Goal: Information Seeking & Learning: Check status

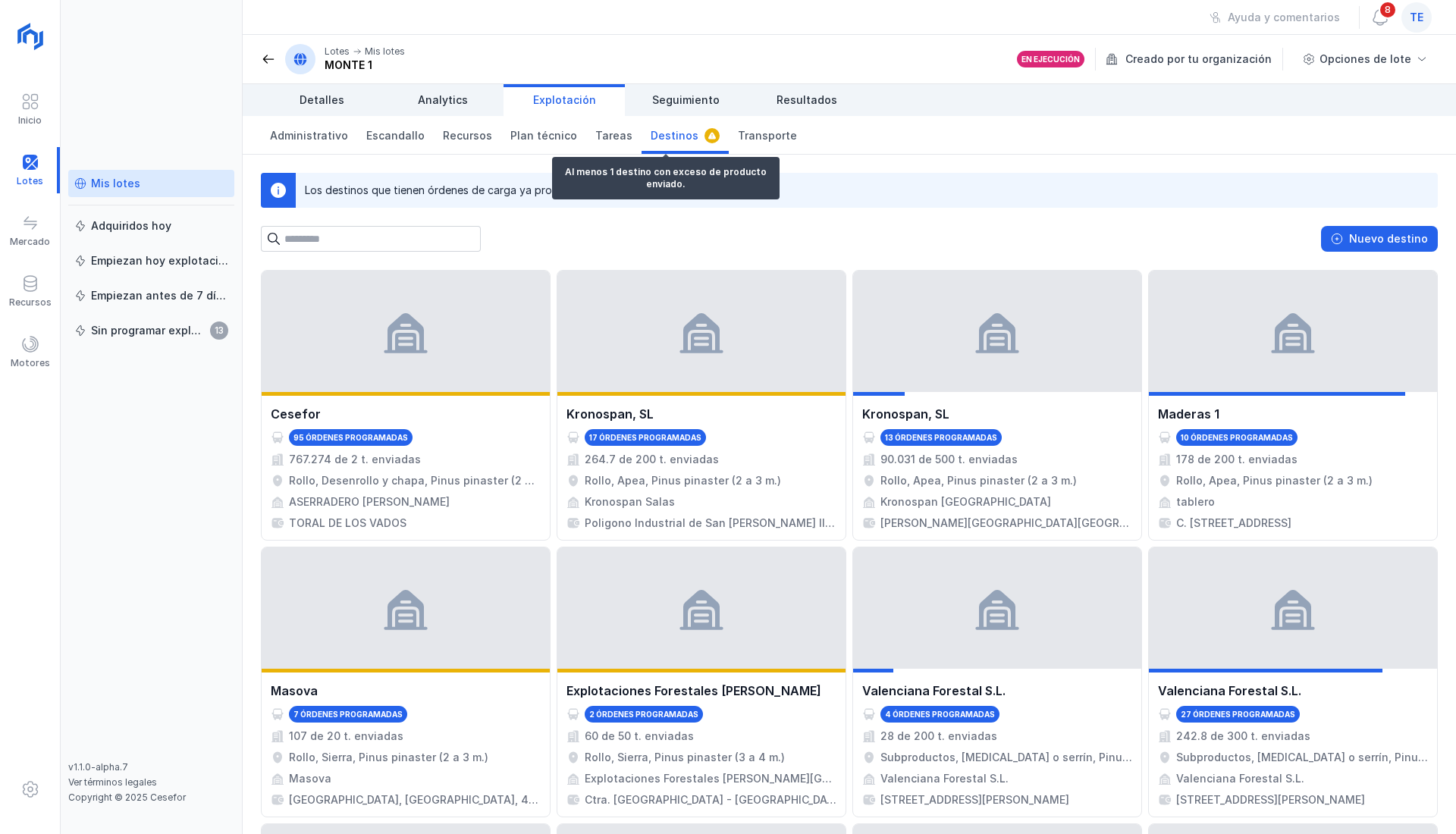
click at [651, 135] on span "Destinos" at bounding box center [674, 135] width 48 height 15
click at [299, 135] on span "Administrativo" at bounding box center [309, 135] width 78 height 15
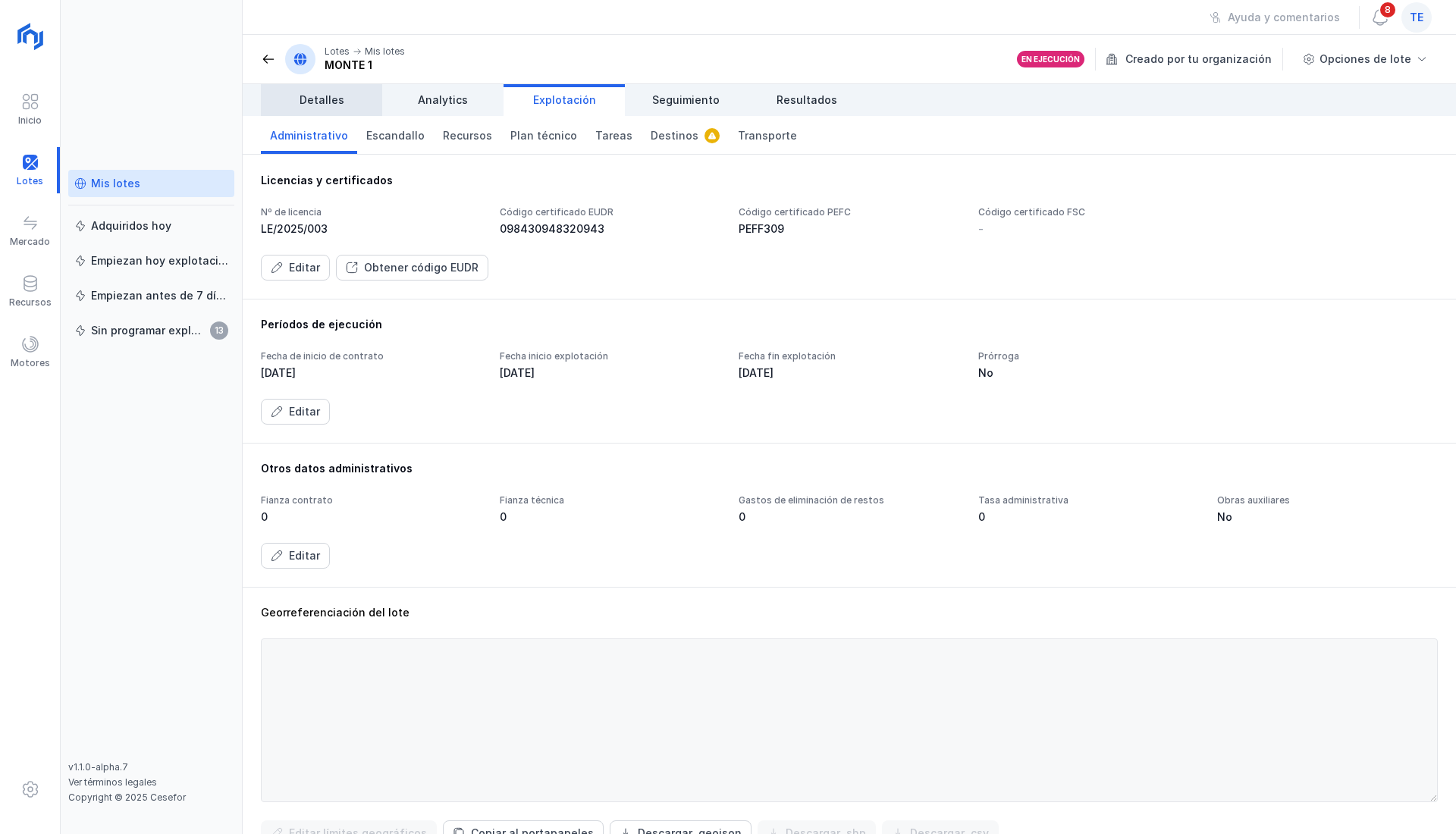
click at [326, 104] on span "Detalles" at bounding box center [321, 100] width 44 height 15
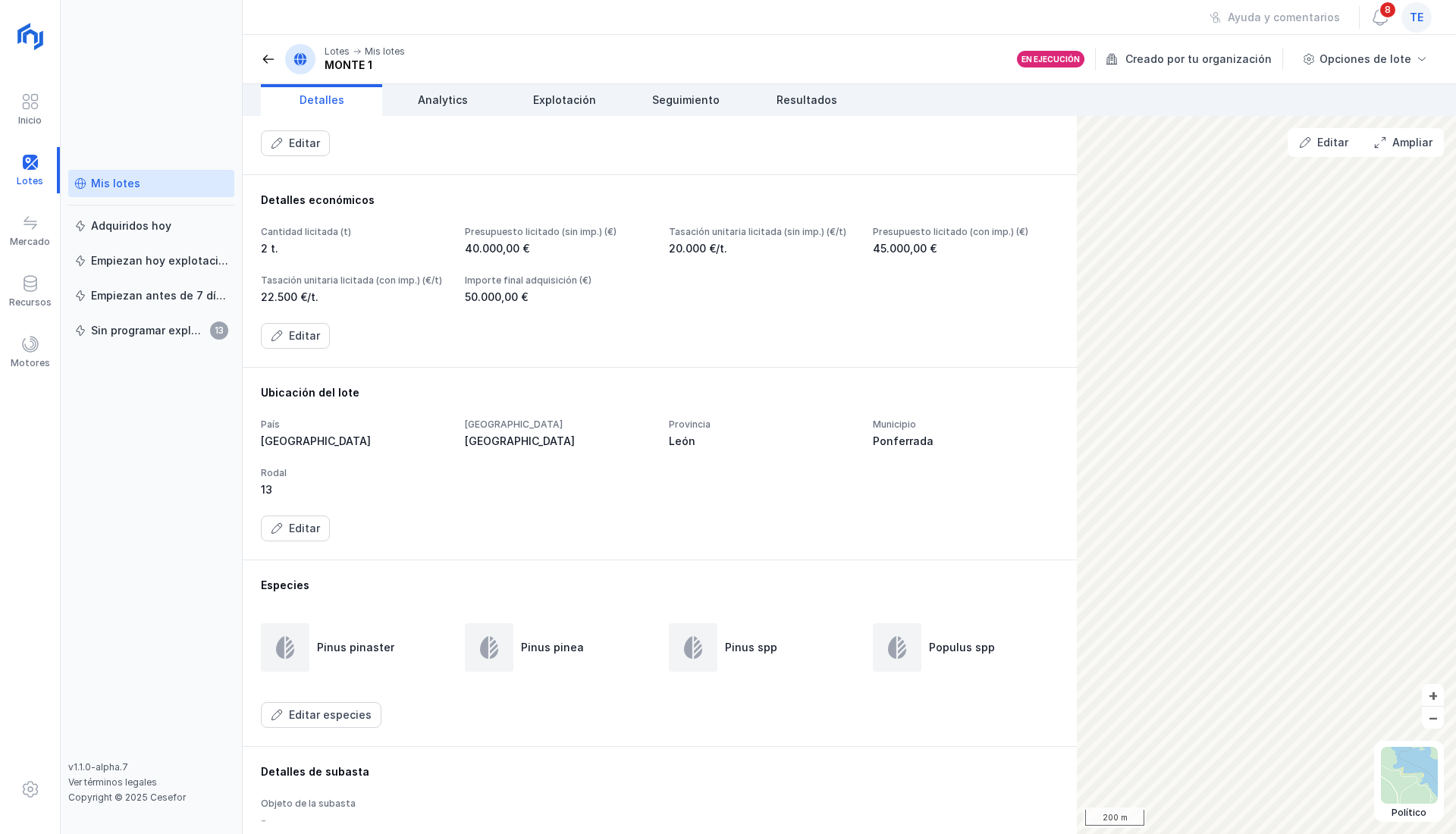
scroll to position [202, 0]
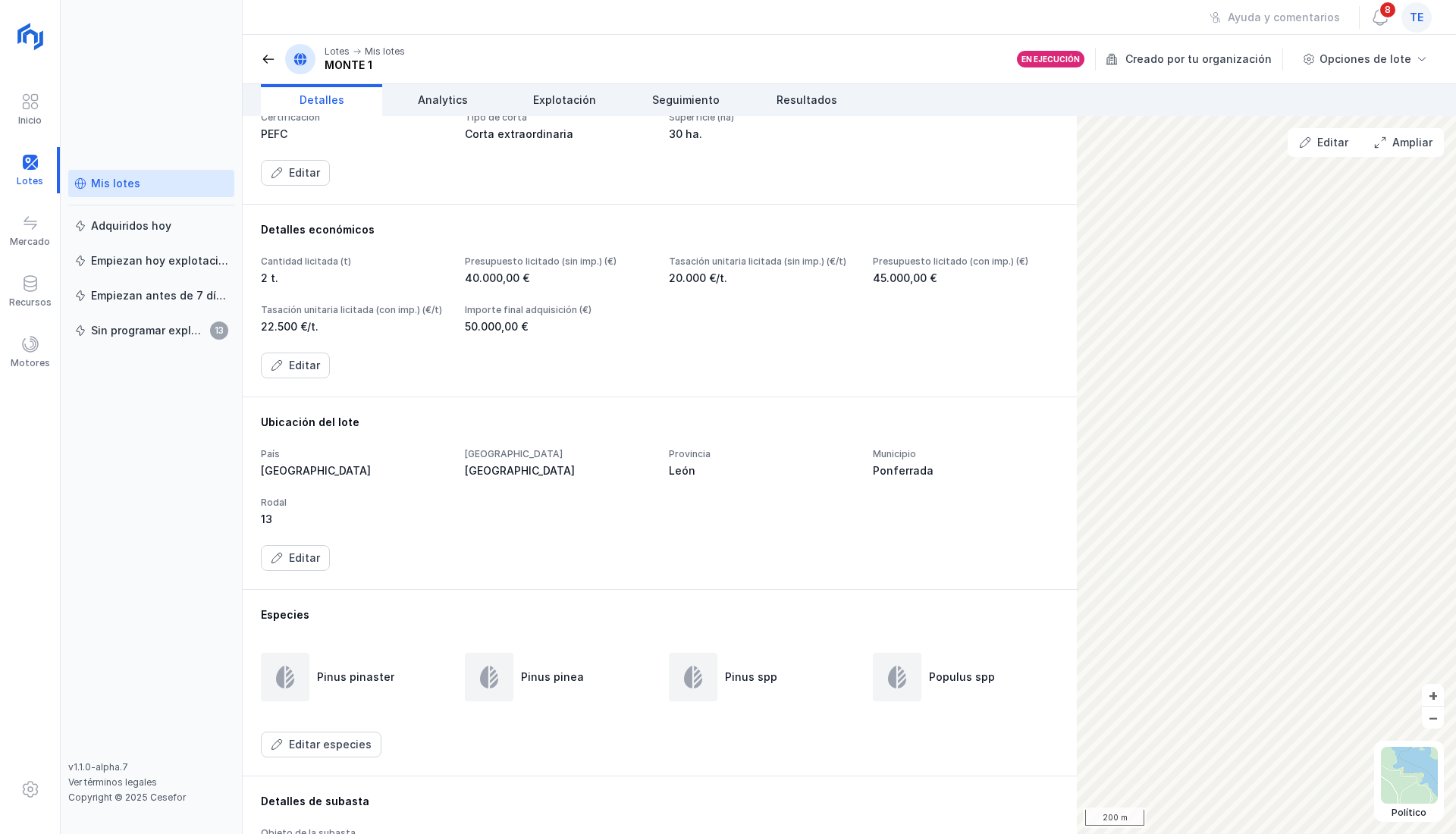
click at [557, 286] on div "40.000,00 €" at bounding box center [557, 277] width 186 height 15
click at [822, 286] on div "20.000 €/t." at bounding box center [762, 277] width 186 height 15
click at [651, 286] on div "40.000,00 €" at bounding box center [557, 277] width 186 height 15
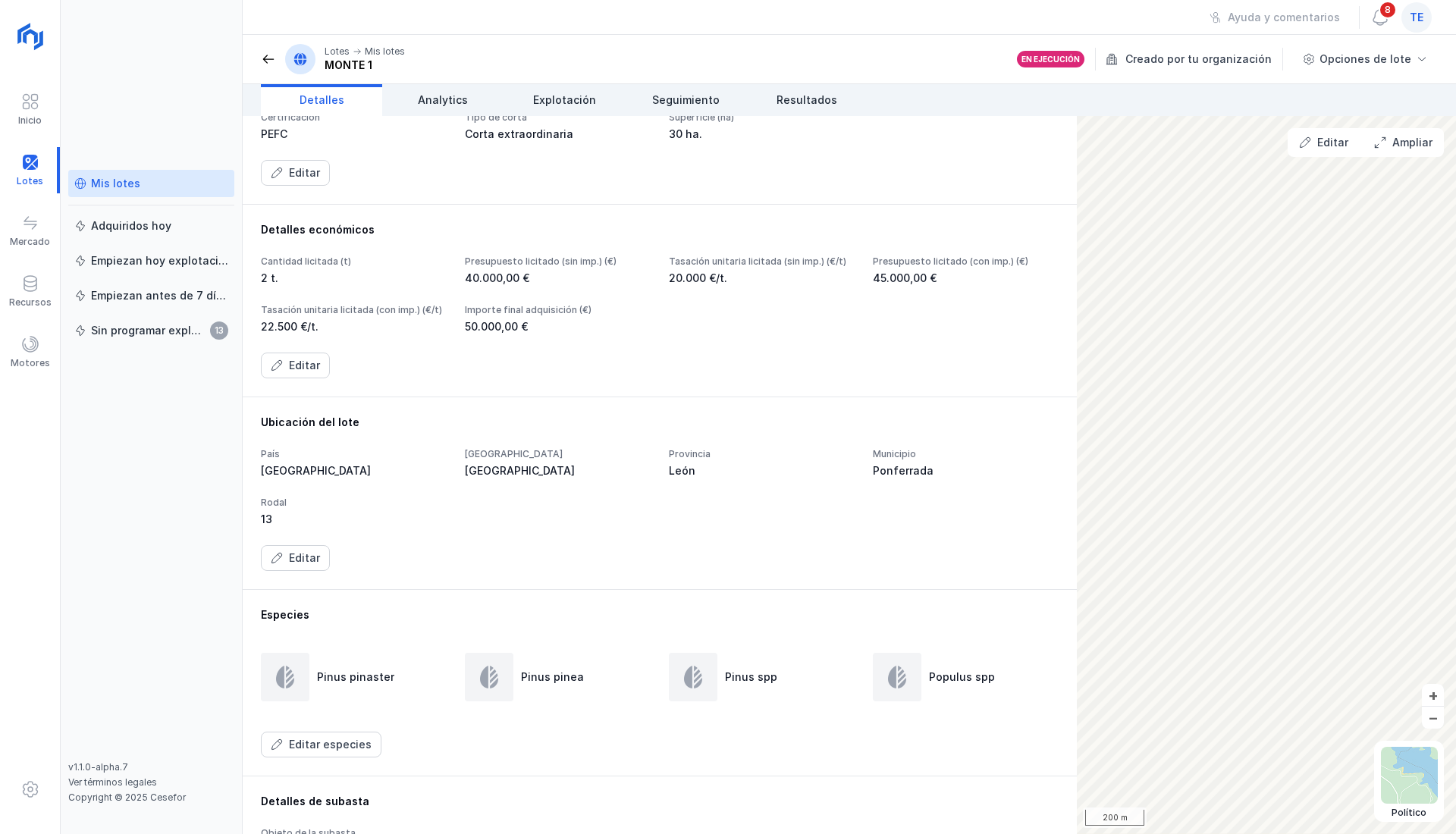
drag, startPoint x: 825, startPoint y: 342, endPoint x: 603, endPoint y: 316, distance: 223.5
click at [603, 316] on div "Cantidad licitada (t) 2 t. Presupuesto licitado (sin imp.) (€) 40.000,00 € Tasa…" at bounding box center [659, 295] width 797 height 79
click at [601, 267] on div "Presupuesto licitado (sin imp.) (€)" at bounding box center [557, 262] width 186 height 12
click at [827, 286] on div "20.000 €/t." at bounding box center [762, 277] width 186 height 15
click at [826, 286] on div "20.000 €/t." at bounding box center [762, 277] width 186 height 15
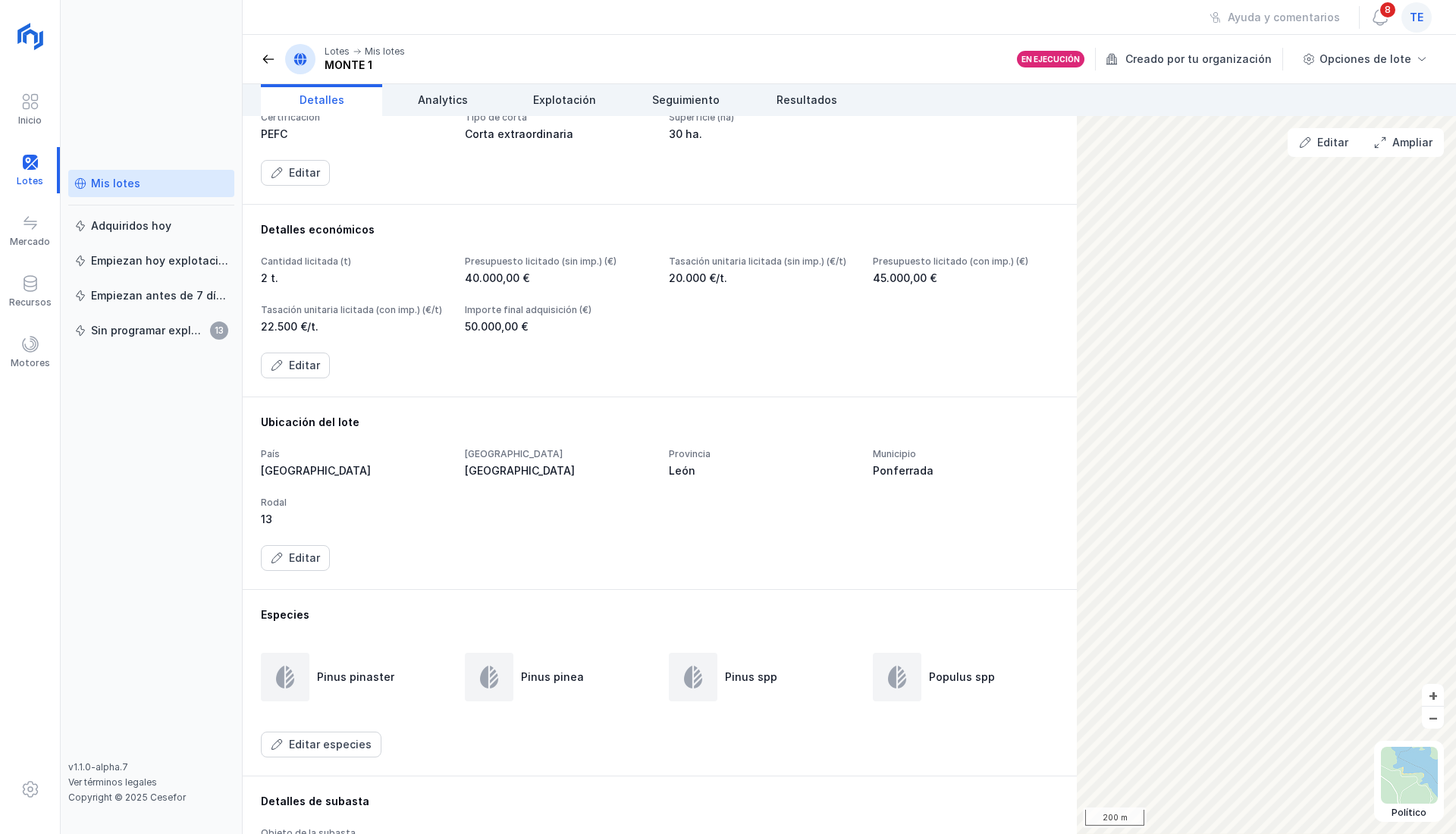
click at [669, 286] on div "Cantidad licitada (t) 2 t." at bounding box center [762, 270] width 186 height 30
click at [292, 378] on button "Editar" at bounding box center [295, 365] width 69 height 26
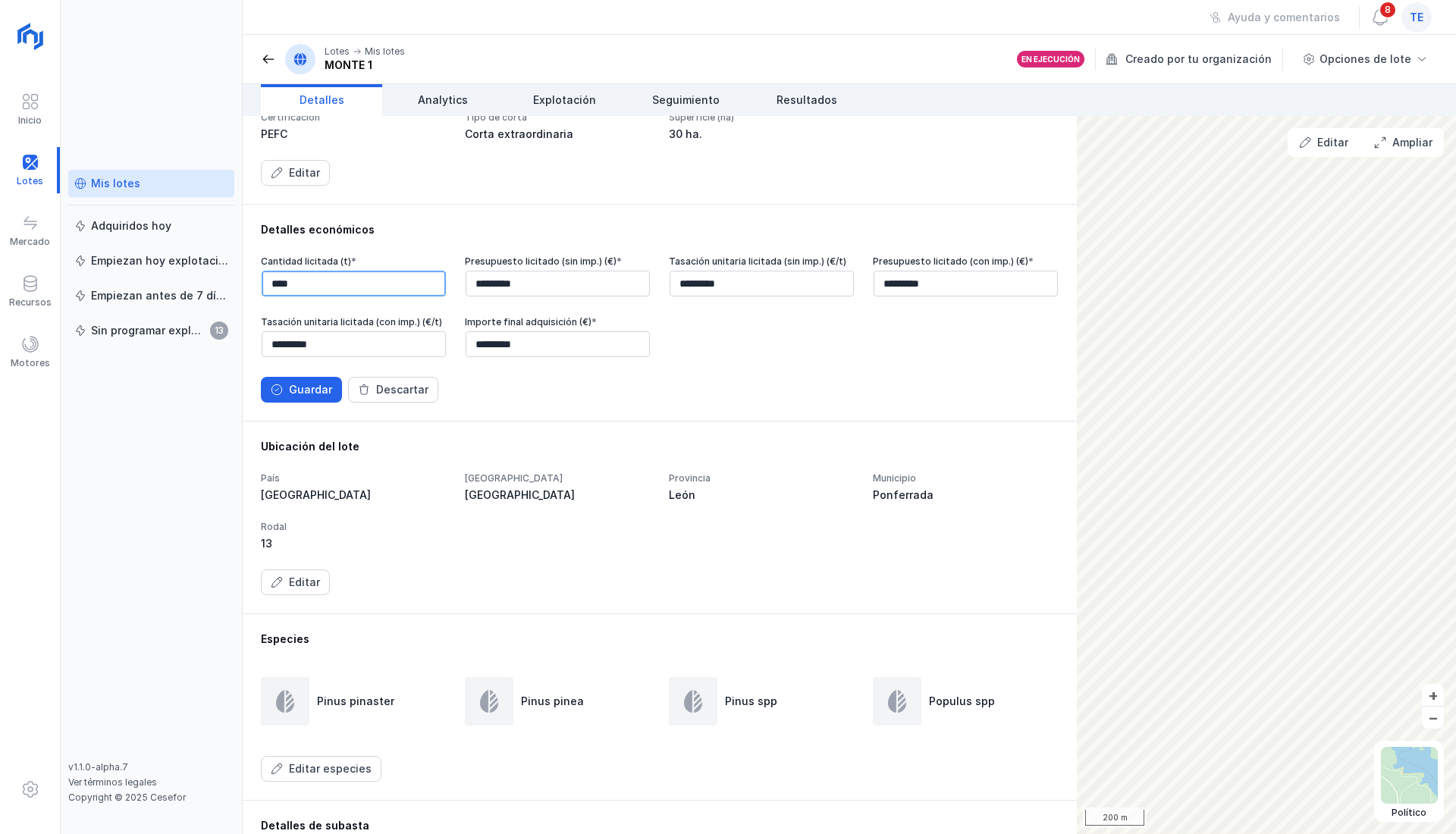
click at [288, 296] on input "****" at bounding box center [354, 283] width 184 height 26
click at [271, 296] on input "****" at bounding box center [354, 283] width 184 height 26
click at [284, 296] on input "****" at bounding box center [354, 283] width 184 height 26
click at [277, 296] on input "****" at bounding box center [354, 283] width 184 height 26
type input "********"
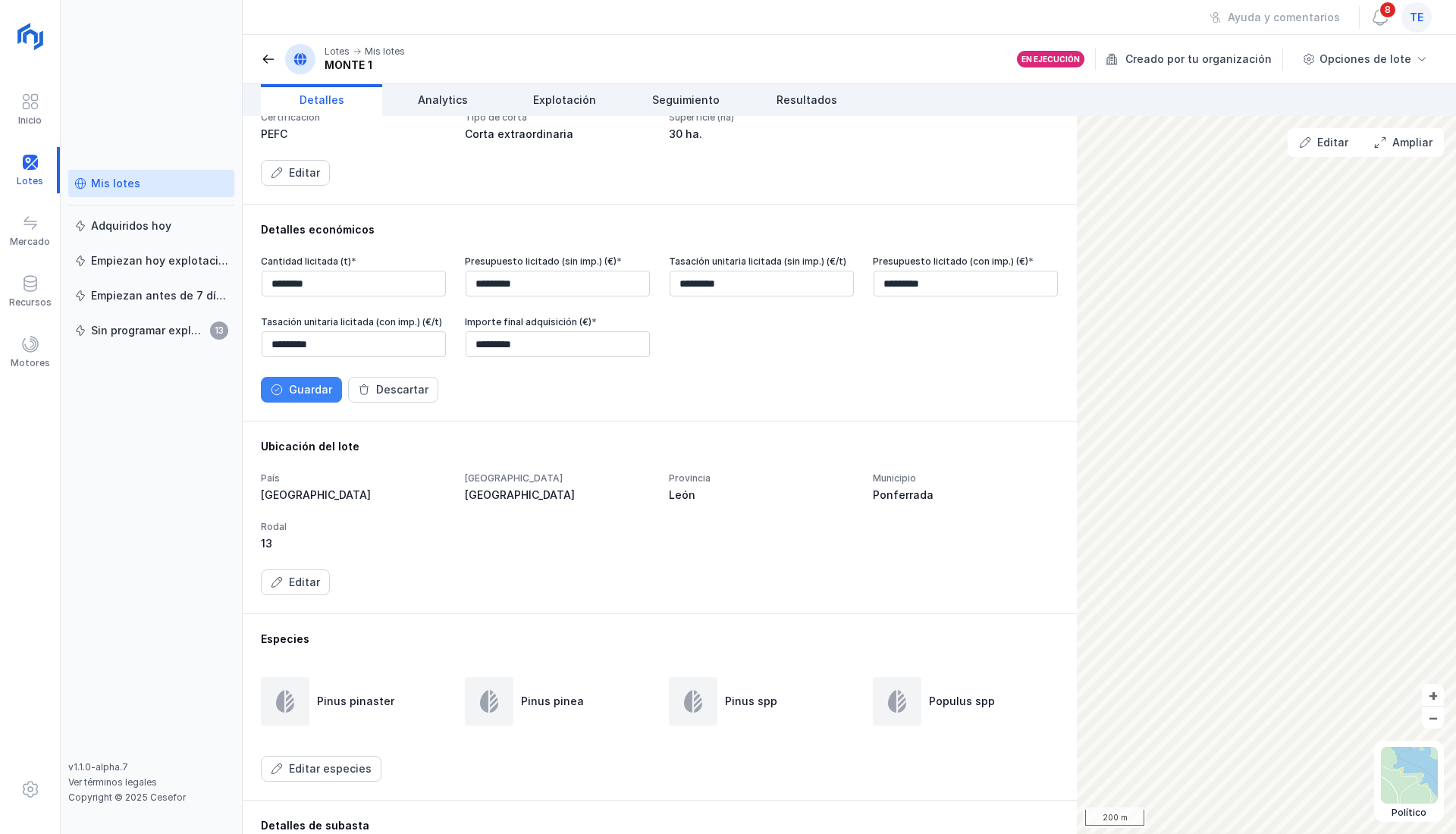
click at [274, 396] on span "Guardar" at bounding box center [277, 390] width 12 height 12
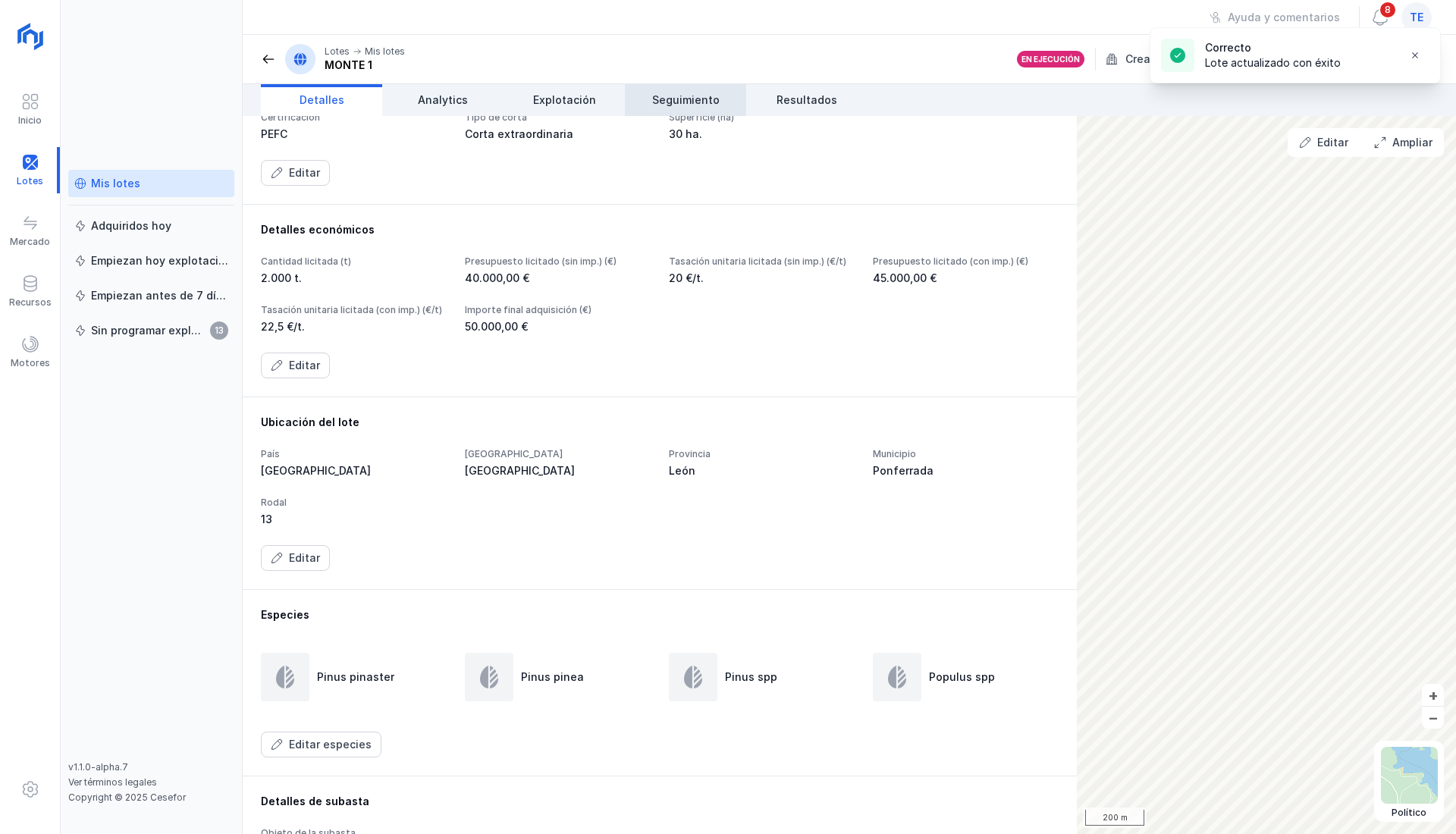
click at [696, 98] on span "Seguimiento" at bounding box center [686, 100] width 68 height 15
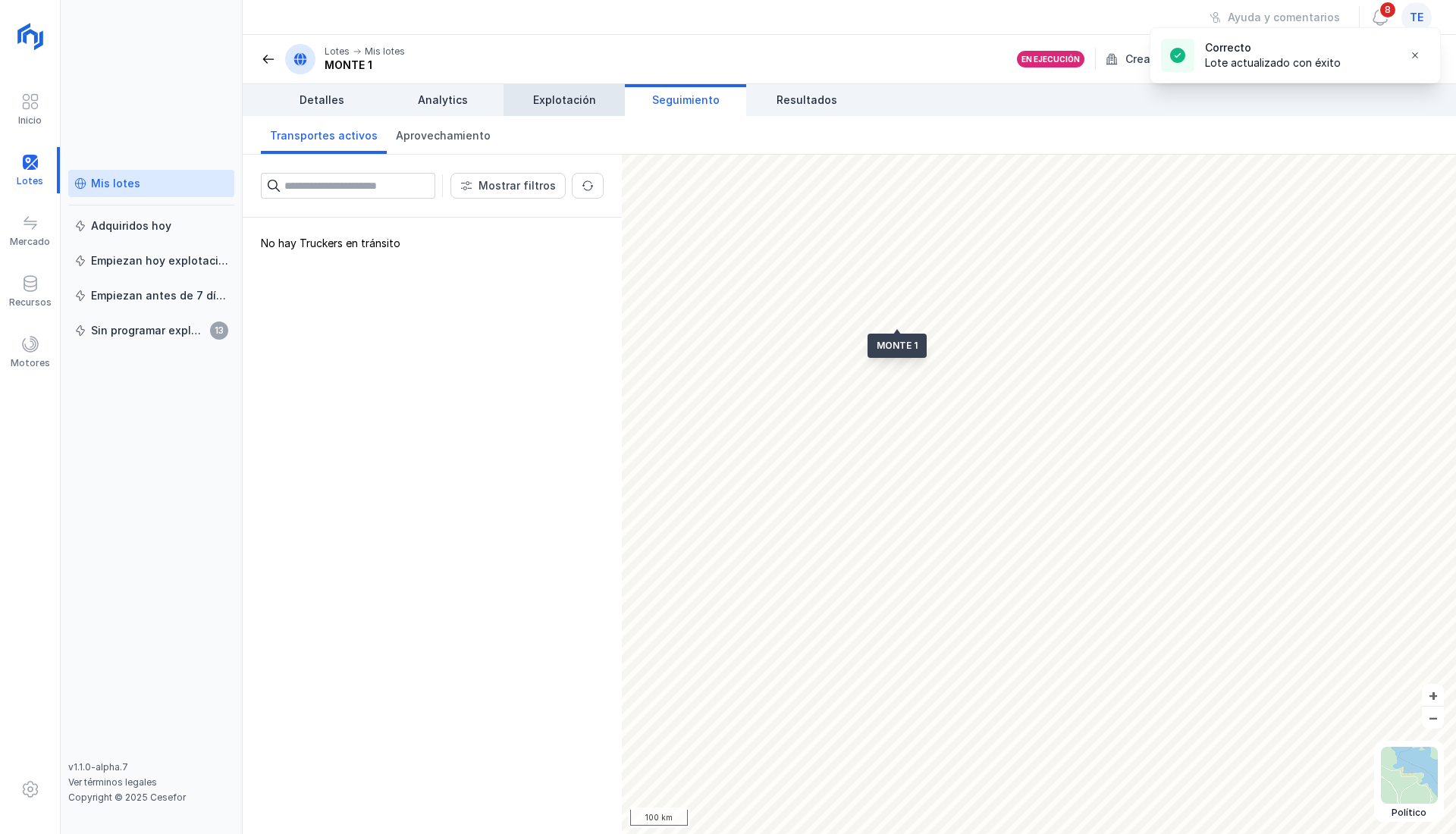
click at [567, 97] on span "Explotación" at bounding box center [564, 100] width 63 height 15
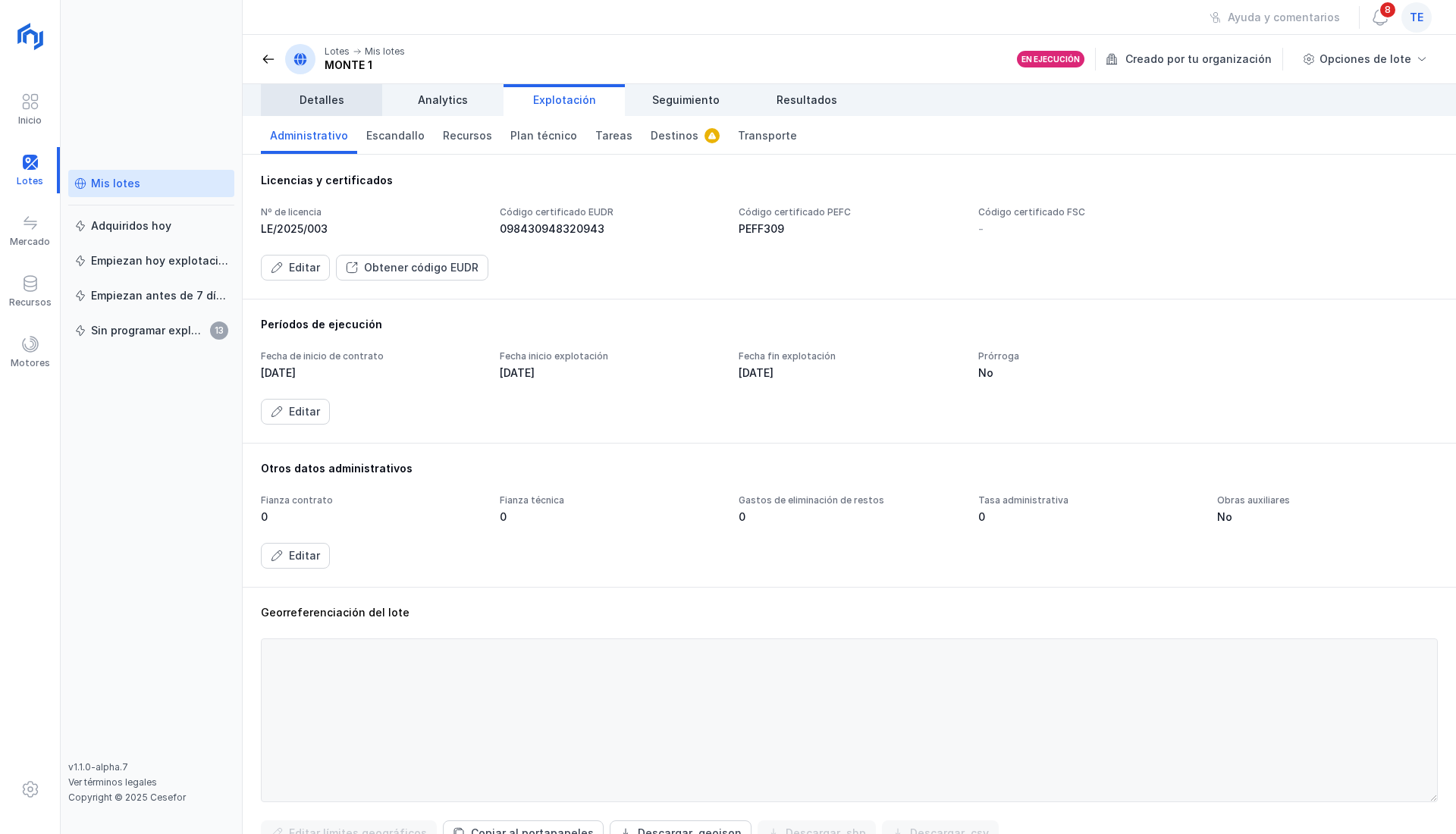
click at [314, 99] on span "Detalles" at bounding box center [321, 100] width 44 height 15
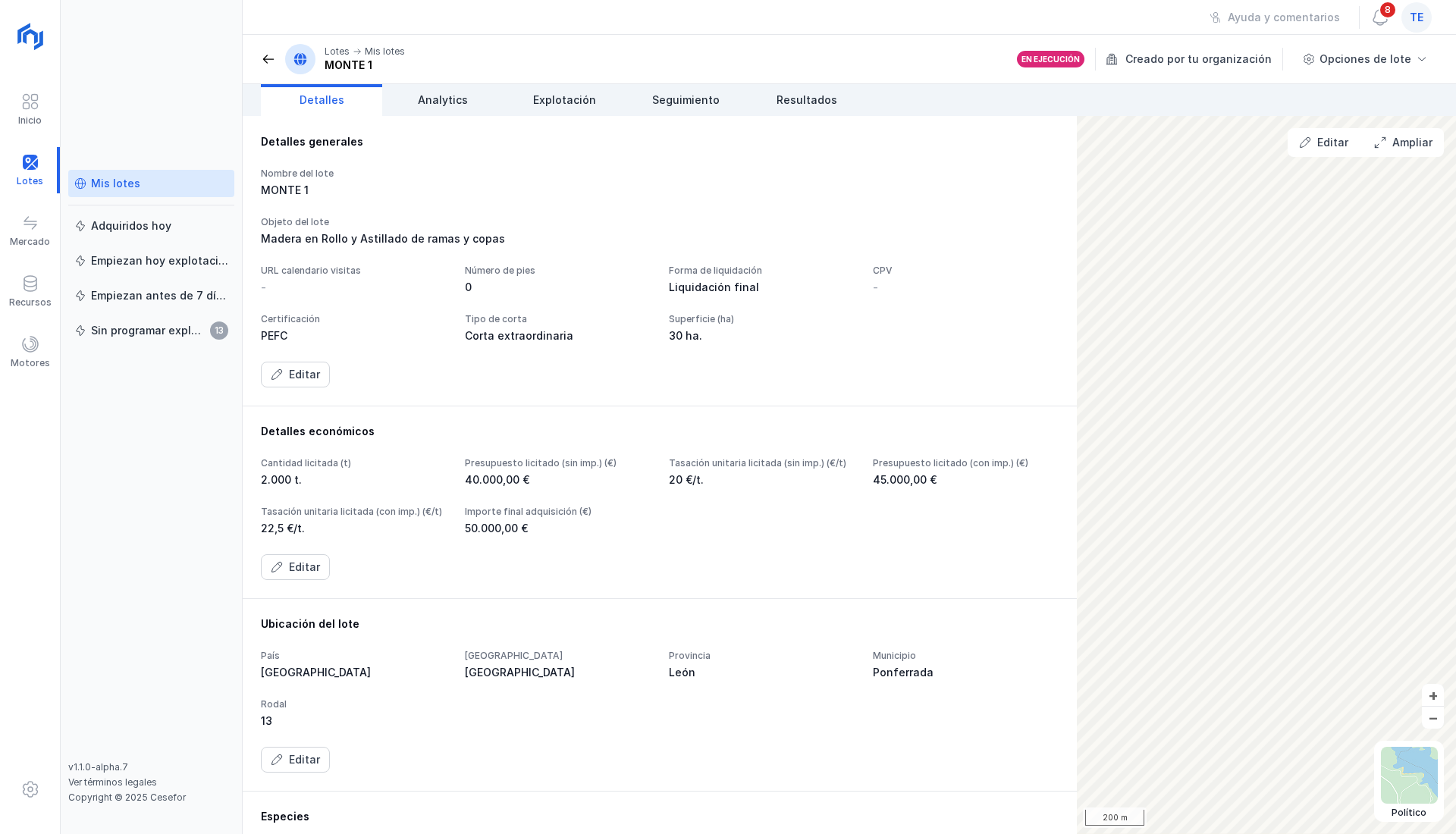
click at [256, 65] on header "Lotes Mis lotes MONTE 1 En ejecución Creado por tu organización Opciones de lote" at bounding box center [849, 59] width 1213 height 49
click at [263, 57] on span at bounding box center [268, 58] width 15 height 15
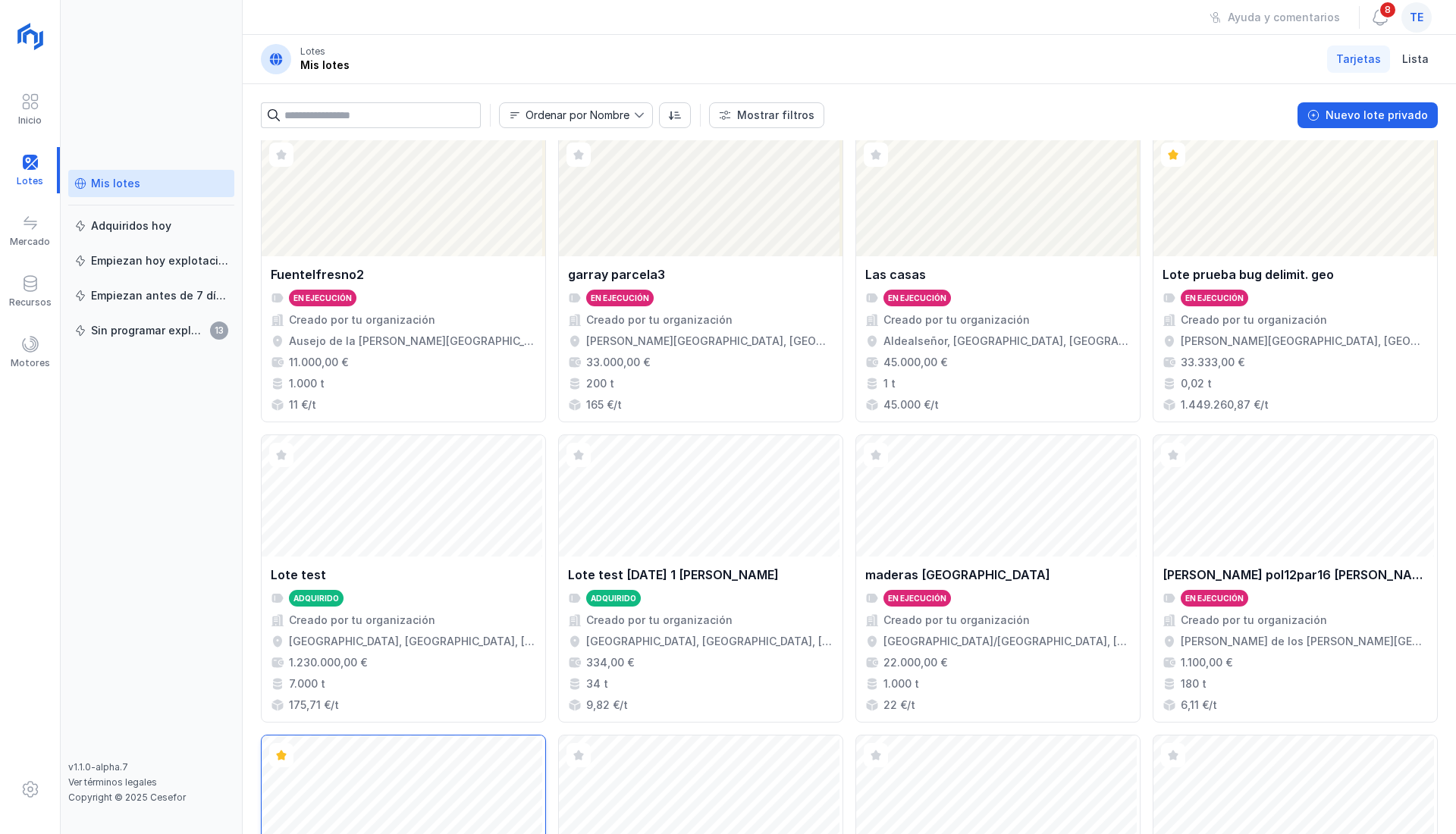
scroll to position [861, 0]
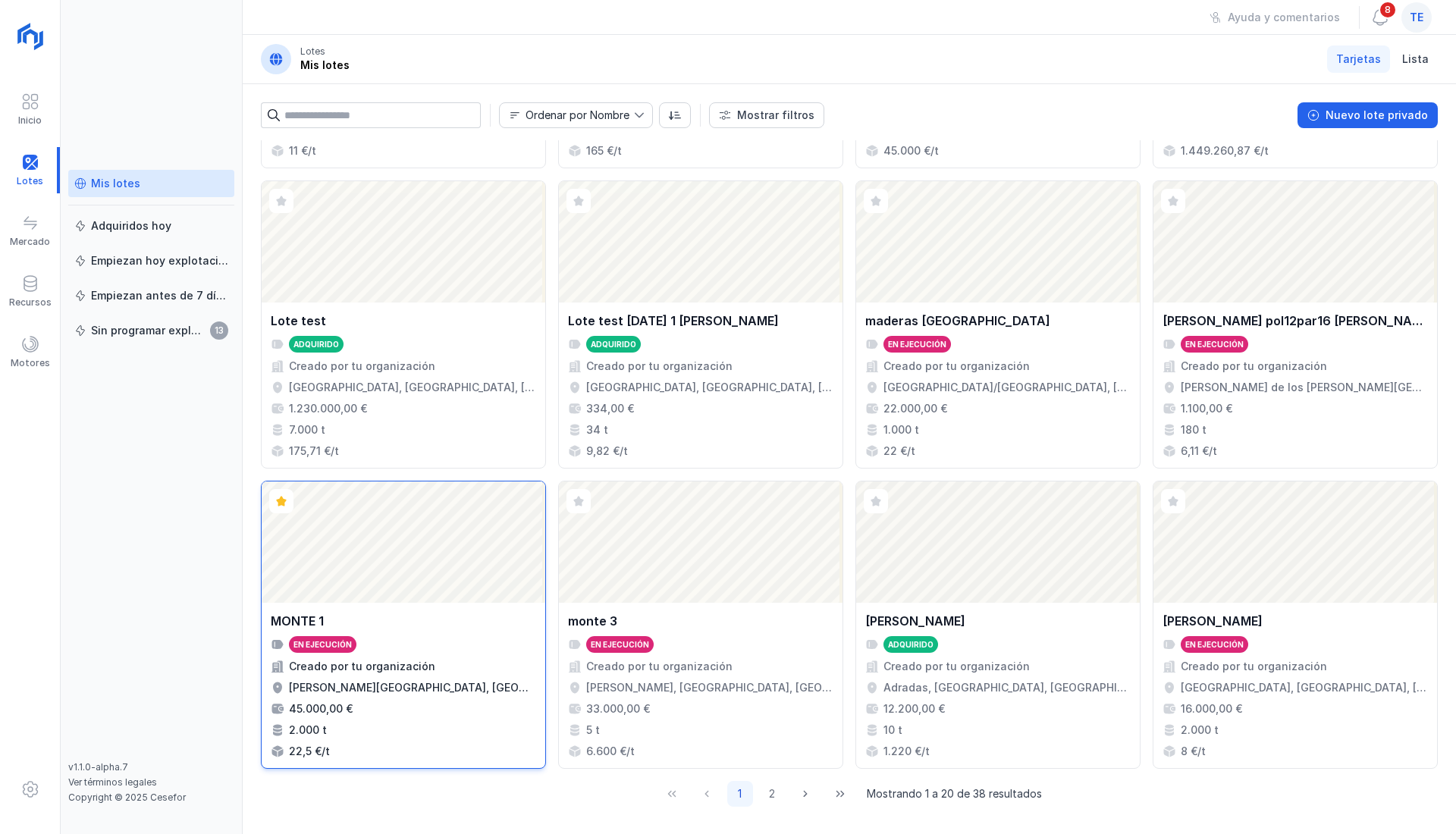
click at [426, 569] on div "Abrir lote" at bounding box center [404, 542] width 284 height 122
click at [420, 603] on div "MONTE 1 En ejecución Creado por tu organización [PERSON_NAME][GEOGRAPHIC_DATA],…" at bounding box center [404, 685] width 284 height 165
click at [425, 603] on div "MONTE 1 En ejecución Creado por tu organización [PERSON_NAME][GEOGRAPHIC_DATA],…" at bounding box center [404, 685] width 284 height 165
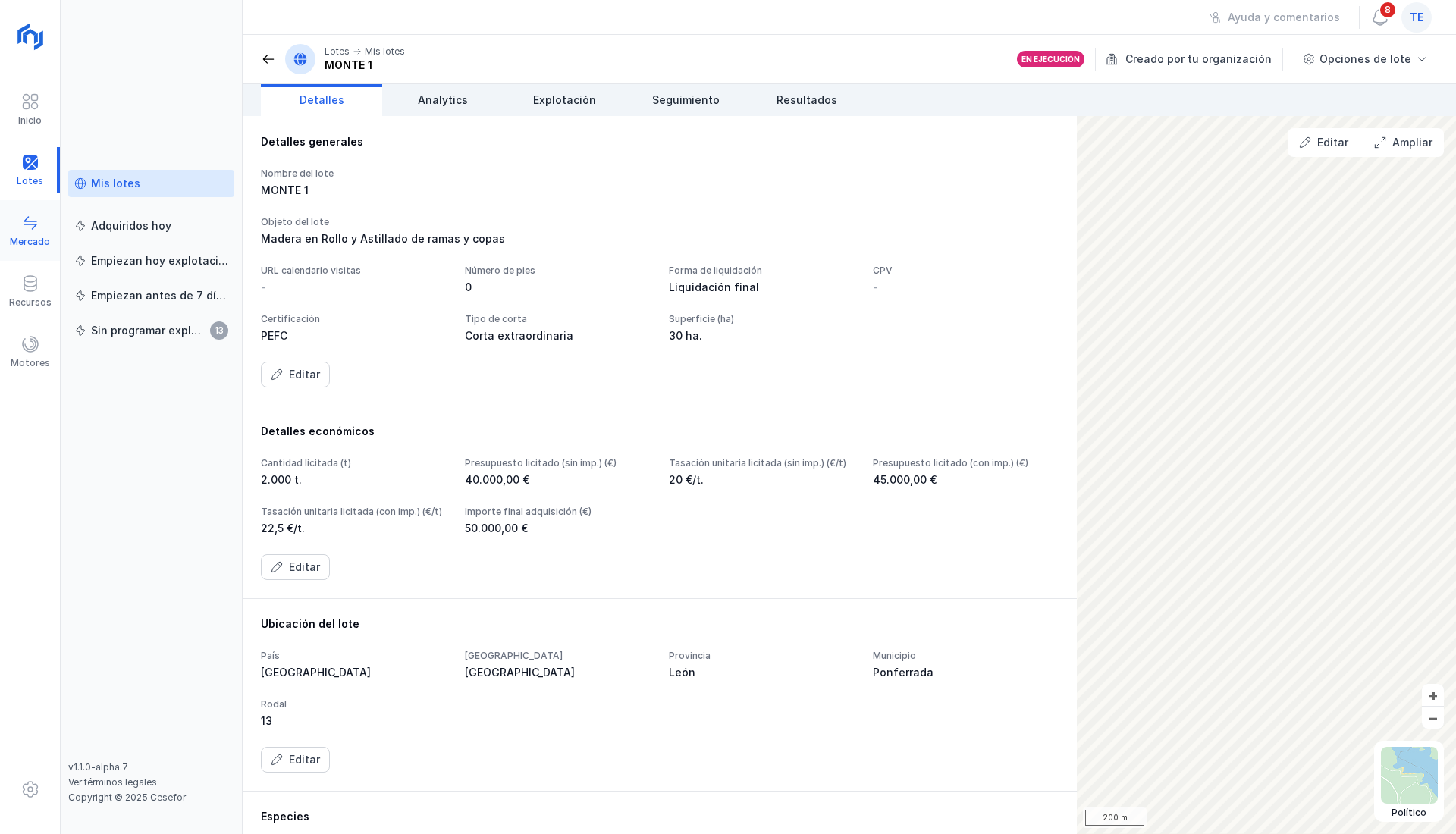
click at [31, 232] on div at bounding box center [30, 224] width 18 height 22
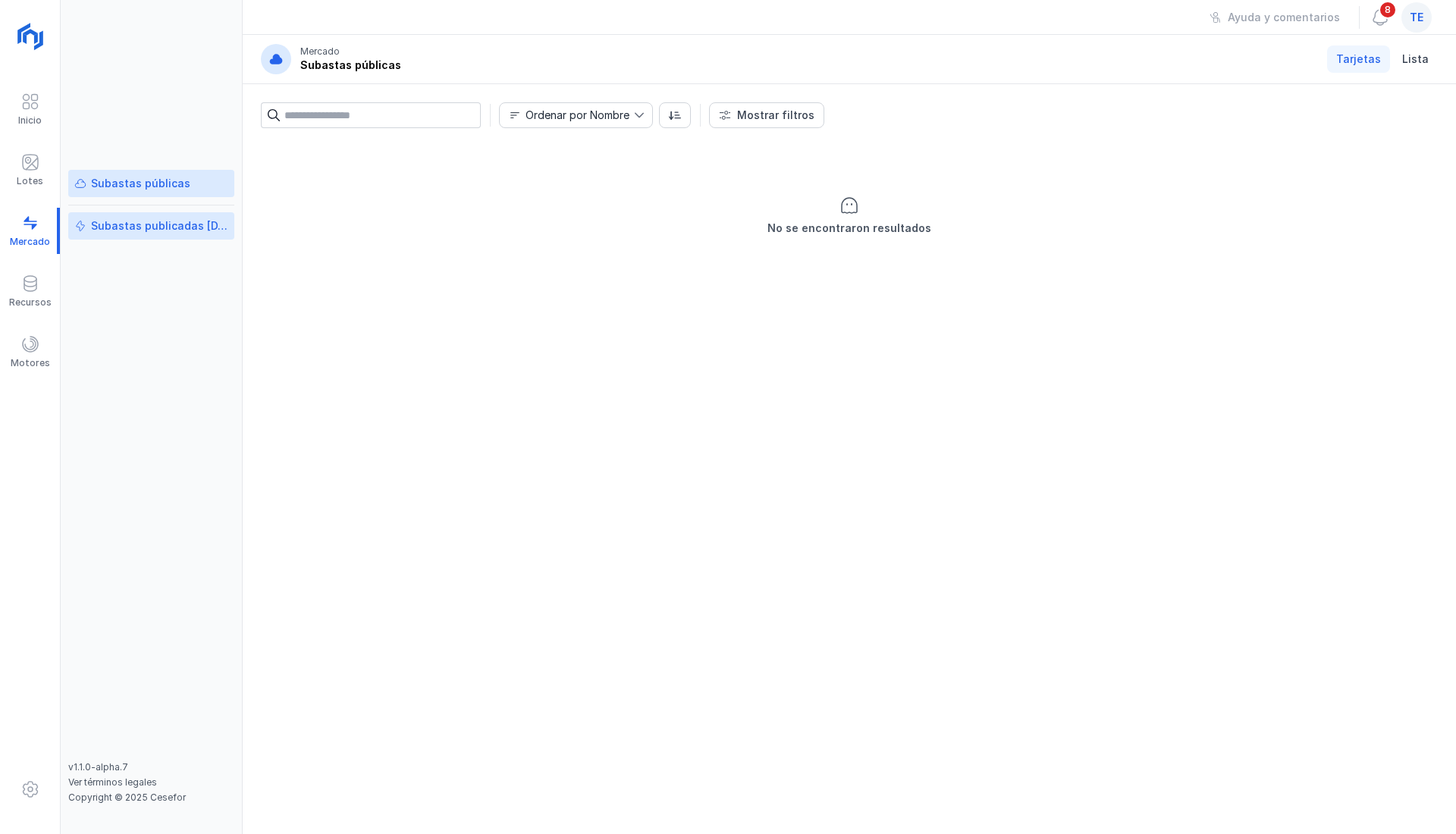
click at [108, 236] on link "Subastas publicadas [DATE]" at bounding box center [151, 225] width 166 height 27
click at [193, 177] on div "Subastas públicas" at bounding box center [150, 183] width 154 height 15
click at [1111, 181] on div "No se encontraron resultados" at bounding box center [850, 216] width 1177 height 152
click at [171, 212] on link "Subastas publicadas [DATE]" at bounding box center [151, 225] width 166 height 27
click at [173, 174] on link "Subastas públicas" at bounding box center [151, 183] width 166 height 27
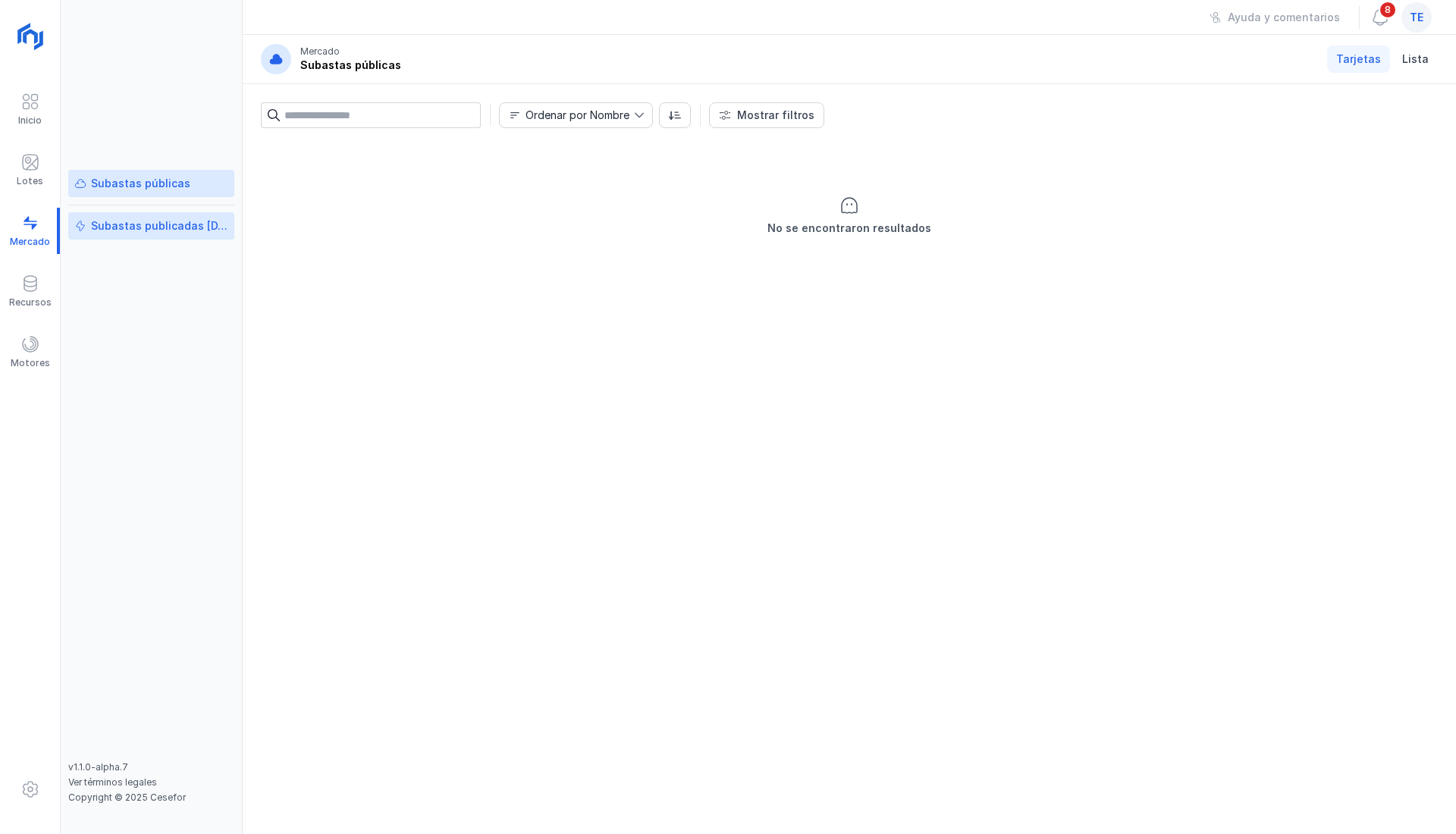
click at [161, 224] on div "Subastas publicadas [DATE]" at bounding box center [160, 225] width 137 height 15
click at [156, 186] on div "Subastas públicas" at bounding box center [140, 183] width 99 height 15
click at [164, 225] on div "Subastas publicadas [DATE]" at bounding box center [160, 225] width 137 height 15
click at [20, 168] on div "Lotes" at bounding box center [30, 170] width 60 height 46
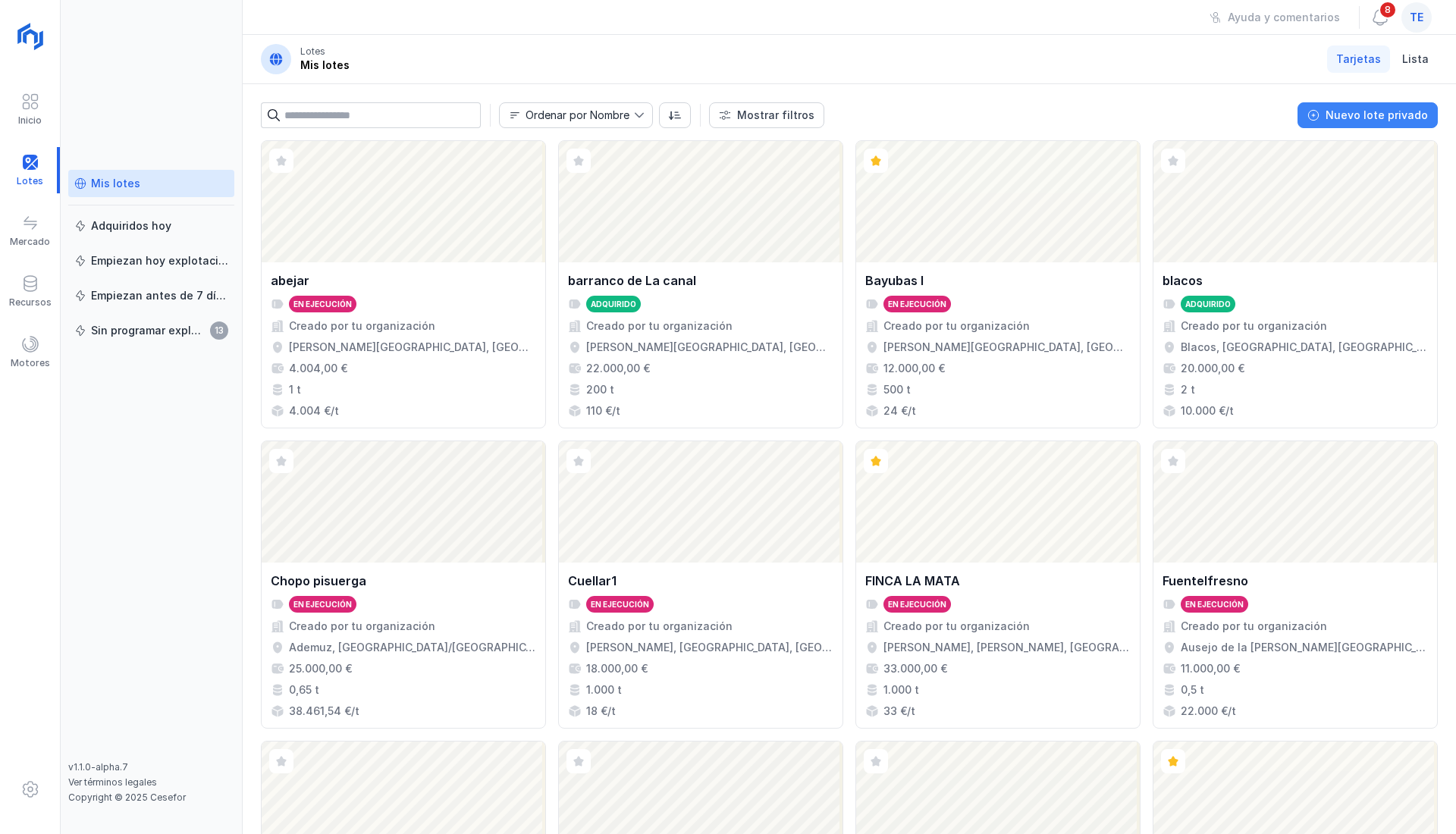
click at [1380, 112] on div "Nuevo lote privado" at bounding box center [1376, 115] width 102 height 15
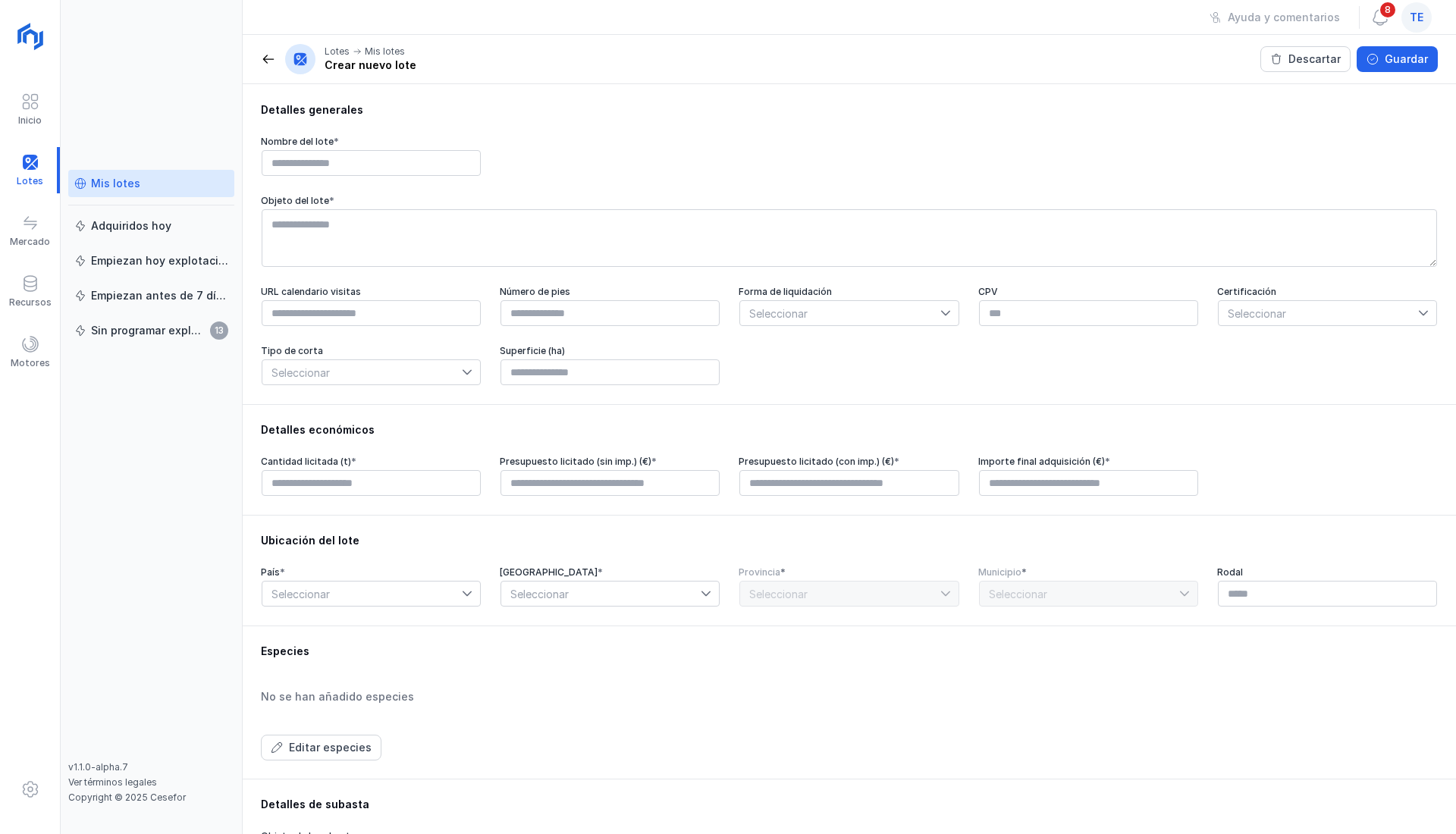
click at [277, 62] on div "Lotes Mis lotes Crear nuevo lote" at bounding box center [338, 58] width 155 height 30
click at [263, 62] on span at bounding box center [268, 58] width 15 height 15
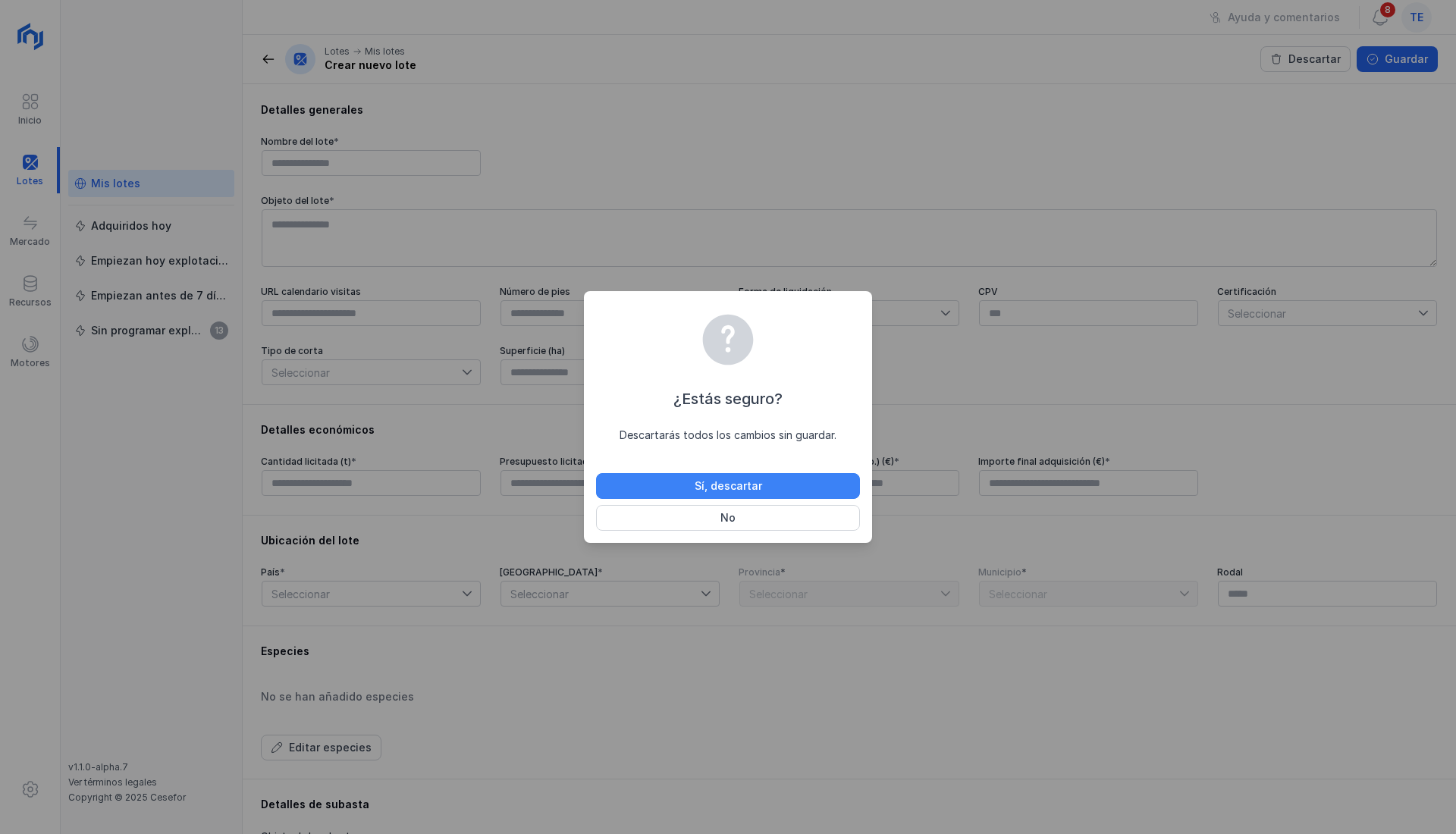
click at [772, 484] on button "Sí, descartar" at bounding box center [728, 486] width 263 height 26
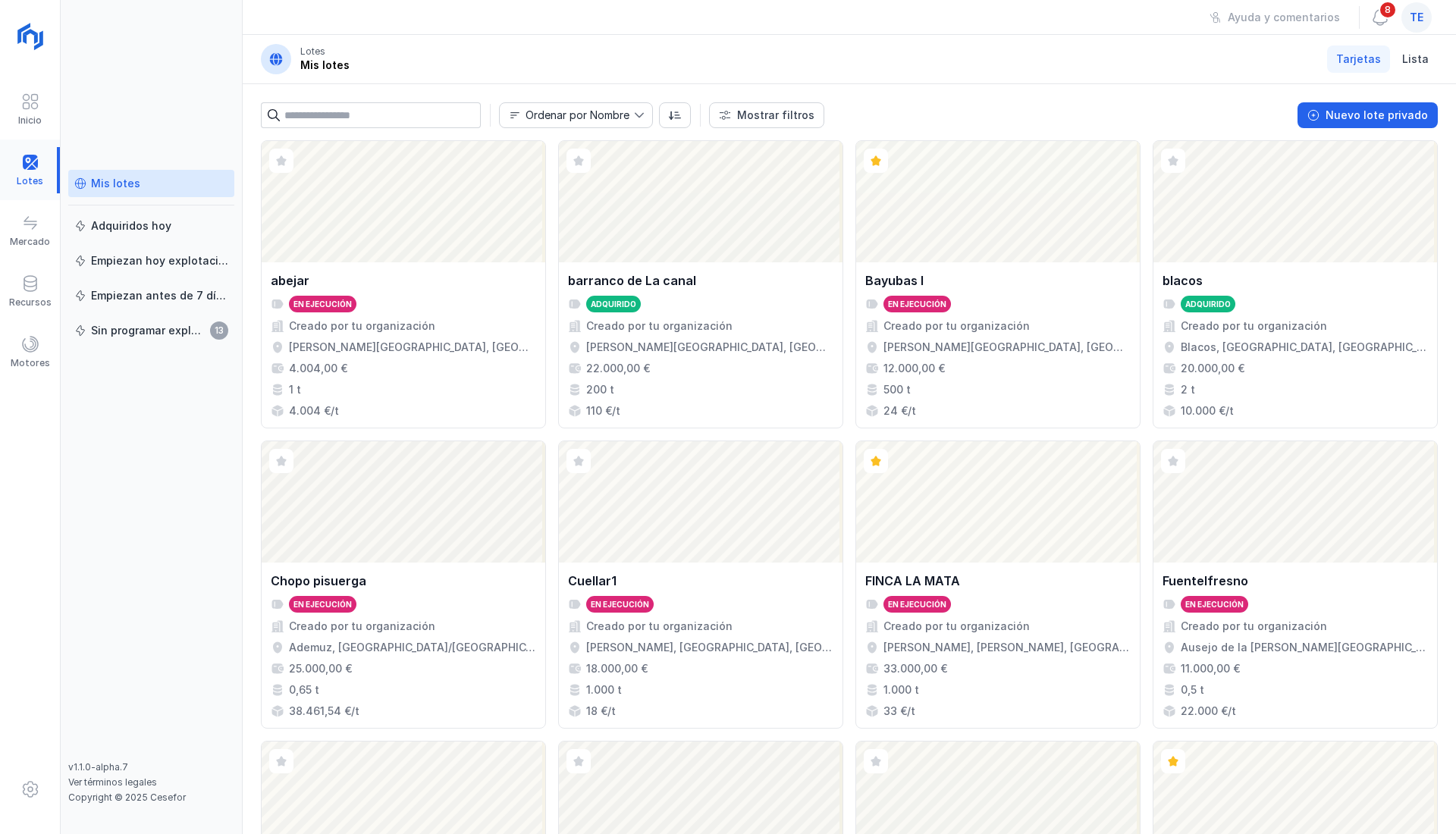
click at [42, 170] on div at bounding box center [30, 170] width 60 height 46
click at [34, 168] on div at bounding box center [30, 170] width 60 height 46
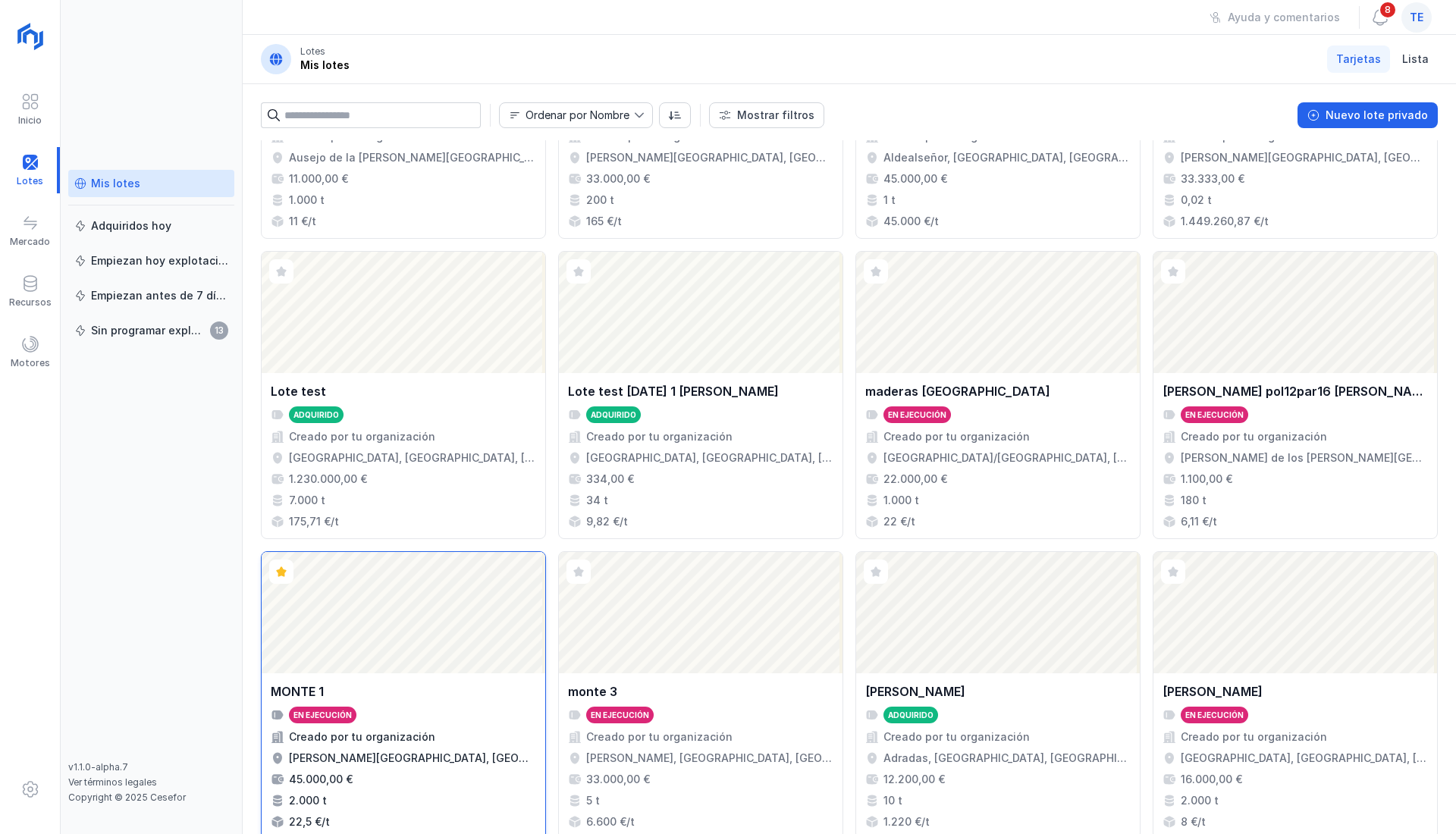
scroll to position [861, 0]
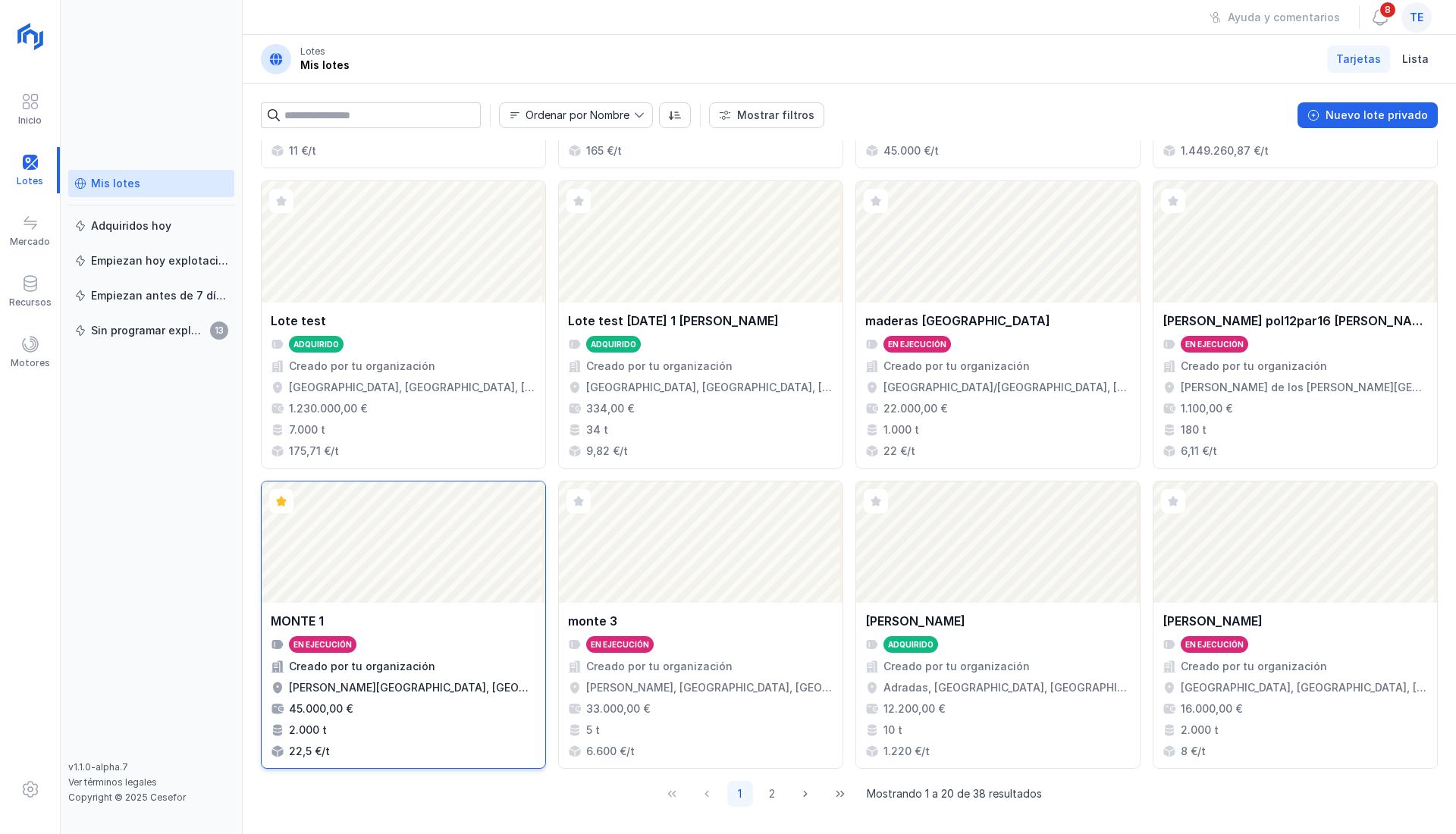
click at [413, 617] on div "MONTE 1" at bounding box center [403, 620] width 265 height 18
click at [458, 592] on div "Abrir lote" at bounding box center [404, 542] width 284 height 122
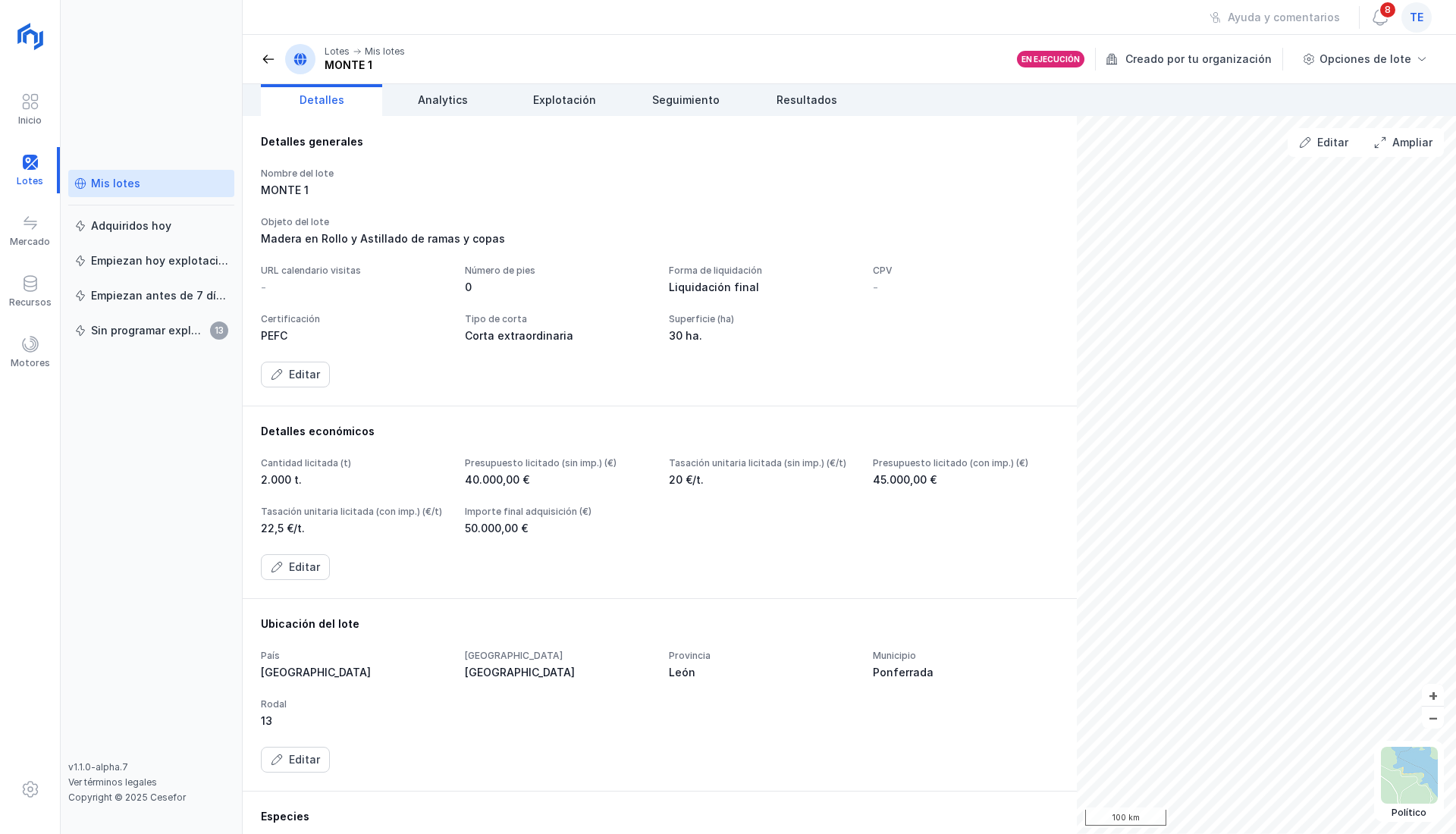
click at [422, 580] on div "Editar" at bounding box center [659, 567] width 797 height 26
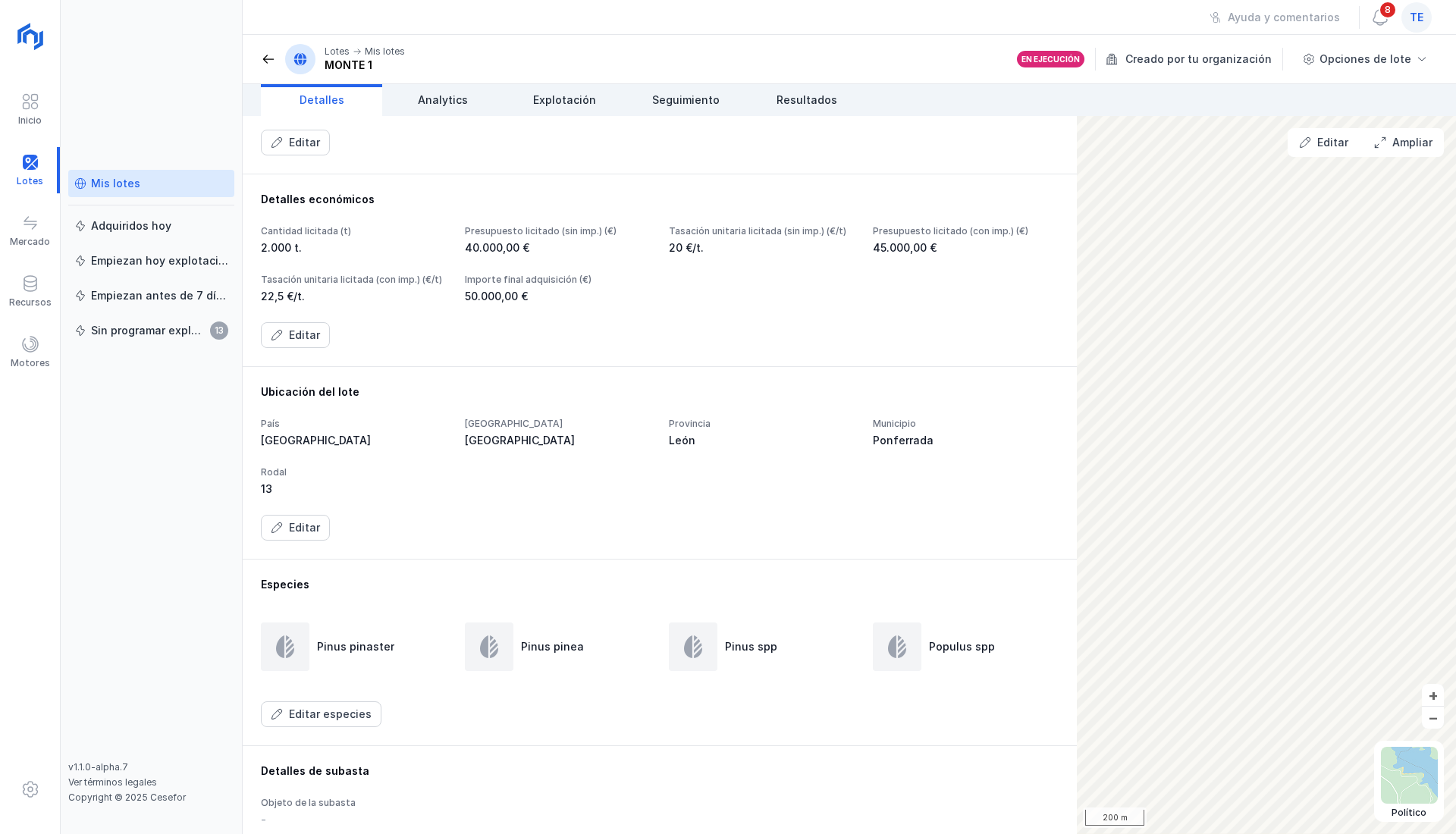
scroll to position [101, 0]
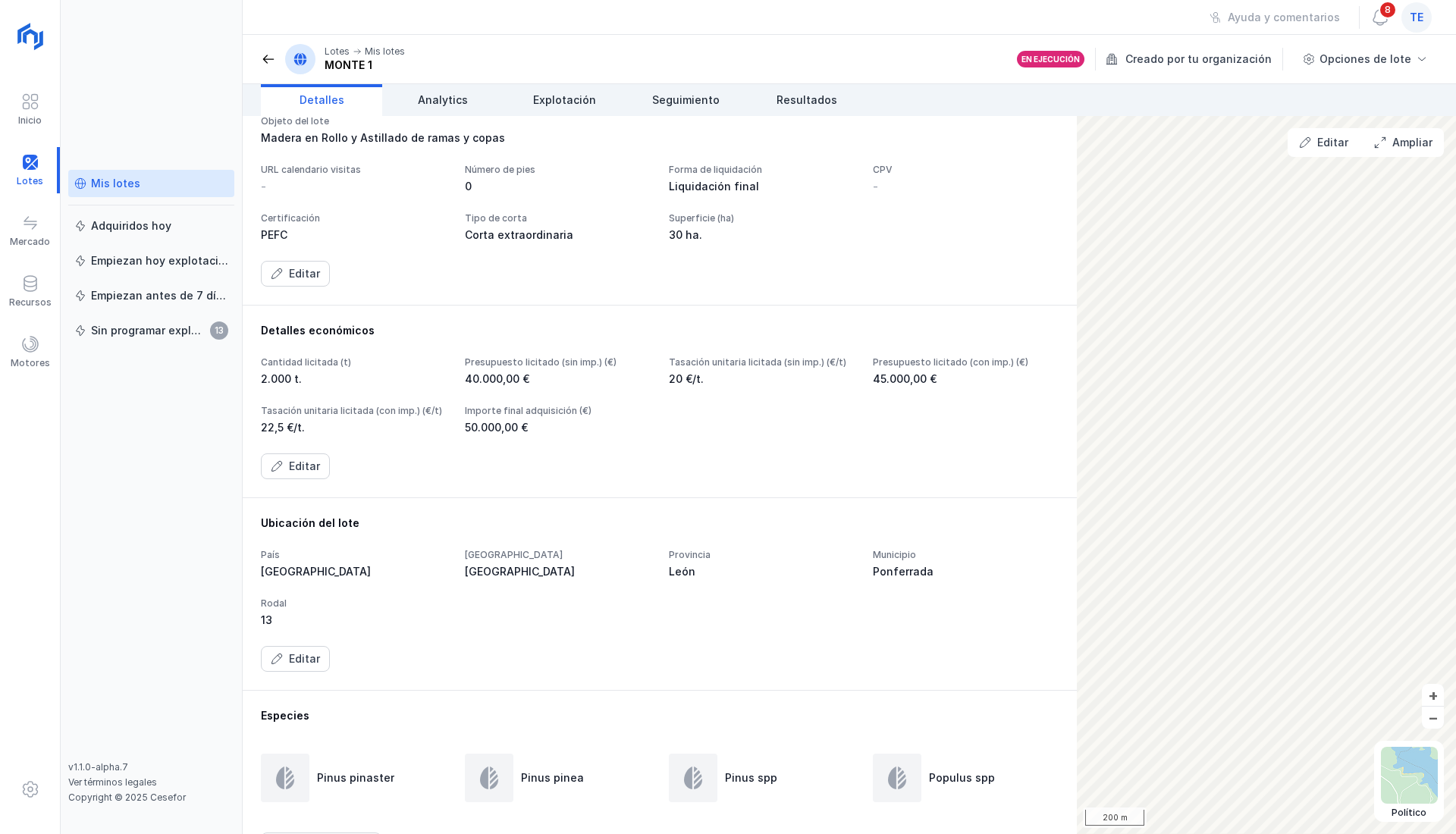
click at [447, 435] on div "Tasación unitaria licitada (con imp.) (€/t) 22,5 €/t." at bounding box center [354, 419] width 186 height 30
drag, startPoint x: 591, startPoint y: 462, endPoint x: 678, endPoint y: 458, distance: 87.1
click at [447, 417] on div "Tasación unitaria licitada (con imp.) (€/t)" at bounding box center [354, 411] width 186 height 12
drag, startPoint x: 327, startPoint y: 461, endPoint x: 345, endPoint y: 458, distance: 18.2
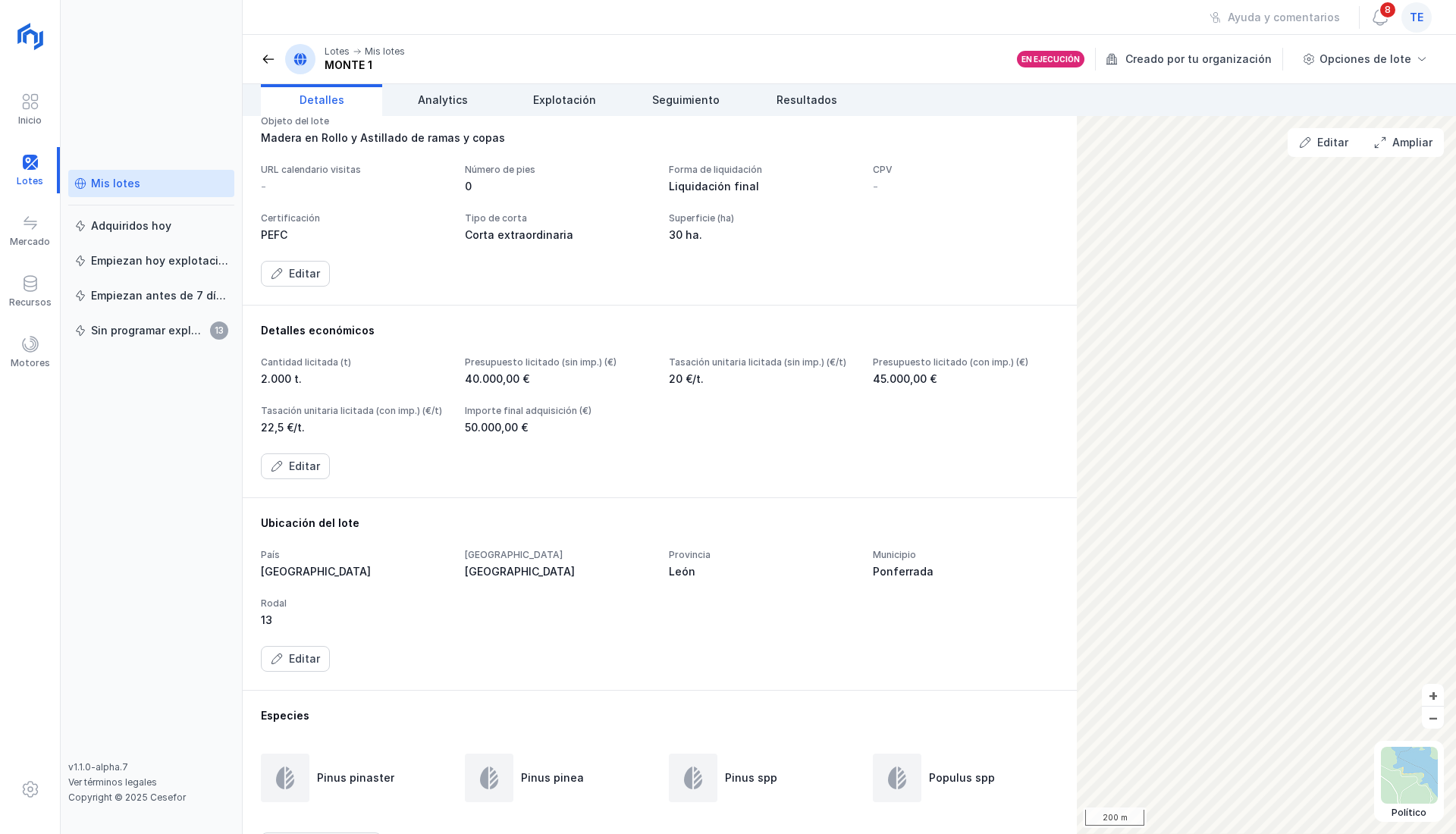
click at [873, 369] on div "Presupuesto licitado (con imp.) (€)" at bounding box center [966, 362] width 186 height 12
drag, startPoint x: 345, startPoint y: 458, endPoint x: 733, endPoint y: 486, distance: 389.0
click at [873, 369] on div "Presupuesto licitado (con imp.) (€)" at bounding box center [966, 362] width 186 height 12
click at [447, 417] on div "Tasación unitaria licitada (con imp.) (€/t)" at bounding box center [354, 411] width 186 height 12
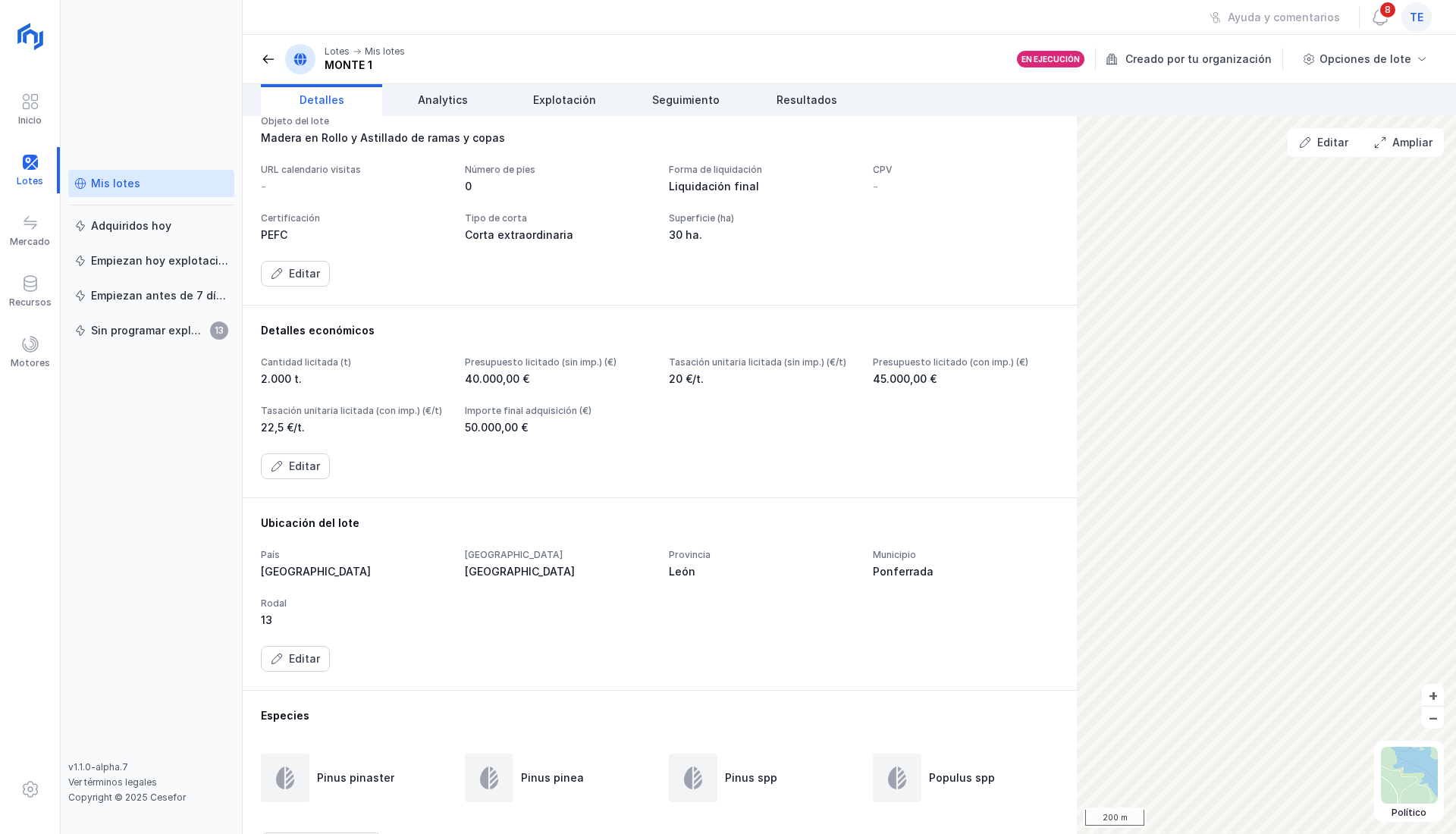
drag, startPoint x: 520, startPoint y: 451, endPoint x: 582, endPoint y: 479, distance: 68.0
click at [582, 435] on div "Cantidad licitada (t) 2.000 t. Presupuesto licitado (sin imp.) (€) 40.000,00 € …" at bounding box center [659, 395] width 797 height 79
click at [447, 435] on div "22,5 €/t." at bounding box center [354, 427] width 186 height 15
click at [651, 417] on div "Importe final adquisición (€)" at bounding box center [557, 411] width 186 height 12
click at [447, 417] on div "Tasación unitaria licitada (con imp.) (€/t)" at bounding box center [354, 411] width 186 height 12
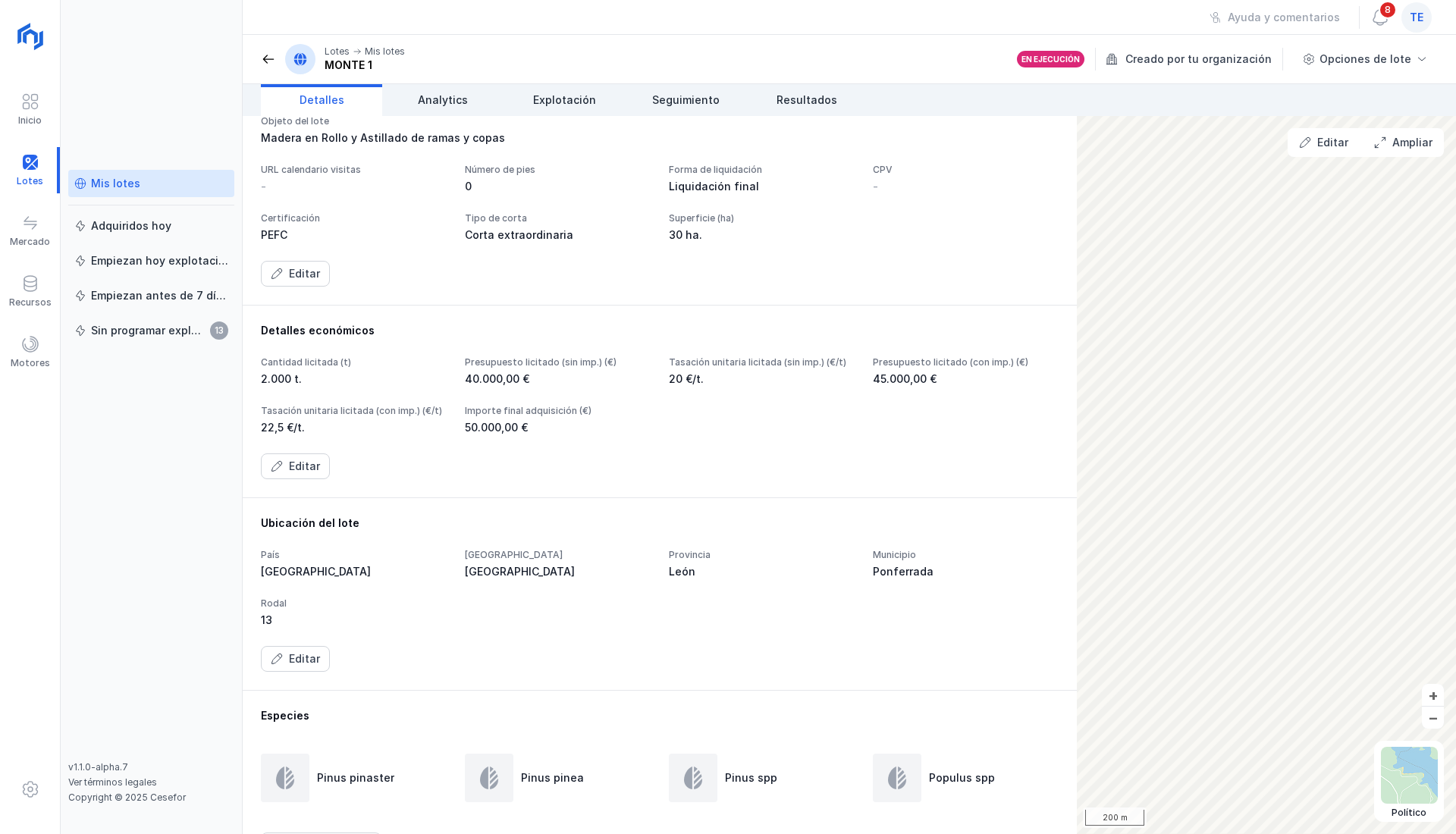
drag, startPoint x: 558, startPoint y: 459, endPoint x: 620, endPoint y: 465, distance: 62.3
click at [447, 435] on div "Tasación unitaria licitada (con imp.) (€/t) 22,5 €/t." at bounding box center [354, 419] width 186 height 30
click at [447, 417] on div "Tasación unitaria licitada (con imp.) (€/t)" at bounding box center [354, 411] width 186 height 12
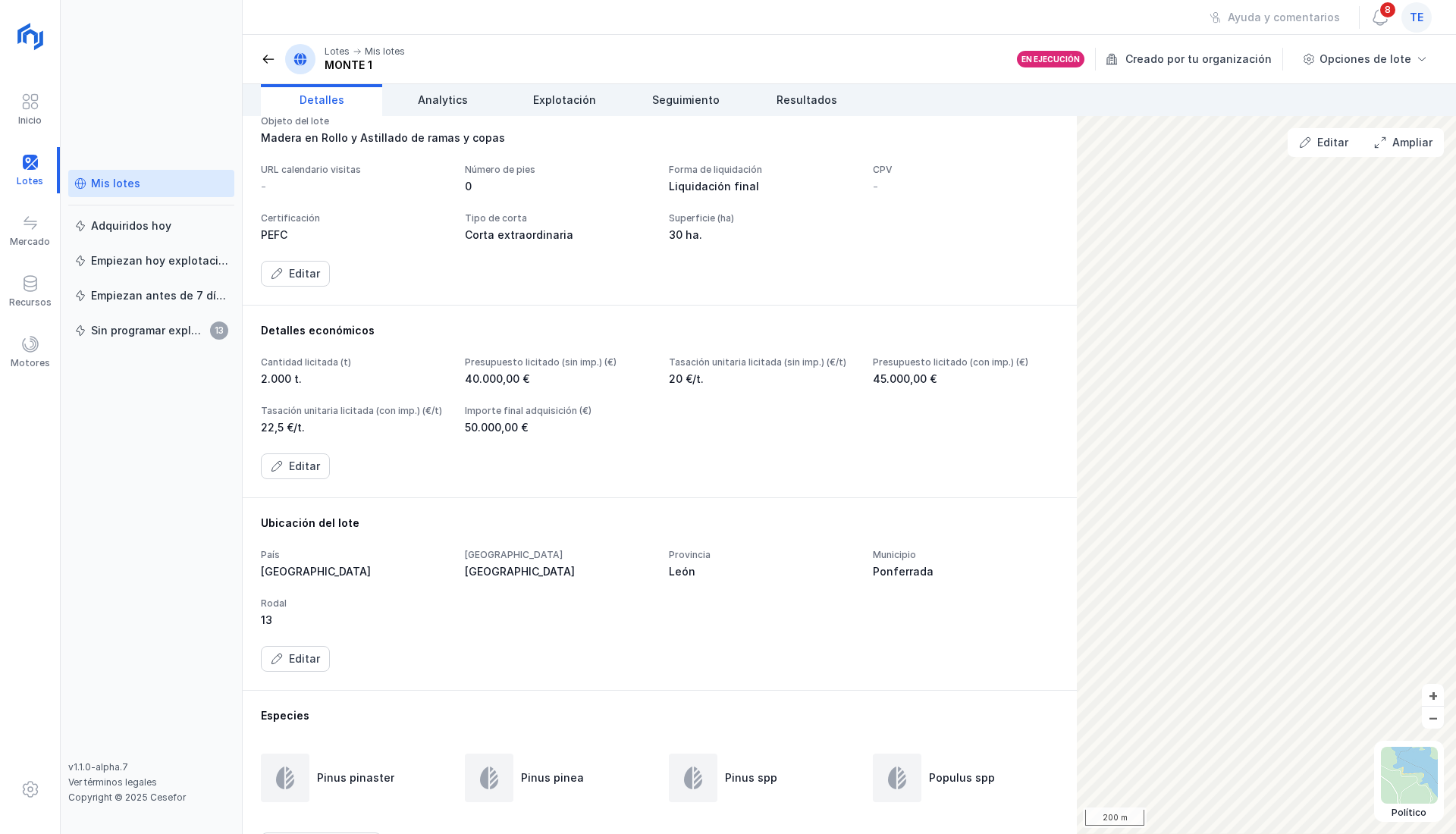
click at [447, 417] on div "Tasación unitaria licitada (con imp.) (€/t)" at bounding box center [354, 411] width 186 height 12
click at [651, 417] on div "Importe final adquisición (€)" at bounding box center [557, 411] width 186 height 12
drag, startPoint x: 810, startPoint y: 459, endPoint x: 924, endPoint y: 457, distance: 114.0
click at [651, 417] on div "Importe final adquisición (€)" at bounding box center [557, 411] width 186 height 12
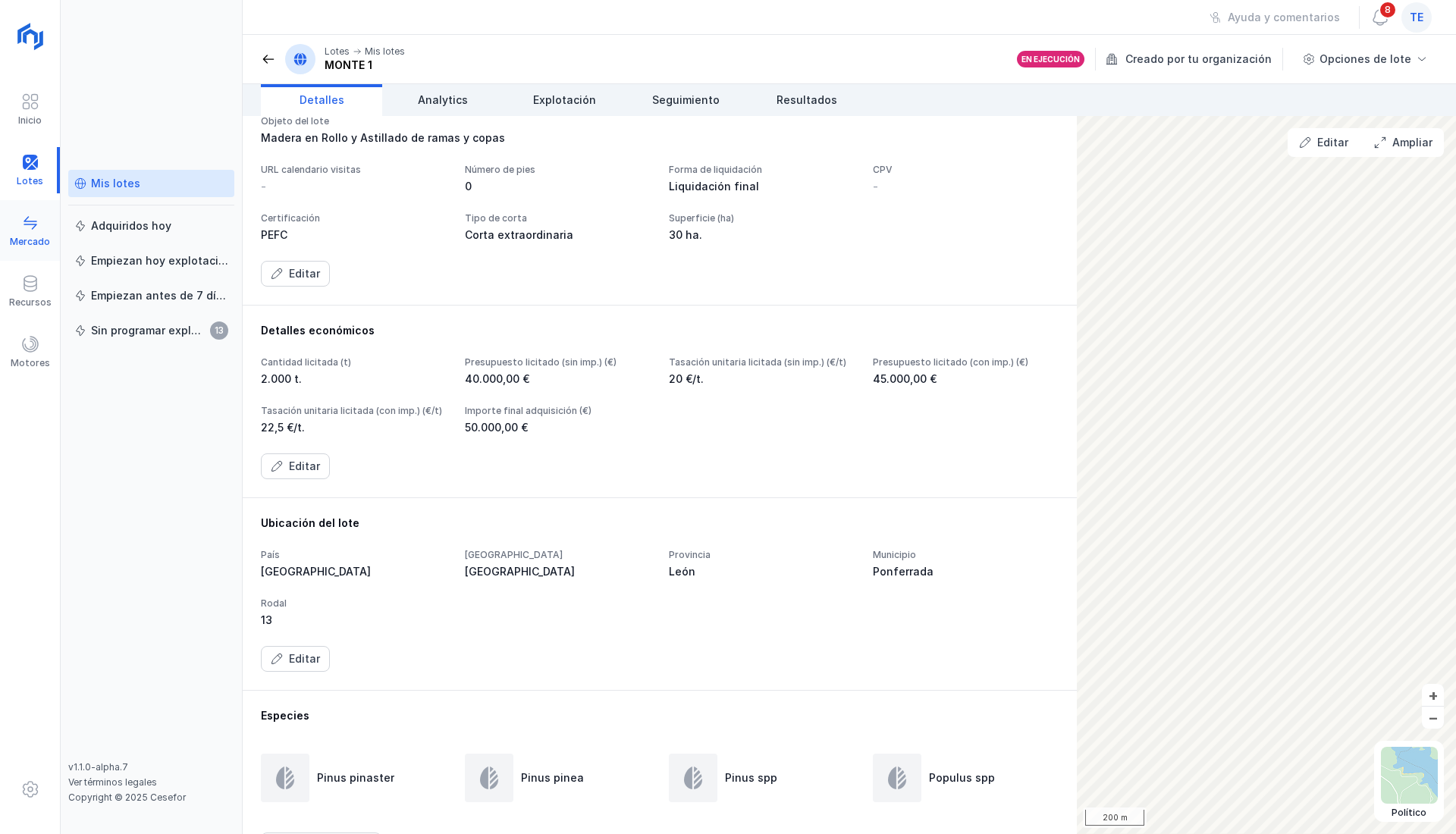
click at [27, 224] on span at bounding box center [30, 222] width 18 height 18
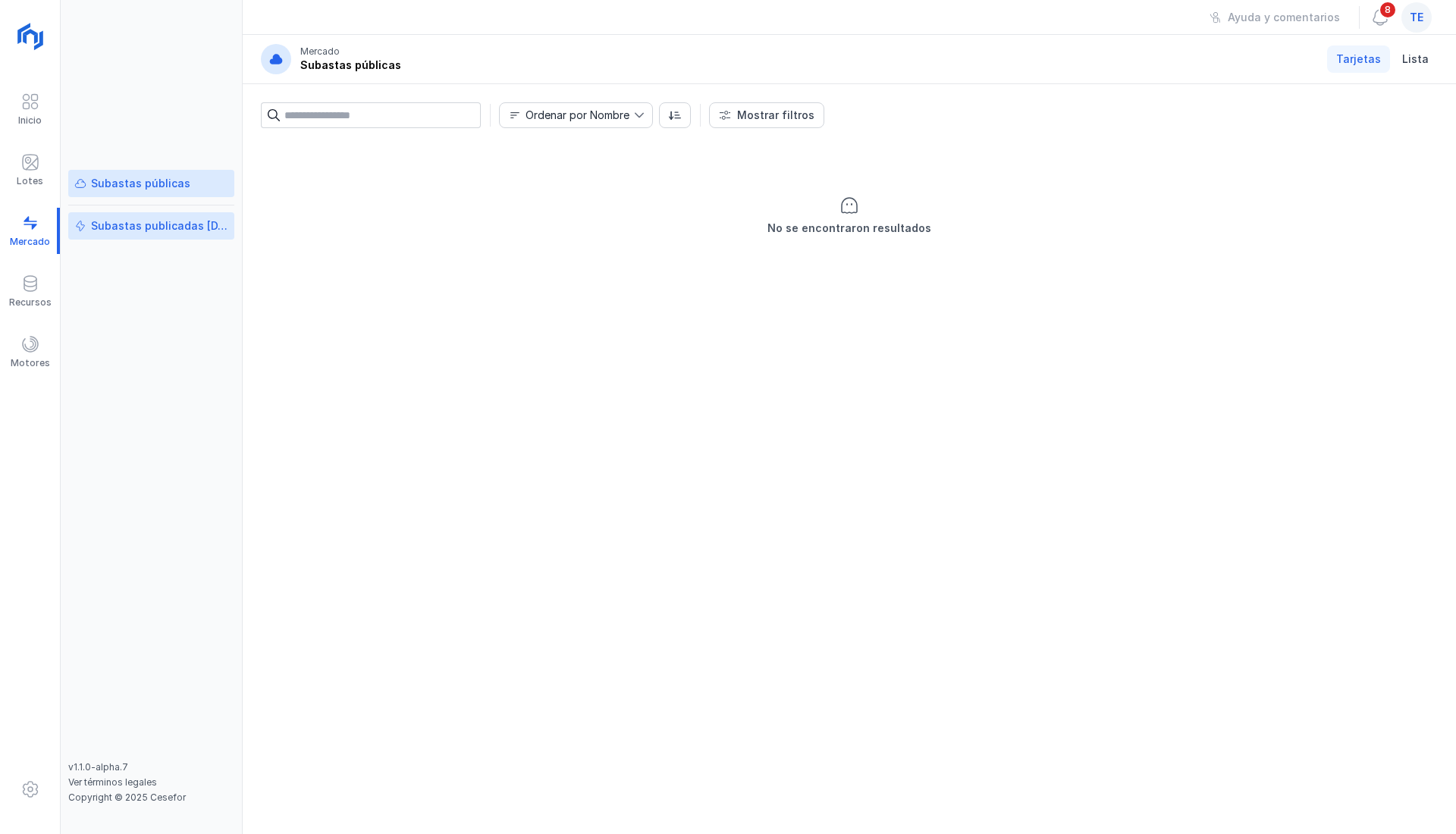
click at [162, 217] on link "Subastas publicadas [DATE]" at bounding box center [151, 225] width 166 height 27
click at [153, 193] on link "Subastas públicas" at bounding box center [151, 183] width 166 height 27
click at [44, 239] on div at bounding box center [30, 231] width 60 height 46
click at [35, 165] on span at bounding box center [30, 161] width 18 height 18
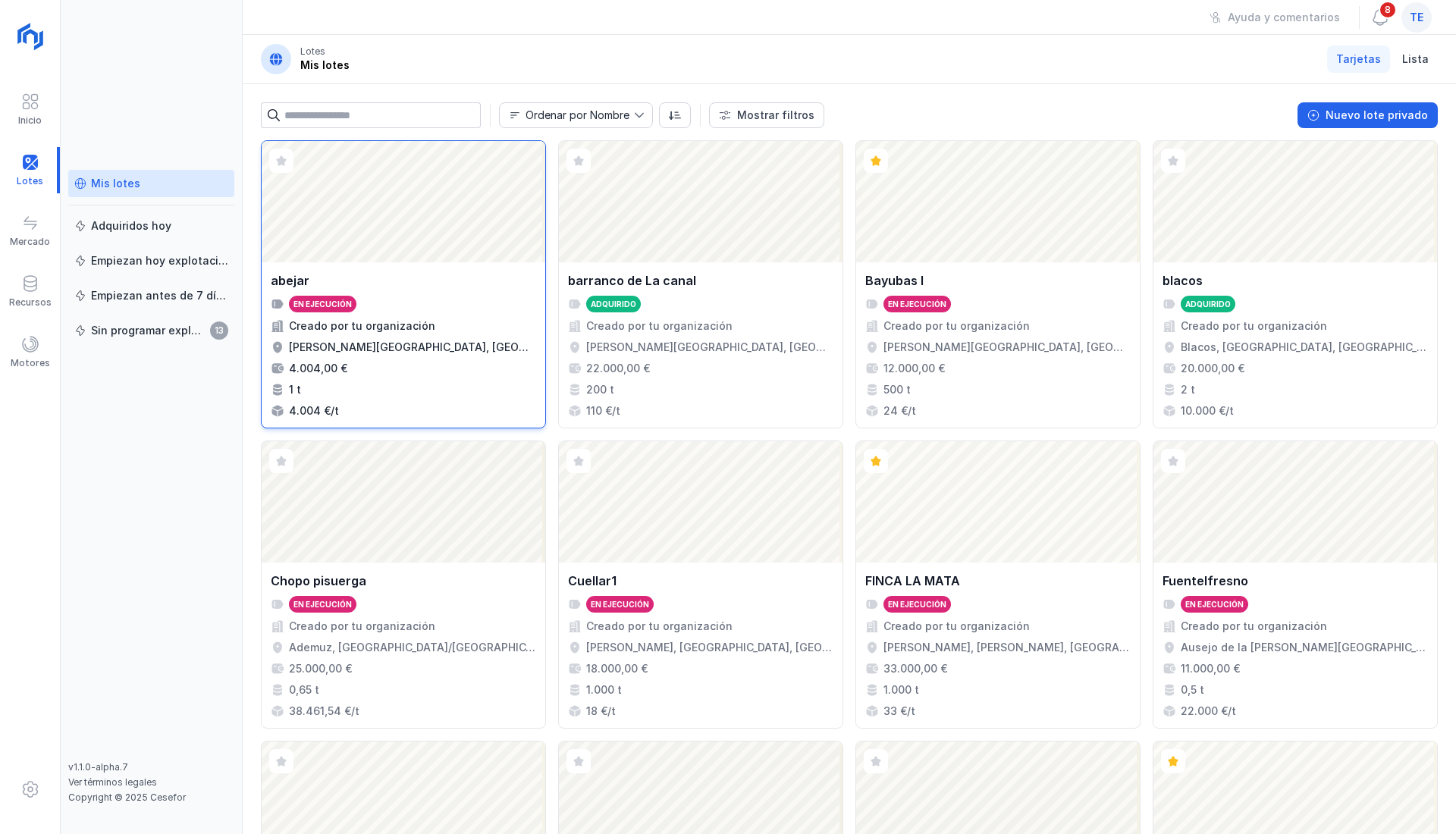
click at [426, 250] on div "Abrir lote" at bounding box center [404, 202] width 284 height 122
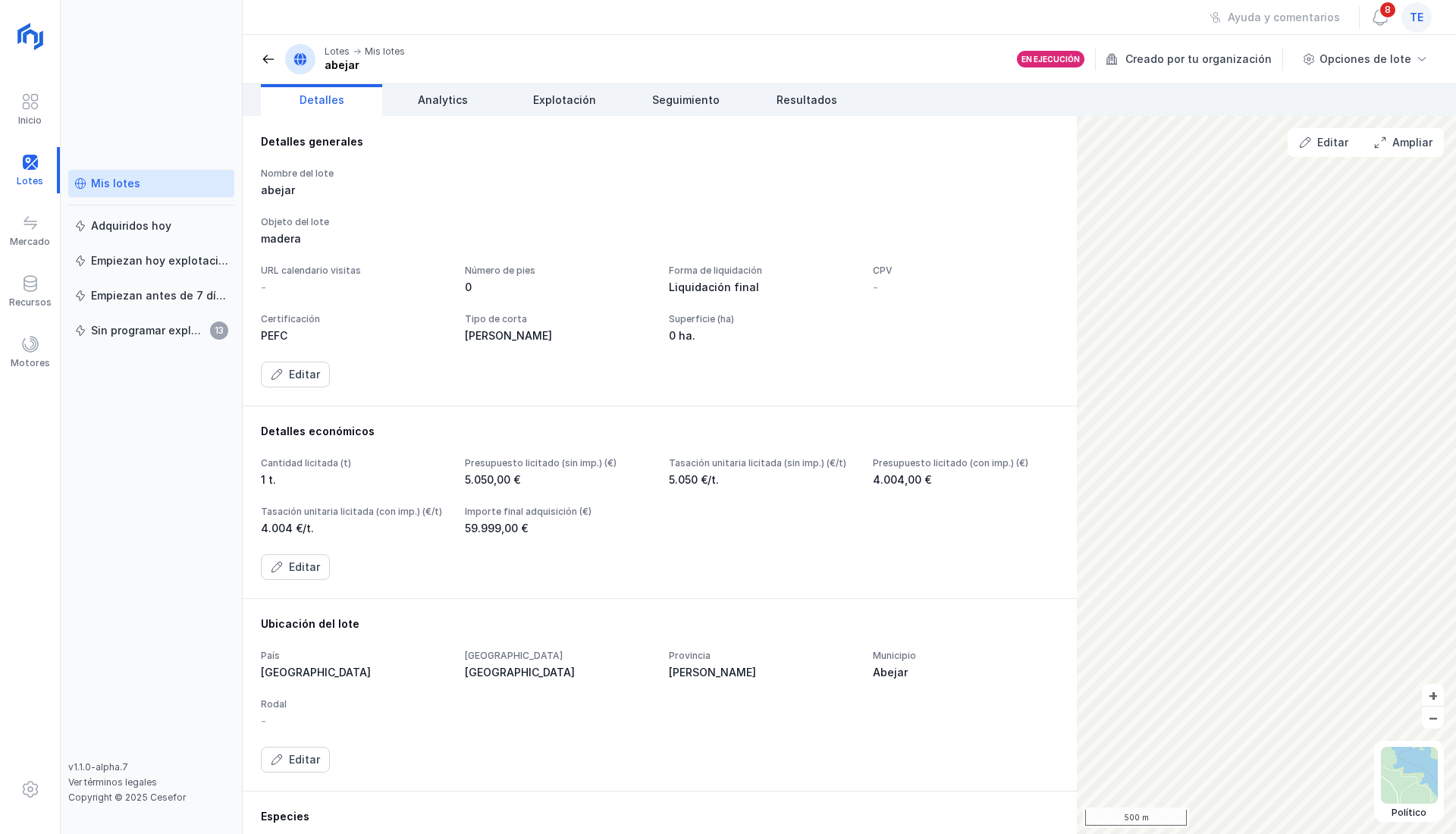
click at [271, 52] on span at bounding box center [268, 58] width 15 height 15
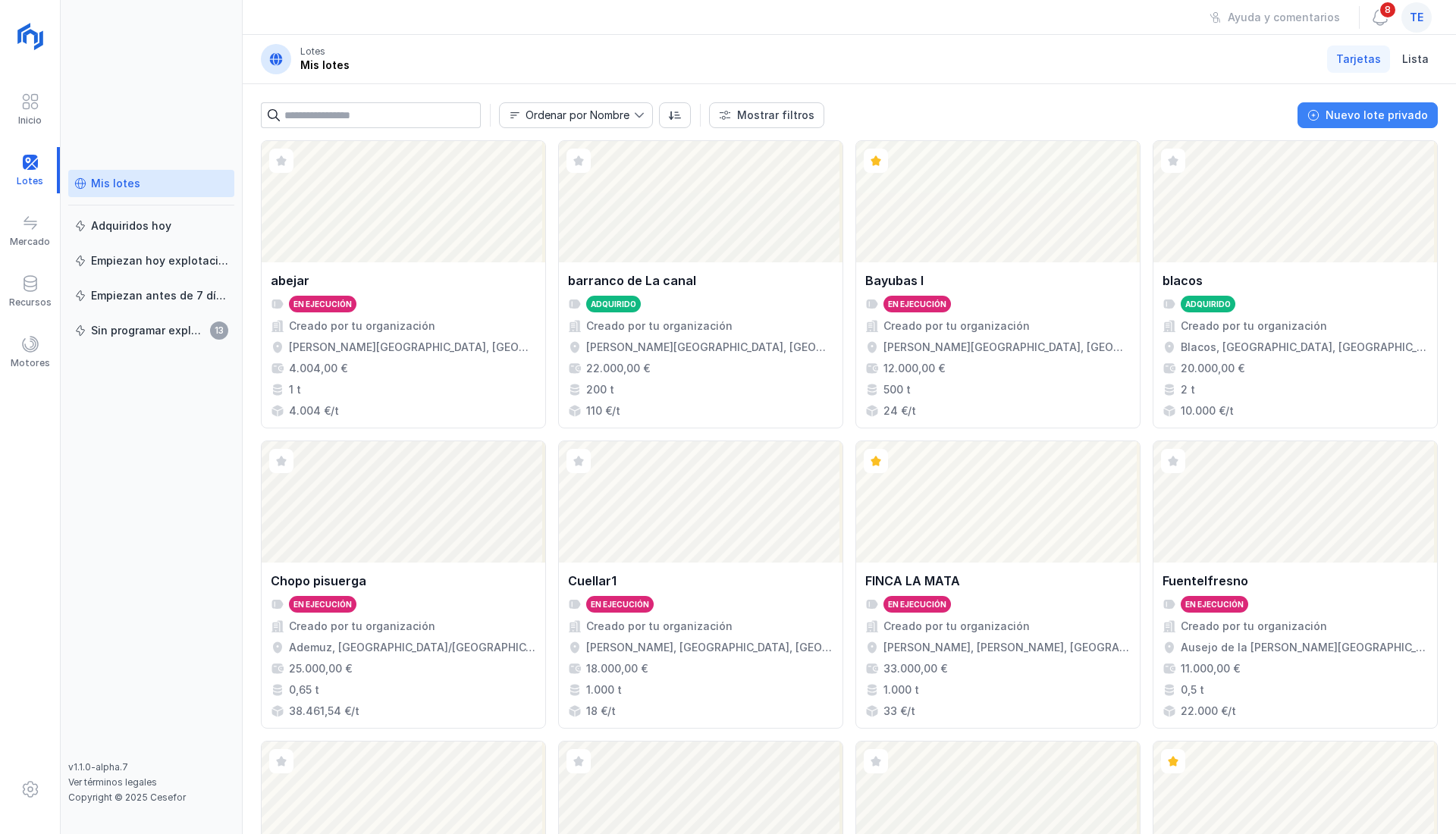
click at [1380, 122] on div "Nuevo lote privado" at bounding box center [1376, 115] width 102 height 15
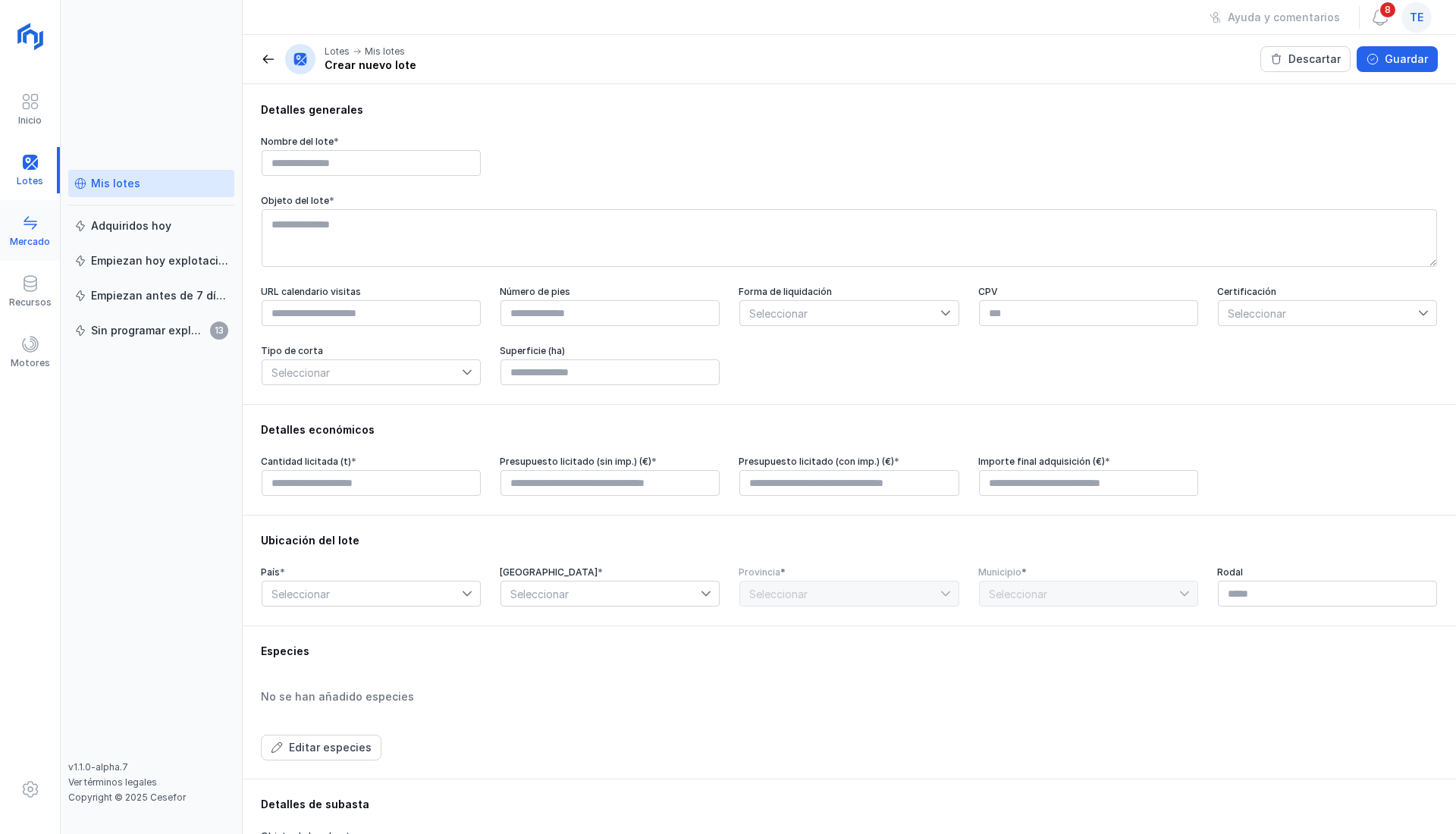
click at [37, 226] on span at bounding box center [30, 222] width 18 height 18
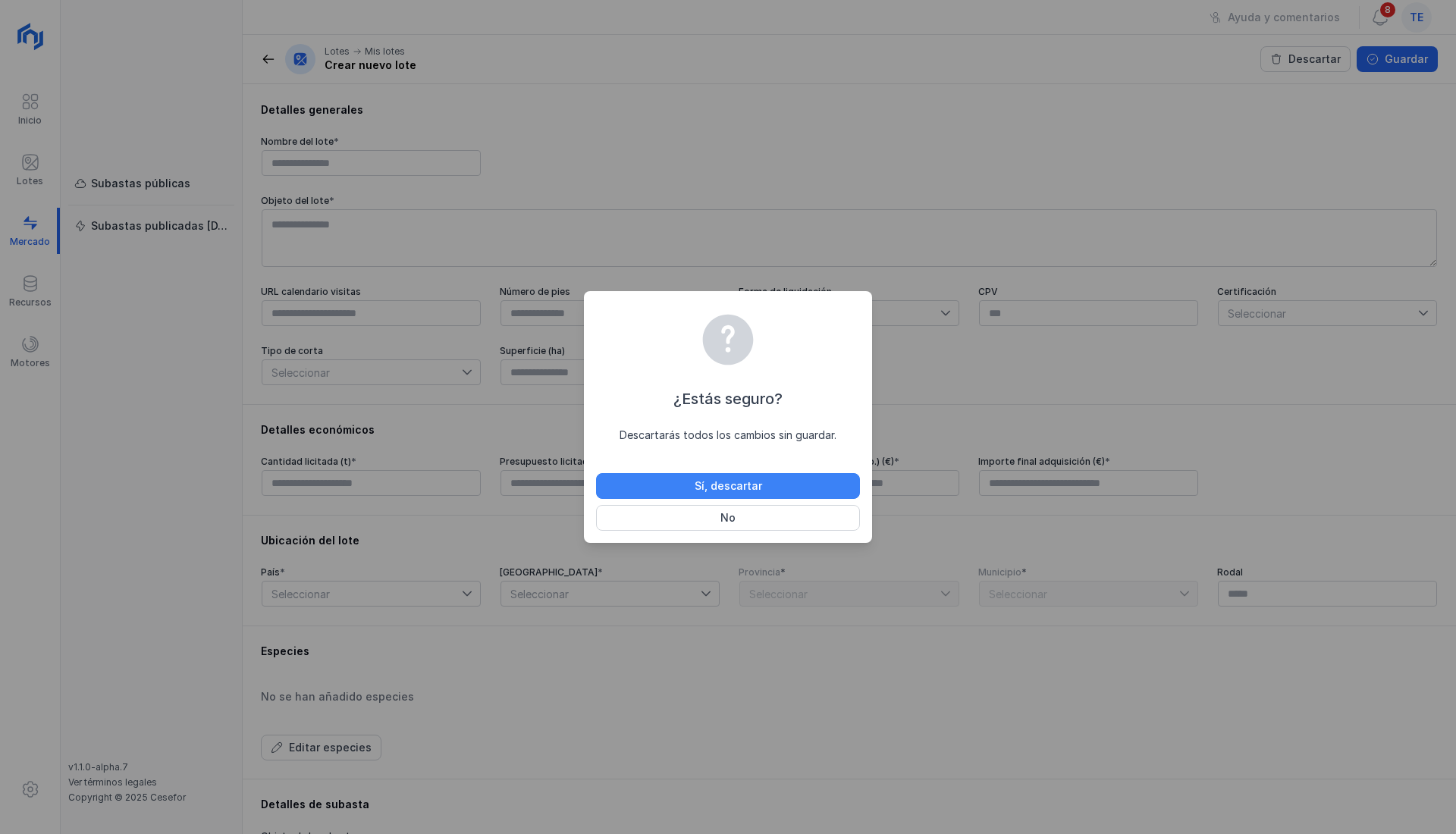
click at [778, 482] on button "Sí, descartar" at bounding box center [728, 486] width 263 height 26
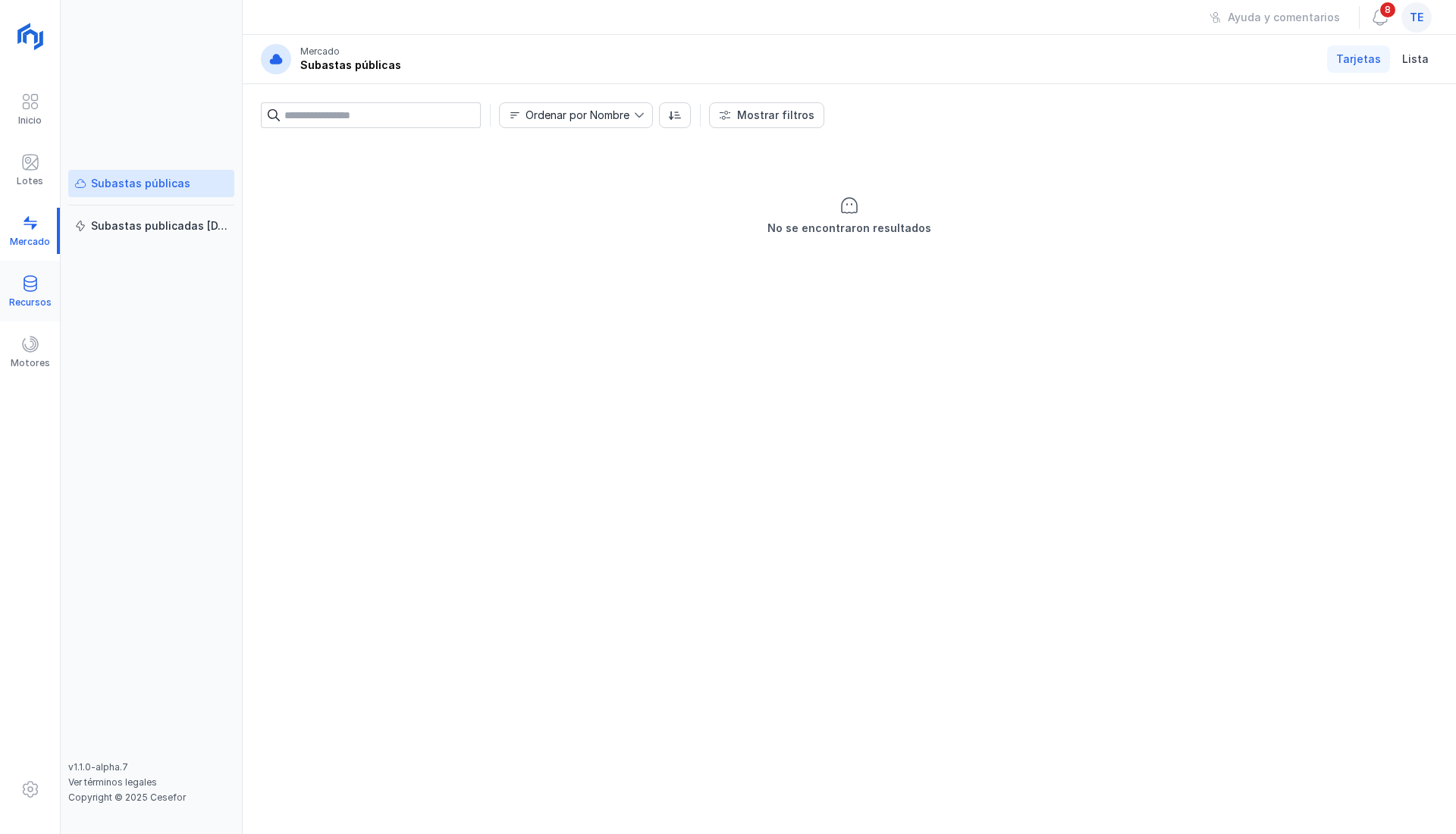
click at [36, 280] on span at bounding box center [30, 283] width 18 height 18
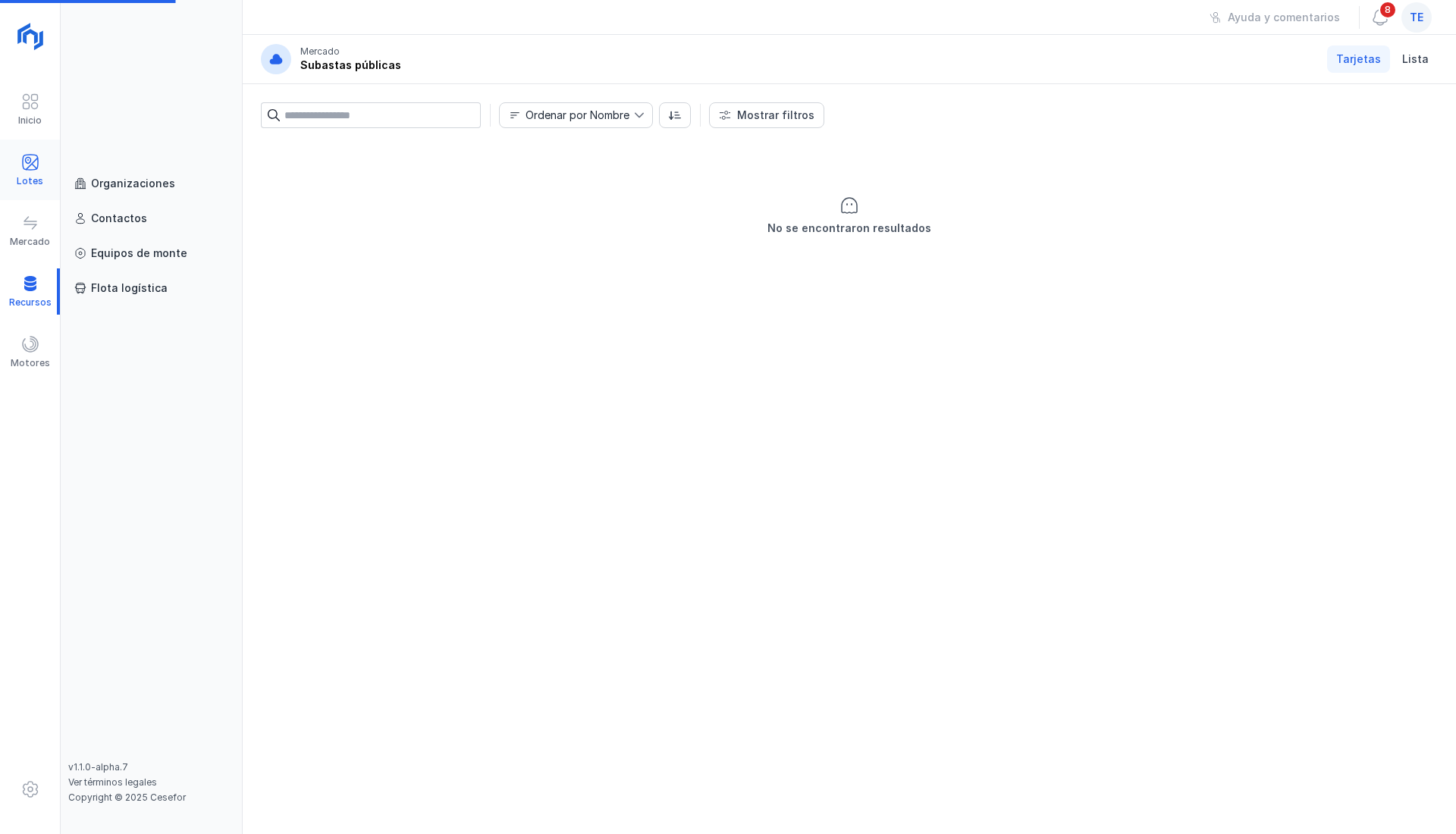
click at [34, 194] on div "Lotes" at bounding box center [30, 170] width 60 height 61
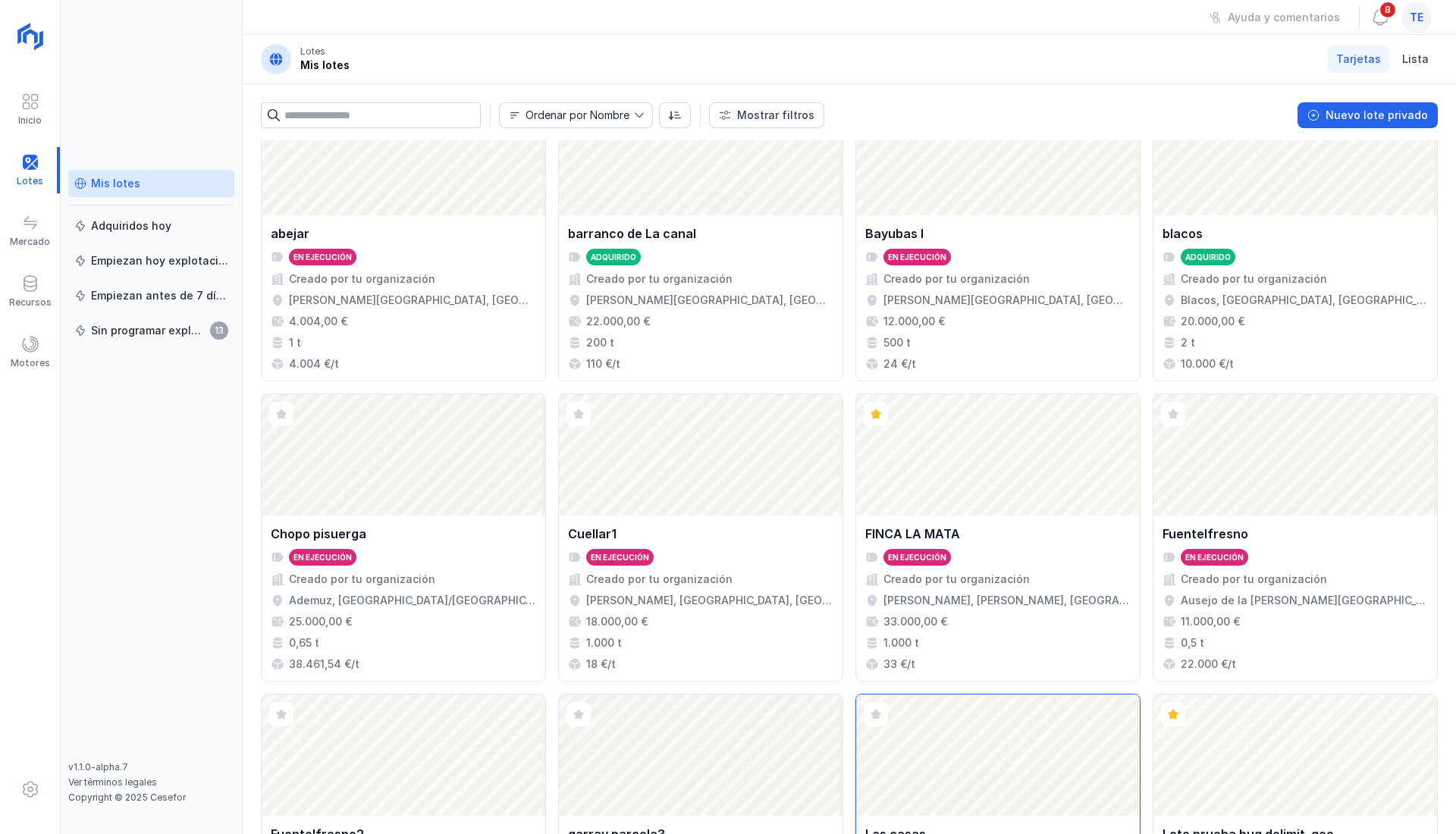
scroll to position [101, 0]
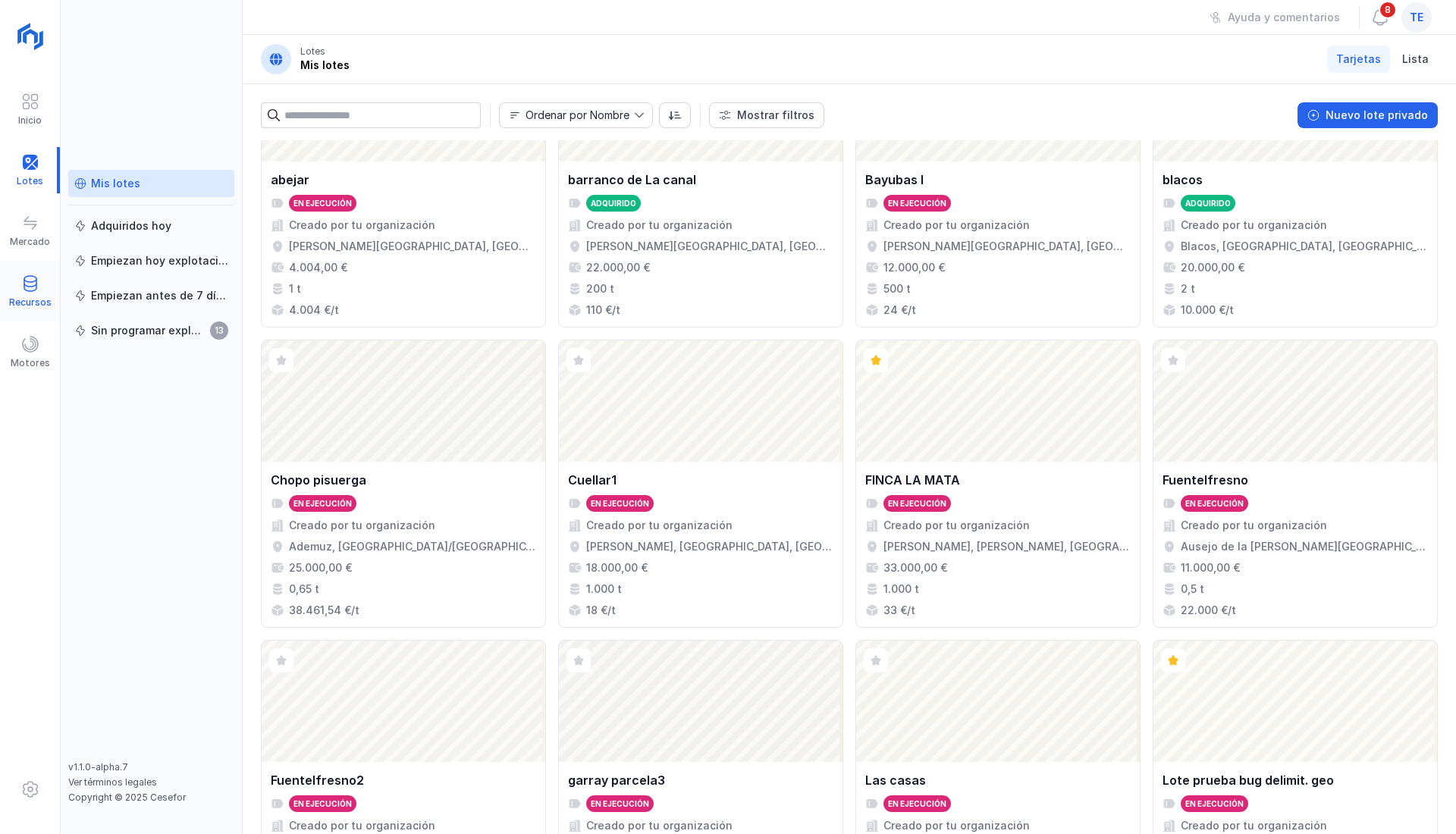
click at [42, 281] on div "Recursos" at bounding box center [30, 291] width 60 height 46
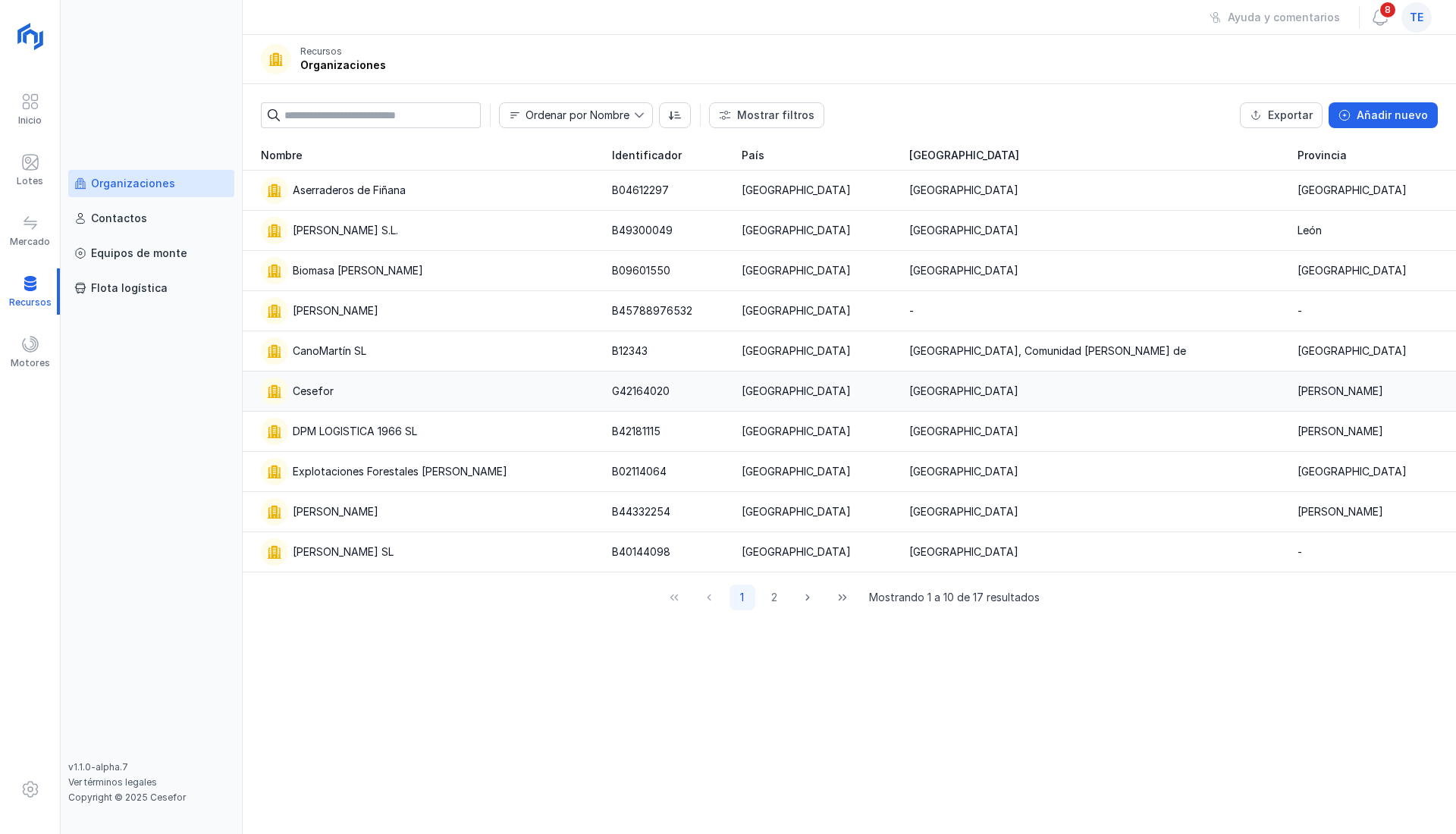
click at [340, 383] on div "Cesefor" at bounding box center [427, 390] width 333 height 27
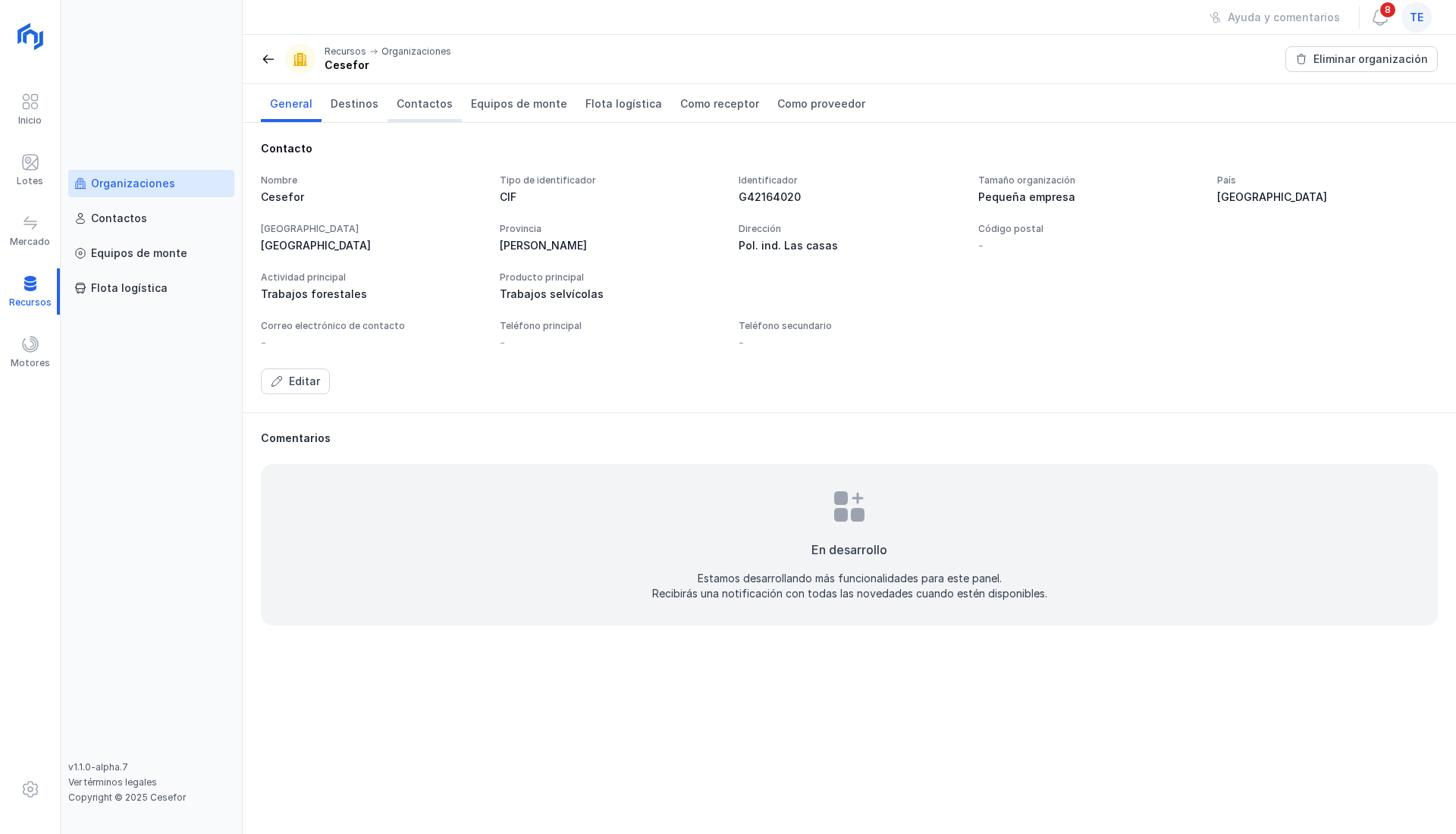
click at [407, 109] on span "Contactos" at bounding box center [425, 104] width 56 height 15
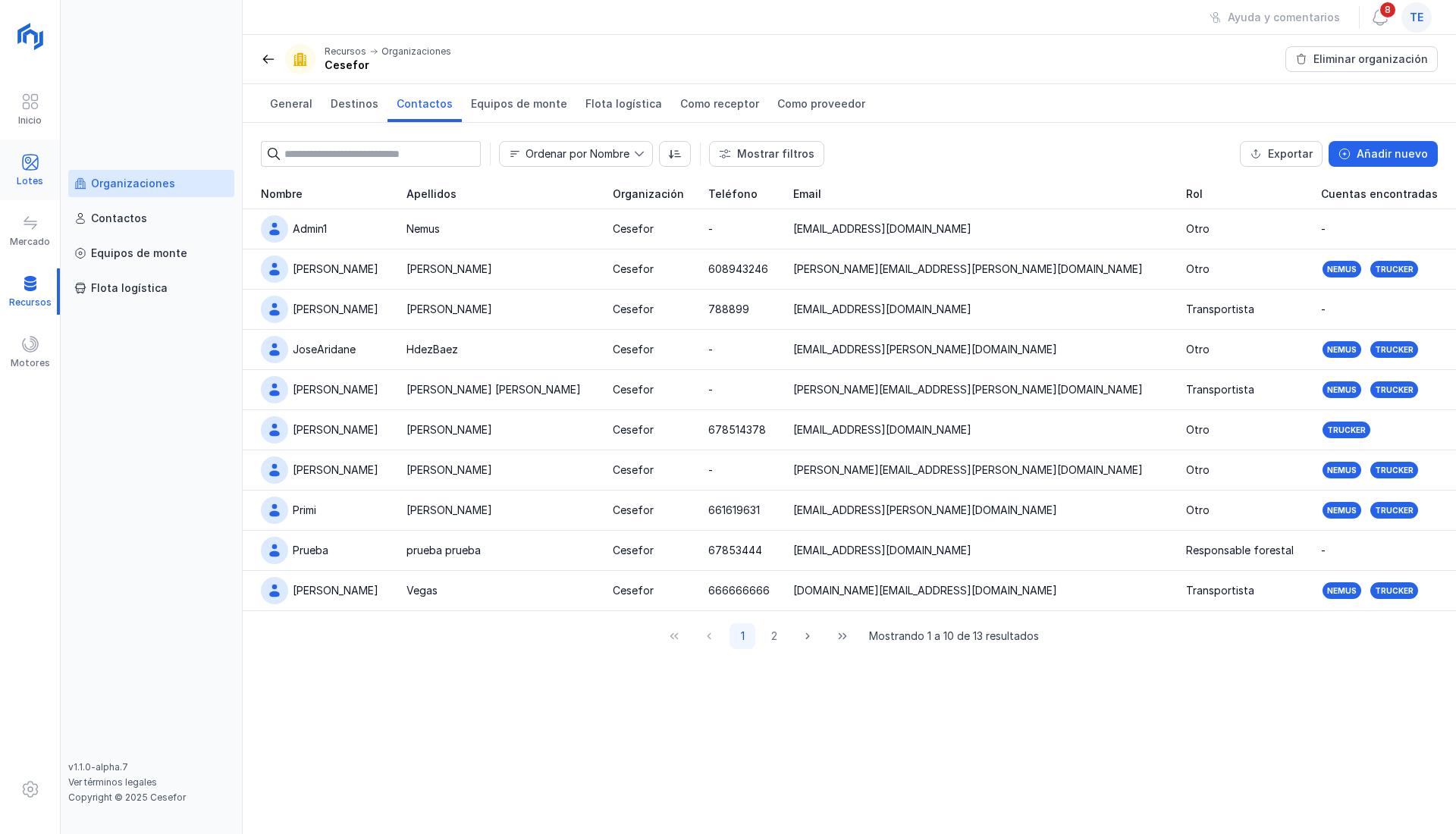
click at [29, 175] on div at bounding box center [30, 164] width 18 height 22
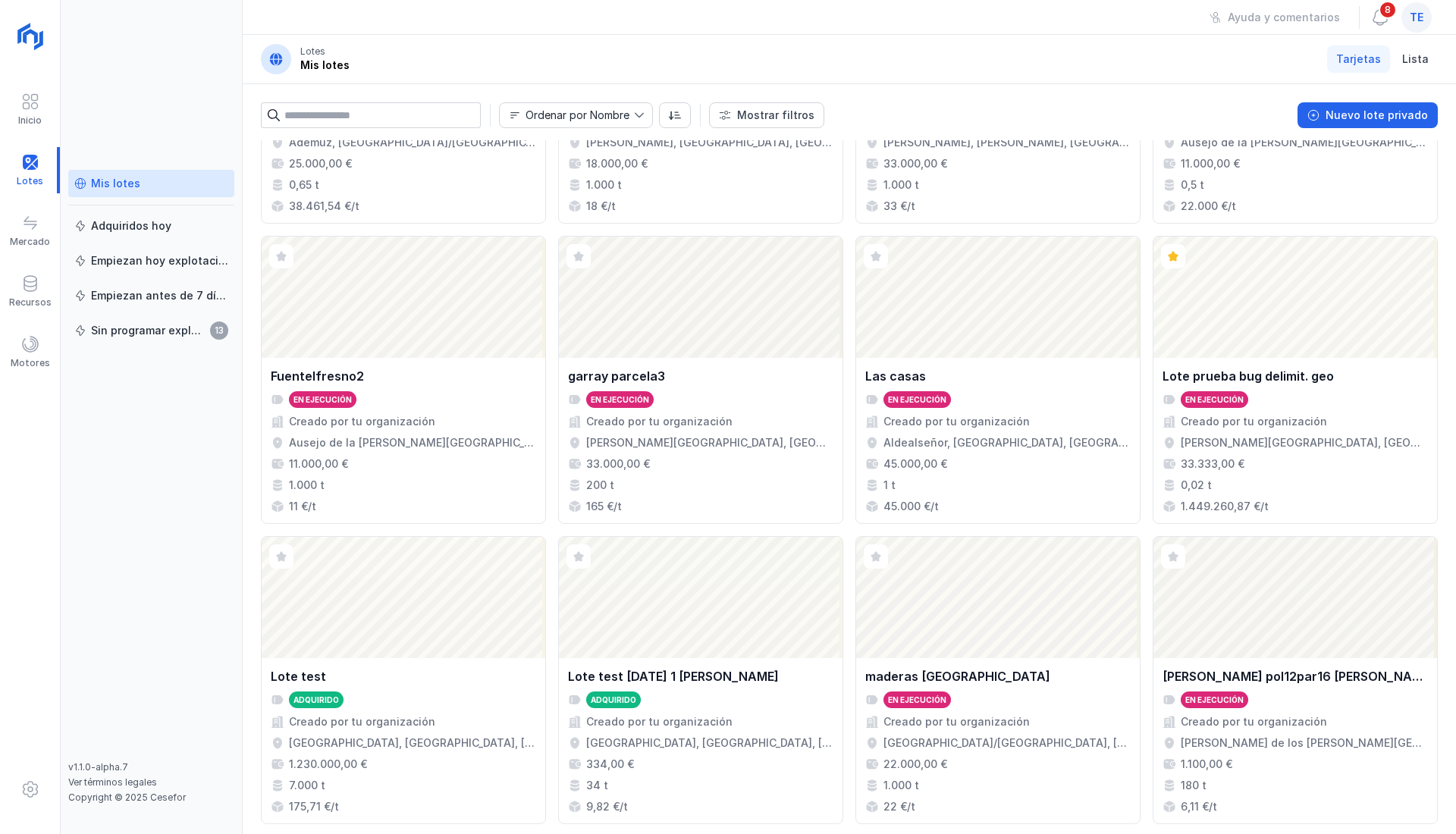
scroll to position [861, 0]
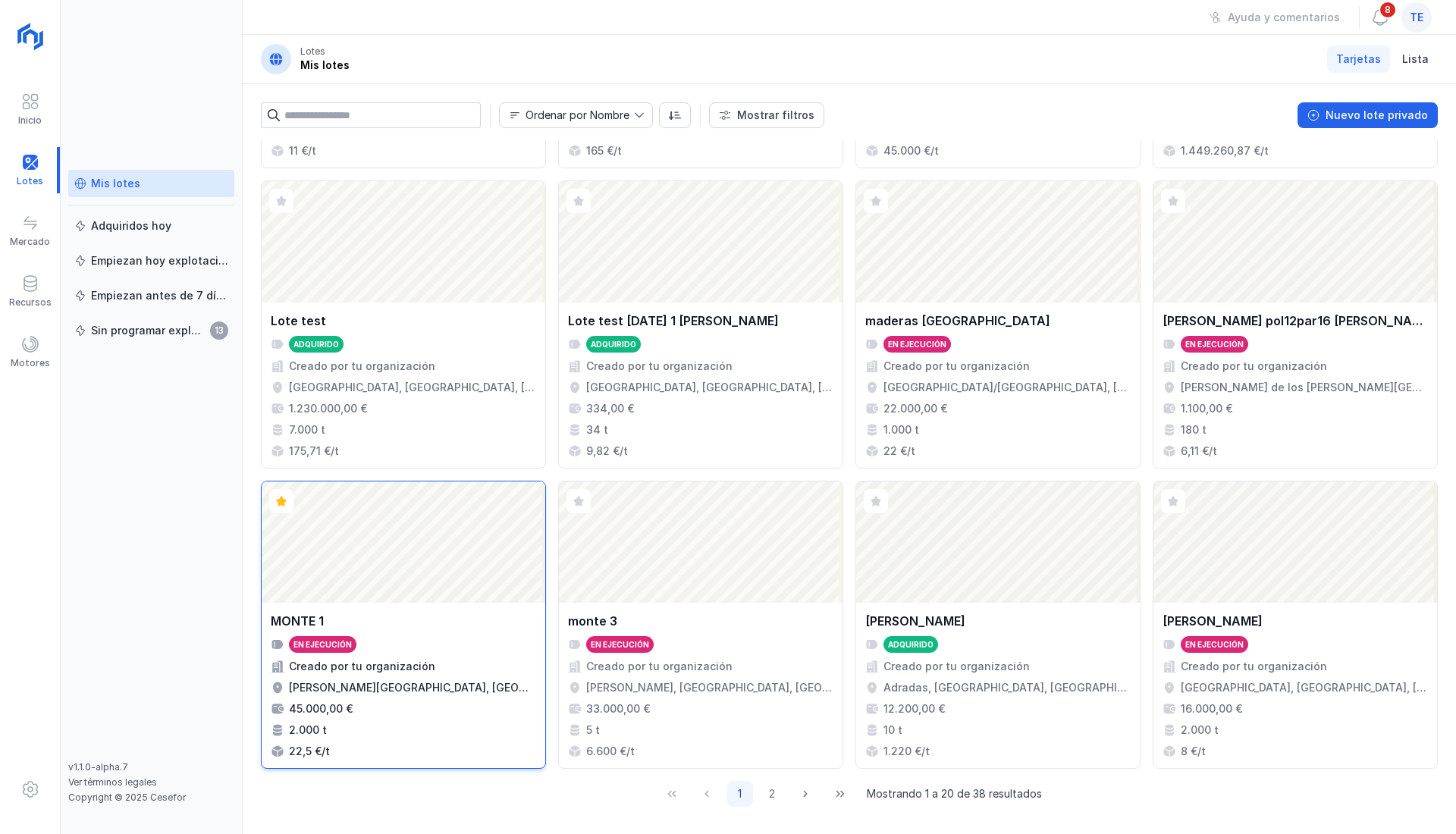
click at [405, 587] on div "Abrir lote" at bounding box center [404, 542] width 284 height 122
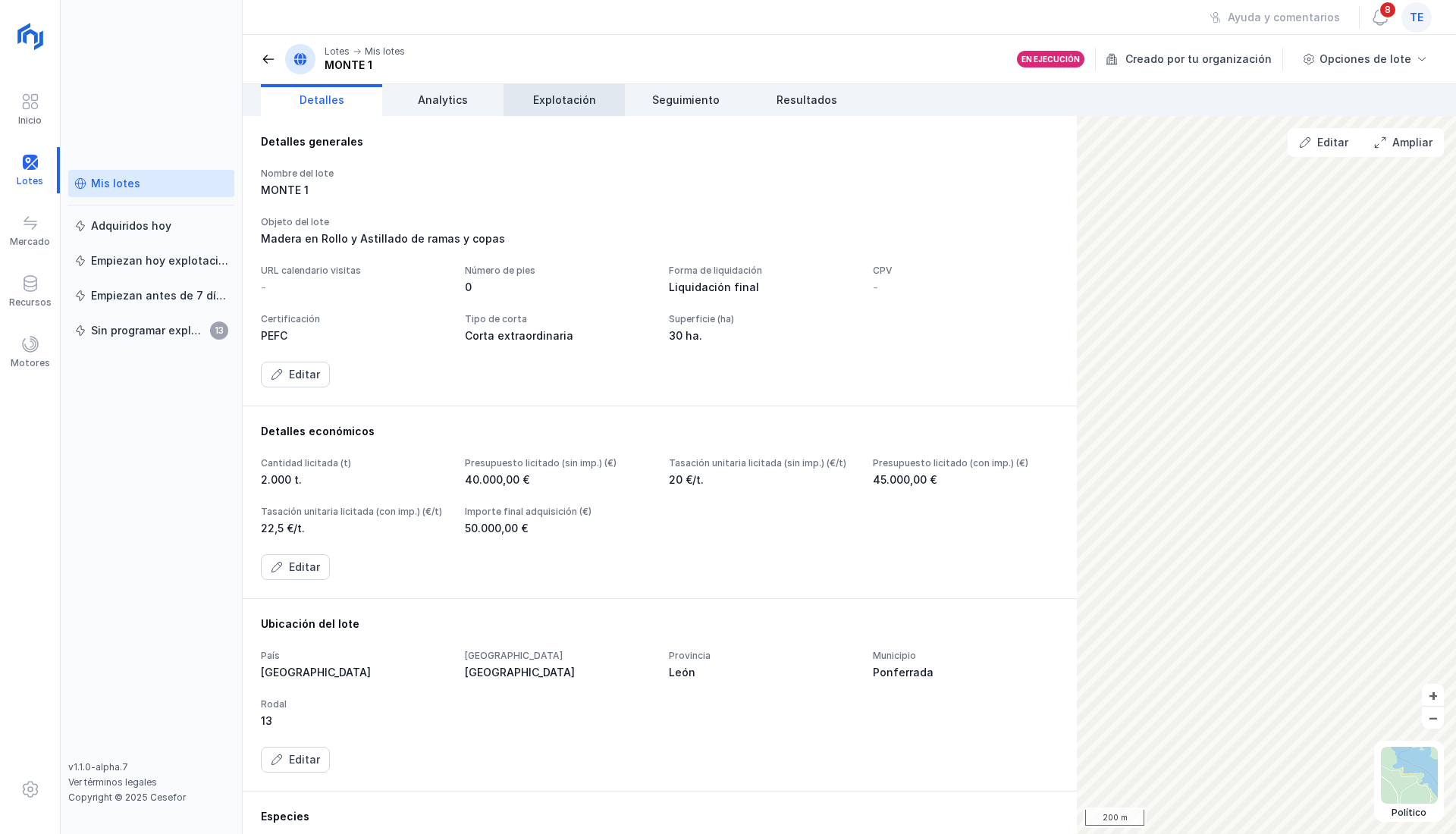
click at [585, 97] on span "Explotación" at bounding box center [564, 100] width 63 height 15
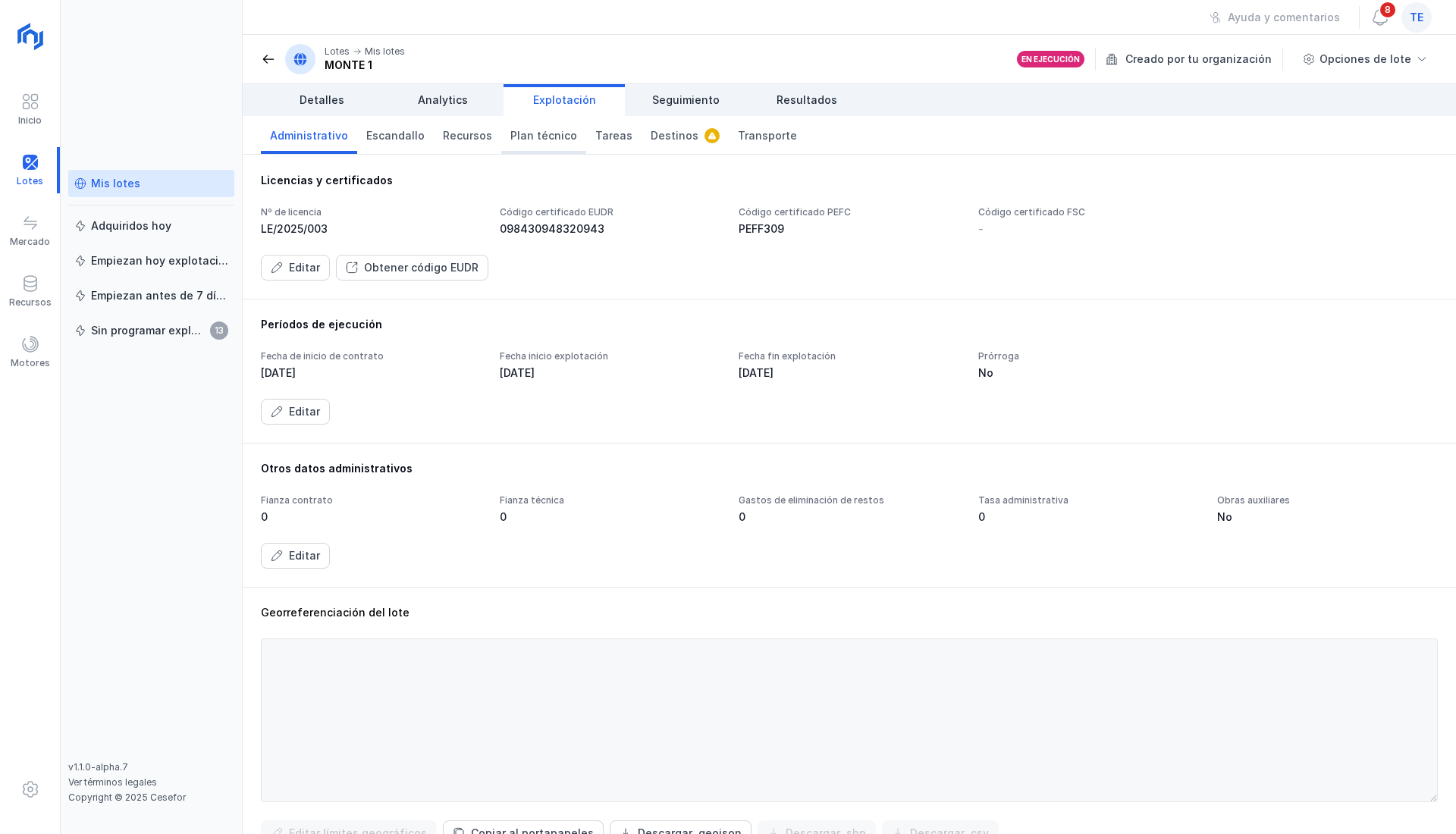
click at [511, 132] on span "Plan técnico" at bounding box center [544, 135] width 67 height 15
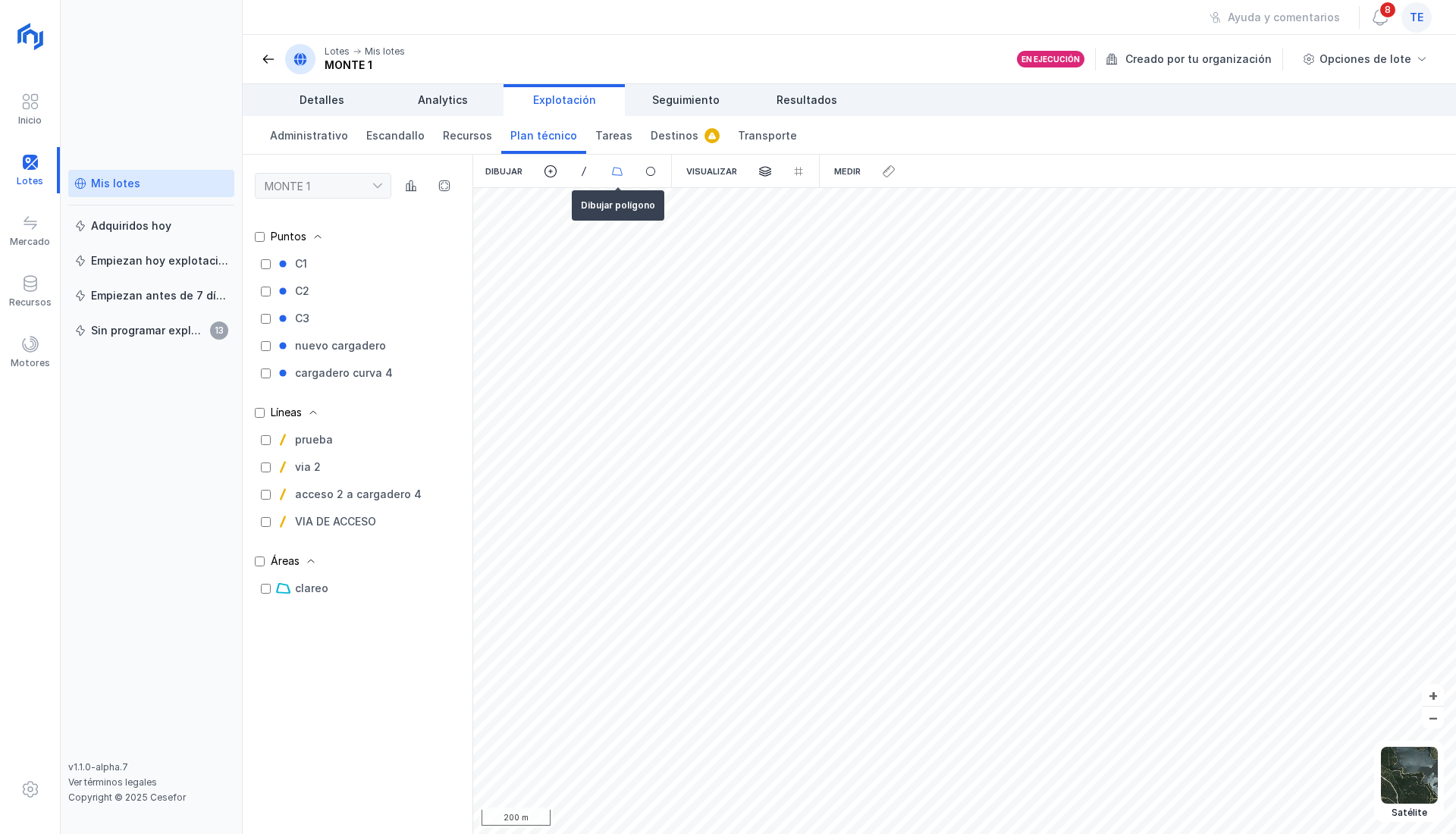
click at [620, 173] on span at bounding box center [617, 171] width 14 height 14
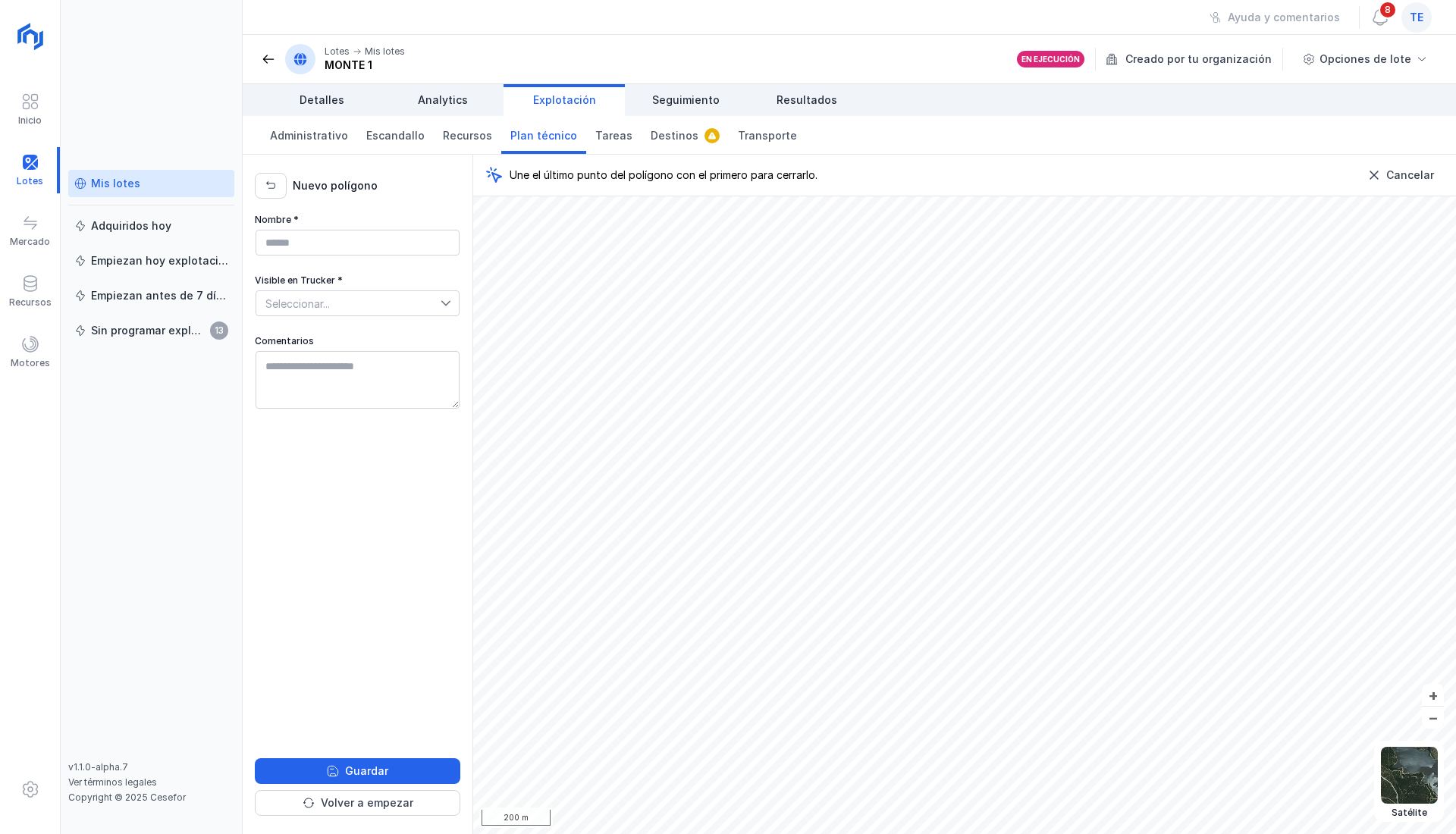
click at [548, 131] on span "Plan técnico" at bounding box center [544, 135] width 67 height 15
click at [1378, 178] on span "Cancelar" at bounding box center [1374, 175] width 12 height 12
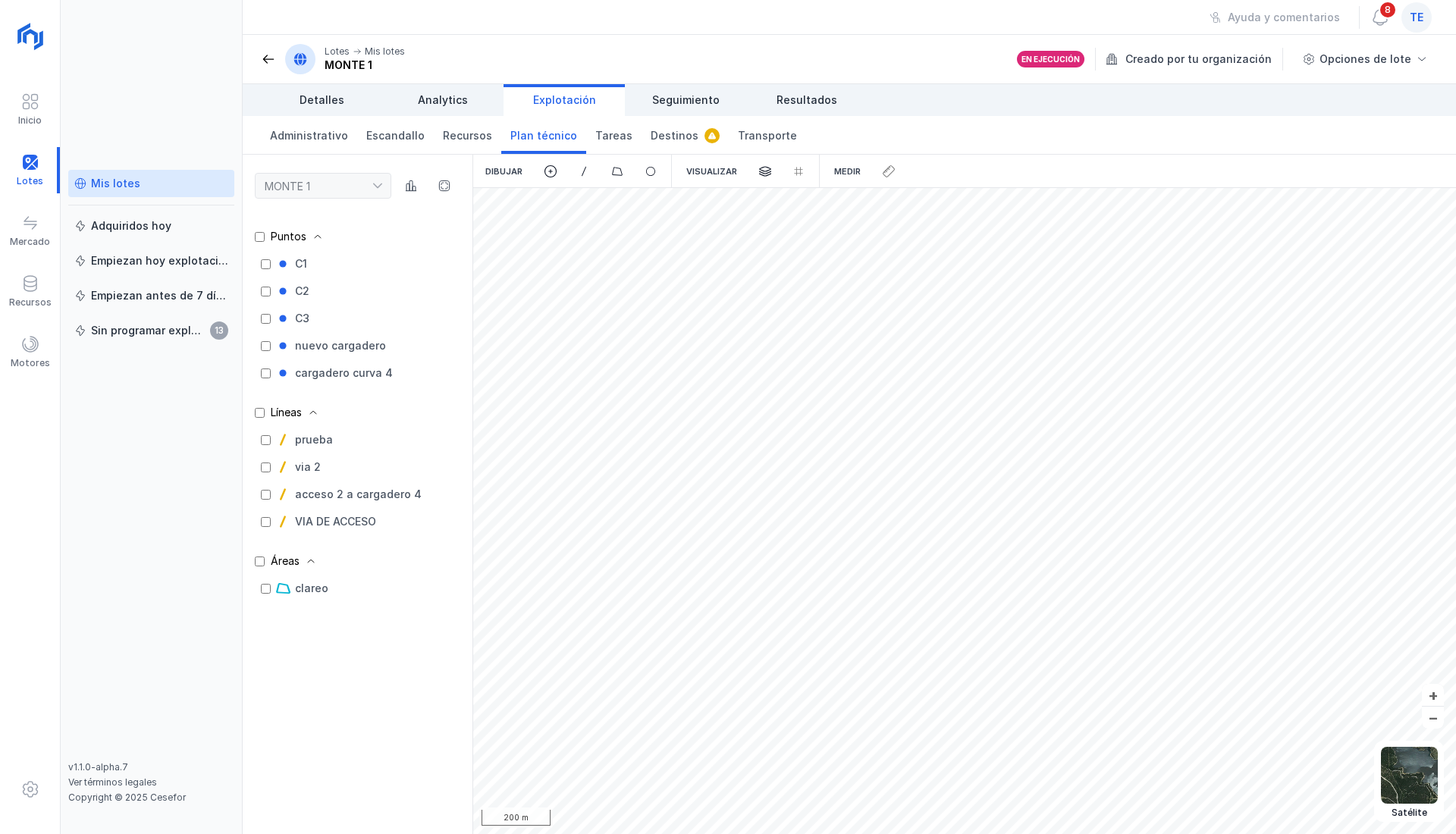
click at [850, 162] on div "Medir" at bounding box center [846, 171] width 51 height 34
click at [845, 172] on div "Medir" at bounding box center [846, 171] width 51 height 34
click at [885, 176] on div at bounding box center [889, 171] width 34 height 34
click at [885, 171] on div at bounding box center [889, 171] width 34 height 34
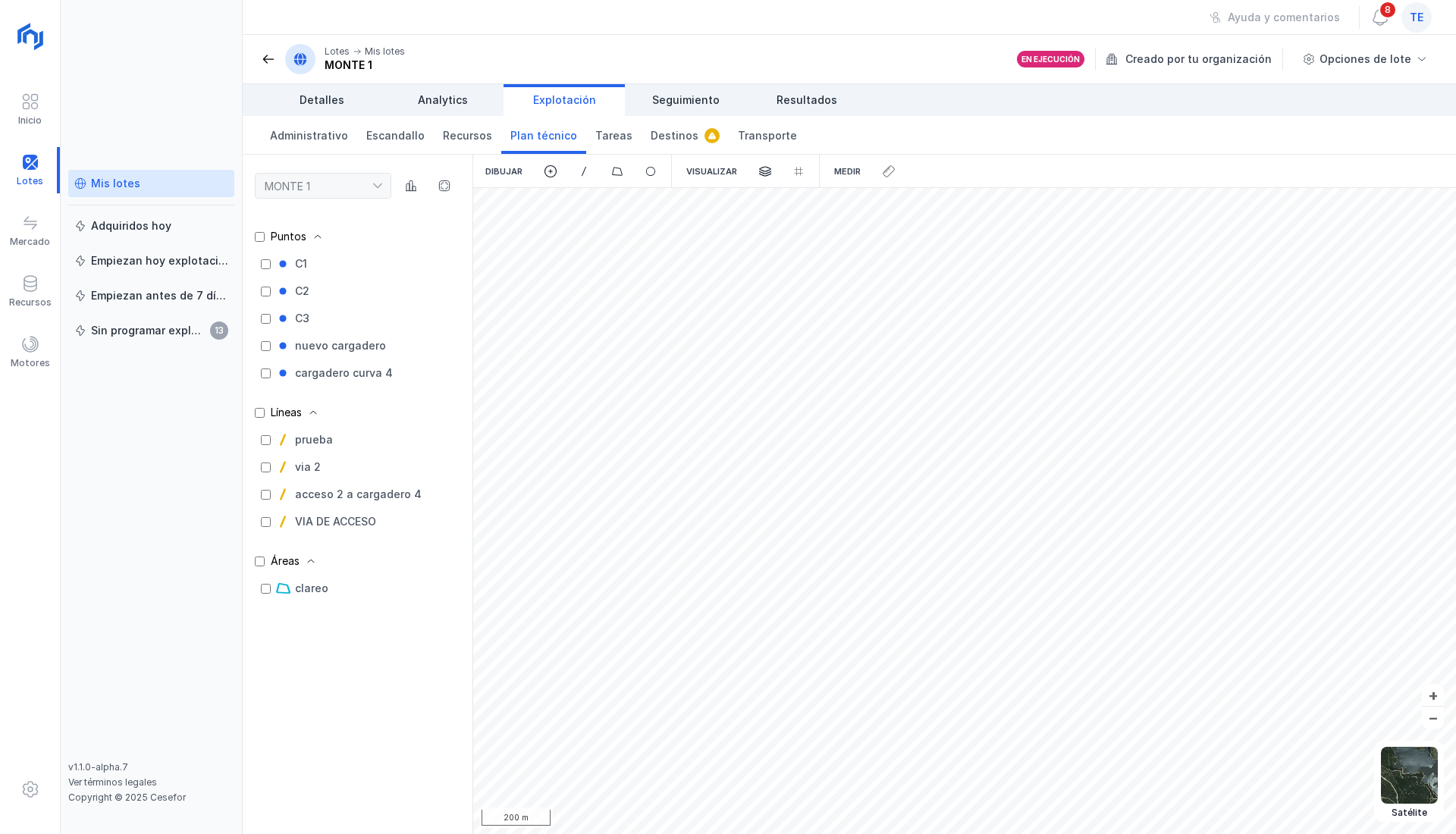
click at [885, 171] on div at bounding box center [889, 171] width 34 height 34
click at [725, 169] on div "Visualizar" at bounding box center [712, 171] width 75 height 34
click at [768, 170] on span at bounding box center [765, 171] width 14 height 14
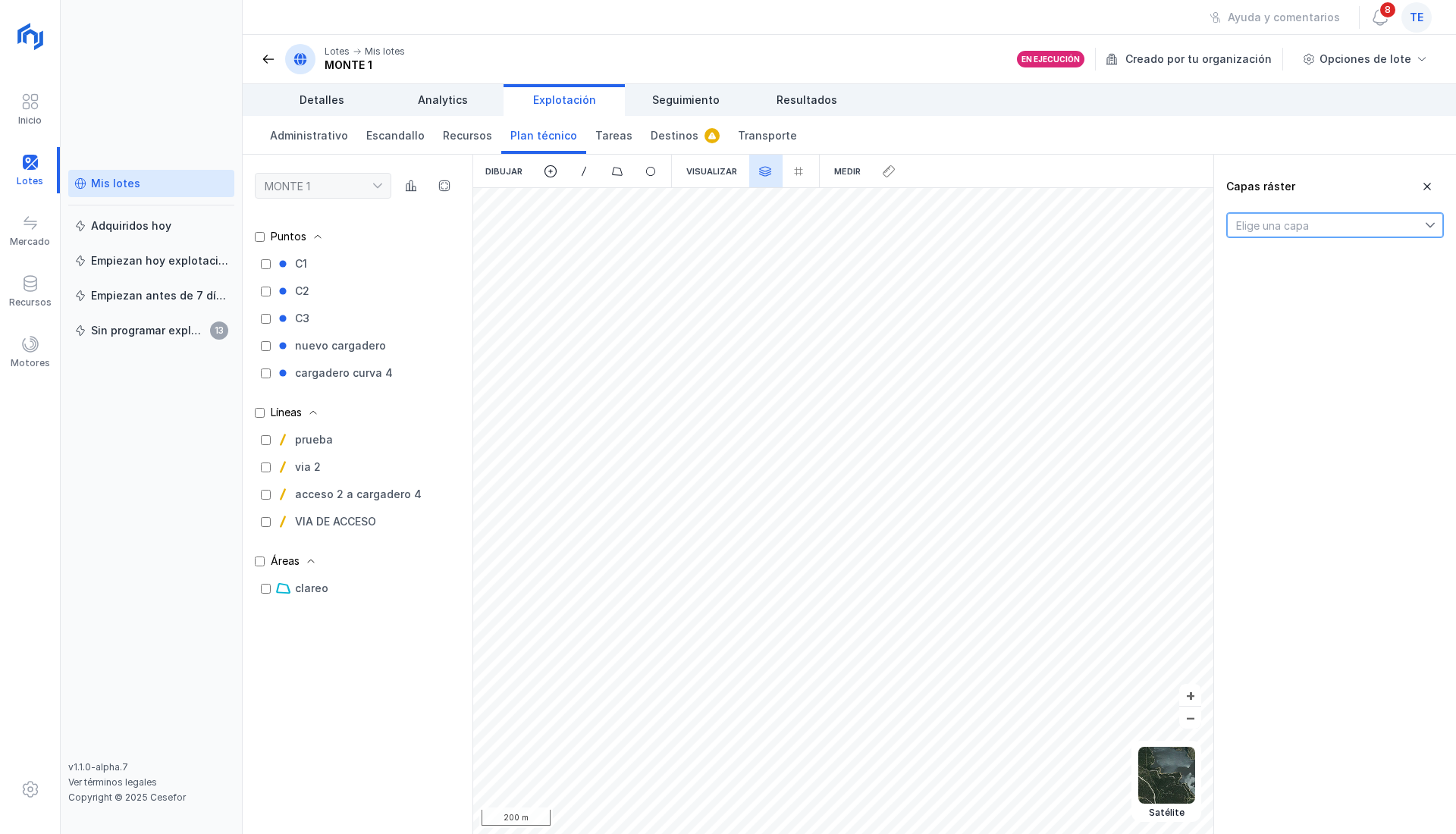
click at [1350, 228] on span "Elige una capa" at bounding box center [1326, 224] width 198 height 24
click at [1326, 283] on li "MDAV" at bounding box center [1334, 284] width 217 height 29
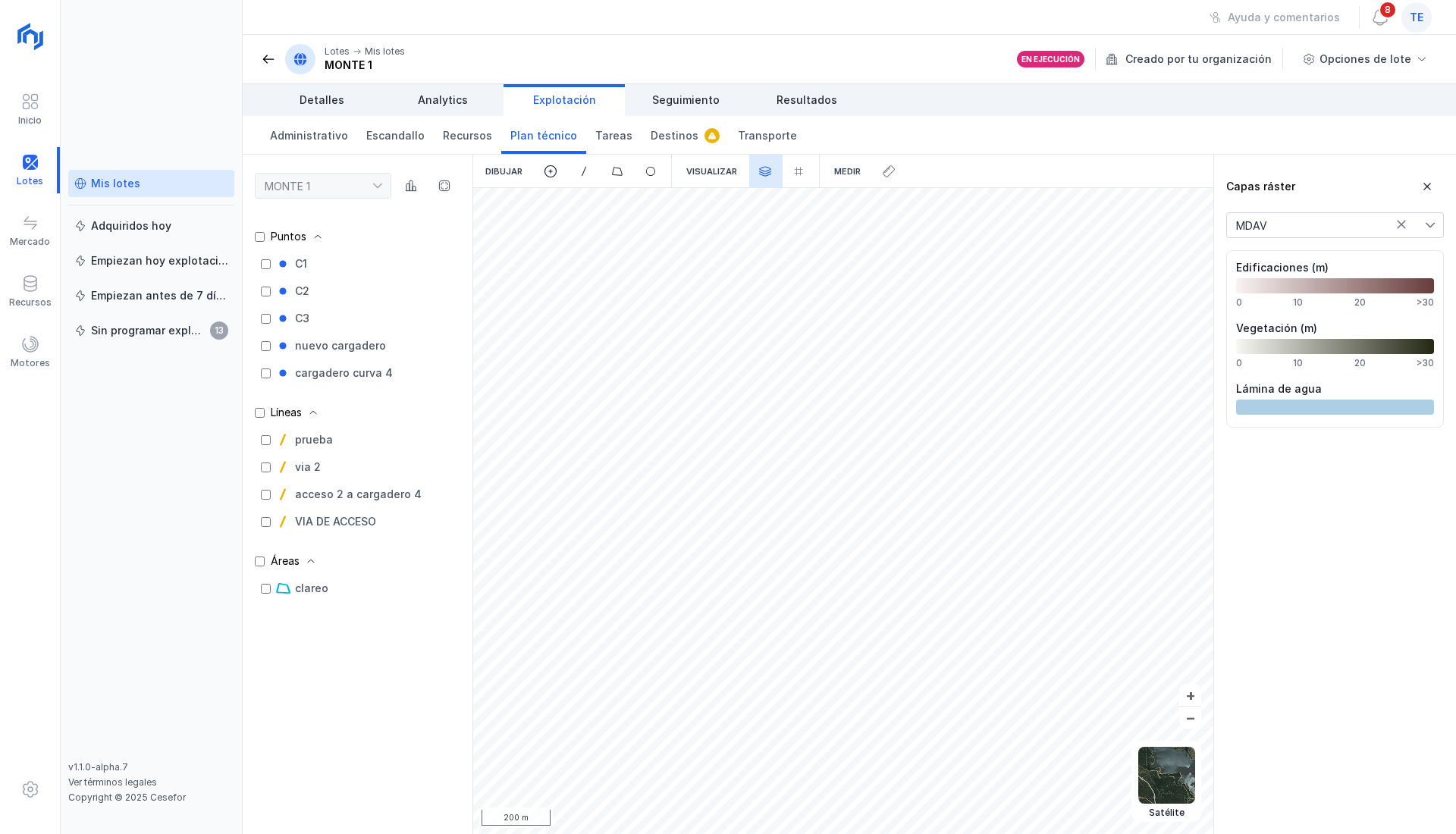
click at [1399, 227] on icon at bounding box center [1401, 224] width 9 height 9
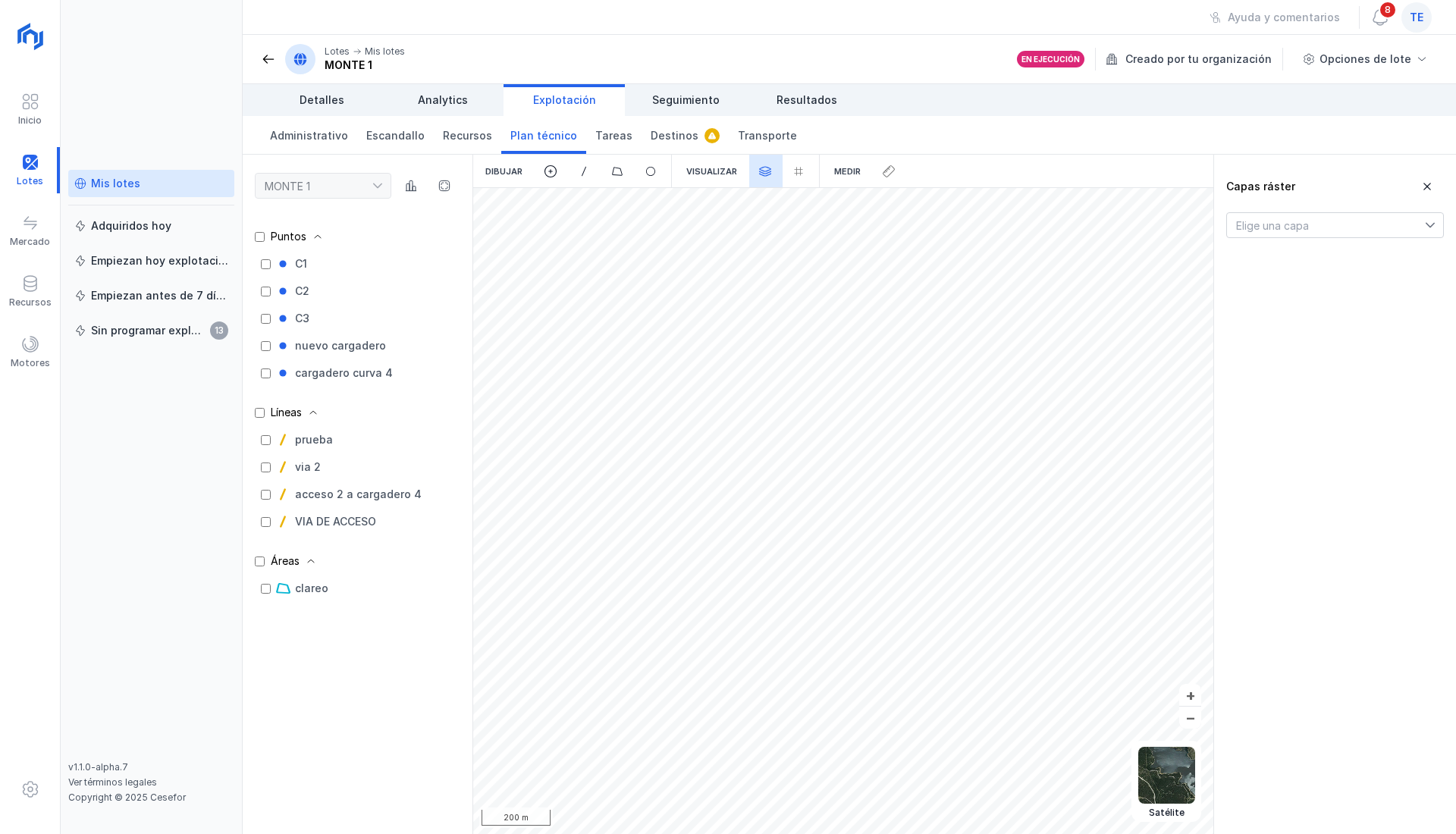
click at [714, 171] on div "Visualizar" at bounding box center [712, 171] width 75 height 34
click at [1178, 773] on img at bounding box center [1166, 775] width 57 height 57
click at [1178, 689] on img at bounding box center [1165, 694] width 57 height 57
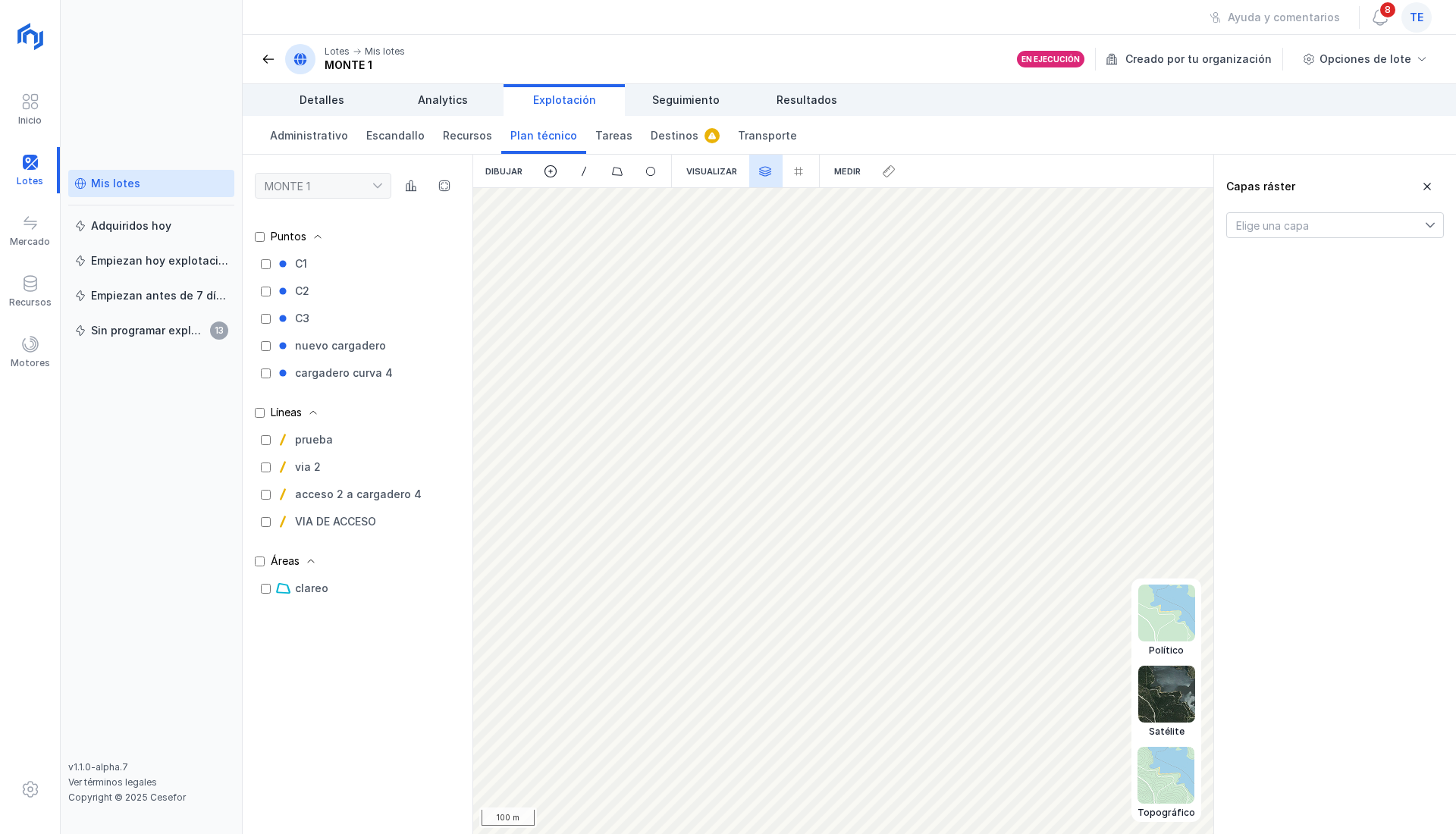
click at [1169, 765] on img at bounding box center [1165, 775] width 57 height 57
click at [1180, 624] on img at bounding box center [1166, 613] width 57 height 57
click at [1182, 756] on img at bounding box center [1166, 775] width 57 height 57
click at [1177, 634] on img at bounding box center [1165, 613] width 57 height 57
click at [716, 171] on div "Visualizar" at bounding box center [712, 171] width 75 height 34
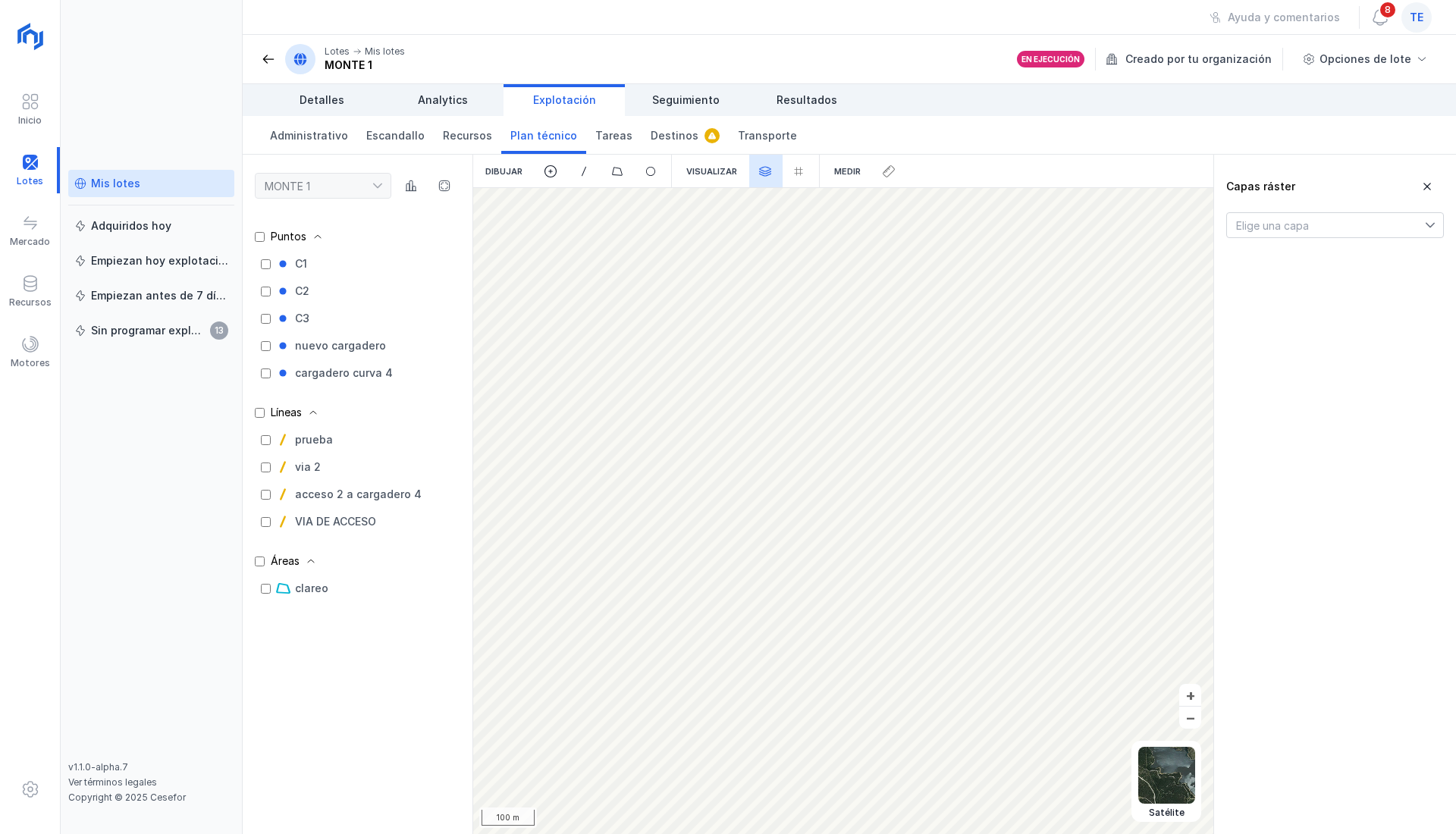
click at [788, 161] on div at bounding box center [783, 171] width 67 height 34
click at [795, 164] on div at bounding box center [783, 171] width 67 height 34
click at [651, 171] on span at bounding box center [651, 171] width 14 height 14
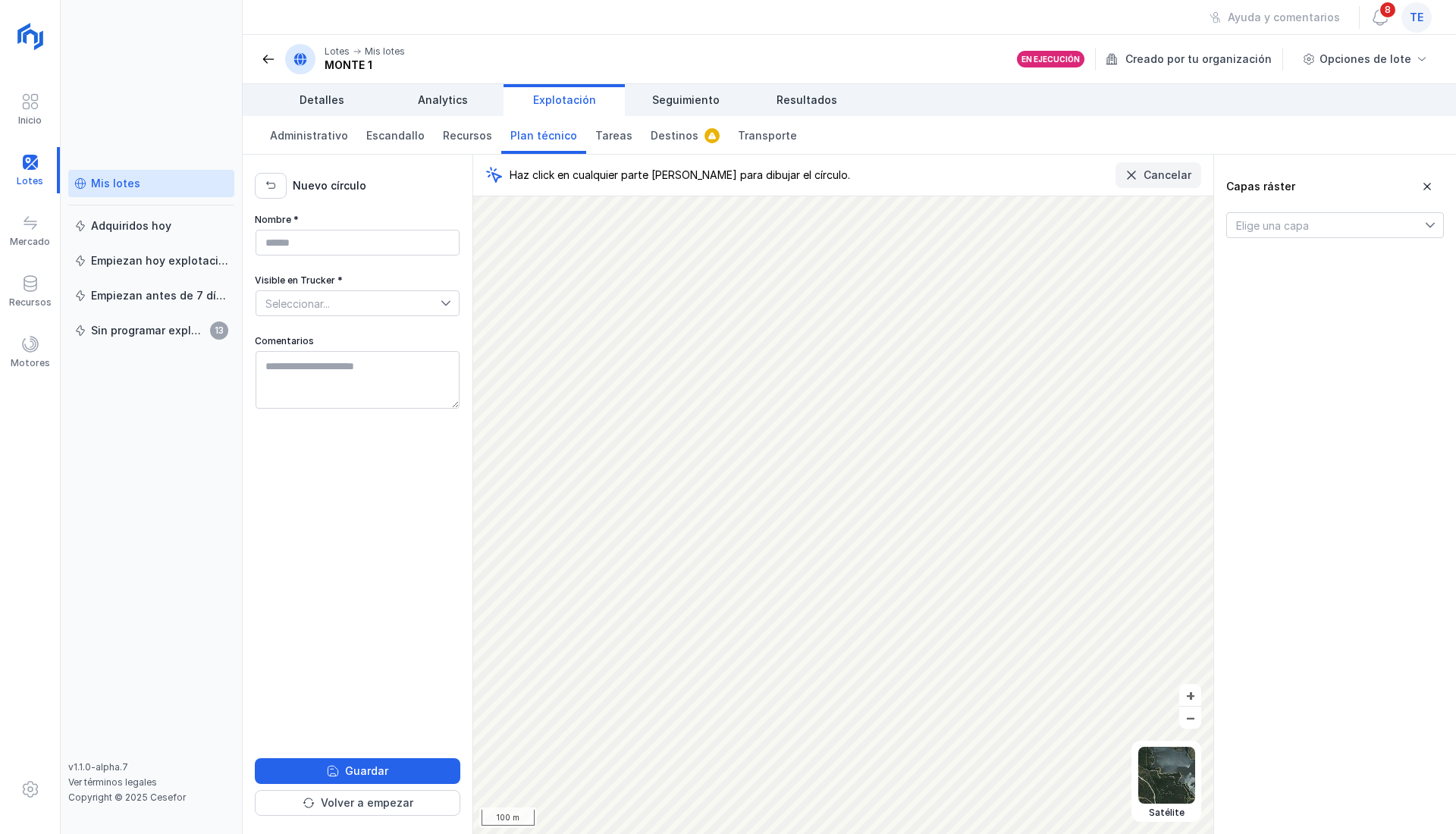
click at [1157, 178] on div "Cancelar" at bounding box center [1167, 175] width 48 height 15
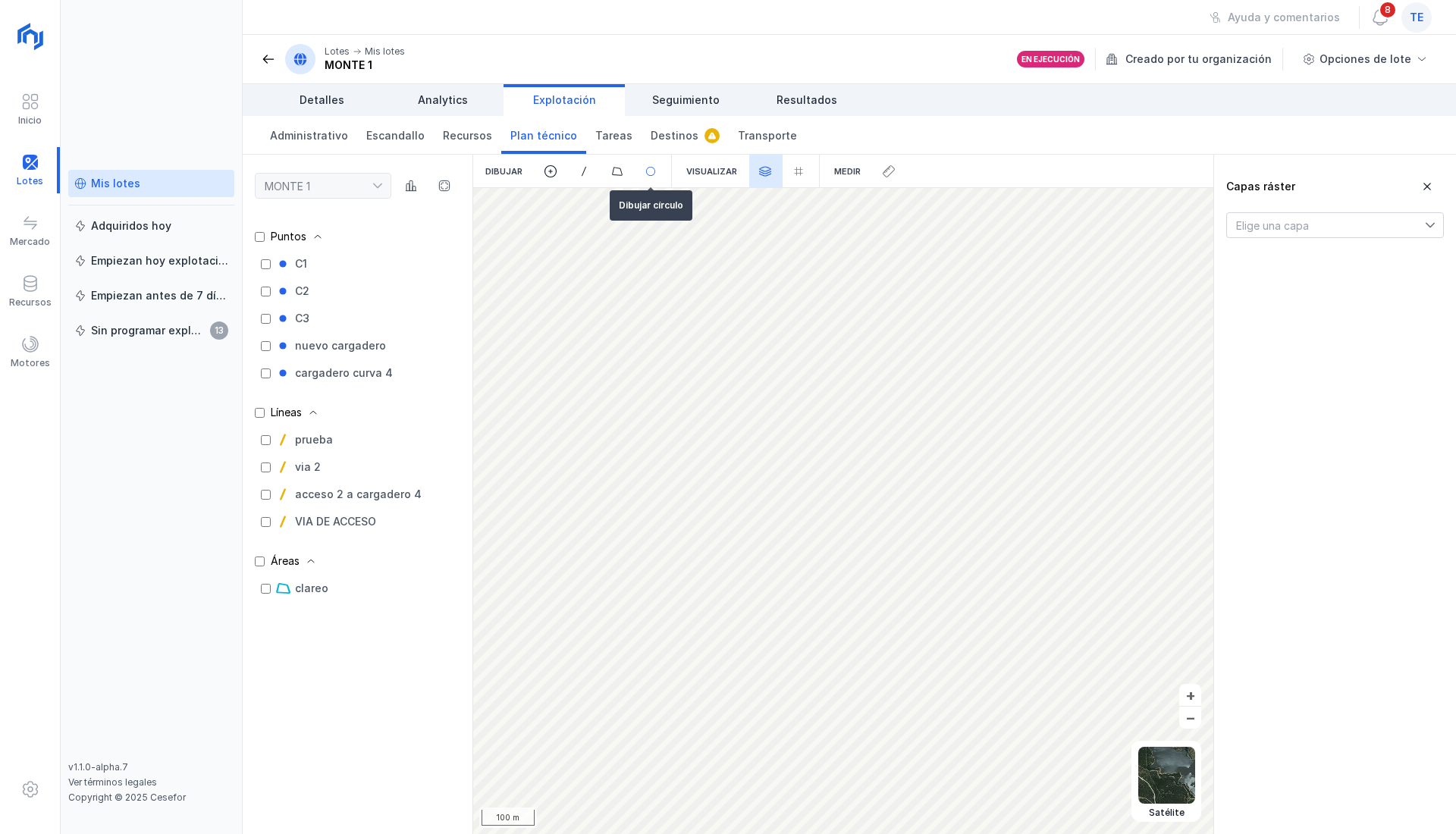
click at [652, 170] on span at bounding box center [651, 171] width 14 height 14
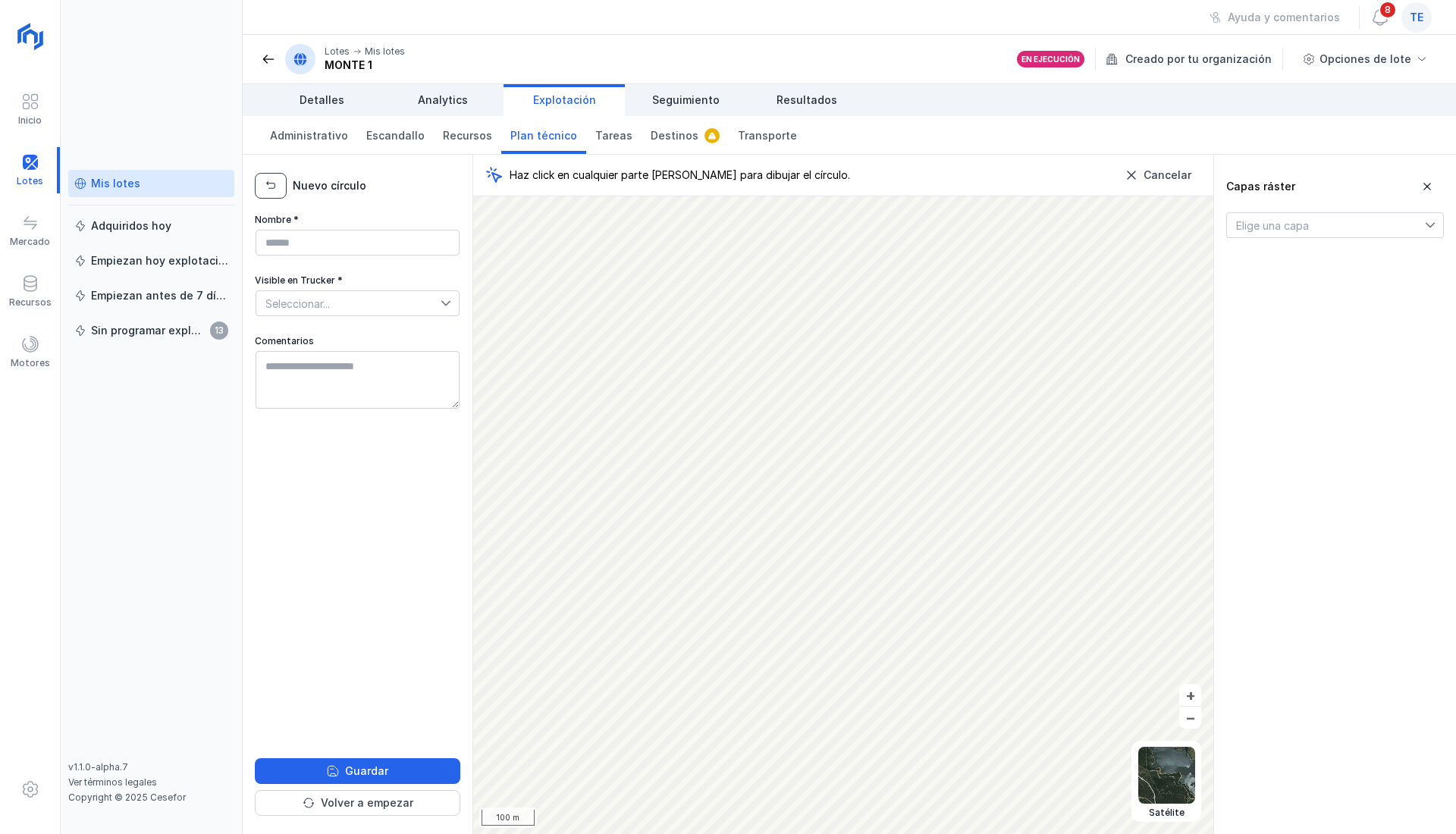
click at [278, 191] on button "button" at bounding box center [270, 186] width 32 height 26
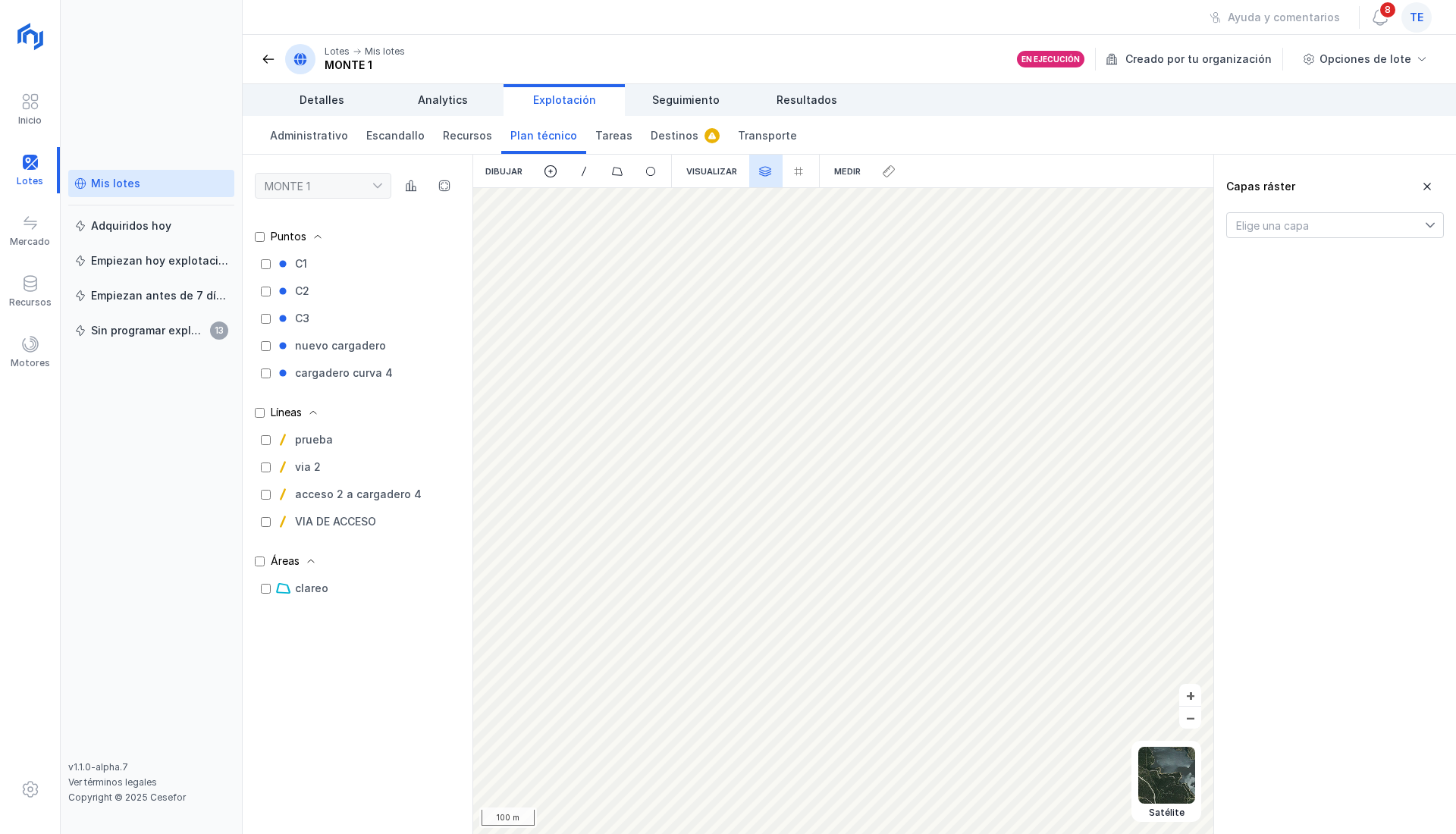
click at [830, 171] on div "Medir" at bounding box center [846, 171] width 51 height 34
drag, startPoint x: 829, startPoint y: 171, endPoint x: 856, endPoint y: 169, distance: 27.1
click at [838, 170] on div "Medir" at bounding box center [846, 171] width 51 height 34
click at [881, 167] on div at bounding box center [889, 171] width 34 height 34
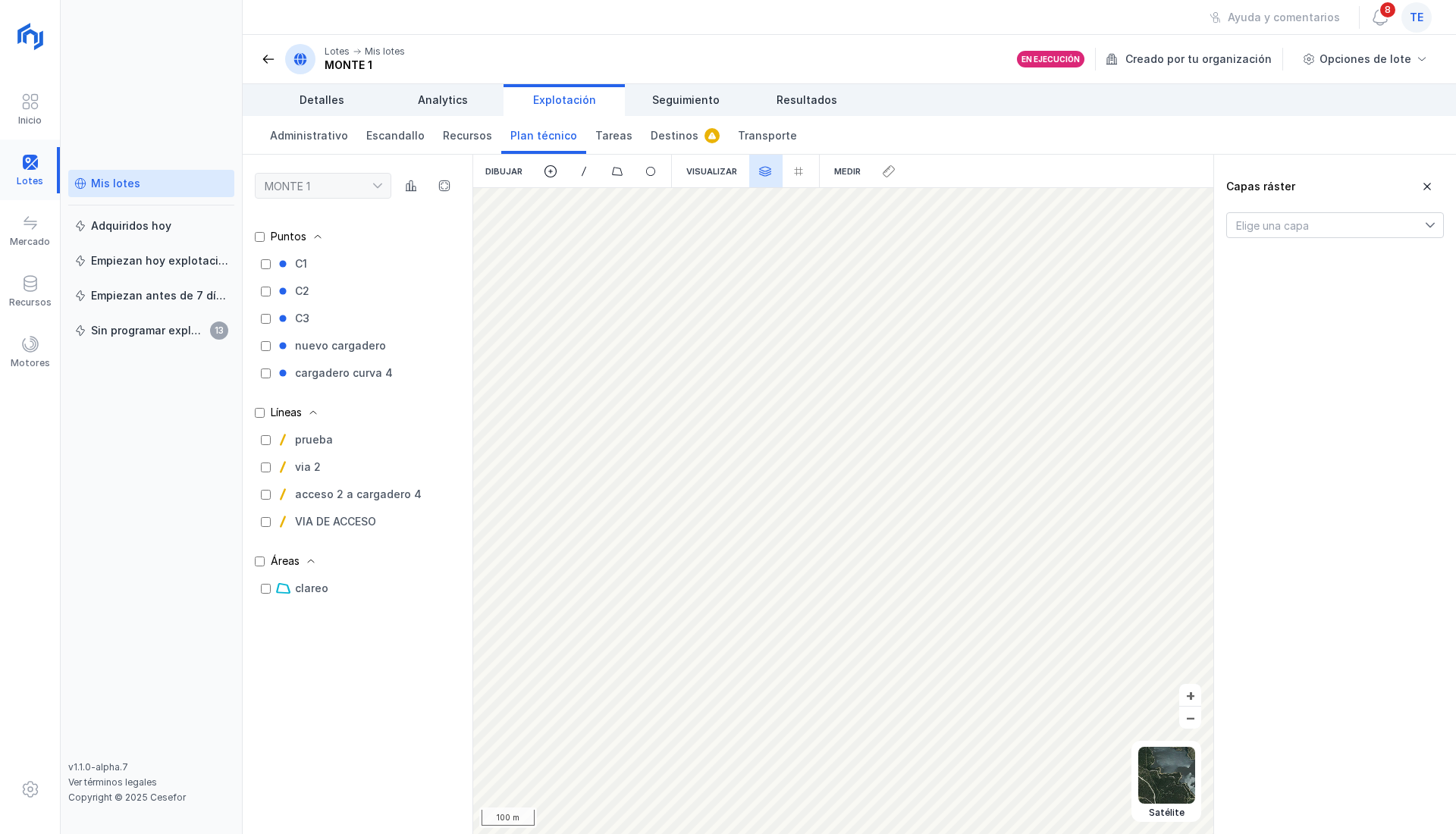
click at [36, 165] on div at bounding box center [30, 170] width 60 height 46
click at [555, 142] on span "Plan técnico" at bounding box center [544, 135] width 67 height 15
click at [758, 133] on span "Transporte" at bounding box center [767, 135] width 59 height 15
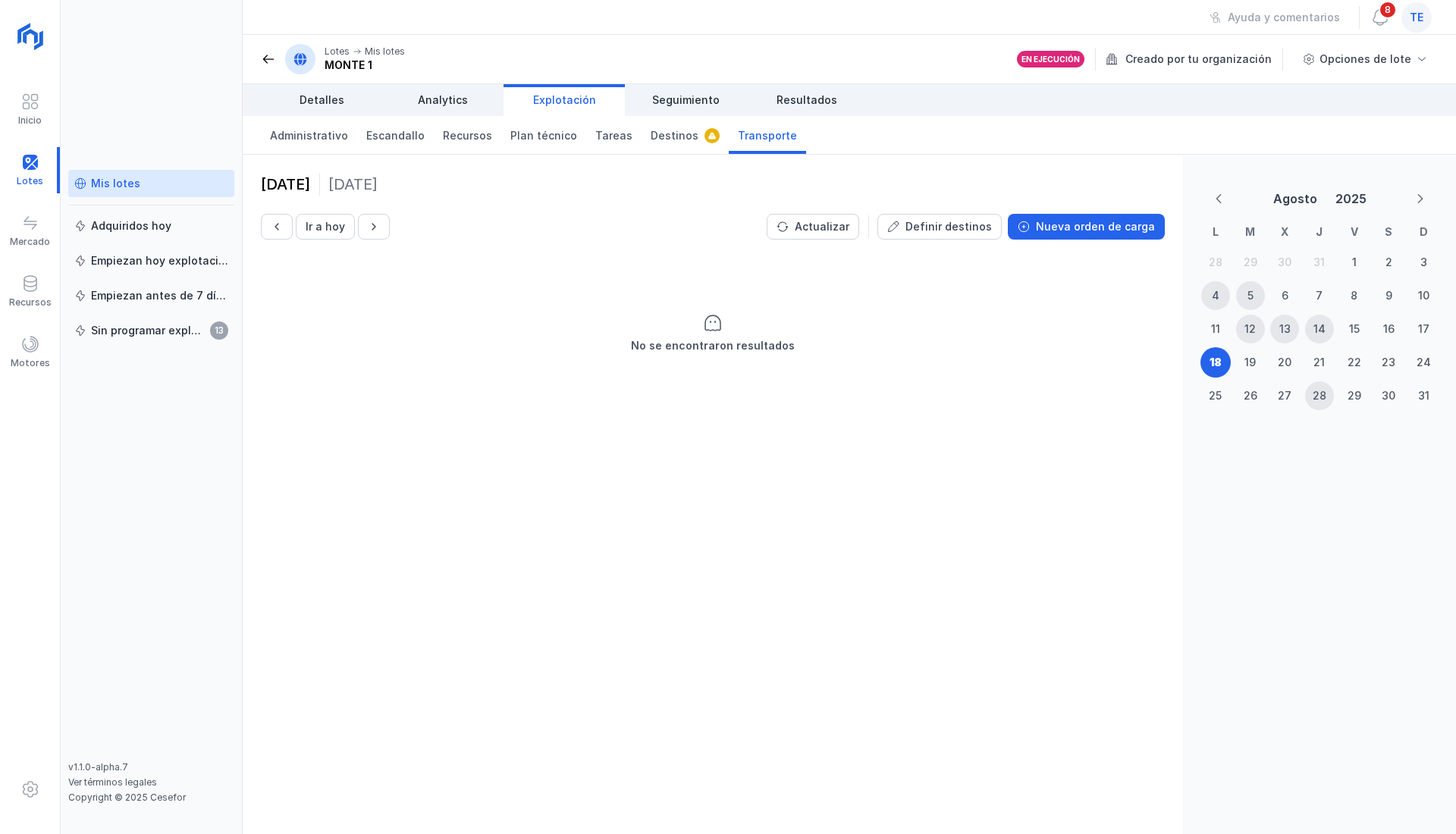
click at [1374, 31] on div "Ayuda y comentarios 8 te" at bounding box center [1317, 17] width 235 height 34
click at [1372, 53] on div "Opciones de lote" at bounding box center [1365, 58] width 92 height 15
drag, startPoint x: 820, startPoint y: 653, endPoint x: 896, endPoint y: 513, distance: 159.3
click at [820, 652] on div "[DATE] Ir a [DATE] Actualizar Definir destinos Nueva orden de carga No se encon…" at bounding box center [712, 494] width 940 height 680
click at [1316, 327] on div "14" at bounding box center [1320, 328] width 12 height 15
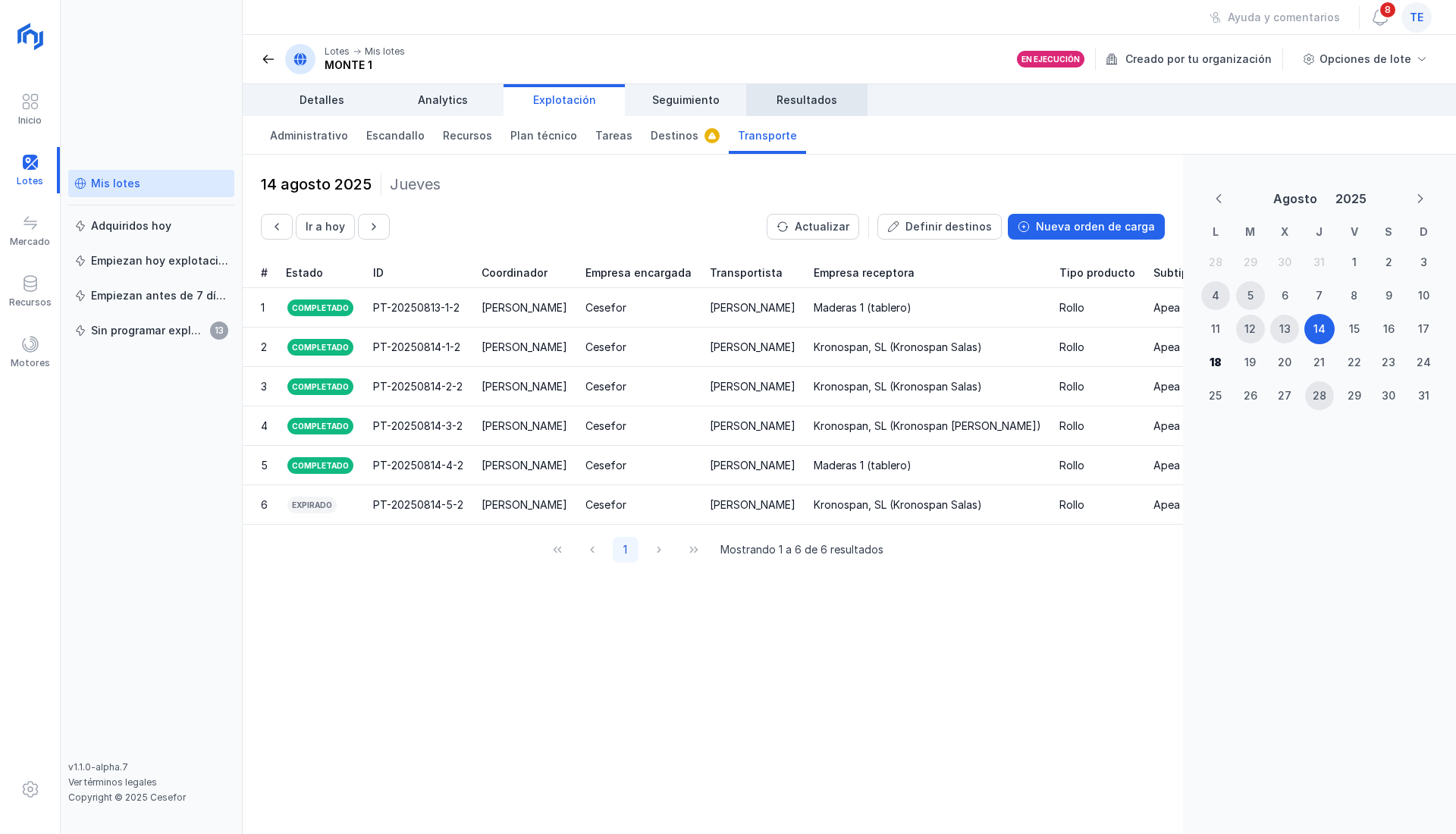
click at [784, 102] on span "Resultados" at bounding box center [807, 100] width 61 height 15
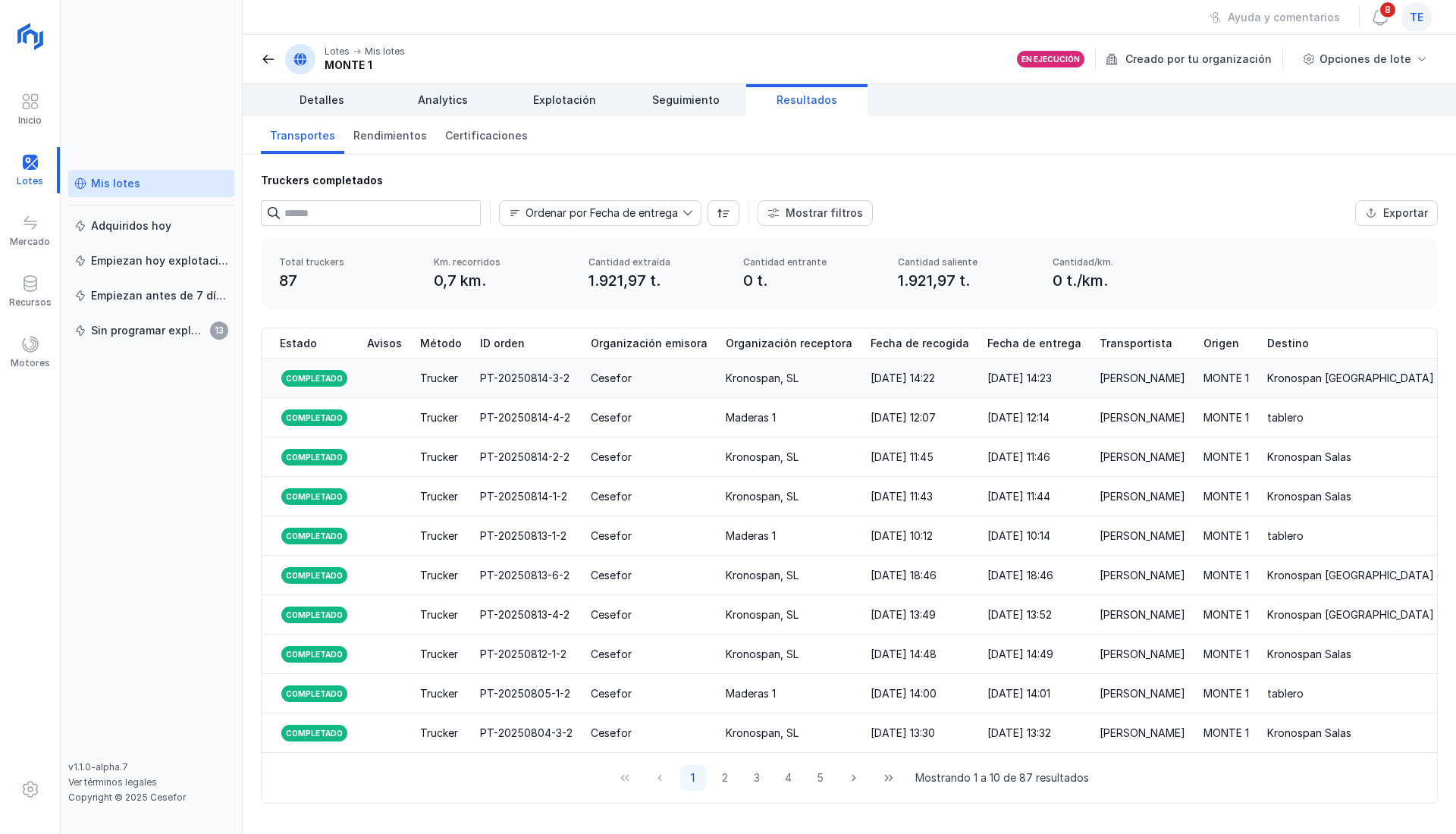
click at [435, 380] on div "Trucker" at bounding box center [439, 378] width 38 height 15
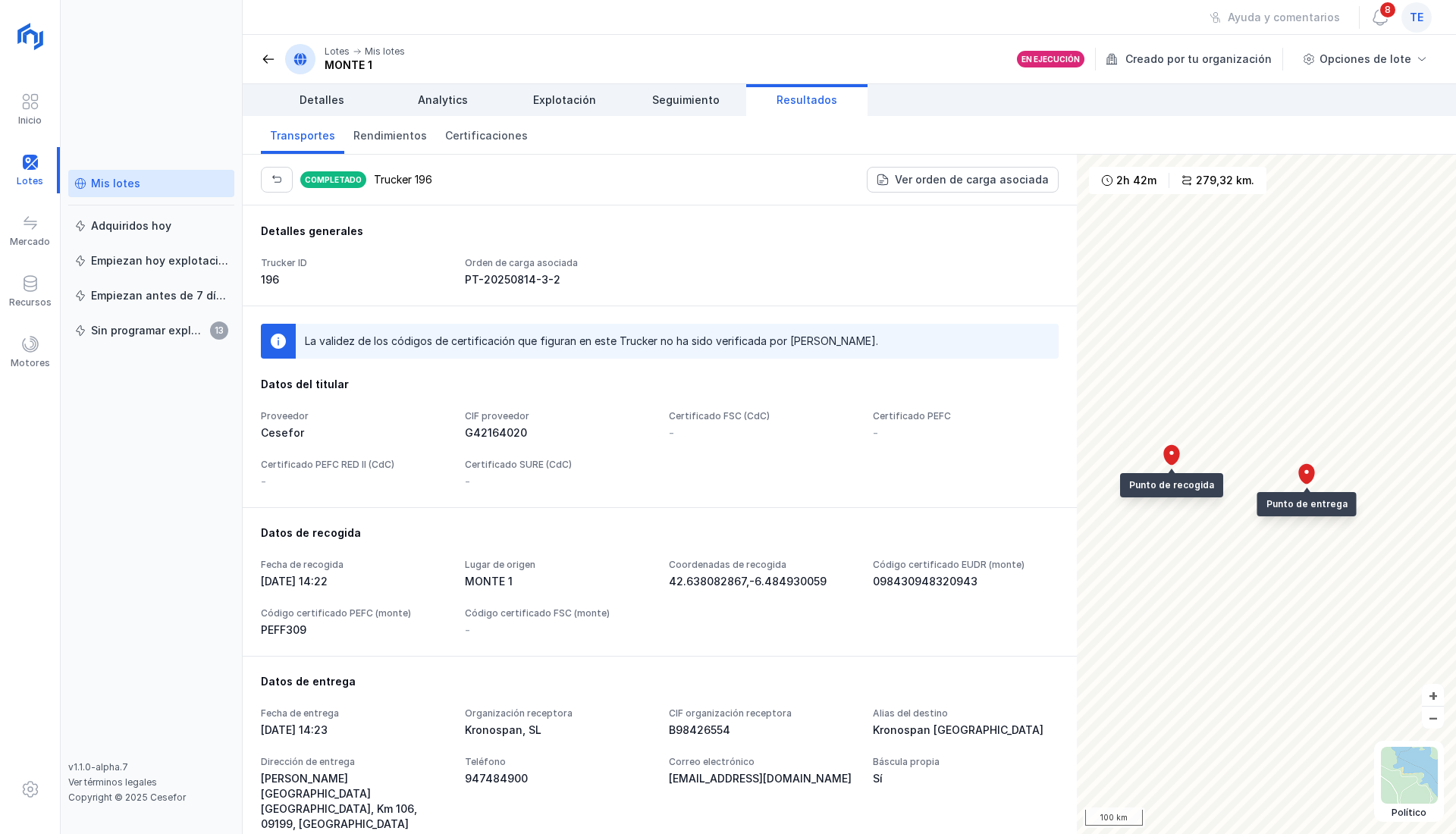
click at [1104, 167] on div "2h 42m 279,32 km." at bounding box center [1178, 180] width 178 height 27
click at [1011, 182] on div "Ver orden de carga asociada" at bounding box center [971, 179] width 154 height 15
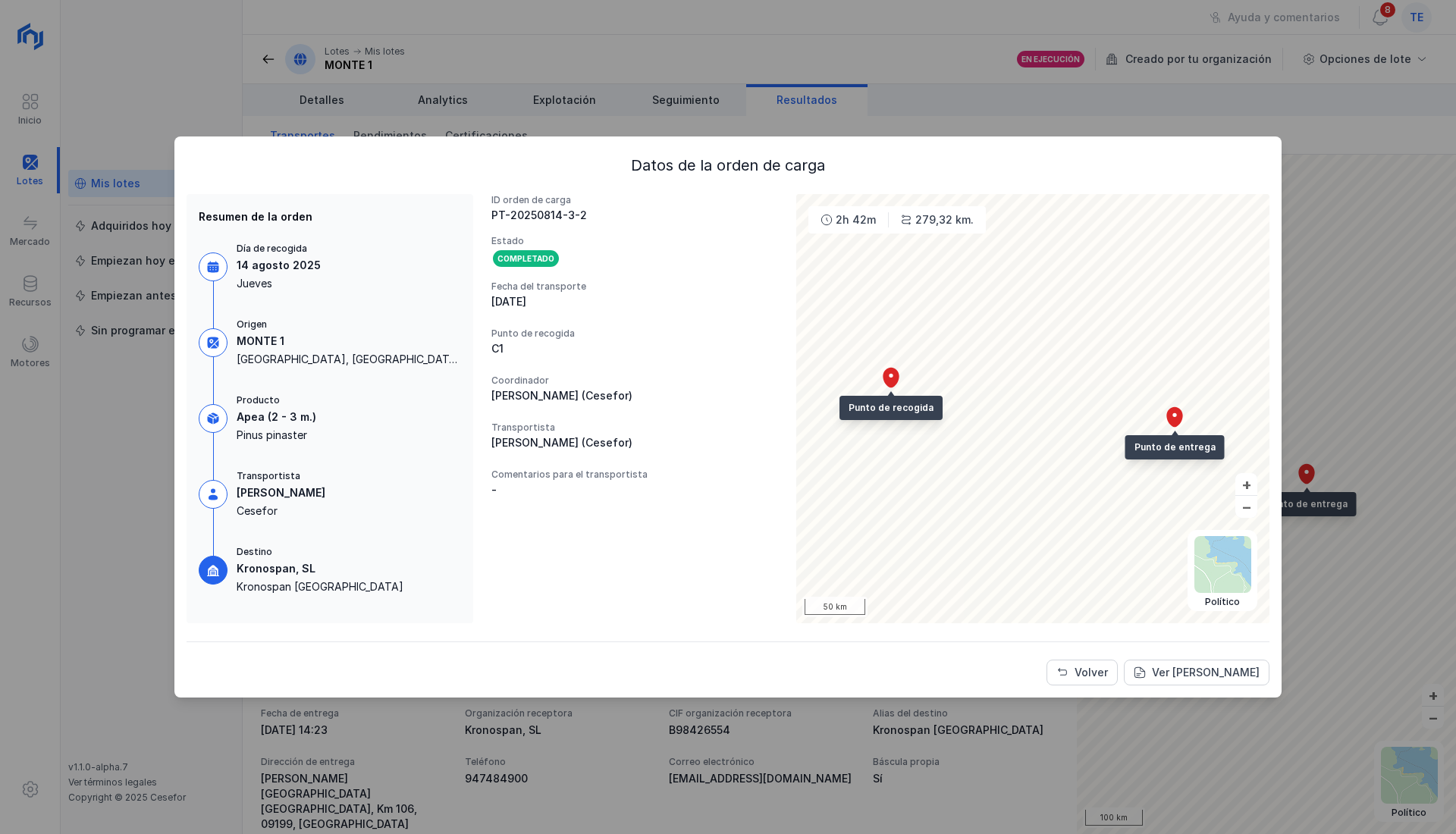
click at [882, 106] on div "Datos de la orden de carga Resumen de la orden Día de recogida [DATE] Origen MO…" at bounding box center [728, 417] width 1456 height 834
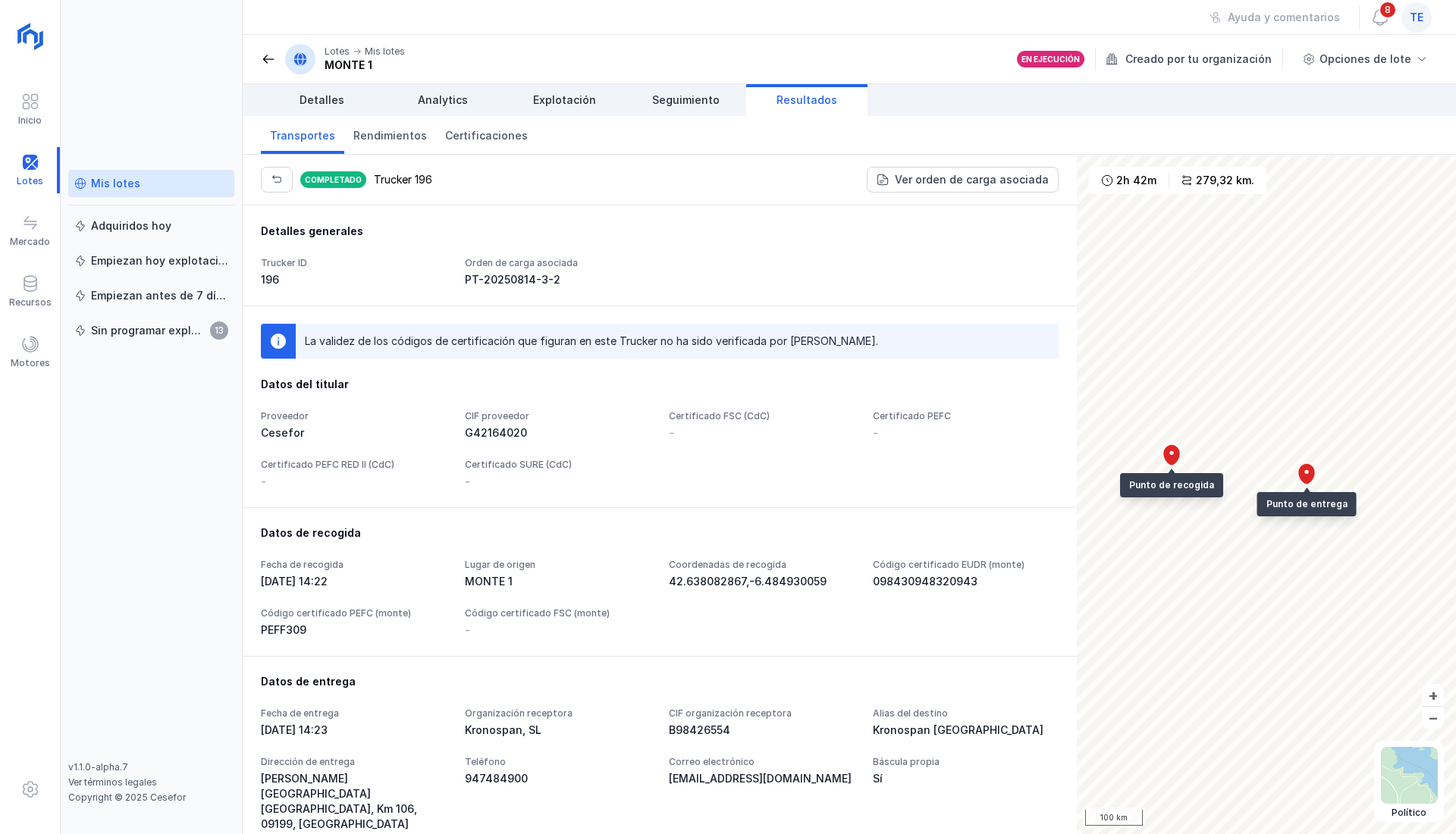
drag, startPoint x: 978, startPoint y: 191, endPoint x: 497, endPoint y: 236, distance: 483.1
click at [561, 327] on div "Completado Trucker 196 Ver orden de carga asociada Detalles generales Trucker I…" at bounding box center [659, 494] width 834 height 680
click at [583, 93] on span "Explotación" at bounding box center [564, 100] width 63 height 15
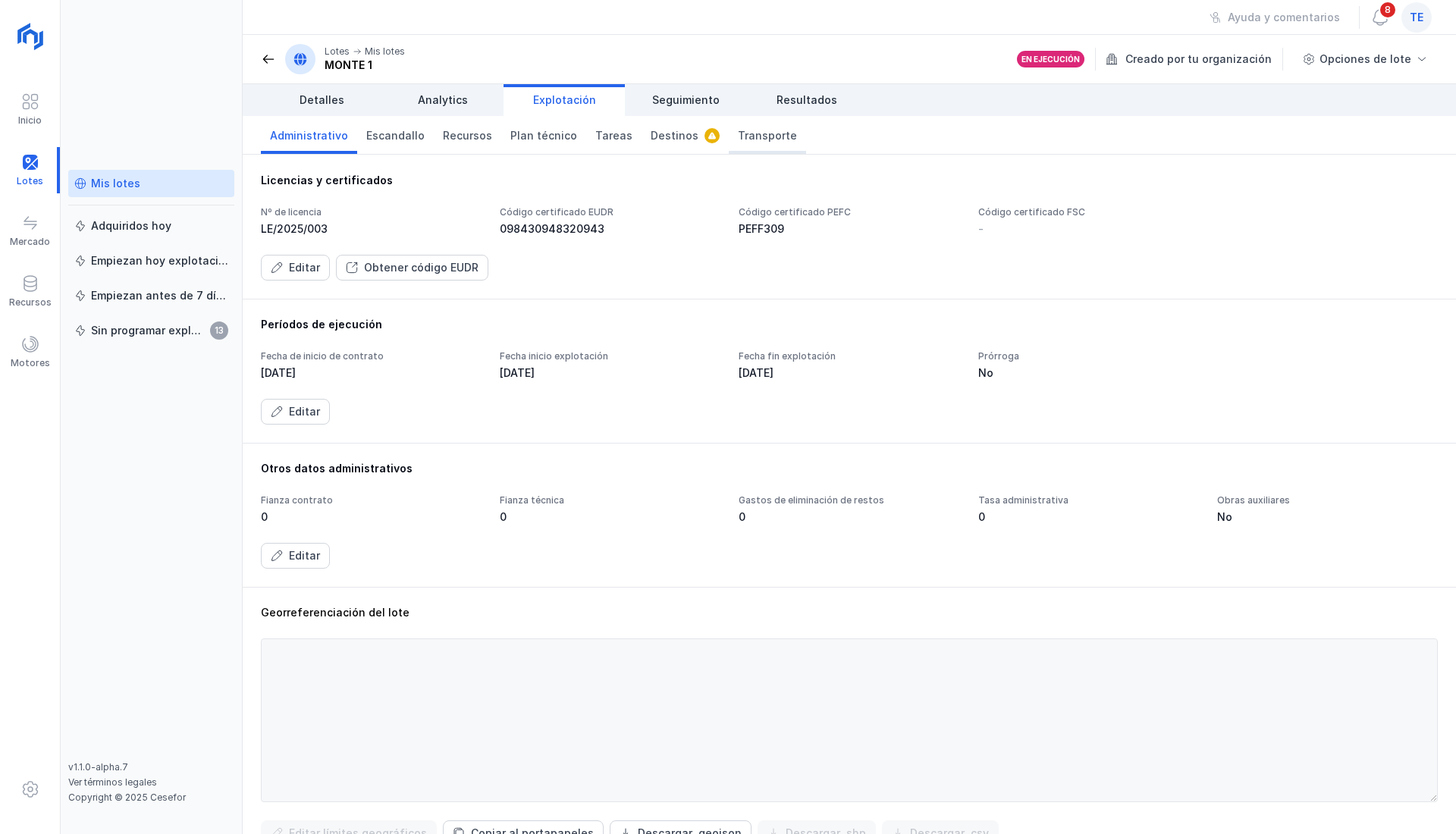
click at [737, 133] on span "Transporte" at bounding box center [767, 135] width 59 height 15
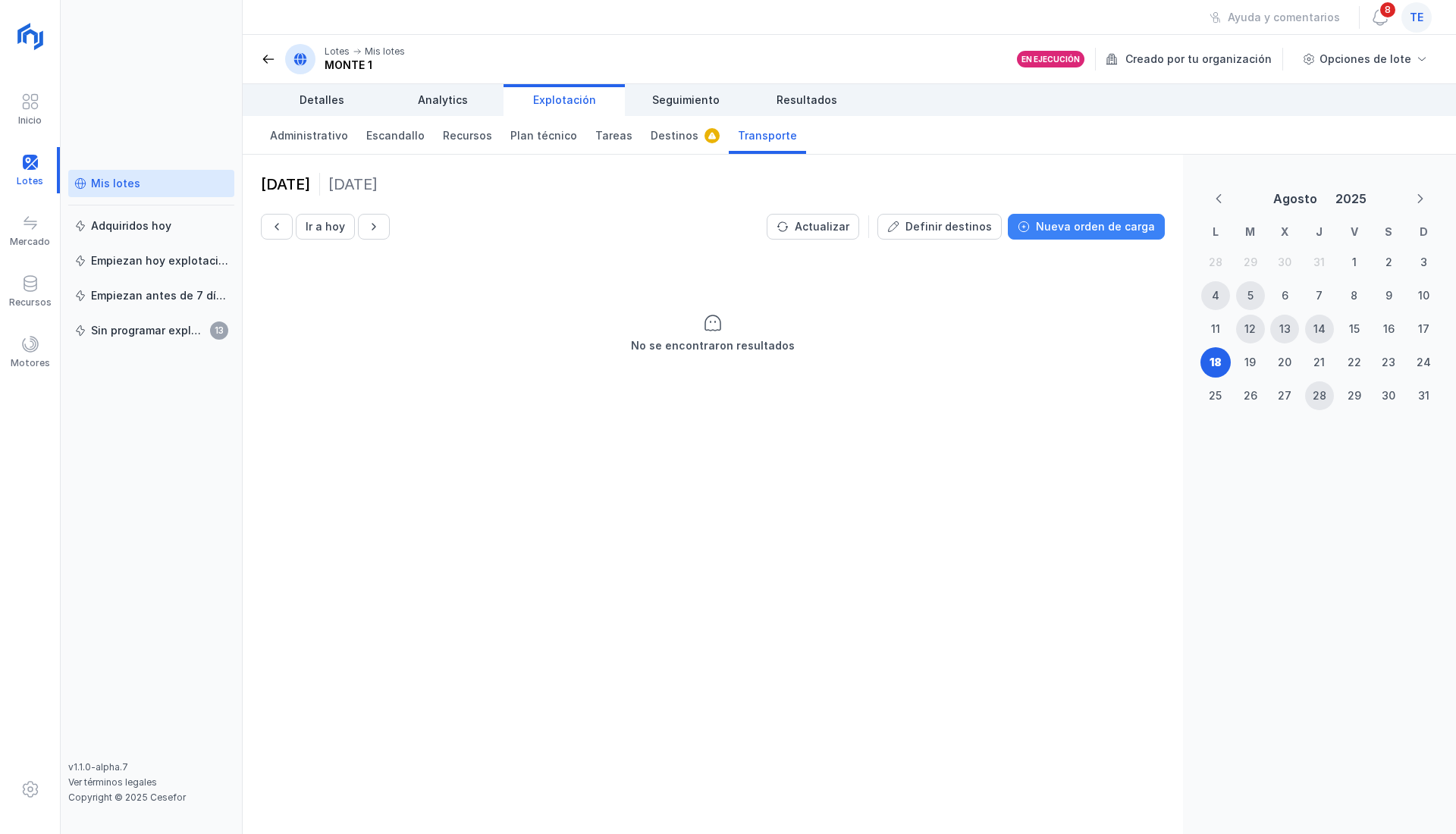
click at [1094, 228] on div "Nueva orden de carga" at bounding box center [1095, 226] width 119 height 15
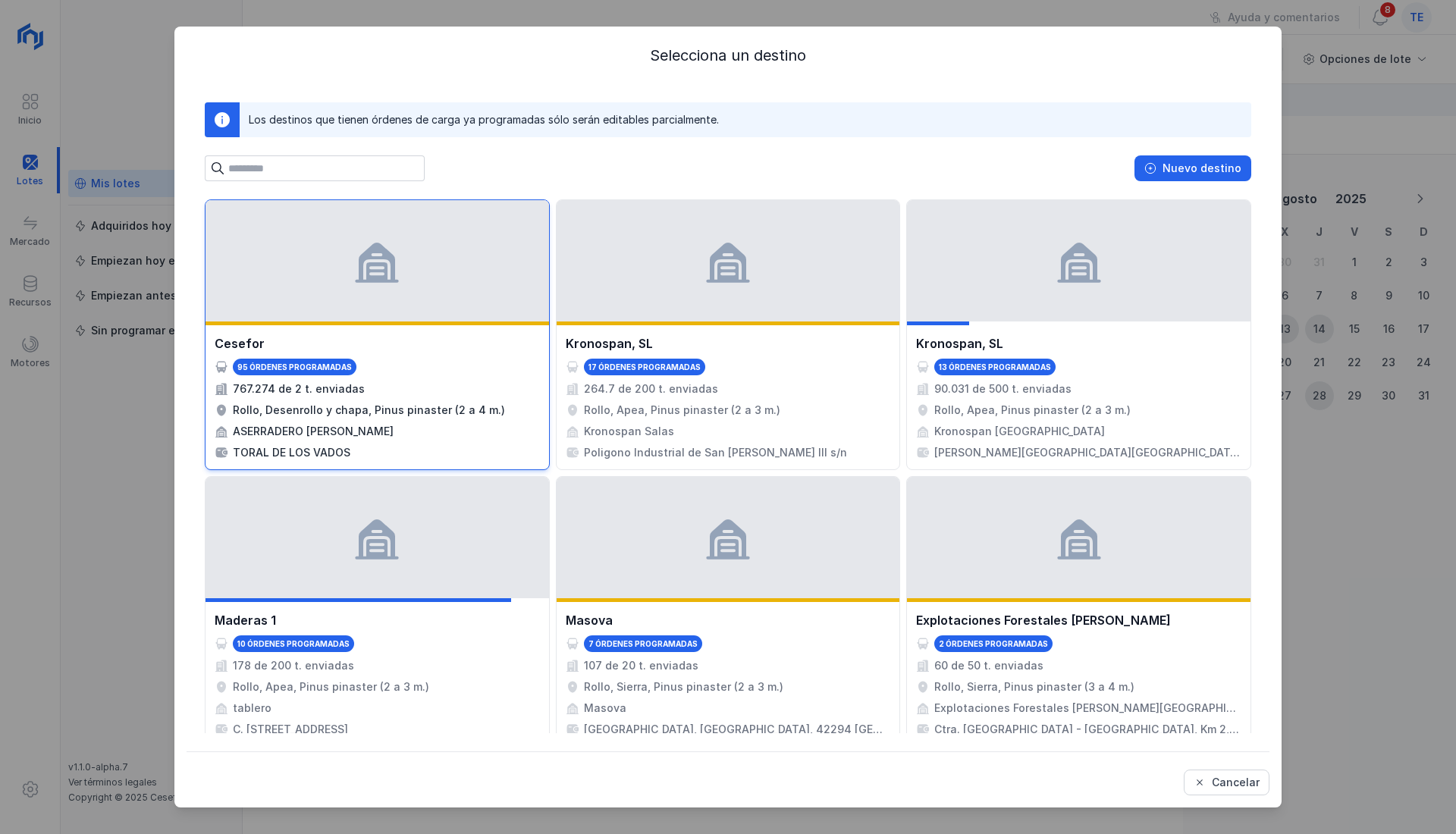
drag, startPoint x: 1145, startPoint y: 173, endPoint x: 500, endPoint y: 224, distance: 647.0
click at [502, 224] on div "Los destinos que tienen órdenes de carga ya programadas sólo serán editables pa…" at bounding box center [727, 839] width 1083 height 1511
click at [437, 403] on div "Rollo, Desenrollo y chapa, Pinus pinaster (2 a 4 m.)" at bounding box center [369, 409] width 272 height 15
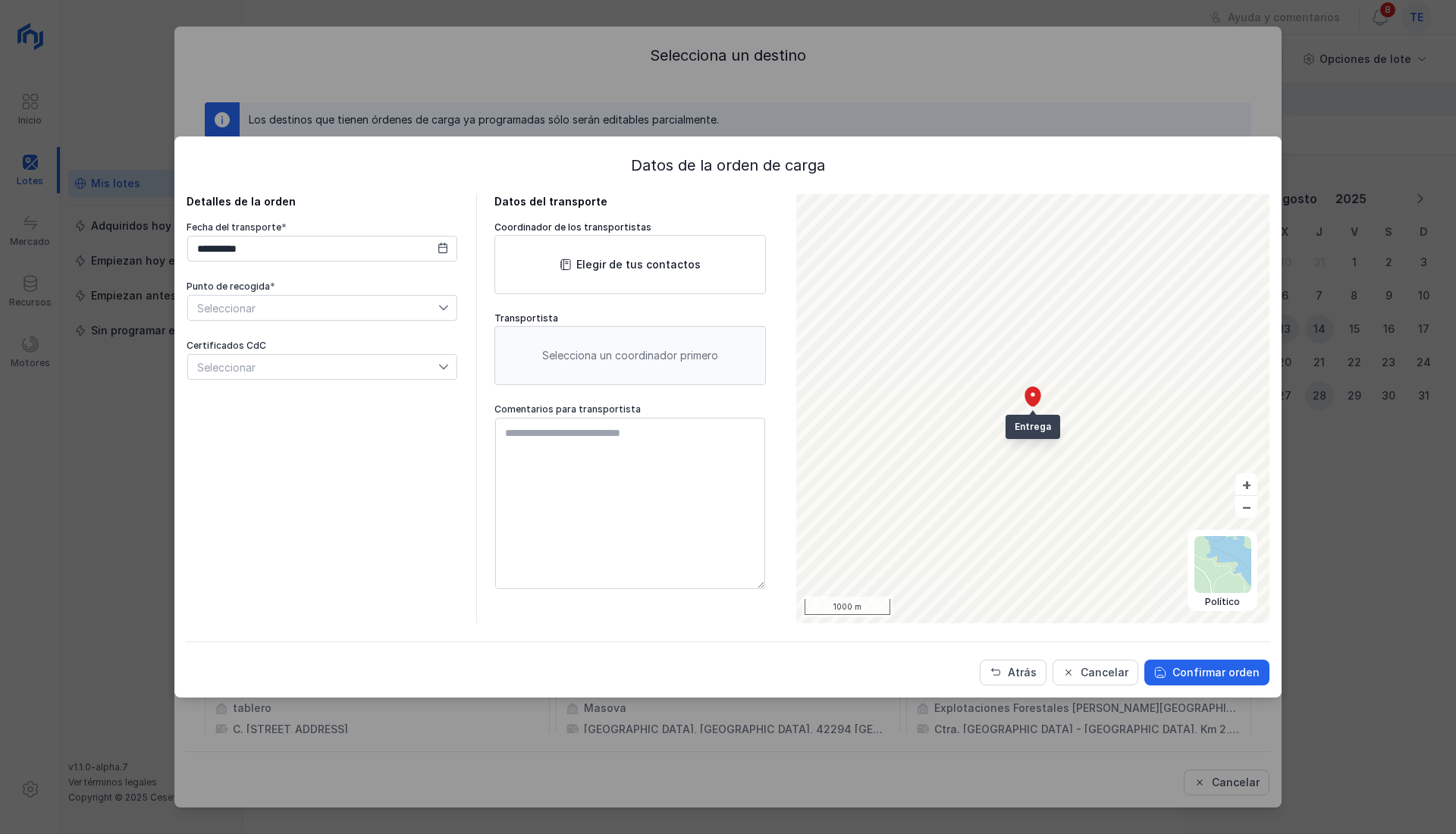
click at [379, 362] on div "Seleccionar" at bounding box center [313, 366] width 250 height 24
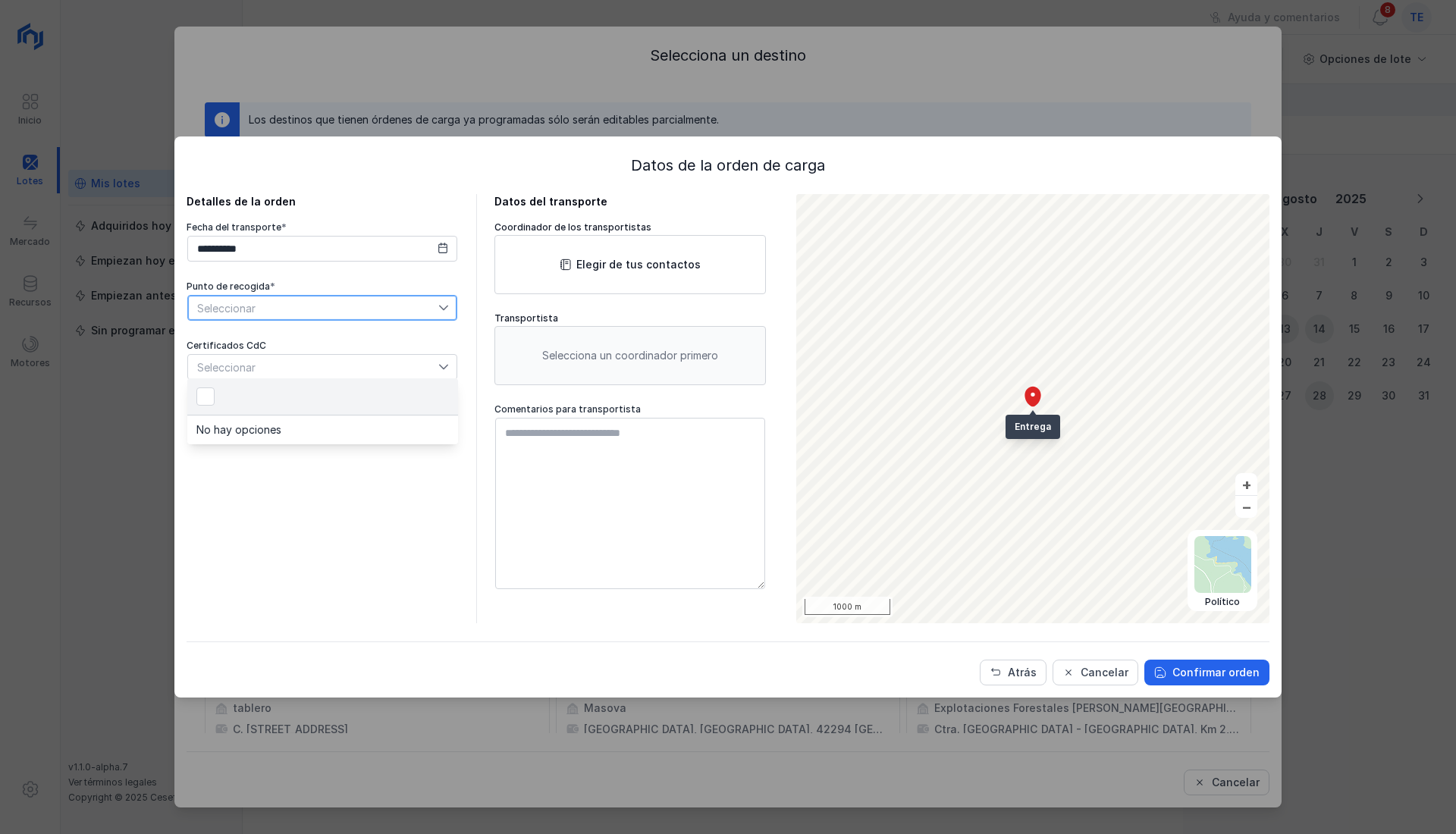
click at [263, 306] on span "Seleccionar" at bounding box center [313, 307] width 250 height 24
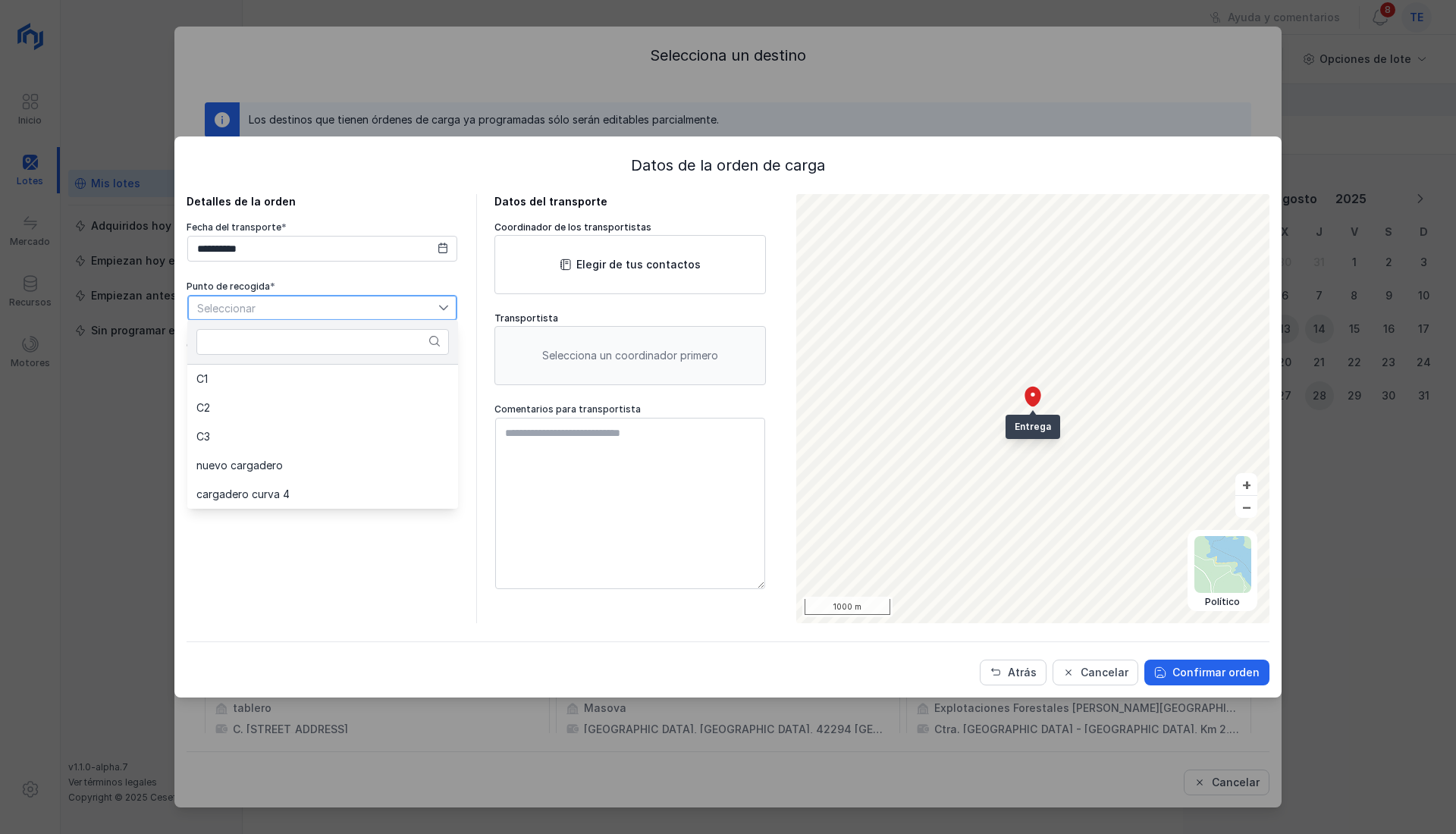
click at [263, 302] on span "Seleccionar" at bounding box center [313, 307] width 250 height 24
drag, startPoint x: 289, startPoint y: 493, endPoint x: 286, endPoint y: 391, distance: 102.0
click at [292, 482] on div "**********" at bounding box center [322, 408] width 271 height 429
click at [275, 341] on div "Certificados CdC" at bounding box center [322, 346] width 271 height 12
click at [279, 366] on div "Seleccionar" at bounding box center [313, 366] width 250 height 24
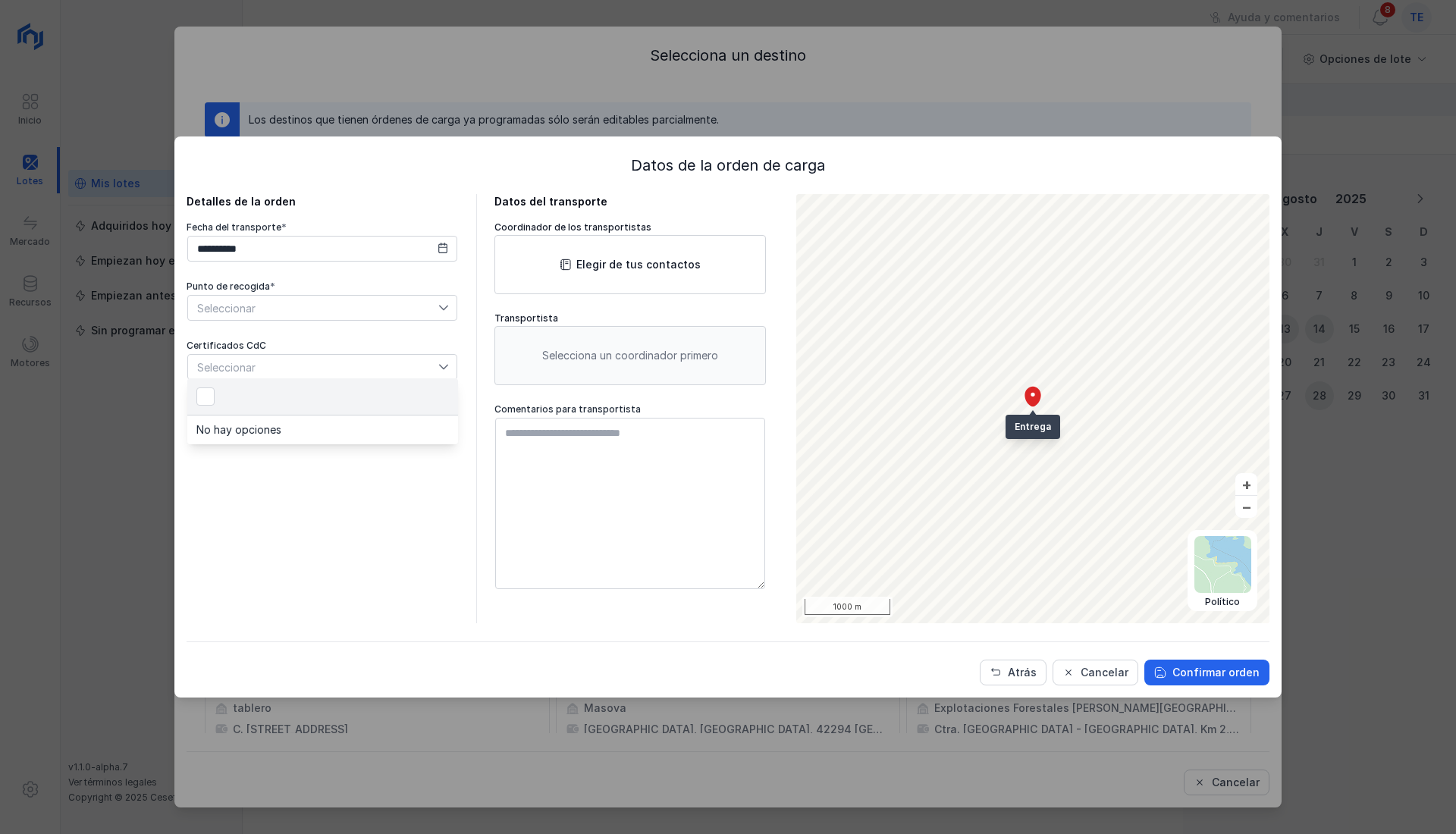
click at [277, 376] on div "Seleccionar" at bounding box center [313, 366] width 250 height 24
click at [307, 492] on div "**********" at bounding box center [322, 408] width 271 height 429
click at [1122, 678] on button "Cancelar" at bounding box center [1095, 672] width 86 height 26
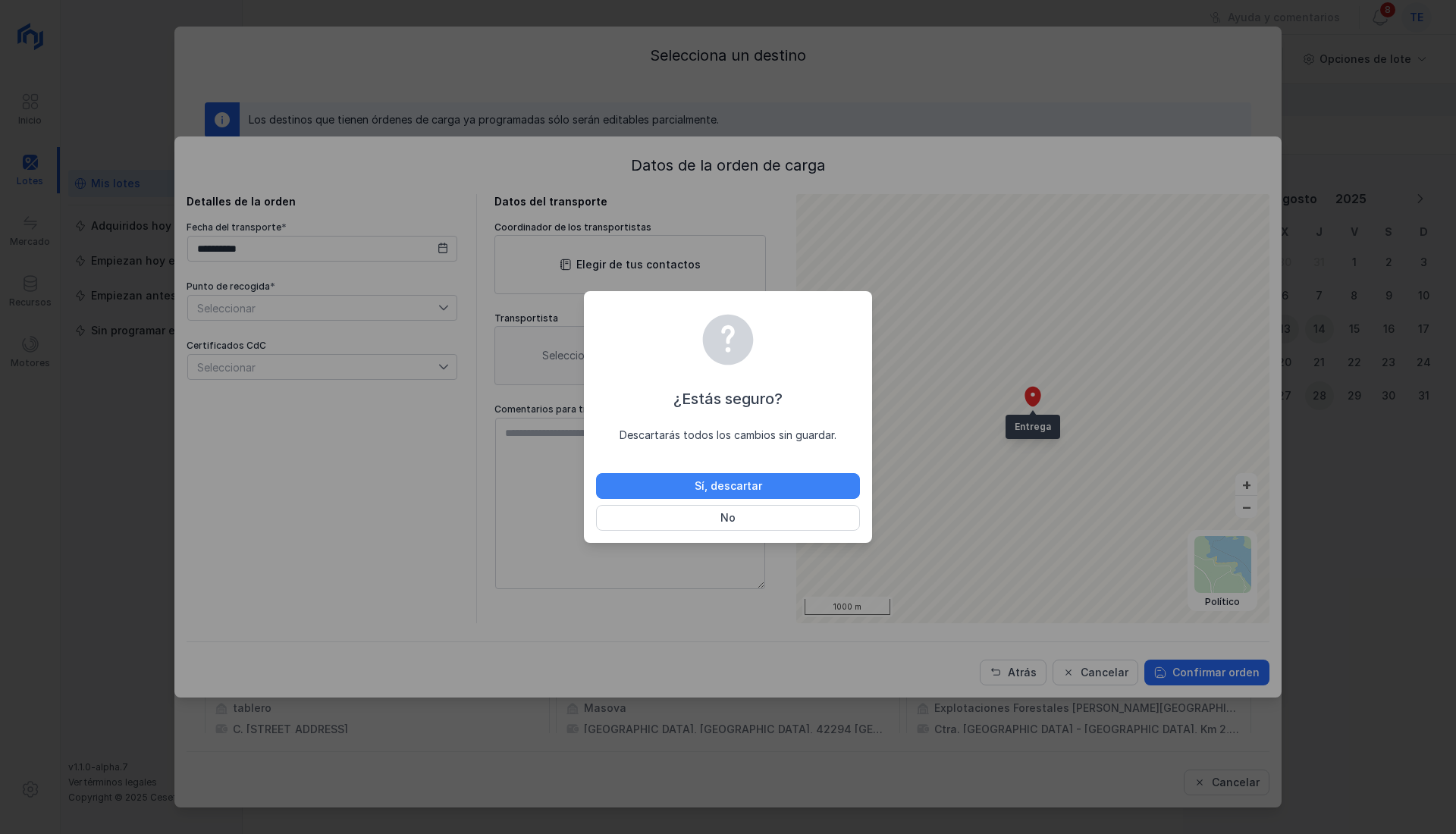
click at [707, 489] on div "Sí, descartar" at bounding box center [728, 486] width 68 height 15
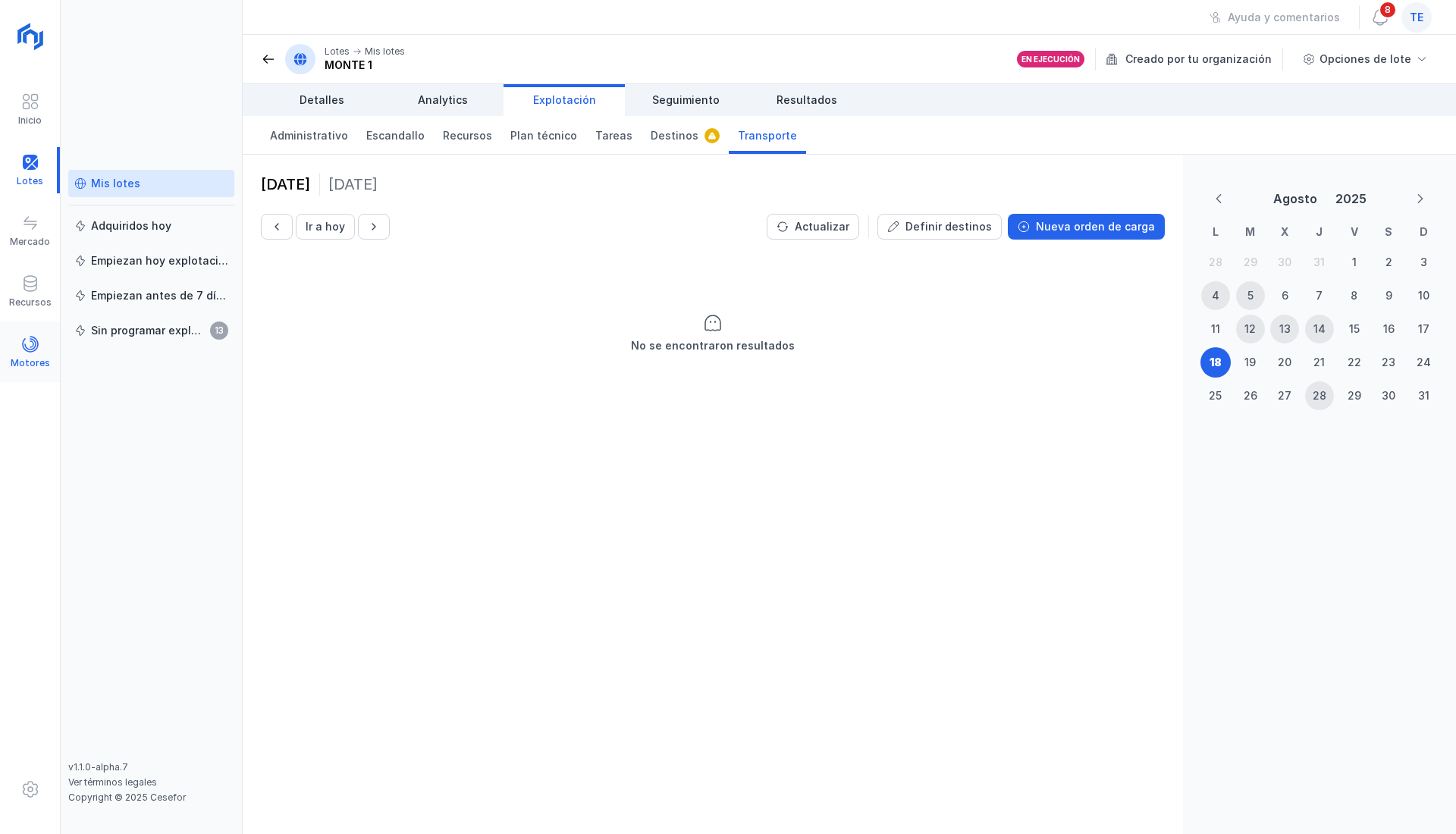
click at [31, 355] on div at bounding box center [30, 346] width 18 height 22
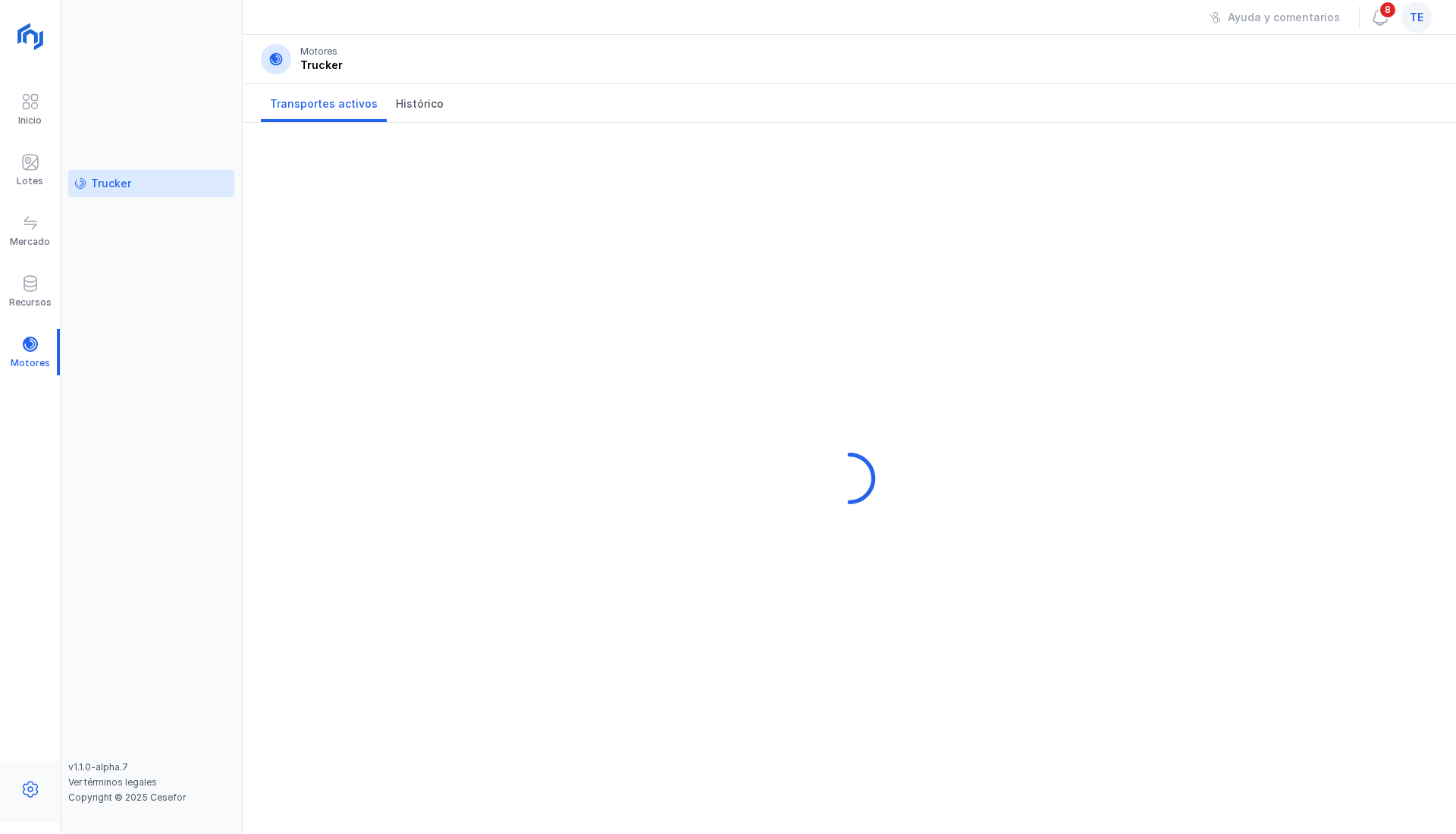
click at [35, 790] on span at bounding box center [30, 789] width 18 height 18
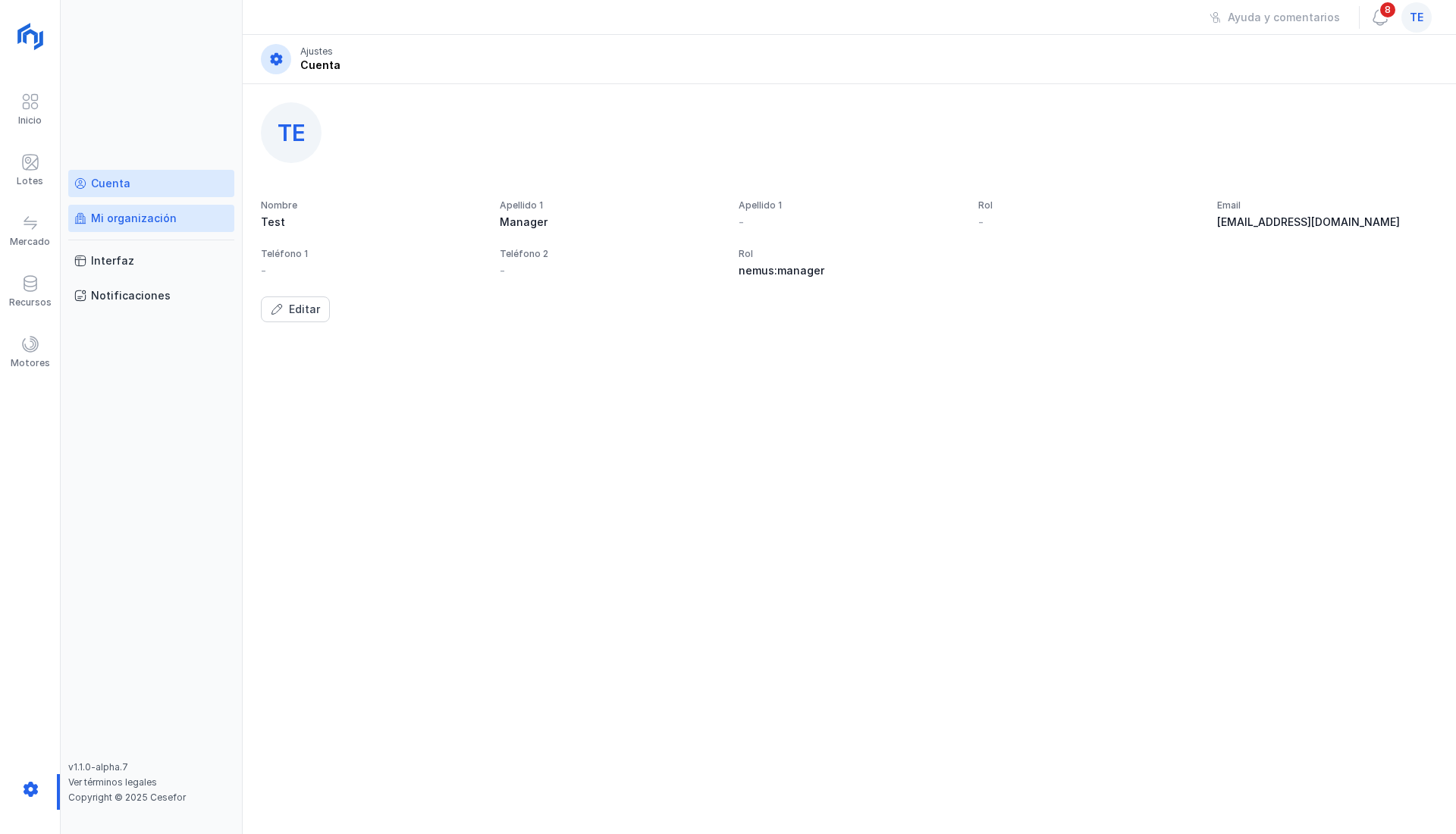
click at [138, 223] on div "Mi organización" at bounding box center [134, 217] width 86 height 15
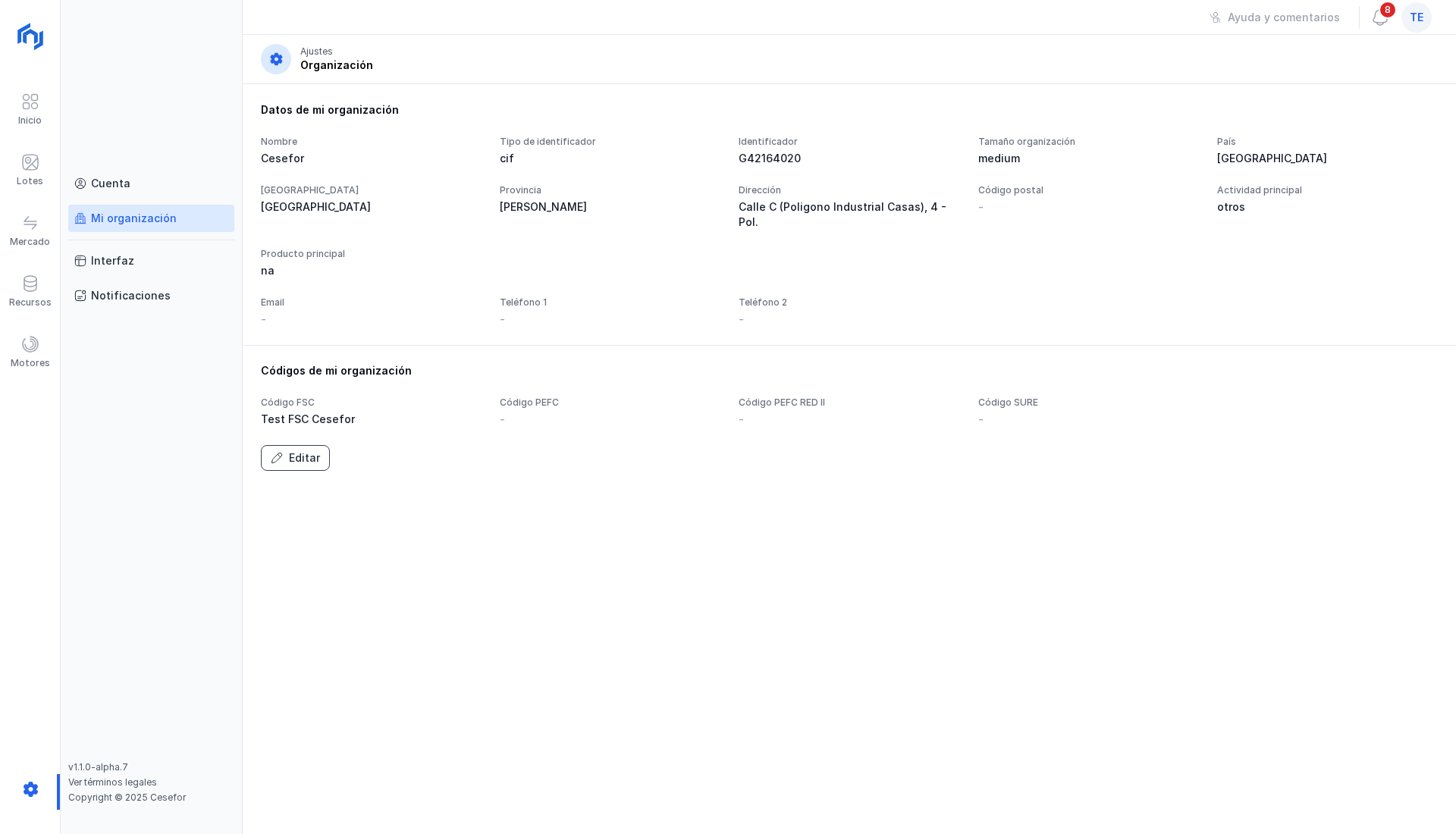
click at [286, 450] on button "Editar" at bounding box center [295, 458] width 69 height 26
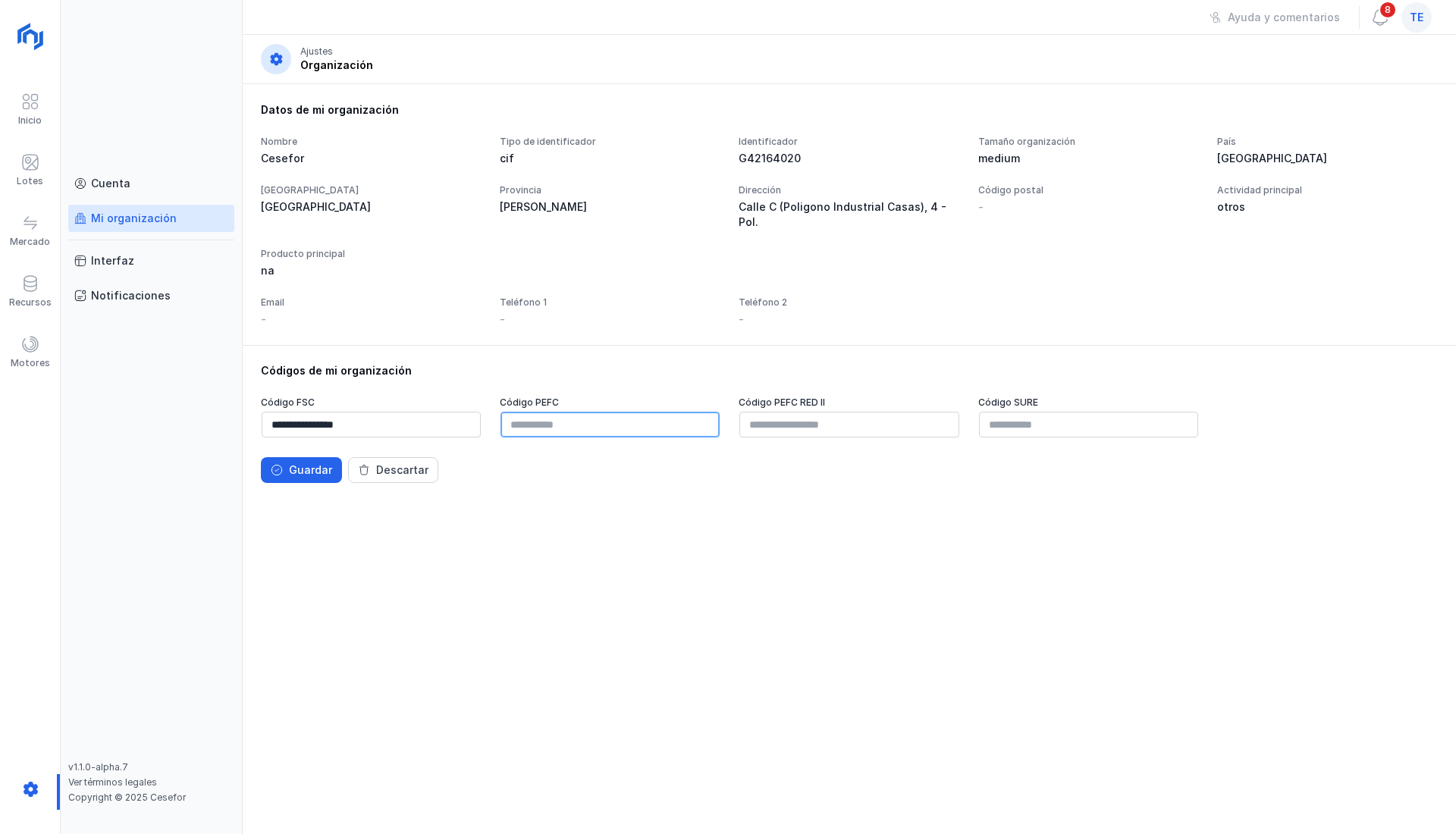
click at [570, 412] on input "text" at bounding box center [610, 424] width 219 height 26
type input "**********"
click at [387, 412] on input "**********" at bounding box center [371, 424] width 219 height 26
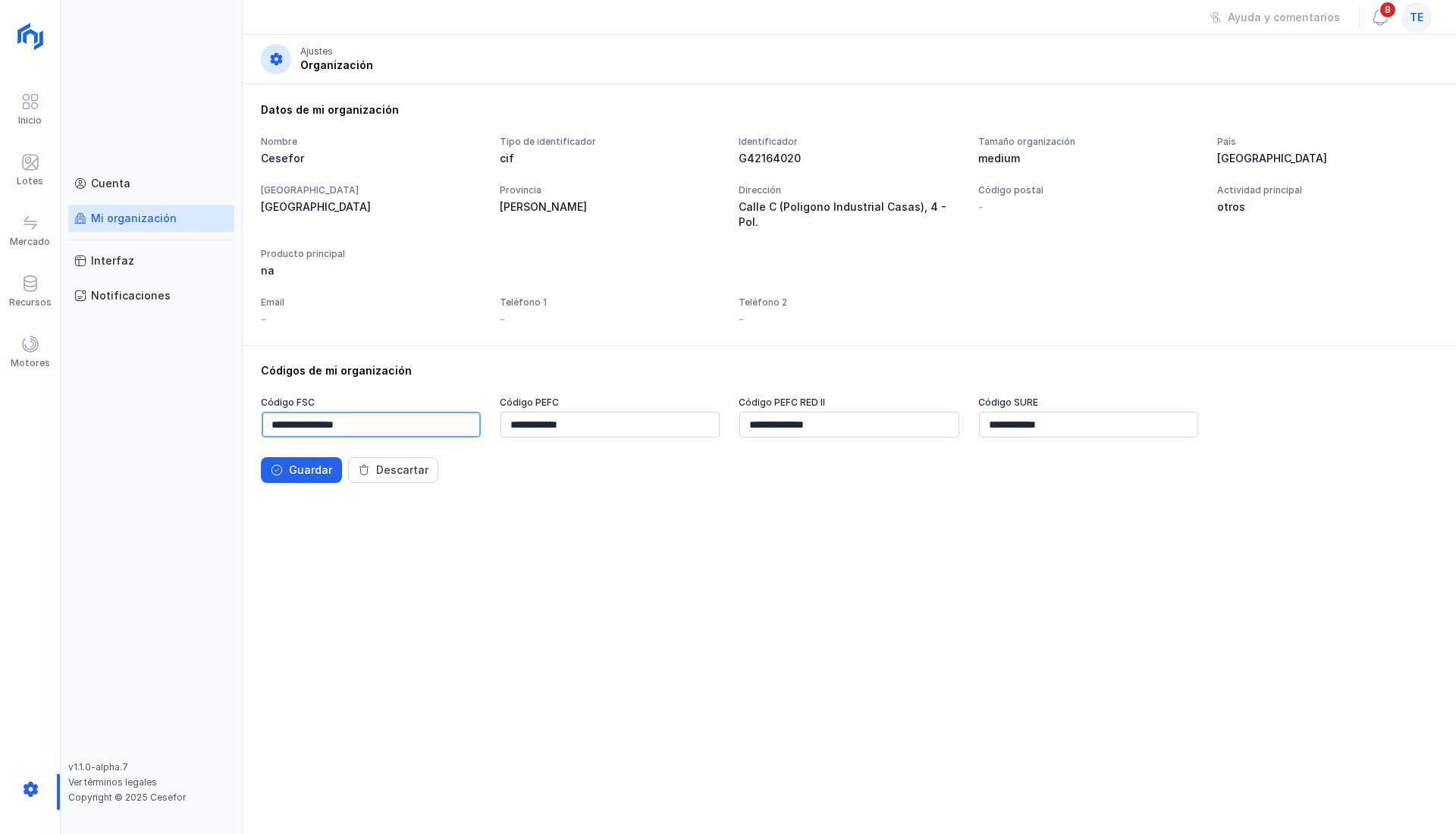
drag, startPoint x: 383, startPoint y: 414, endPoint x: 238, endPoint y: 406, distance: 145.2
click at [238, 406] on div "**********" at bounding box center [728, 417] width 1456 height 834
type input "**********"
click at [299, 430] on div "**********" at bounding box center [850, 440] width 1177 height 87
click at [316, 462] on div "Guardar" at bounding box center [310, 469] width 43 height 15
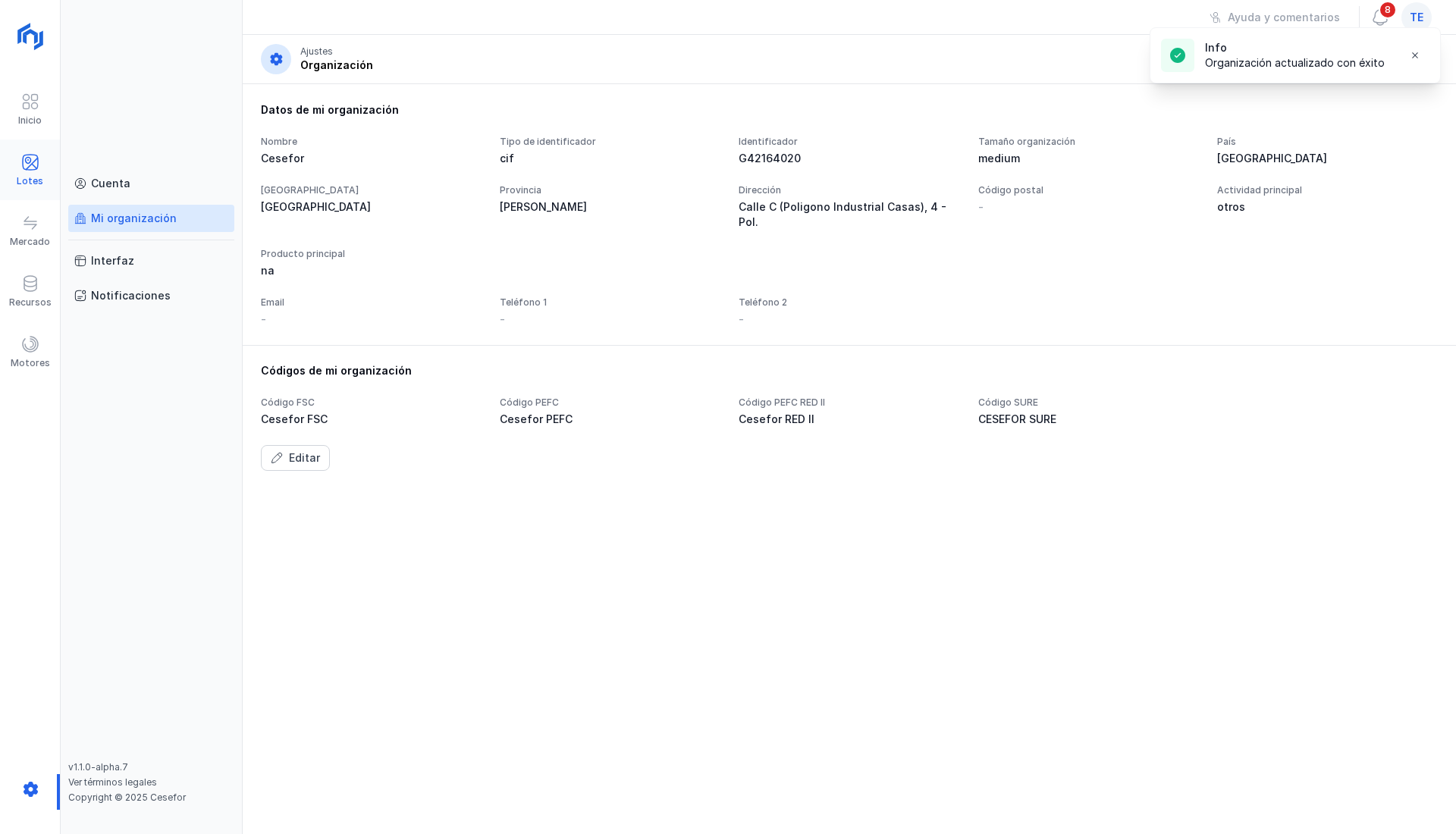
click at [35, 168] on span at bounding box center [30, 161] width 18 height 18
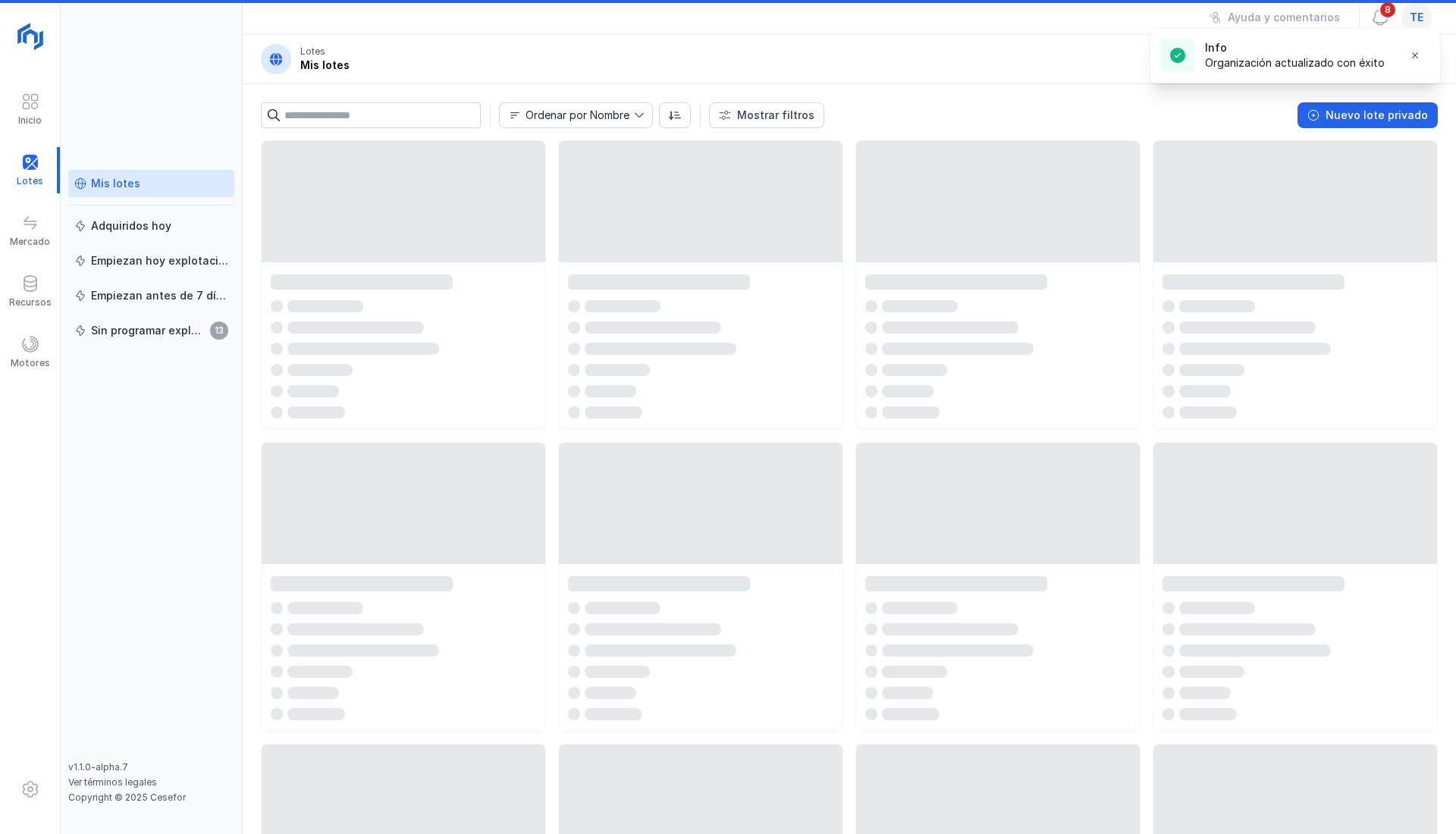
click at [132, 185] on div "Mis lotes" at bounding box center [115, 183] width 49 height 15
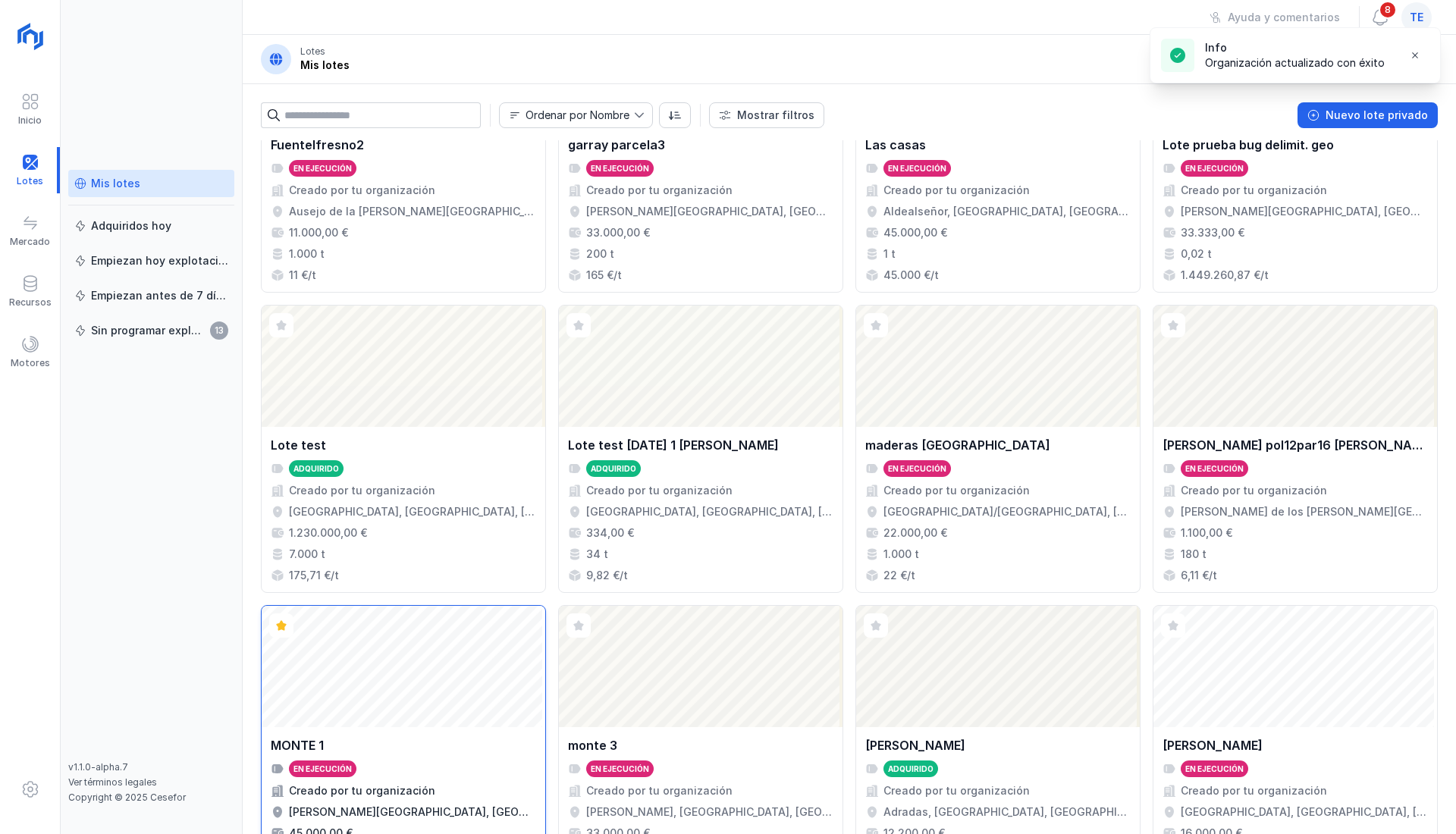
scroll to position [861, 0]
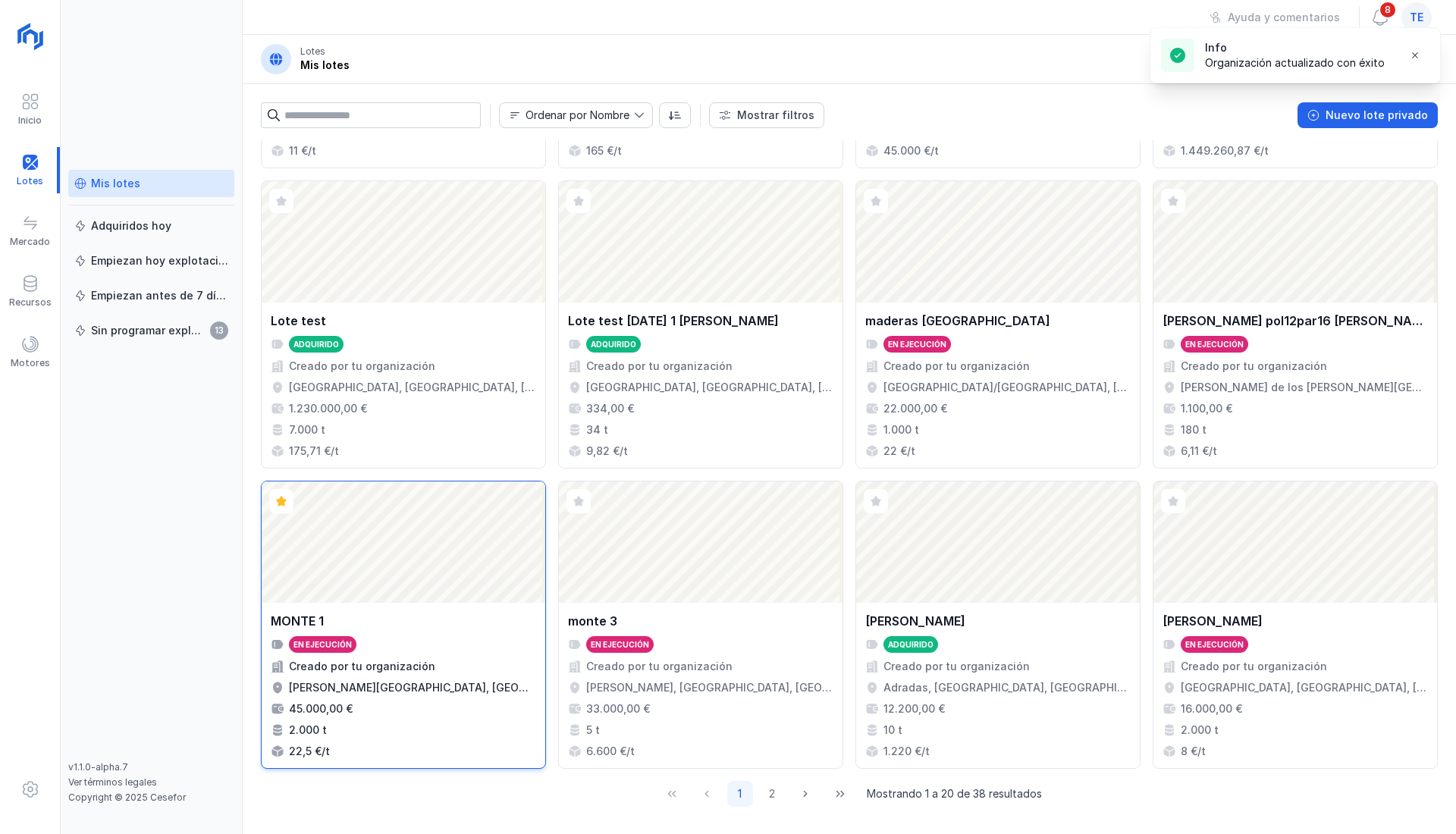
click at [427, 652] on div "MONTE 1 En ejecución Creado por tu organización [PERSON_NAME][GEOGRAPHIC_DATA],…" at bounding box center [403, 685] width 265 height 147
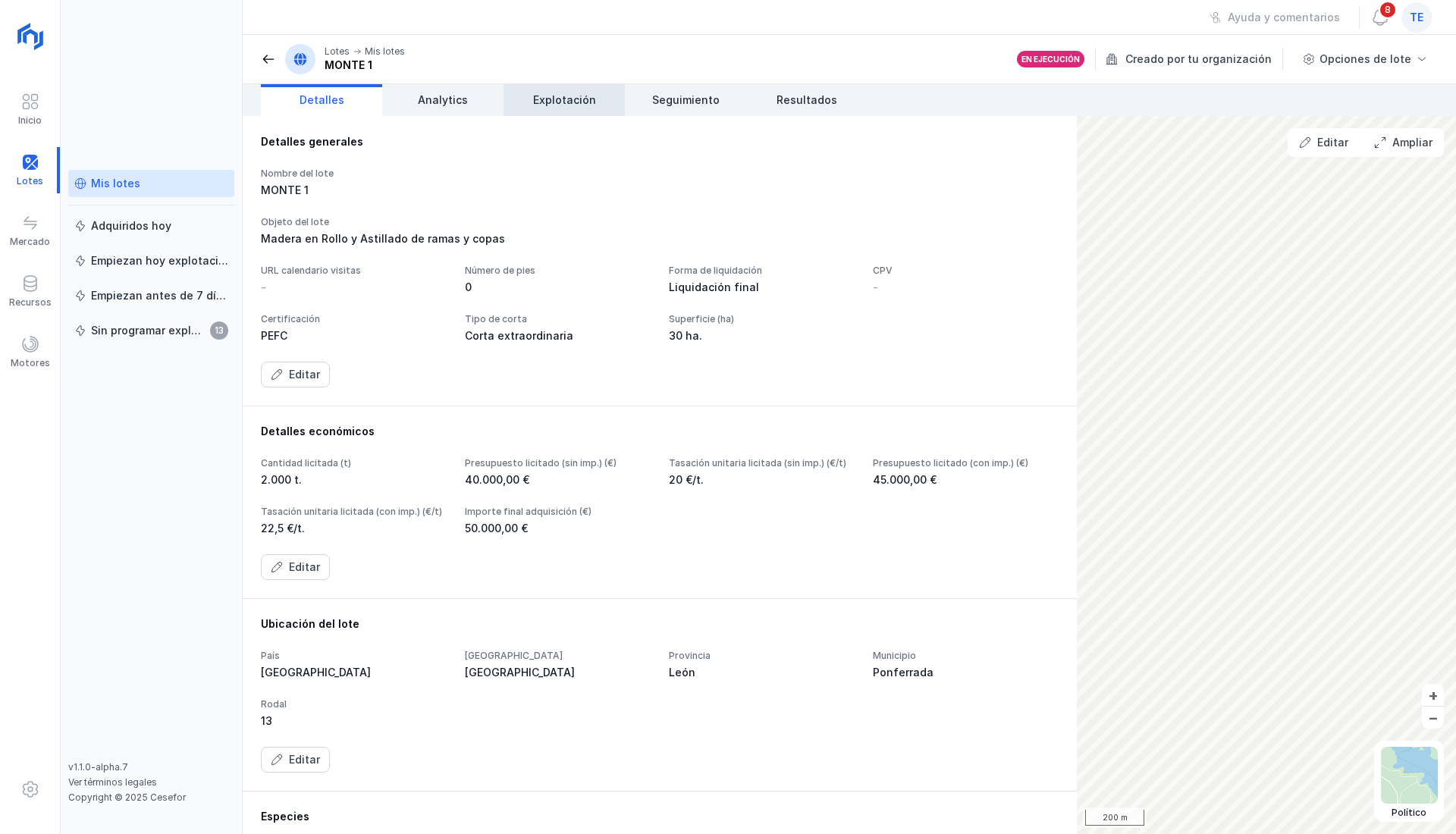
click at [565, 95] on span "Explotación" at bounding box center [564, 100] width 63 height 15
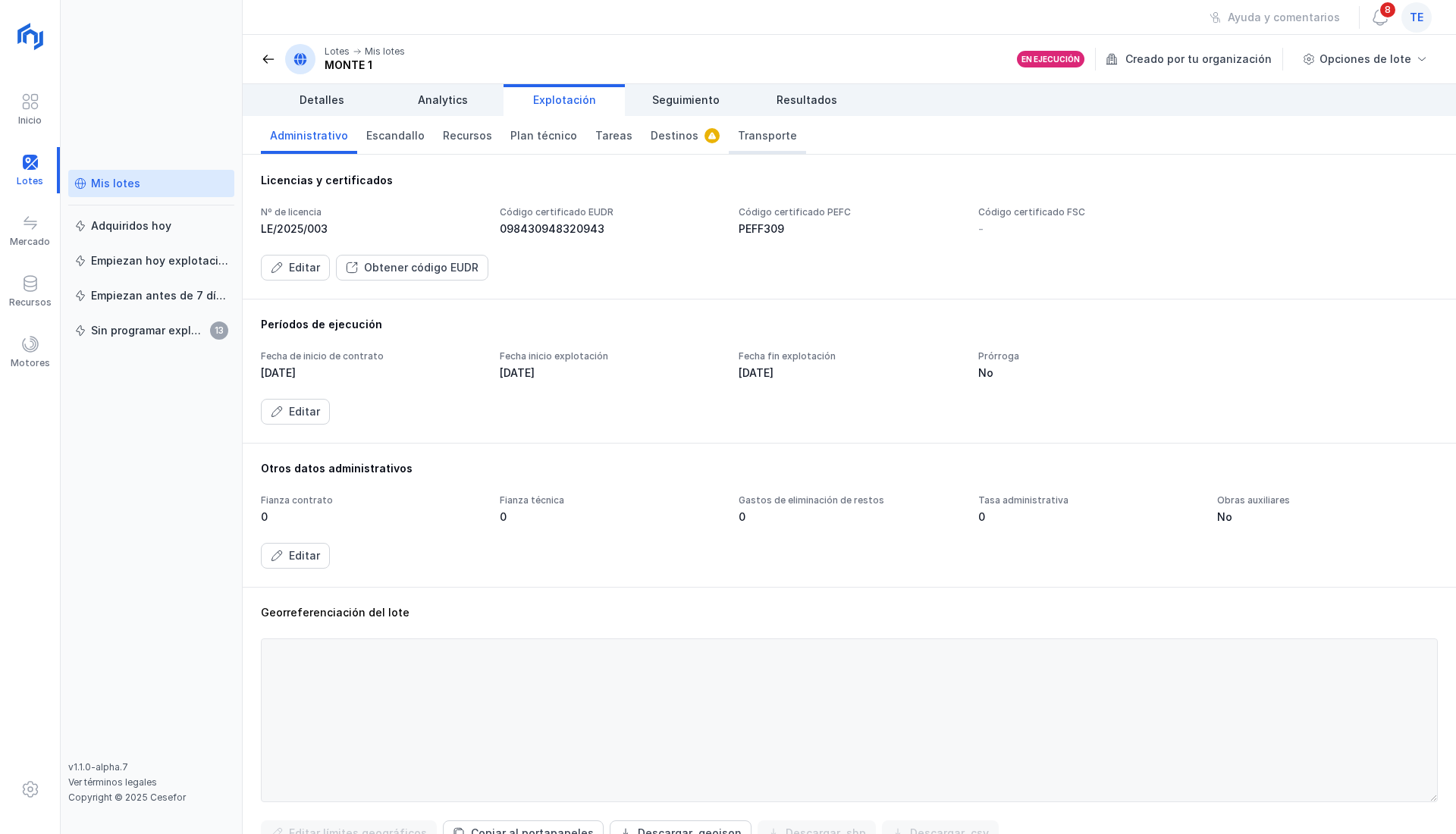
click at [739, 129] on span "Transporte" at bounding box center [767, 135] width 59 height 15
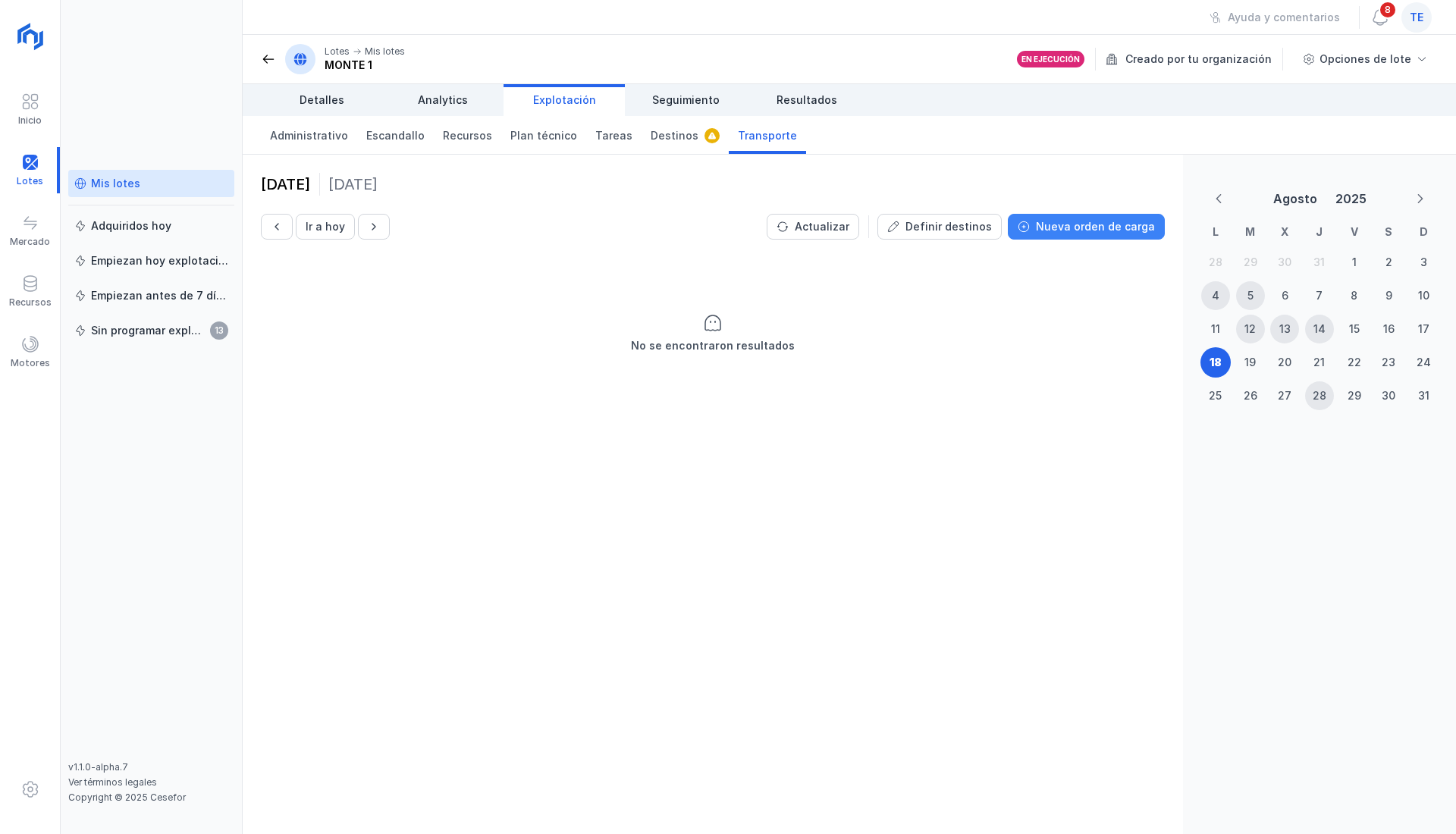
click at [1119, 229] on div "Nueva orden de carga" at bounding box center [1095, 226] width 119 height 15
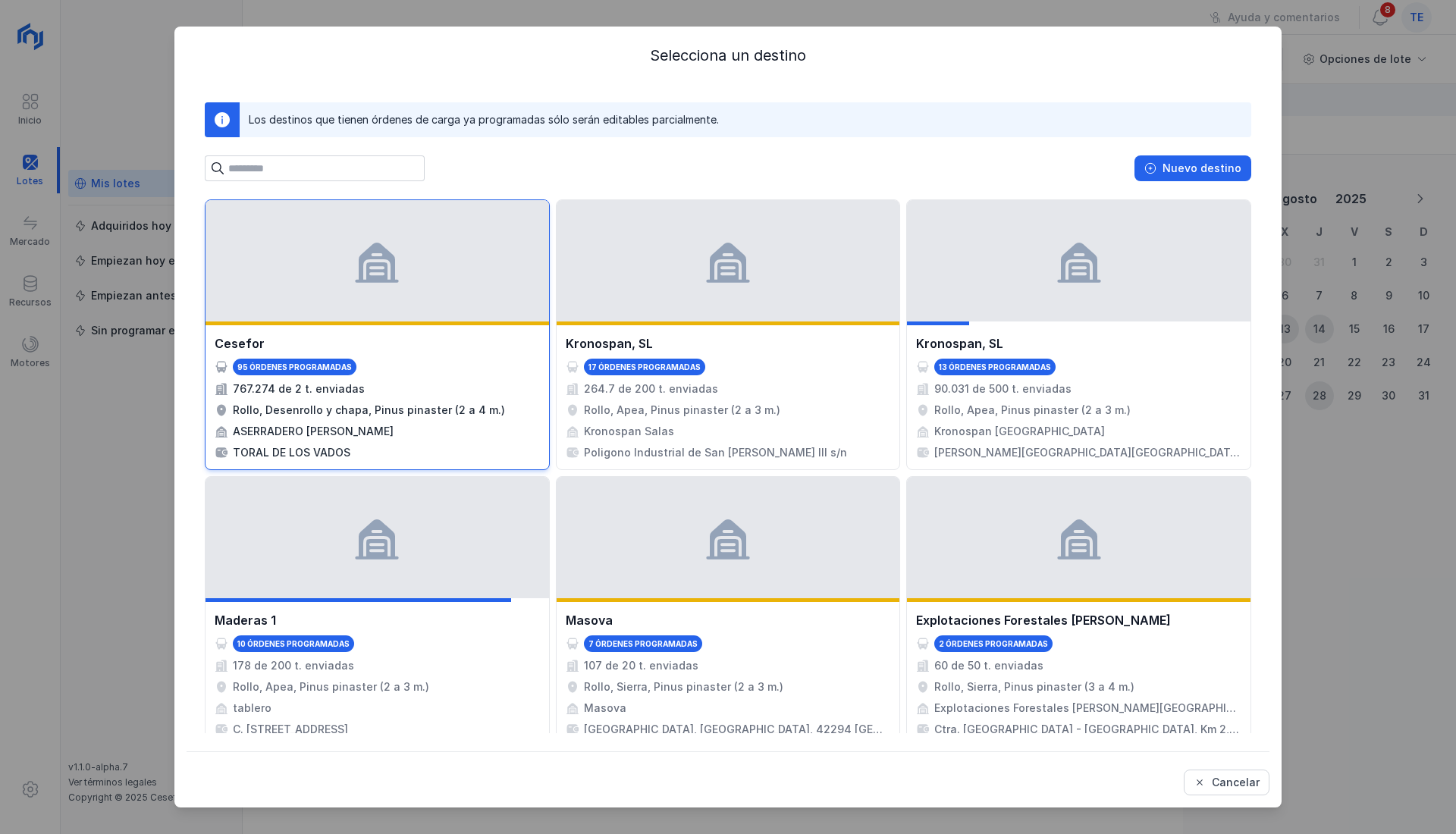
click at [354, 311] on div at bounding box center [377, 261] width 344 height 122
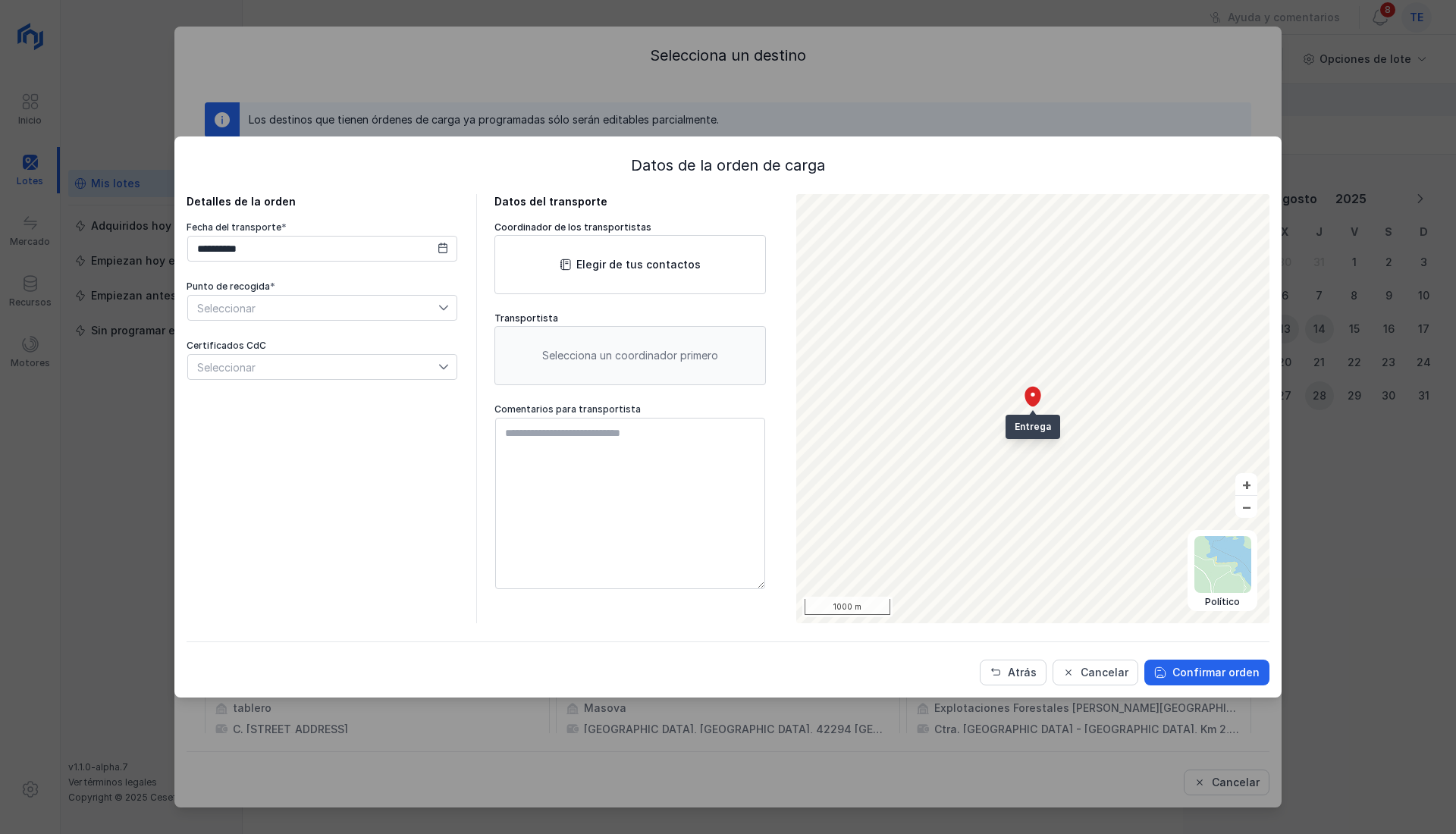
click at [303, 358] on div "Seleccionar" at bounding box center [313, 366] width 250 height 24
click at [1097, 676] on div "Cancelar" at bounding box center [1104, 672] width 48 height 15
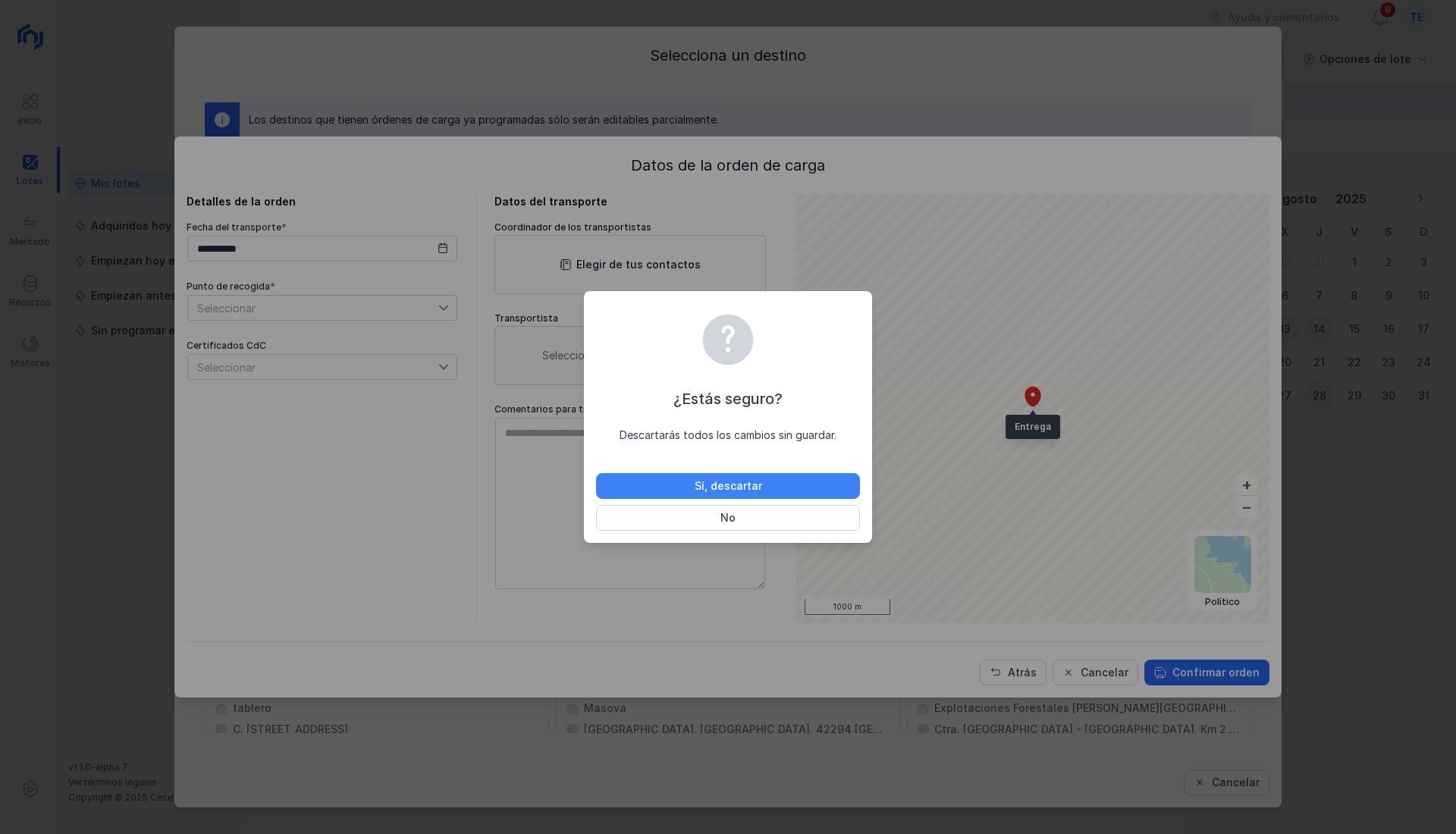
click at [783, 491] on button "Sí, descartar" at bounding box center [728, 486] width 263 height 26
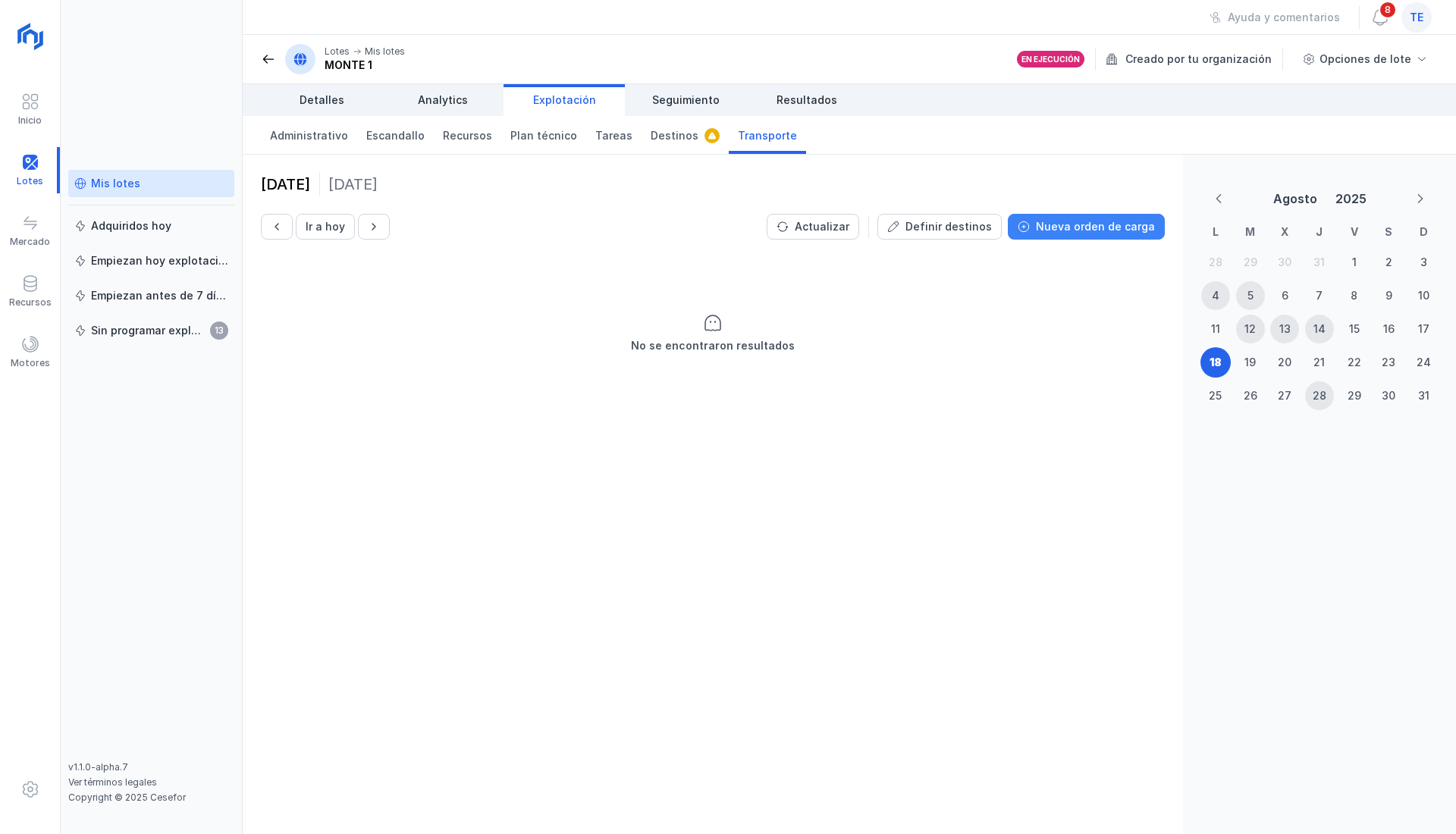
click at [1076, 235] on button "Nueva orden de carga" at bounding box center [1086, 226] width 157 height 26
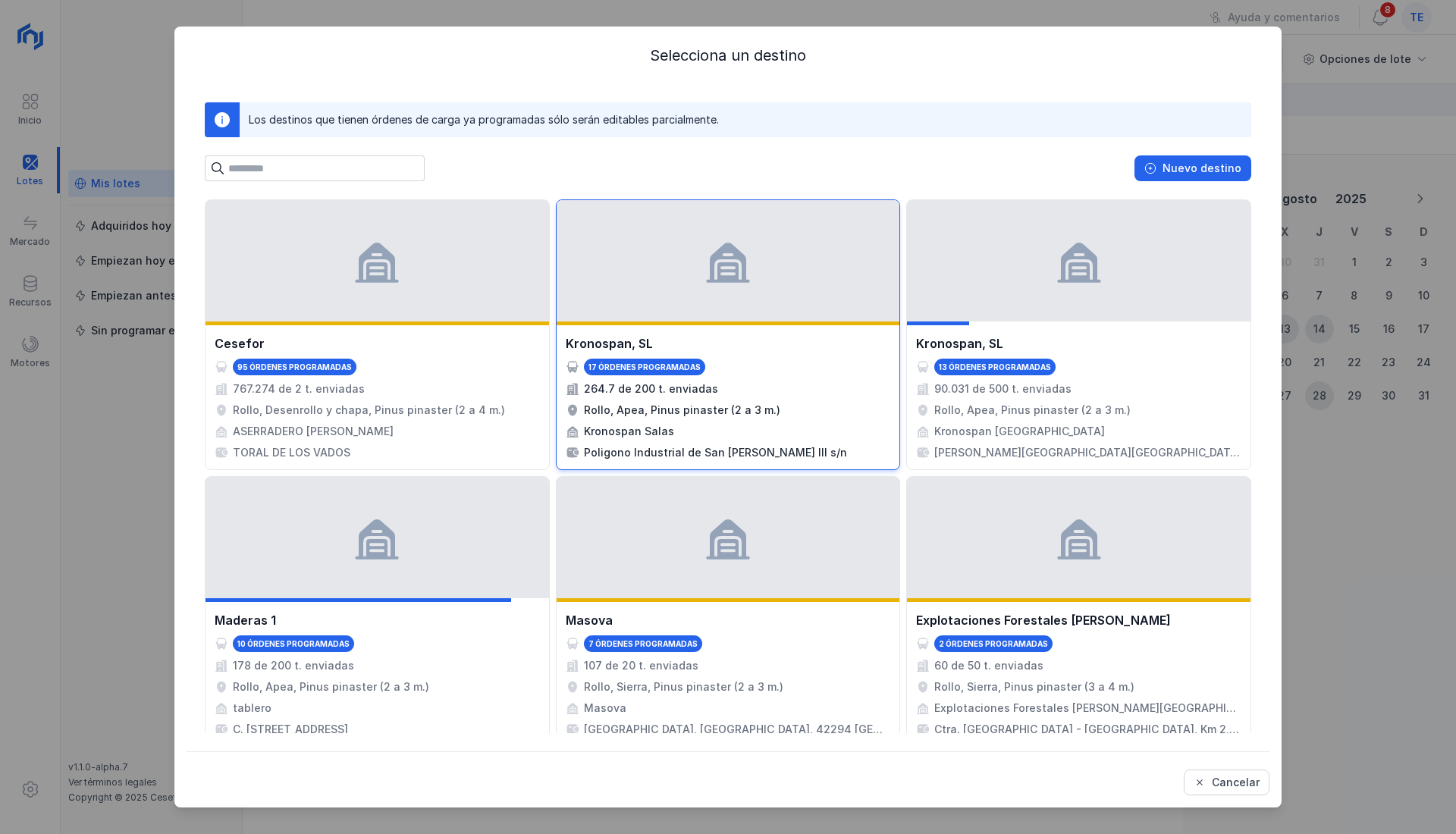
click at [836, 362] on div "17 órdenes programadas" at bounding box center [728, 366] width 325 height 16
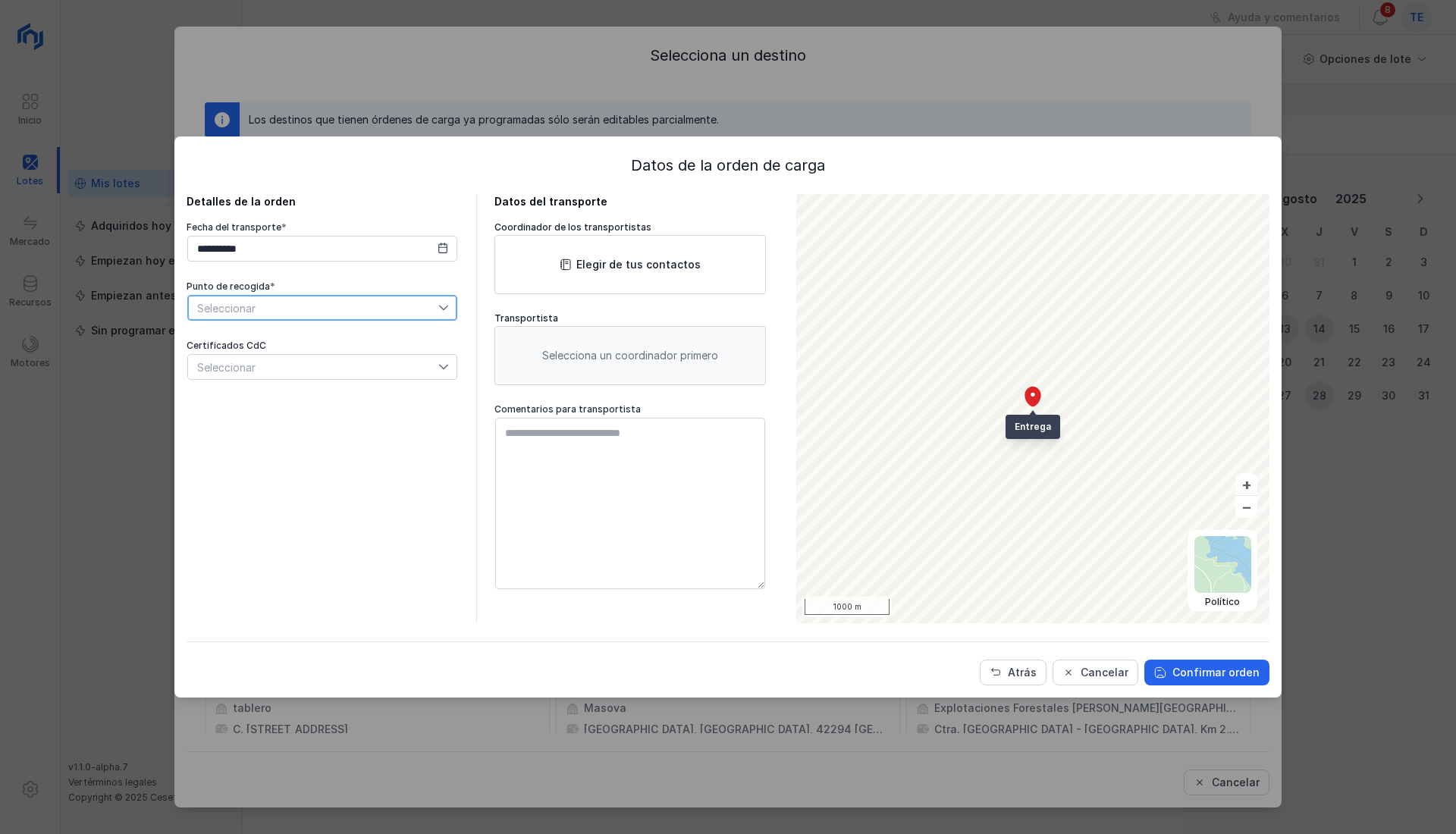
click at [377, 306] on span "Seleccionar" at bounding box center [313, 307] width 250 height 24
click at [347, 387] on li "C1" at bounding box center [322, 379] width 270 height 29
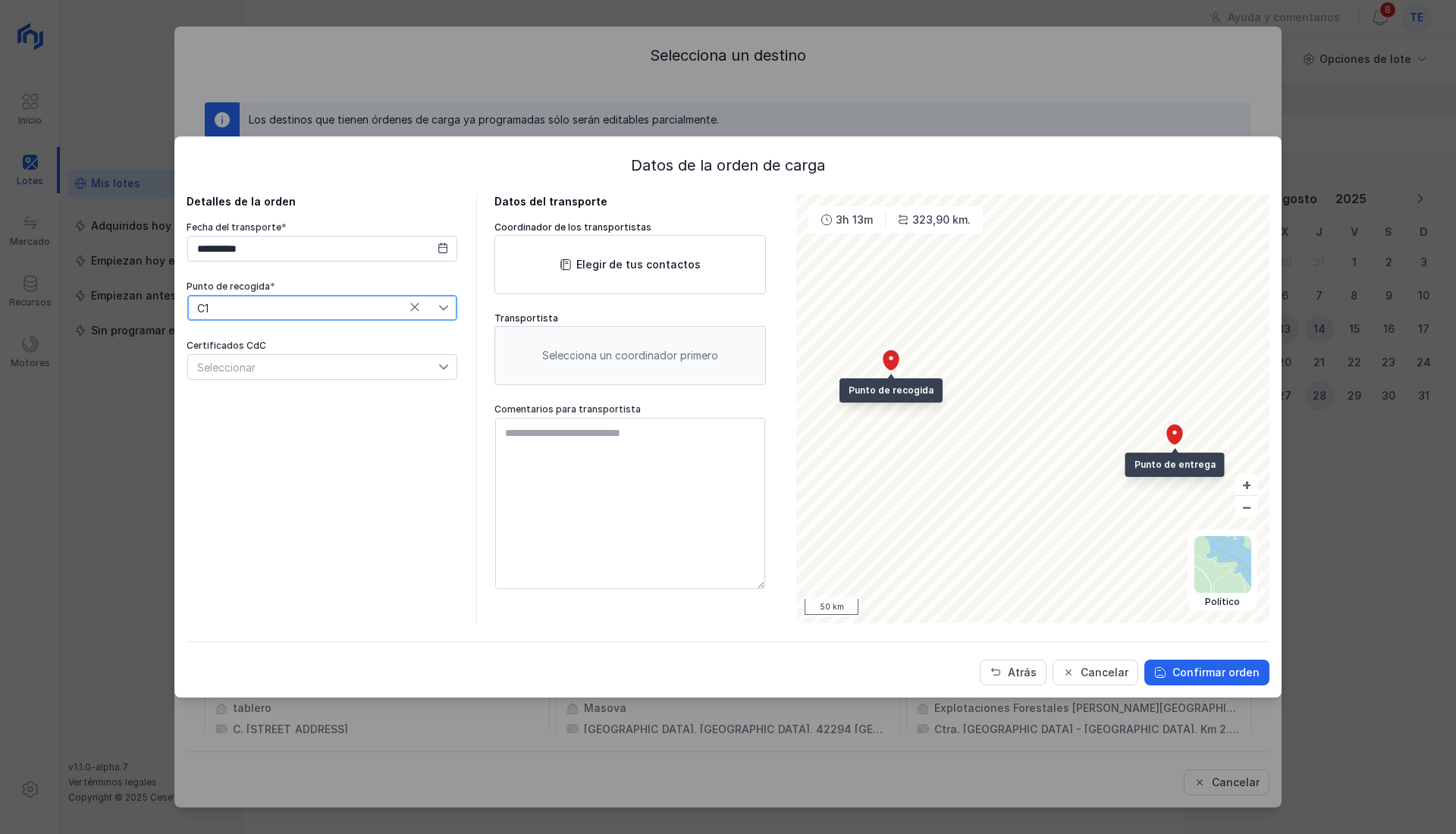
click at [347, 359] on div "Seleccionar" at bounding box center [313, 366] width 250 height 24
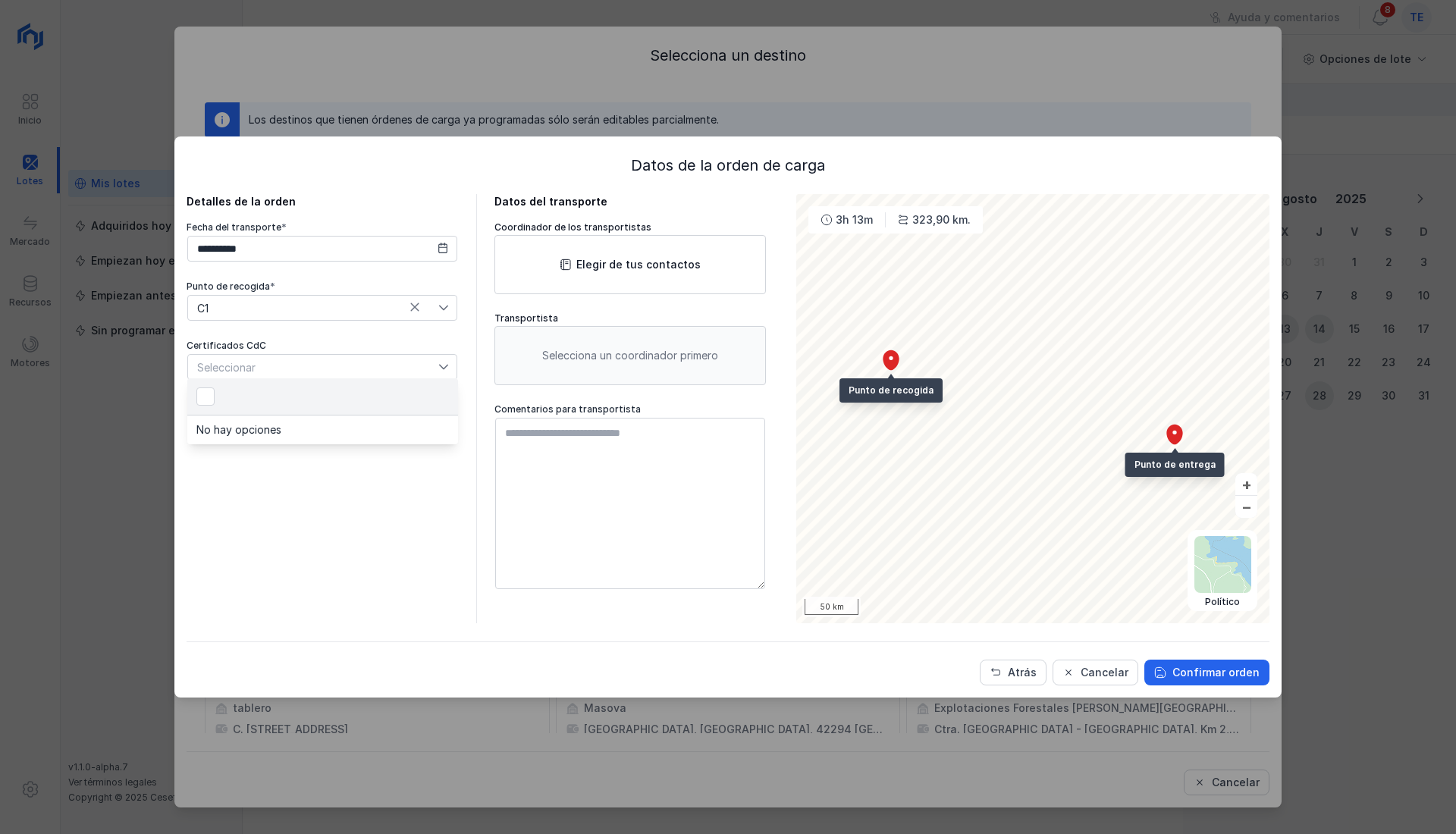
click at [289, 514] on div "**********" at bounding box center [322, 408] width 271 height 429
click at [1110, 680] on div "Cancelar" at bounding box center [1104, 672] width 48 height 15
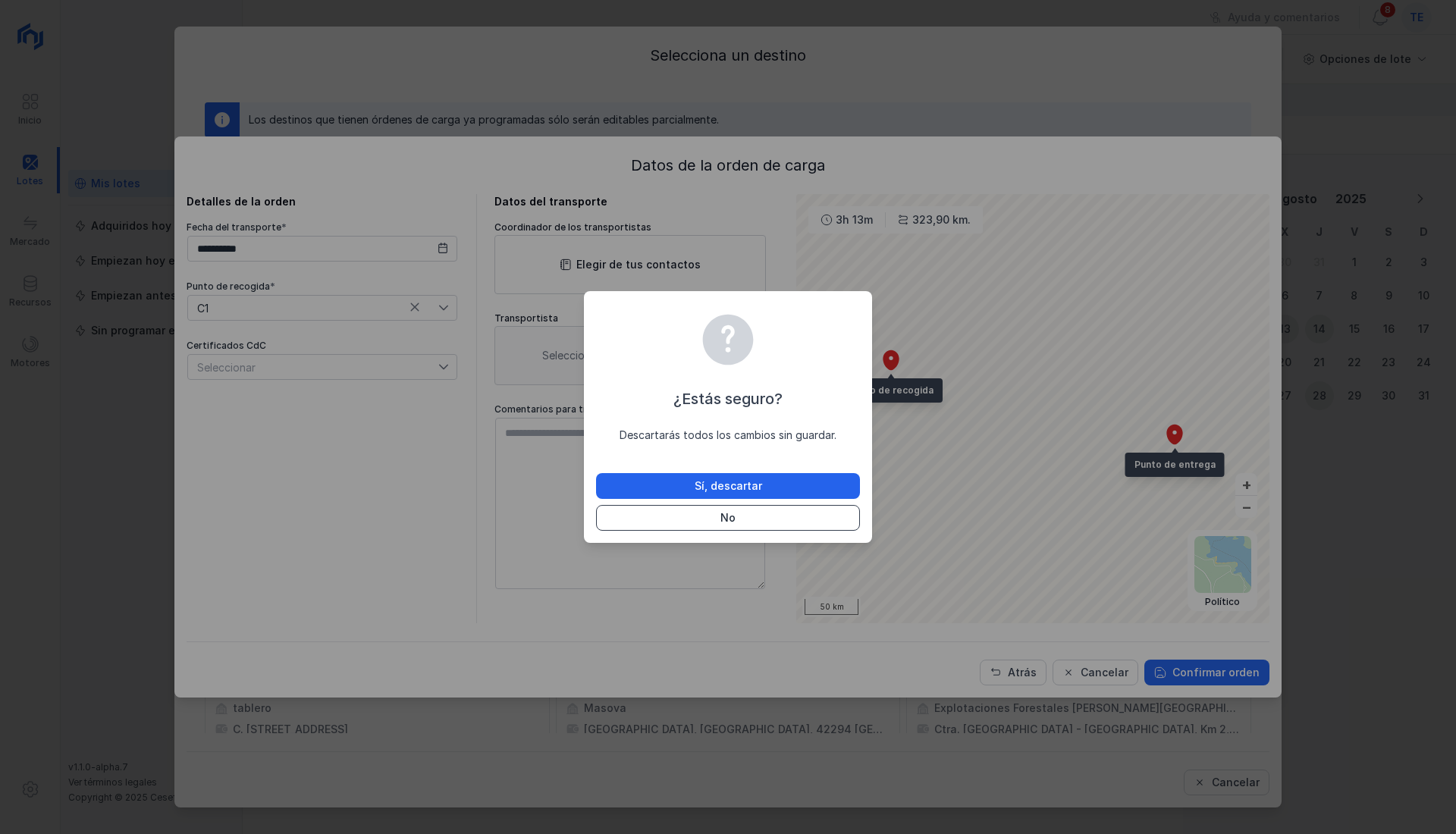
click at [783, 518] on button "No" at bounding box center [728, 518] width 263 height 26
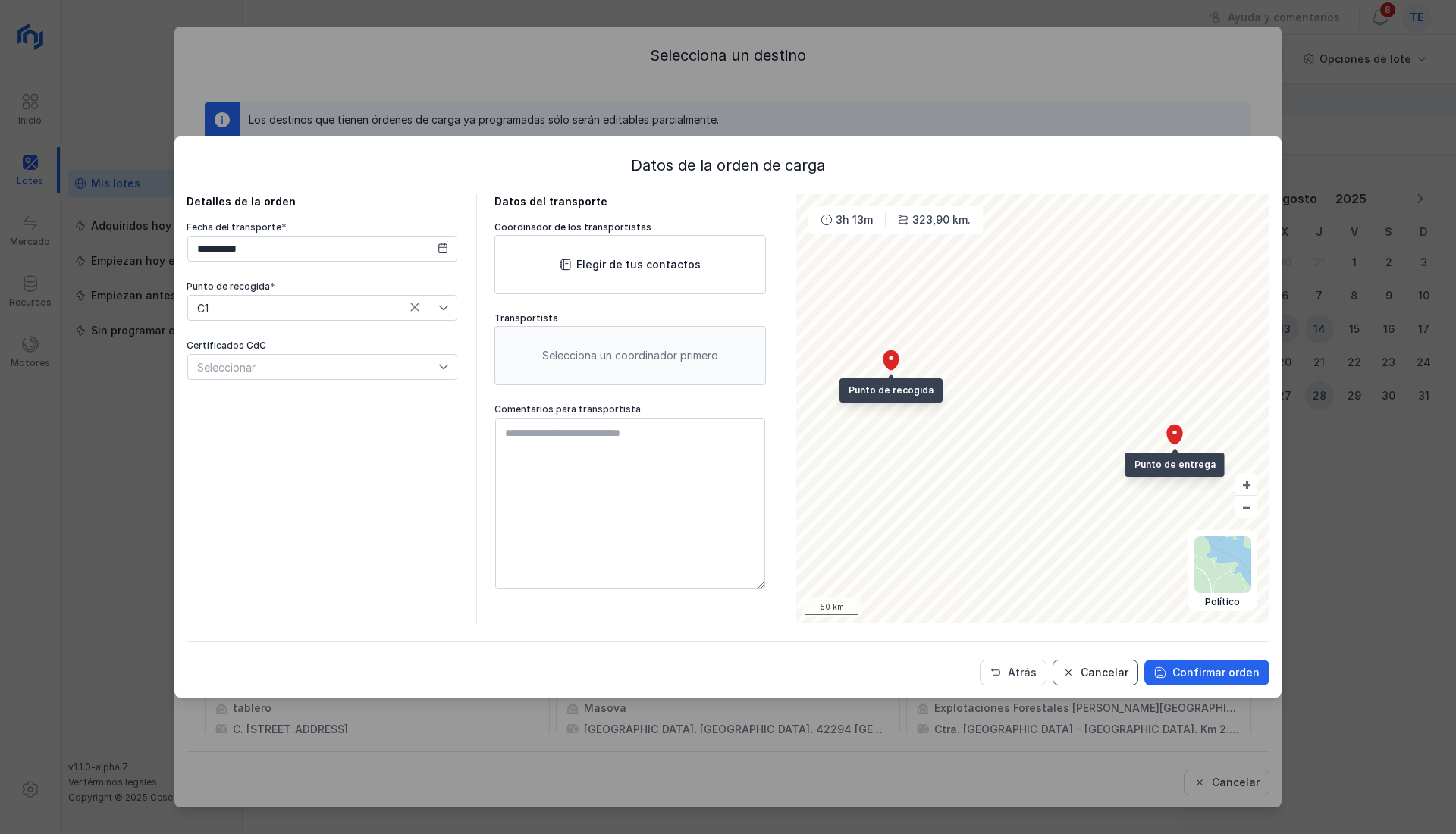
click at [1097, 677] on div "Cancelar" at bounding box center [1104, 672] width 48 height 15
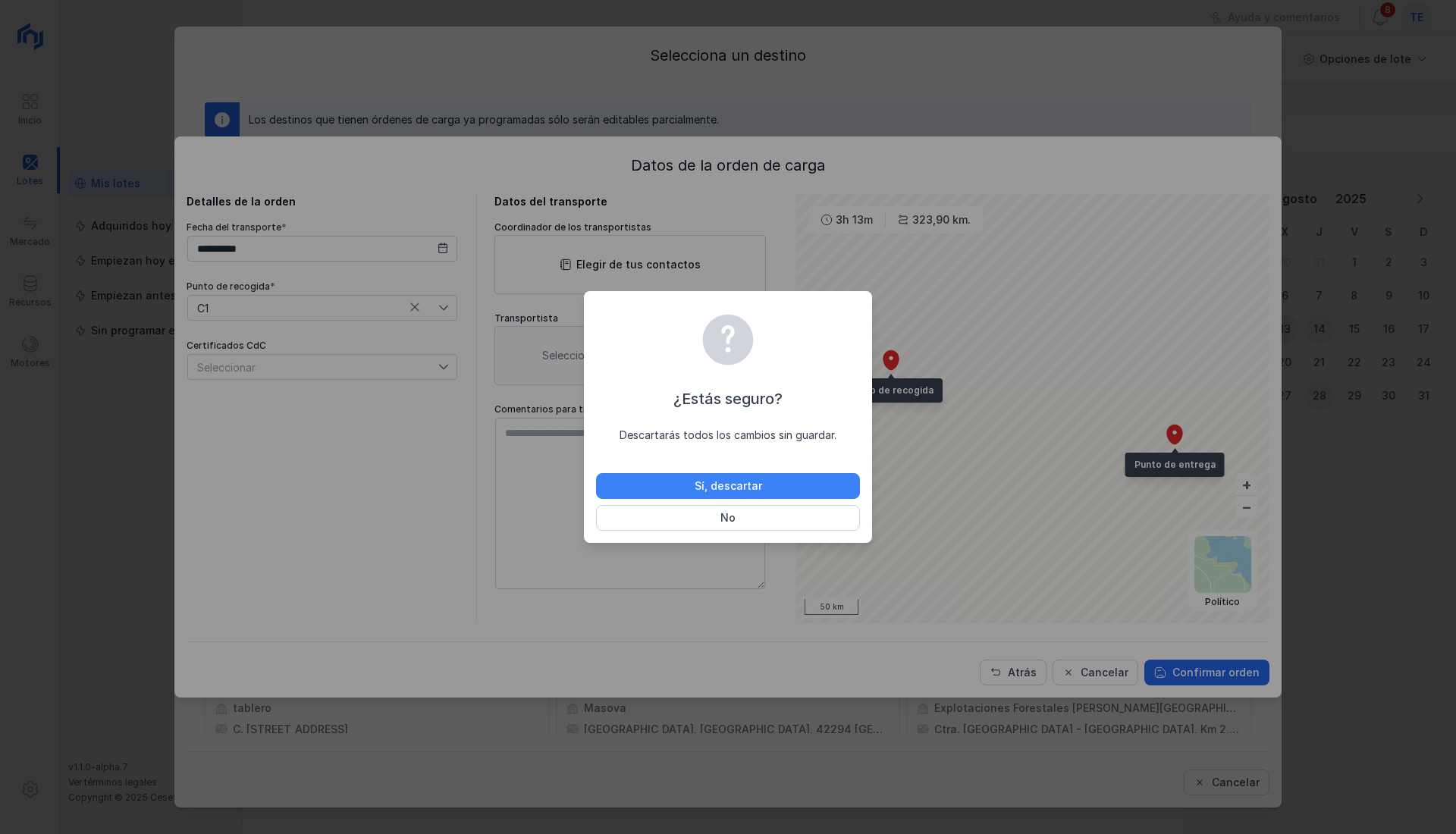
click at [837, 473] on div "¿Estás seguro? Descartarás todos los cambios sin guardar. Sí, descartar No" at bounding box center [728, 420] width 263 height 221
click at [839, 479] on button "Sí, descartar" at bounding box center [728, 486] width 263 height 26
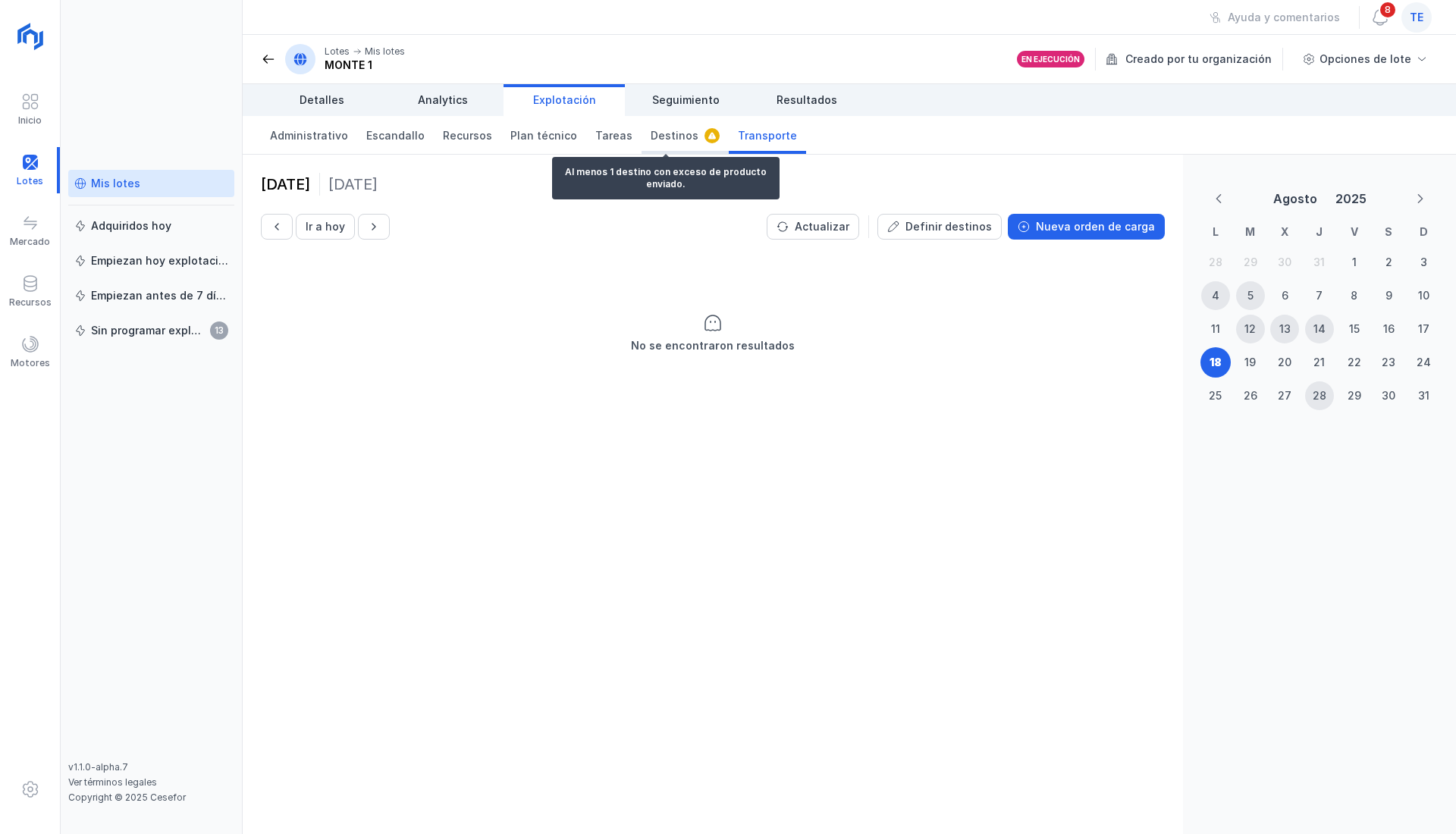
click at [656, 137] on span "Destinos" at bounding box center [674, 135] width 48 height 15
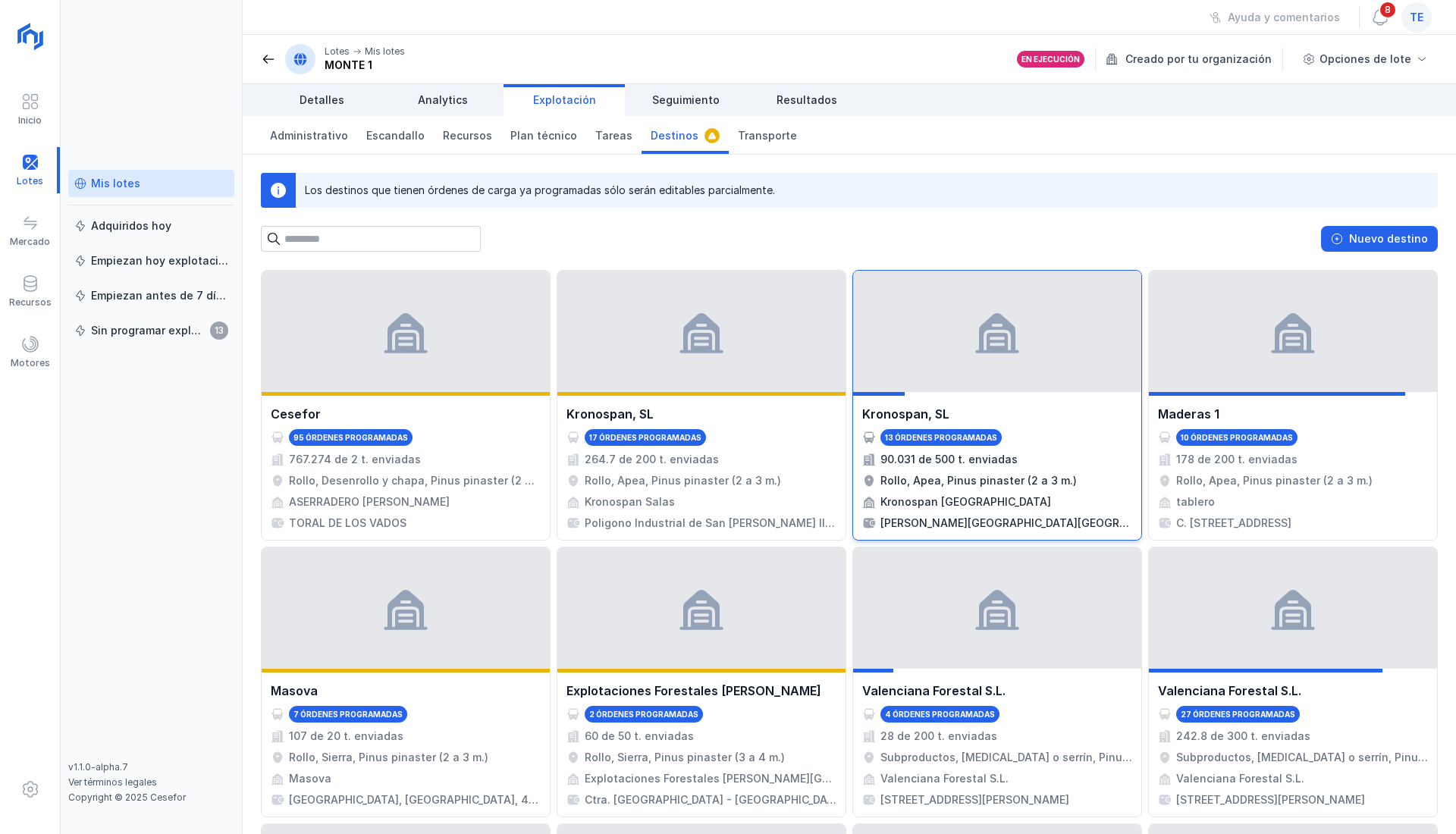
click at [940, 468] on div "Kronospan, SL 13 órdenes programadas 90.031 de 500 t. enviadas Rollo, Apea, Pin…" at bounding box center [997, 467] width 270 height 125
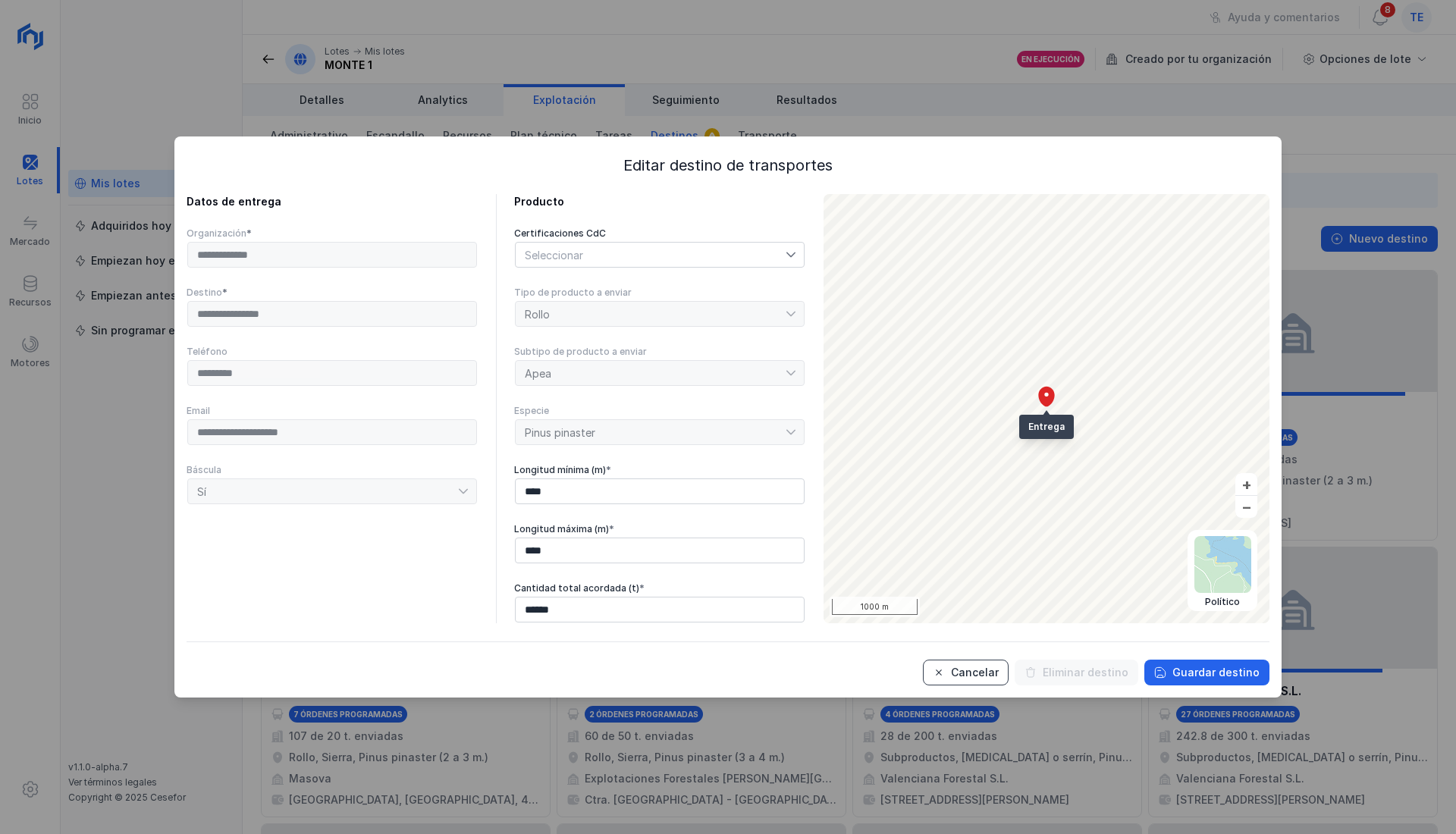
click at [974, 668] on div "Cancelar" at bounding box center [974, 672] width 48 height 15
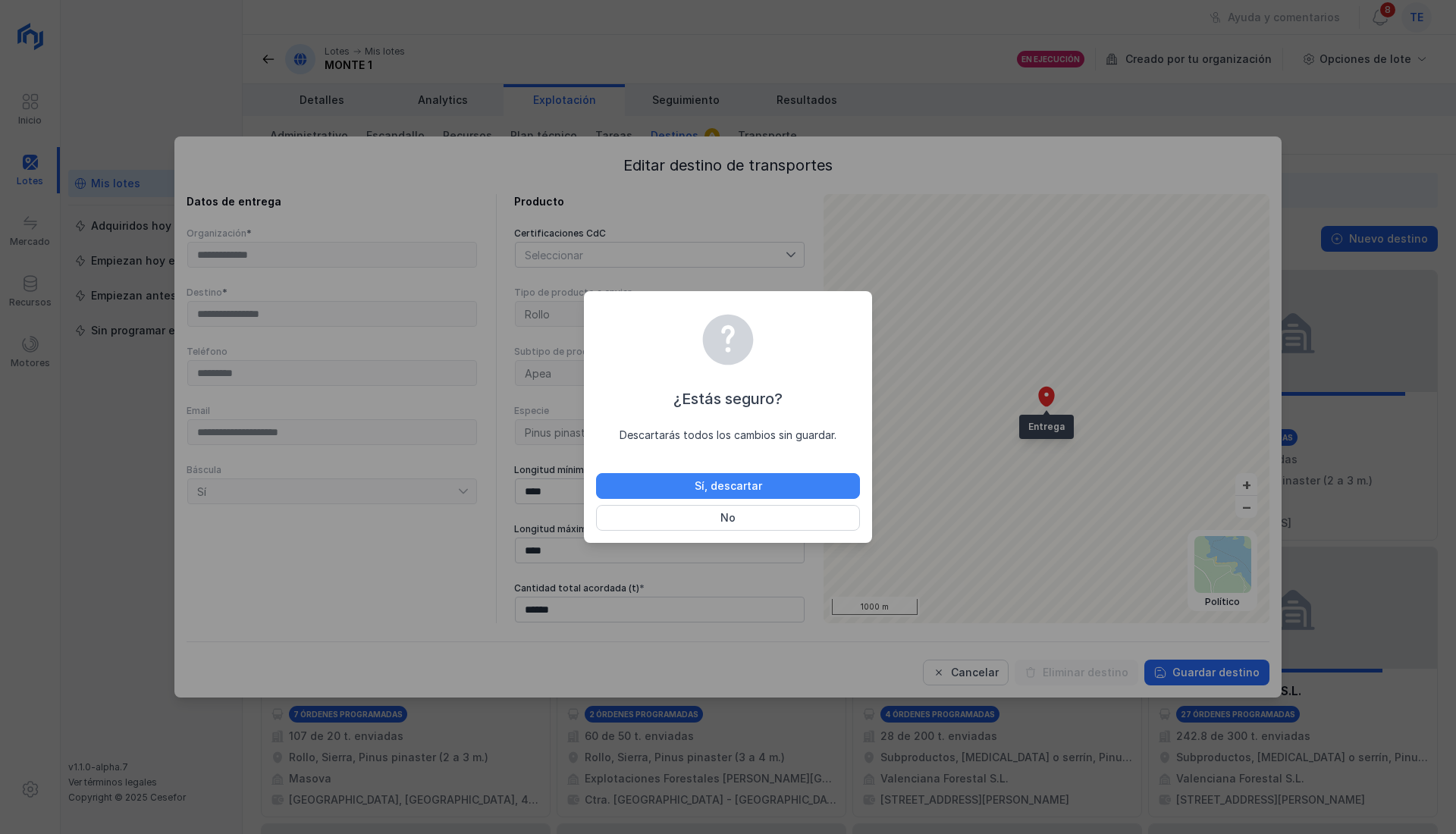
click at [736, 486] on div "Sí, descartar" at bounding box center [728, 486] width 68 height 15
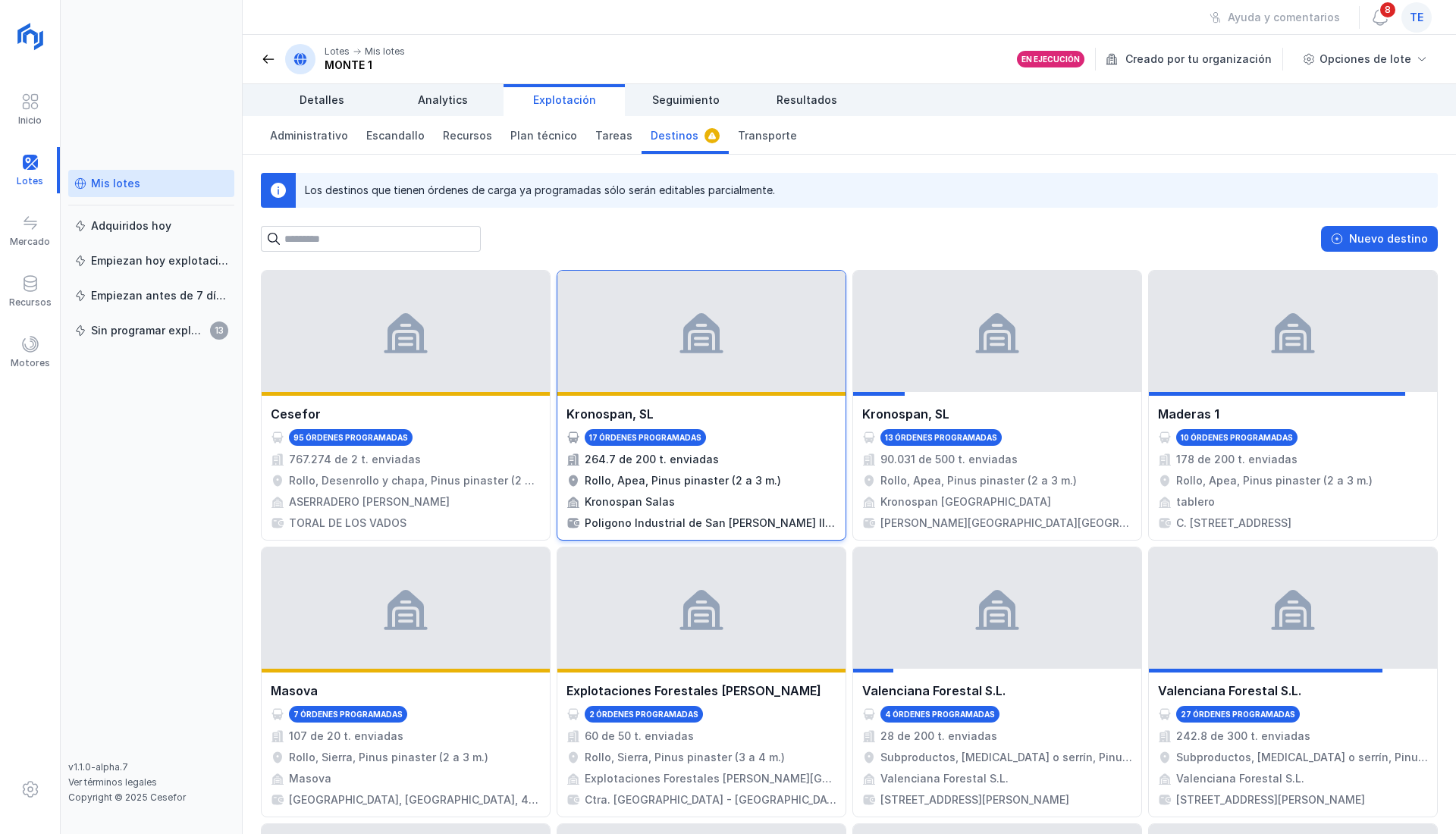
click at [686, 510] on div "Kronospan, SL 17 órdenes programadas 264.7 de 200 t. enviadas Rollo, Apea, Pinu…" at bounding box center [701, 467] width 270 height 125
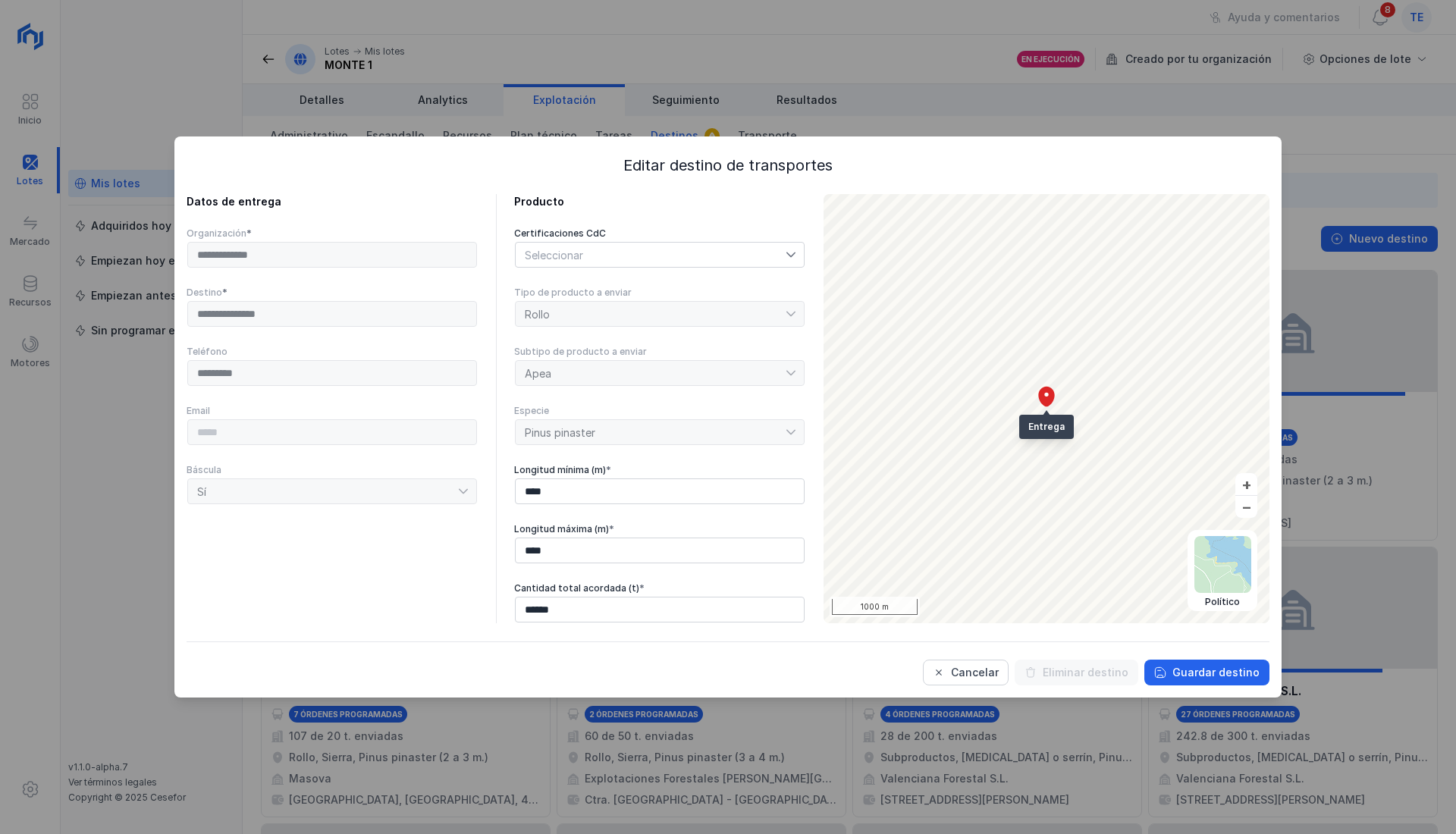
click at [602, 258] on div "Seleccionar" at bounding box center [650, 254] width 270 height 24
click at [538, 331] on li "FSC" at bounding box center [659, 320] width 291 height 30
click at [535, 332] on li "FSC" at bounding box center [659, 320] width 291 height 30
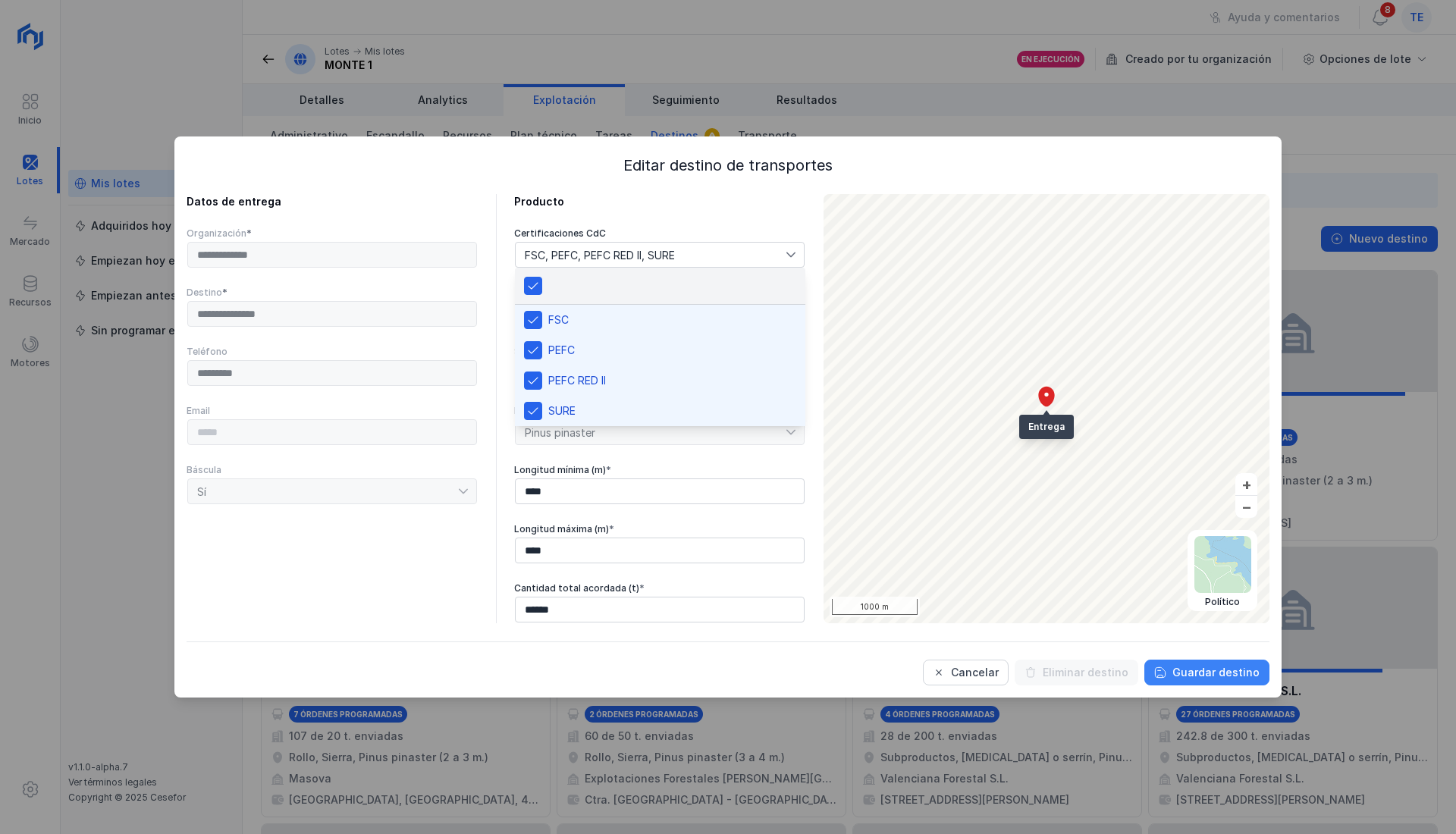
click at [1204, 669] on div "Guardar destino" at bounding box center [1216, 672] width 87 height 15
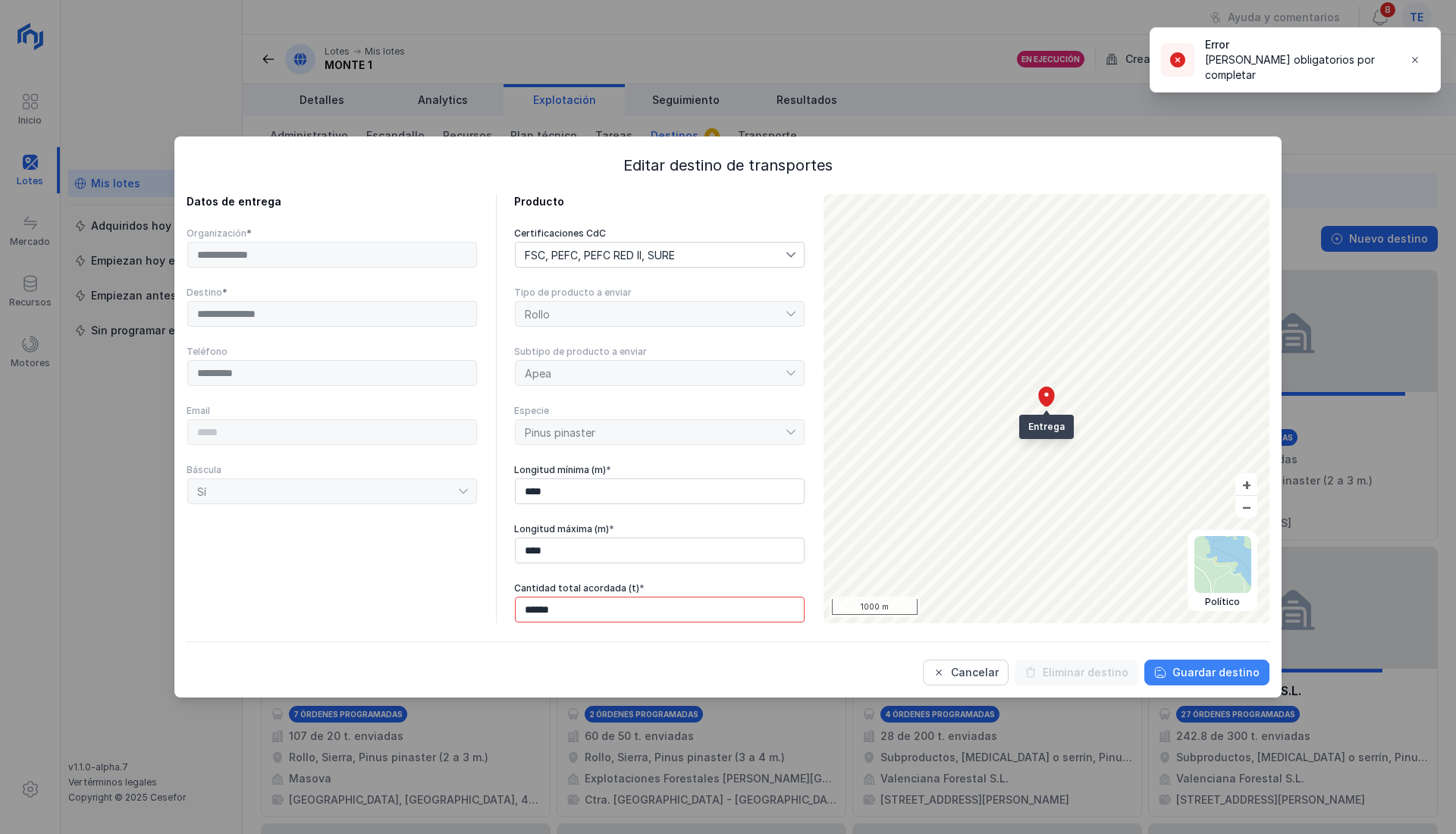
click at [1256, 678] on div "Guardar destino" at bounding box center [1216, 672] width 87 height 15
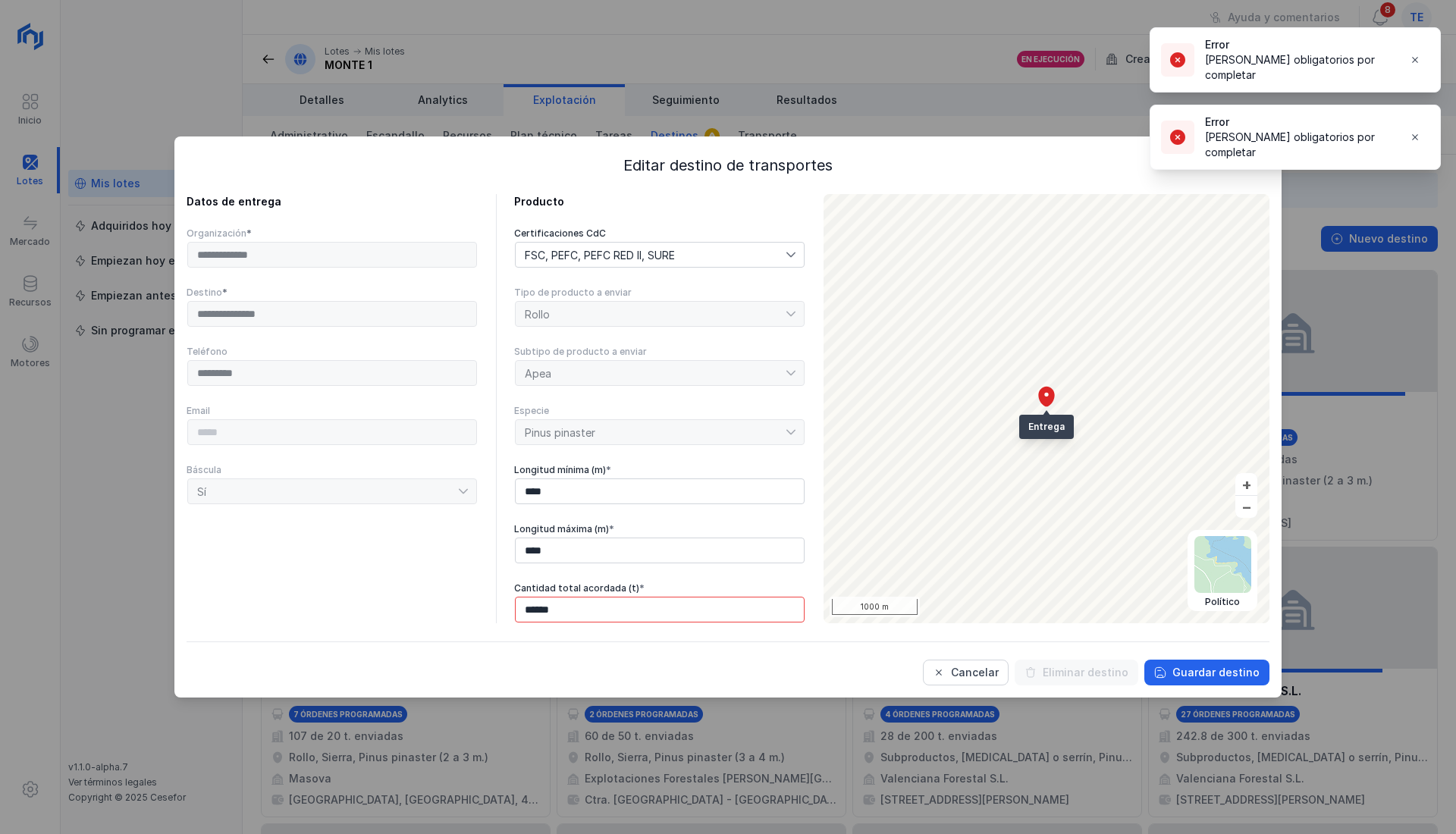
drag, startPoint x: 1312, startPoint y: 72, endPoint x: 796, endPoint y: 309, distance: 567.8
click at [818, 313] on body "Inicio Lotes Mercado Recursos Motores Mis lotes Adquiridos [DATE] Empiezan [DAT…" at bounding box center [728, 417] width 1456 height 834
click at [716, 252] on div "FSC, PEFC, PEFC RED II, SURE" at bounding box center [650, 254] width 270 height 24
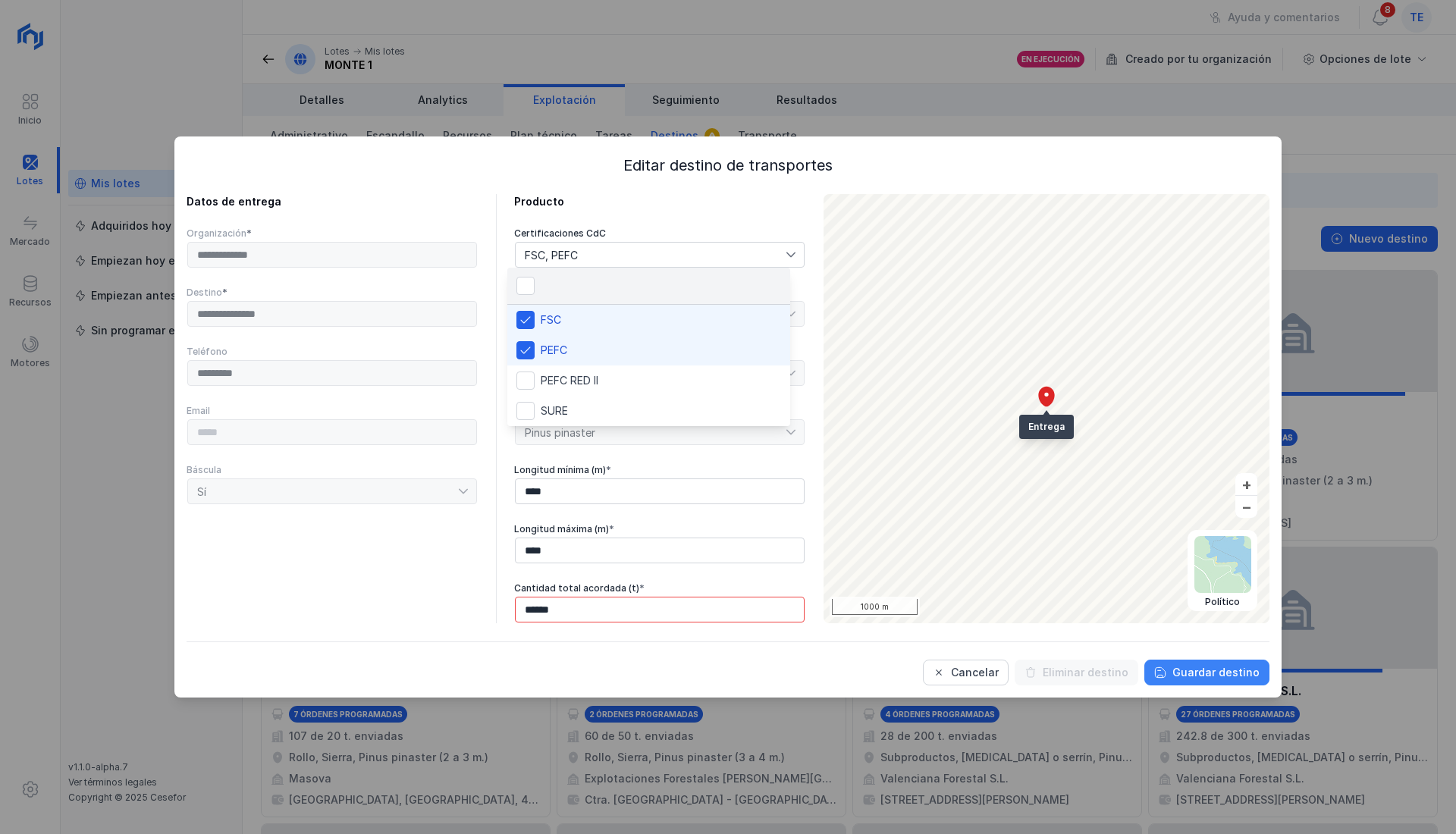
click at [1223, 673] on div "Guardar destino" at bounding box center [1216, 672] width 87 height 15
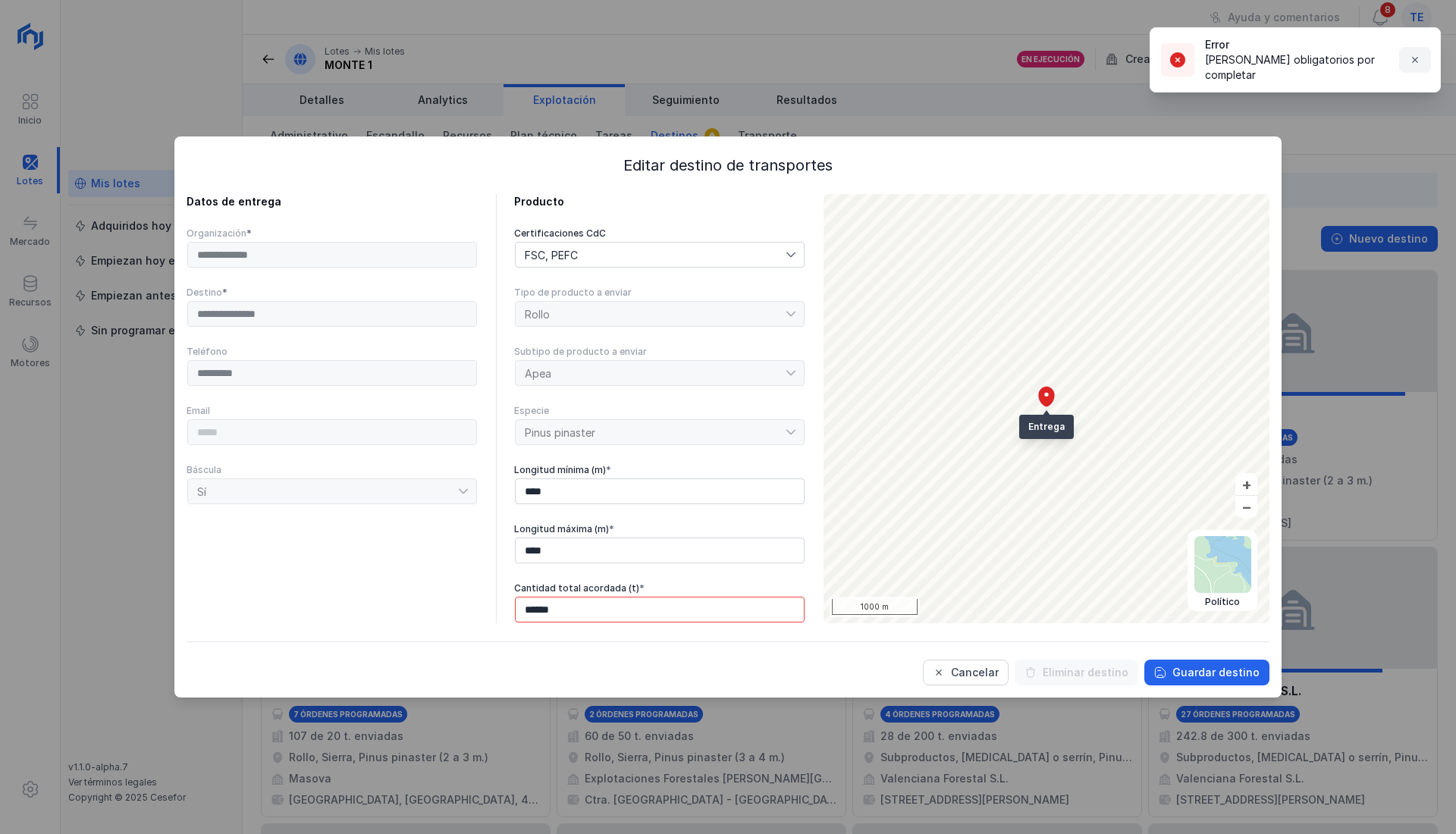
click at [1416, 57] on span "button" at bounding box center [1415, 60] width 12 height 12
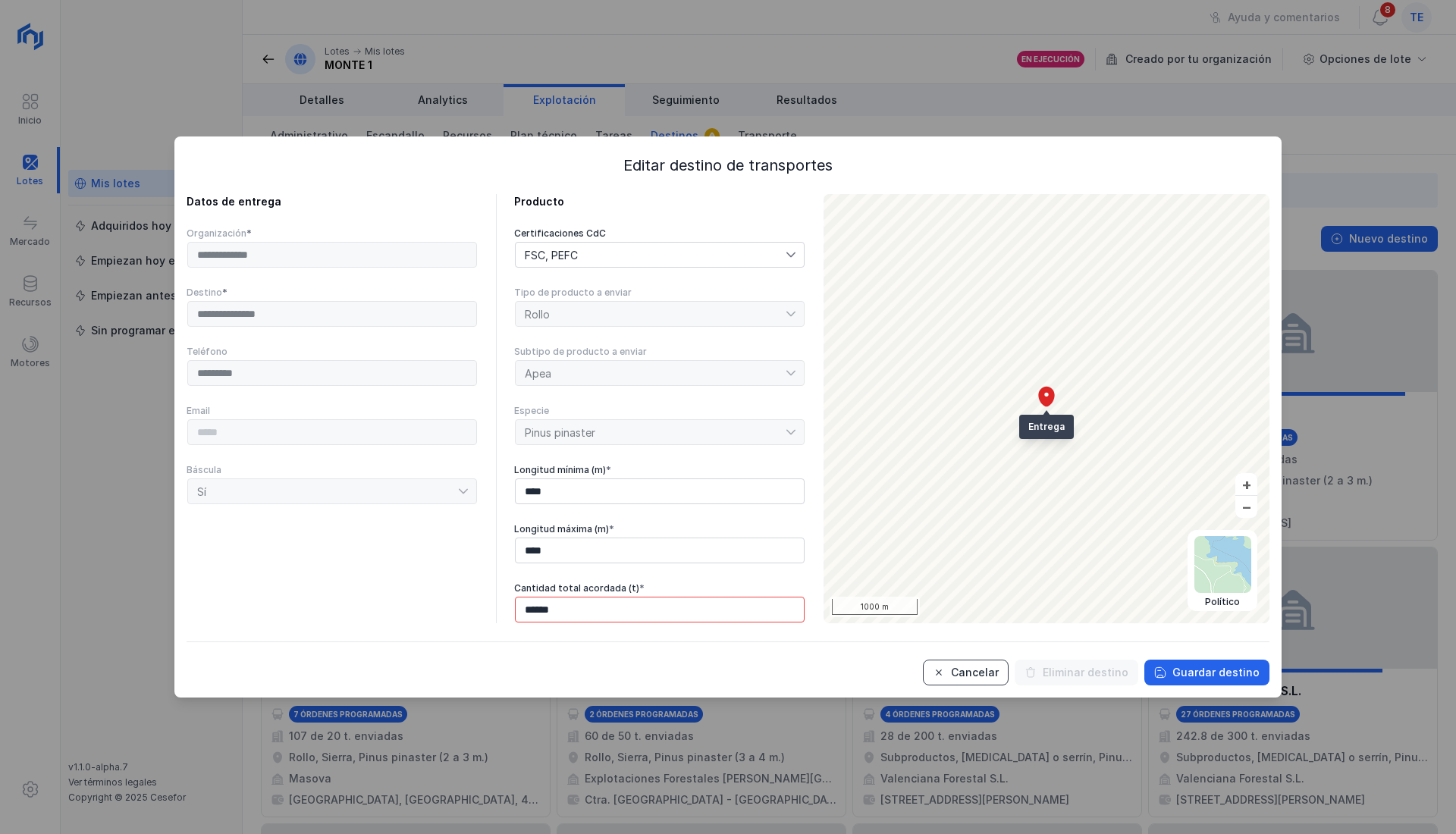
click at [988, 669] on div "Cancelar" at bounding box center [974, 672] width 48 height 15
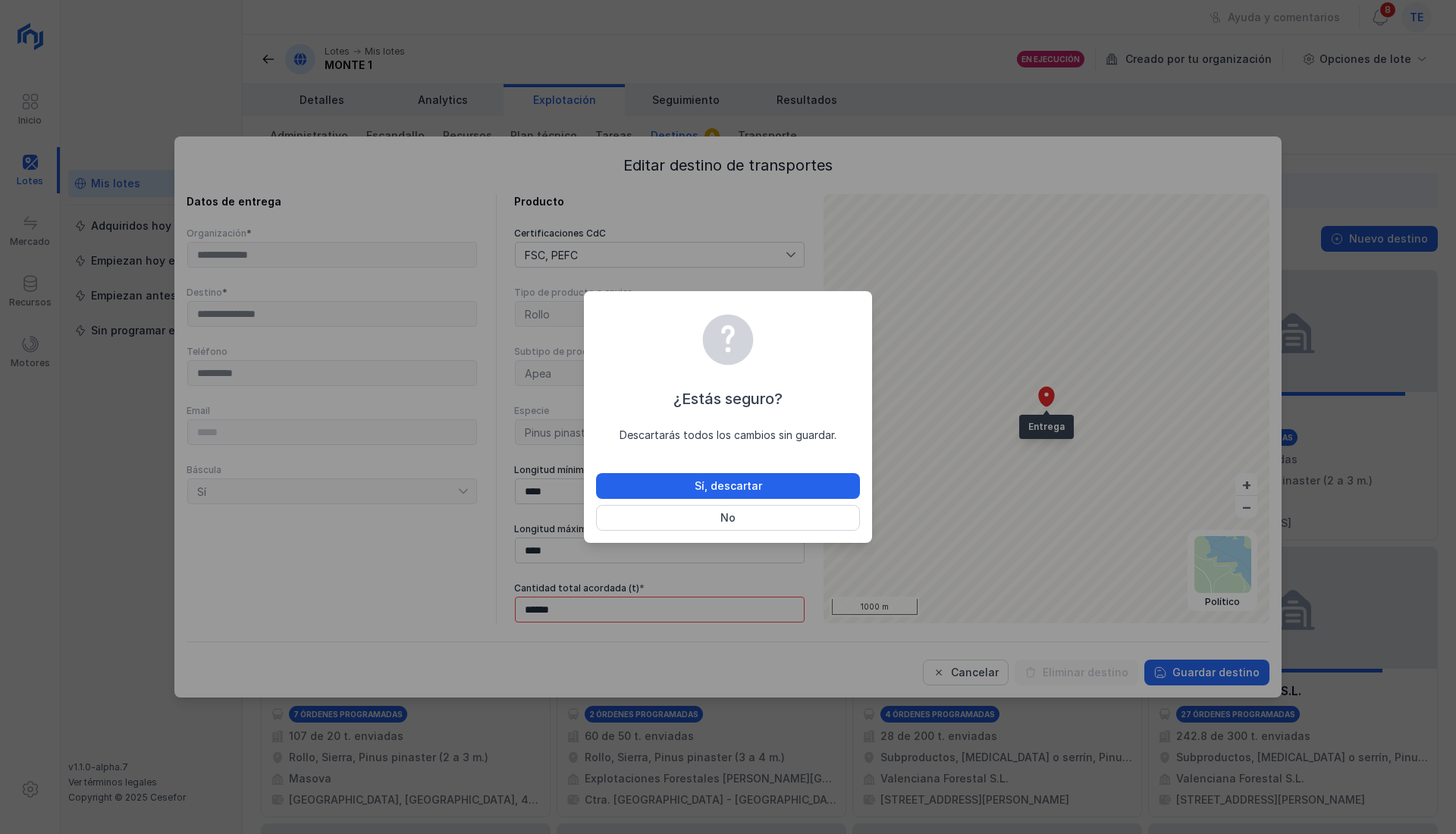
click at [791, 467] on div "¿Estás seguro? Descartarás todos los cambios sin guardar. Sí, descartar No" at bounding box center [728, 420] width 263 height 221
click at [797, 476] on button "Sí, descartar" at bounding box center [728, 486] width 263 height 26
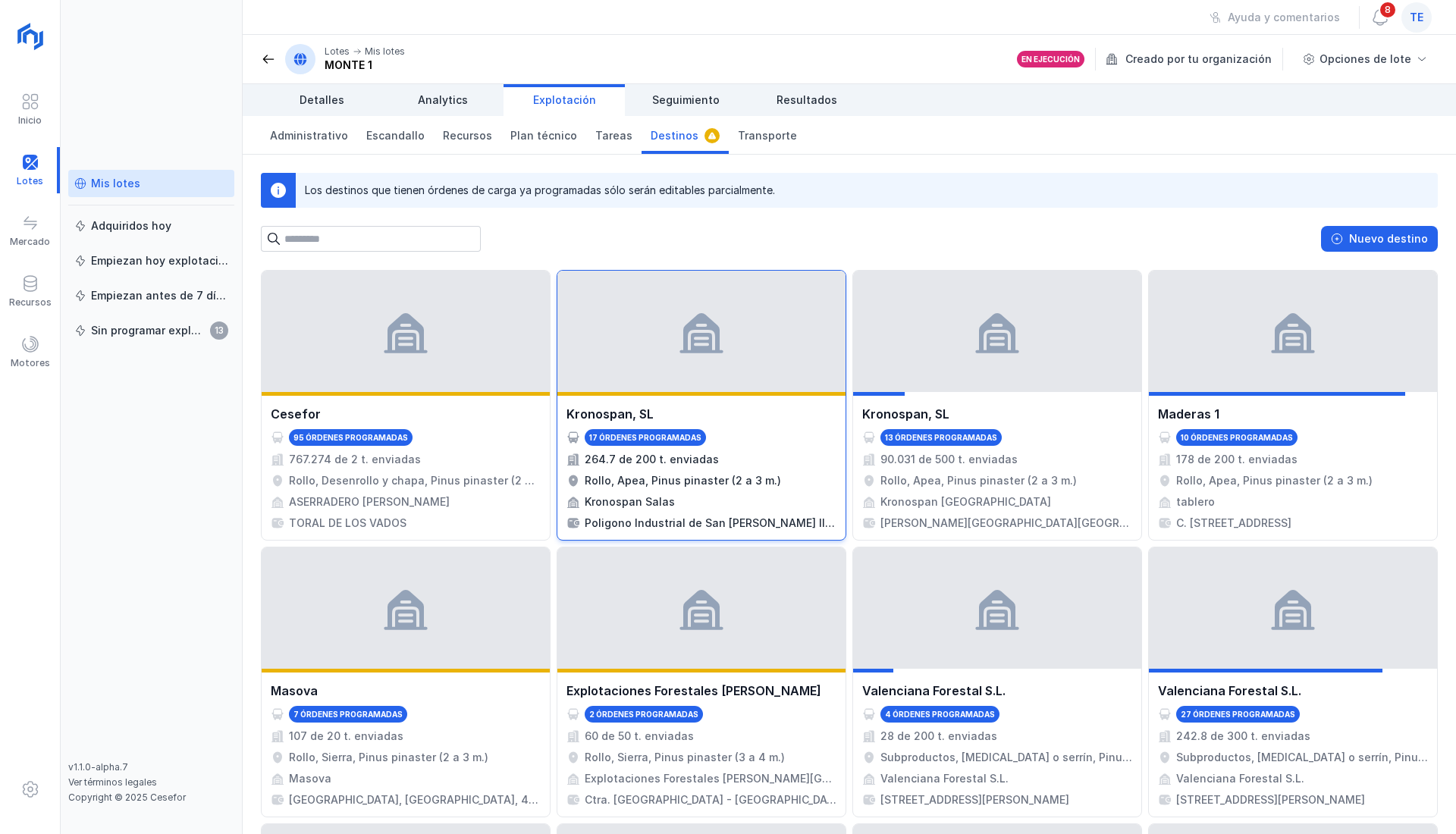
click at [646, 473] on div "Rollo, Apea, Pinus pinaster (2 a 3 m.)" at bounding box center [683, 480] width 196 height 15
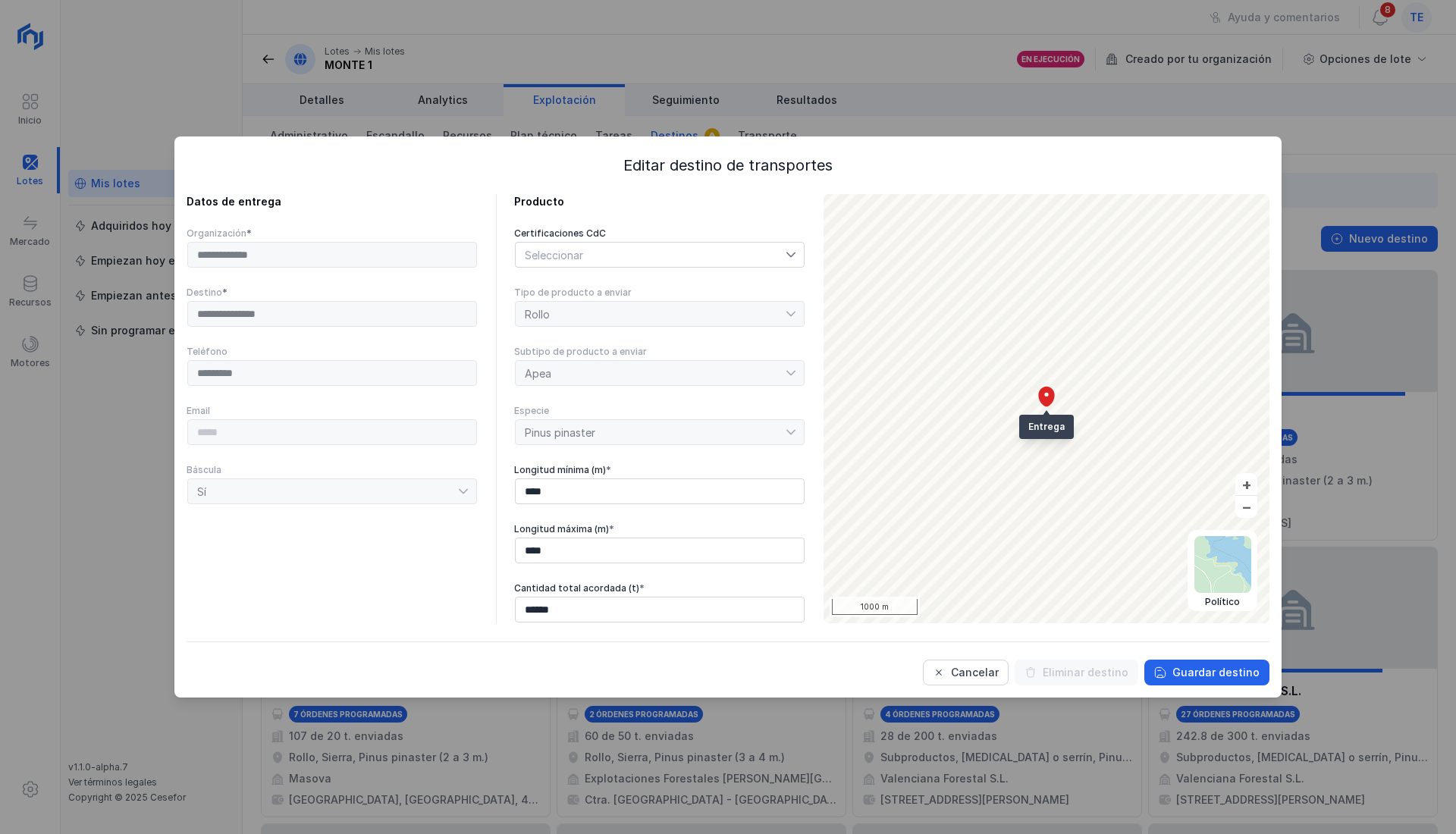
click at [592, 256] on div "Seleccionar" at bounding box center [650, 254] width 270 height 24
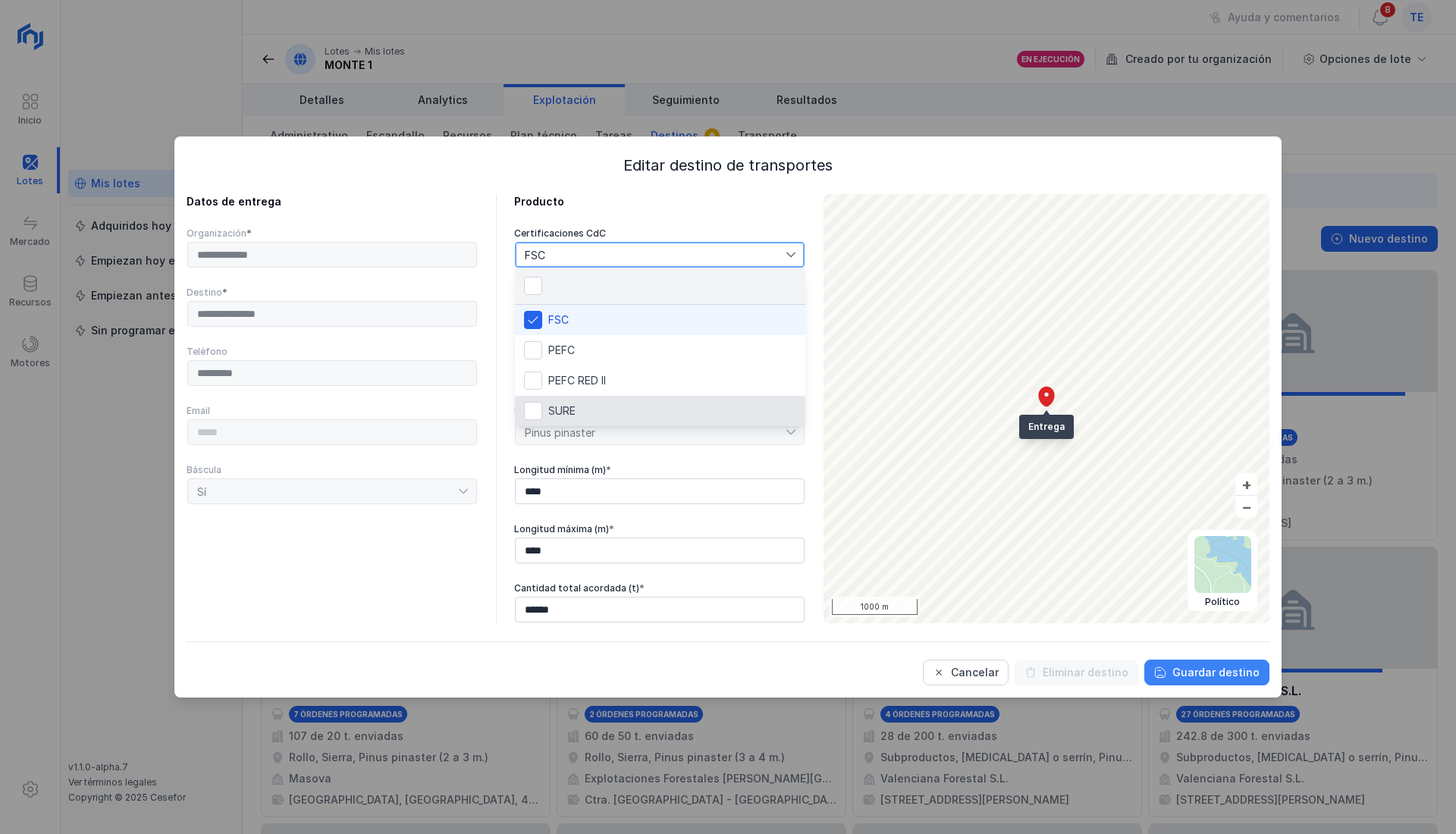
click at [1239, 673] on div "Guardar destino" at bounding box center [1216, 672] width 87 height 15
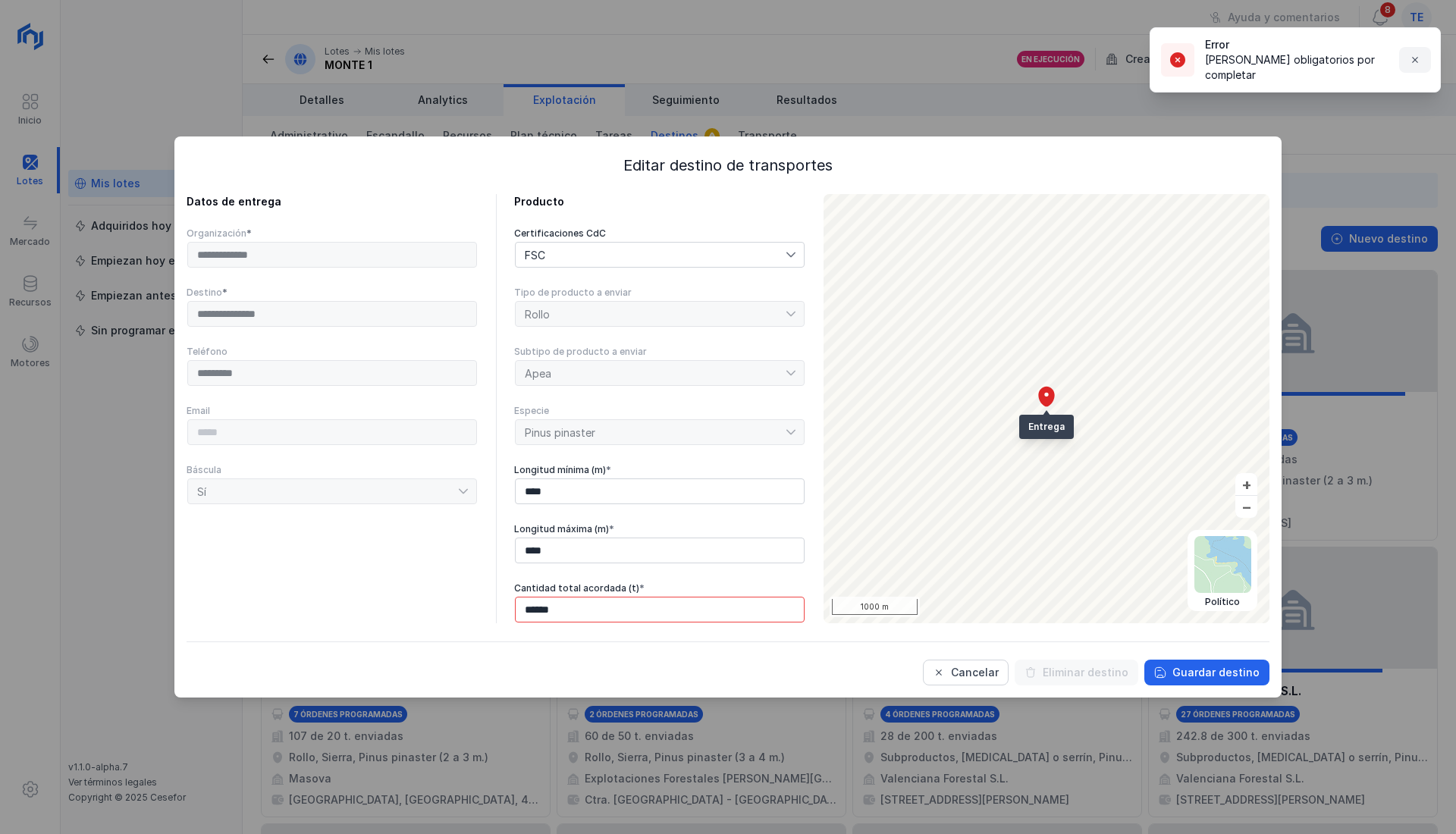
click at [1422, 55] on button "button" at bounding box center [1415, 59] width 32 height 26
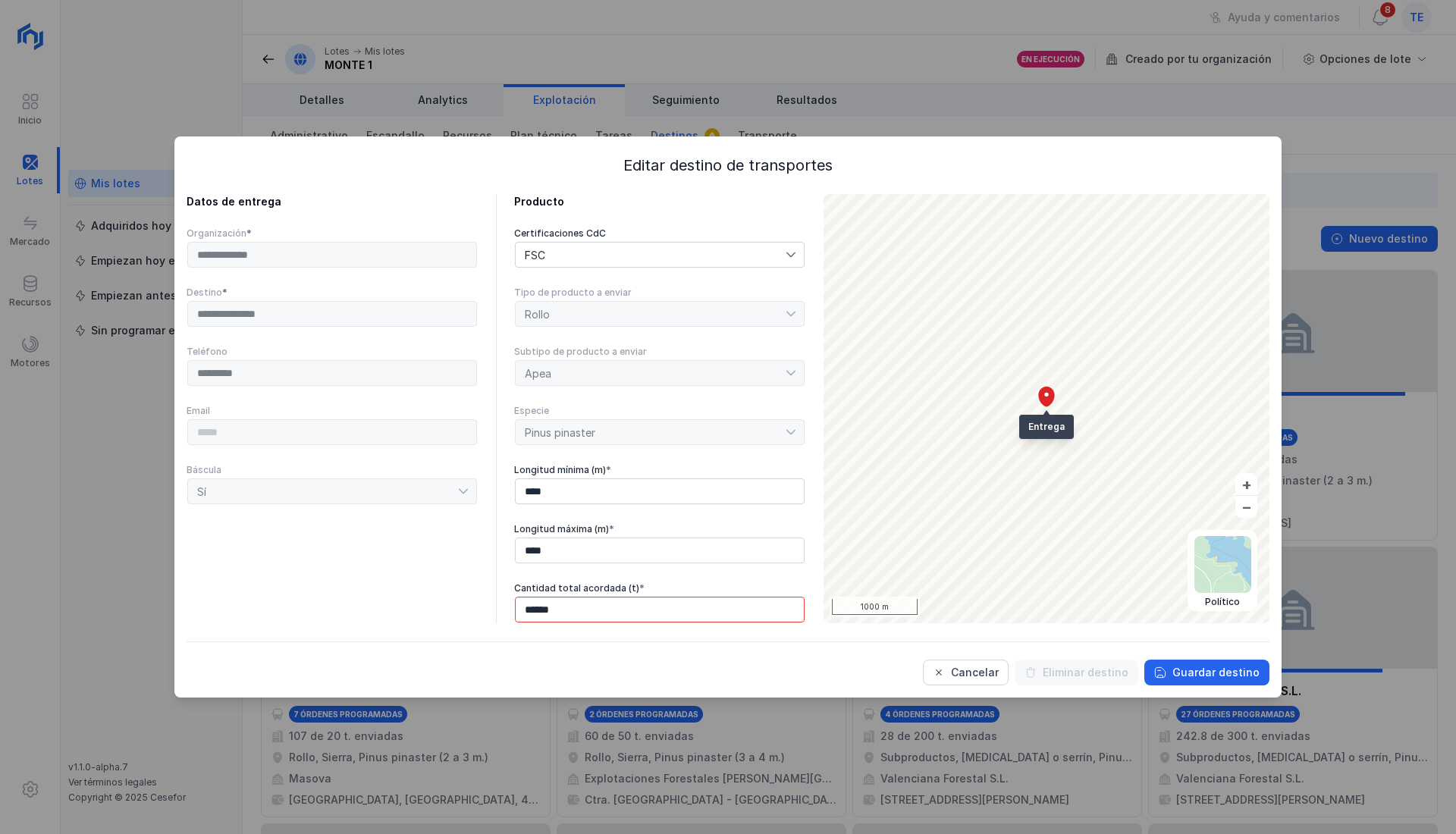
click at [736, 256] on div "FSC" at bounding box center [650, 254] width 270 height 24
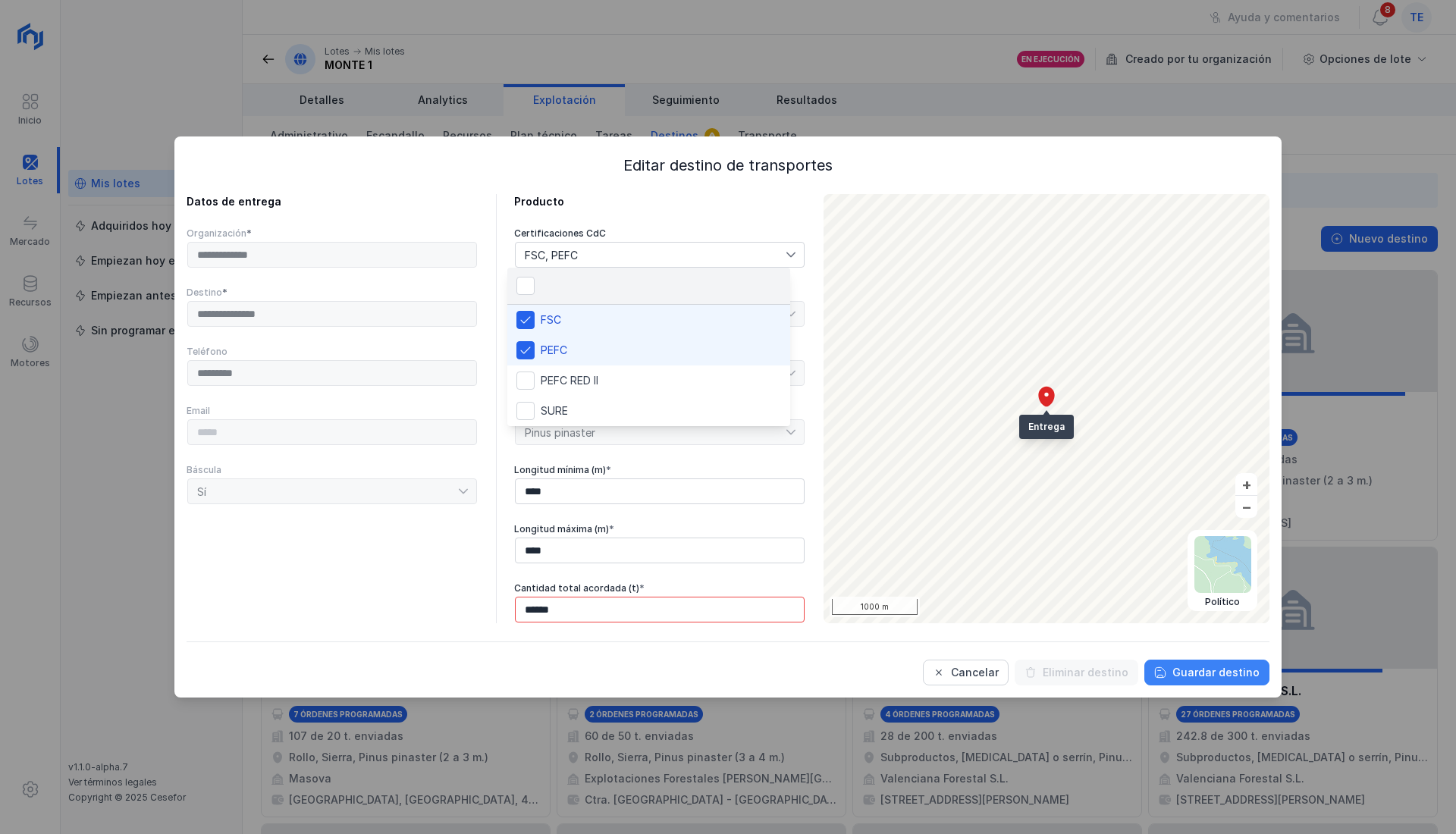
click at [1258, 668] on div "Guardar destino" at bounding box center [1216, 672] width 87 height 15
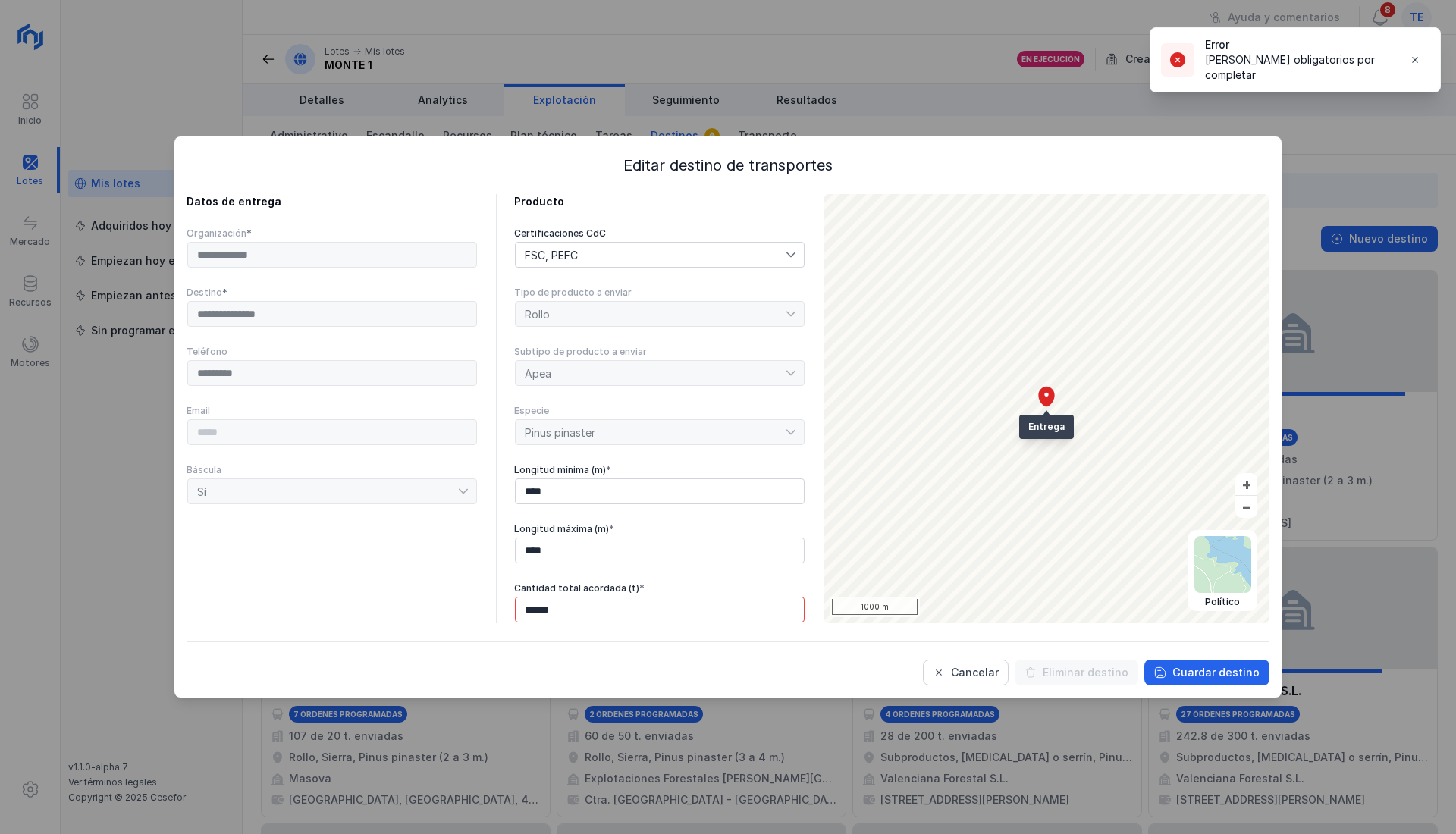
scroll to position [9, 0]
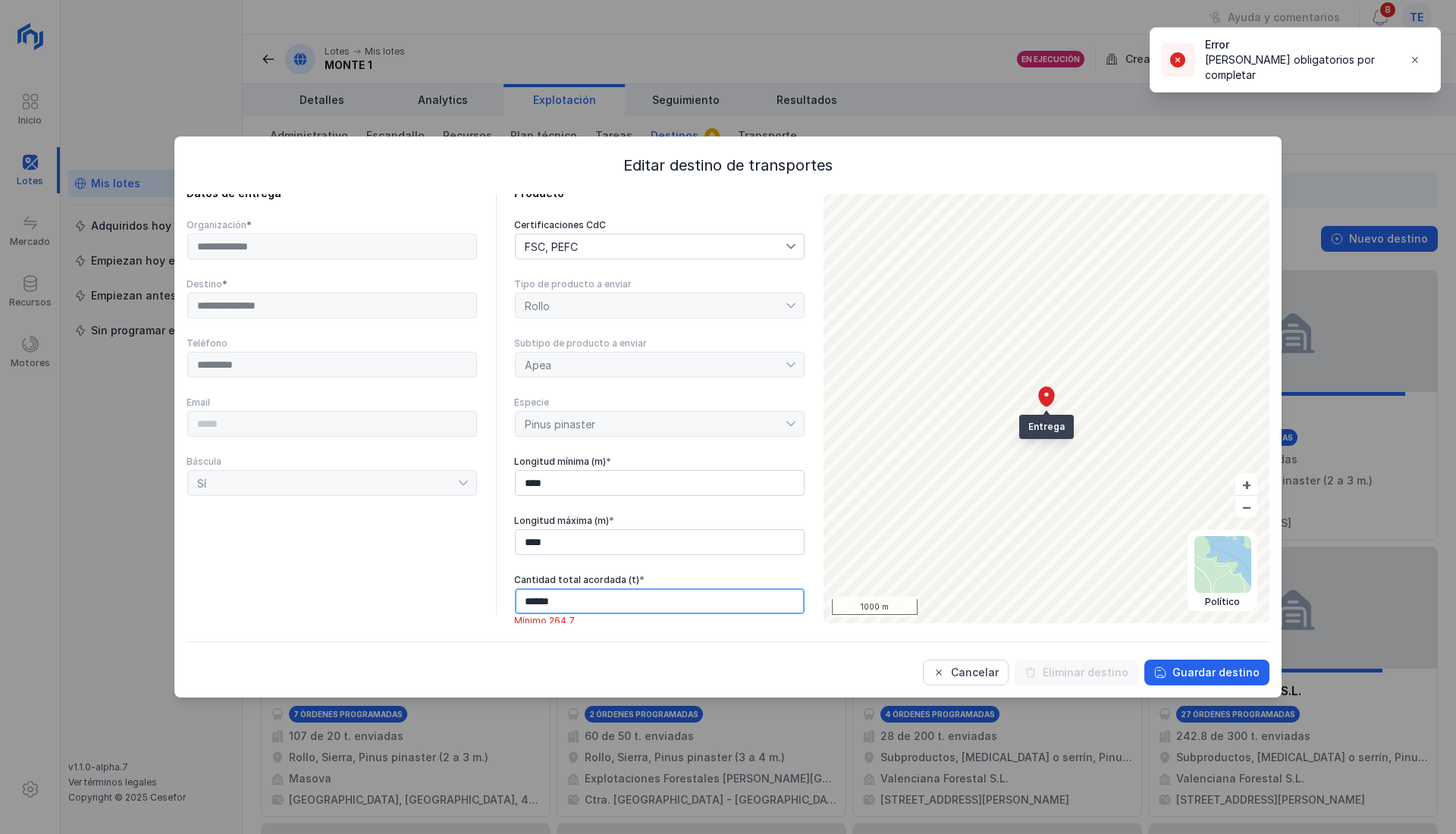
click at [641, 602] on input "******" at bounding box center [659, 601] width 290 height 26
click at [540, 597] on input "******" at bounding box center [659, 601] width 290 height 26
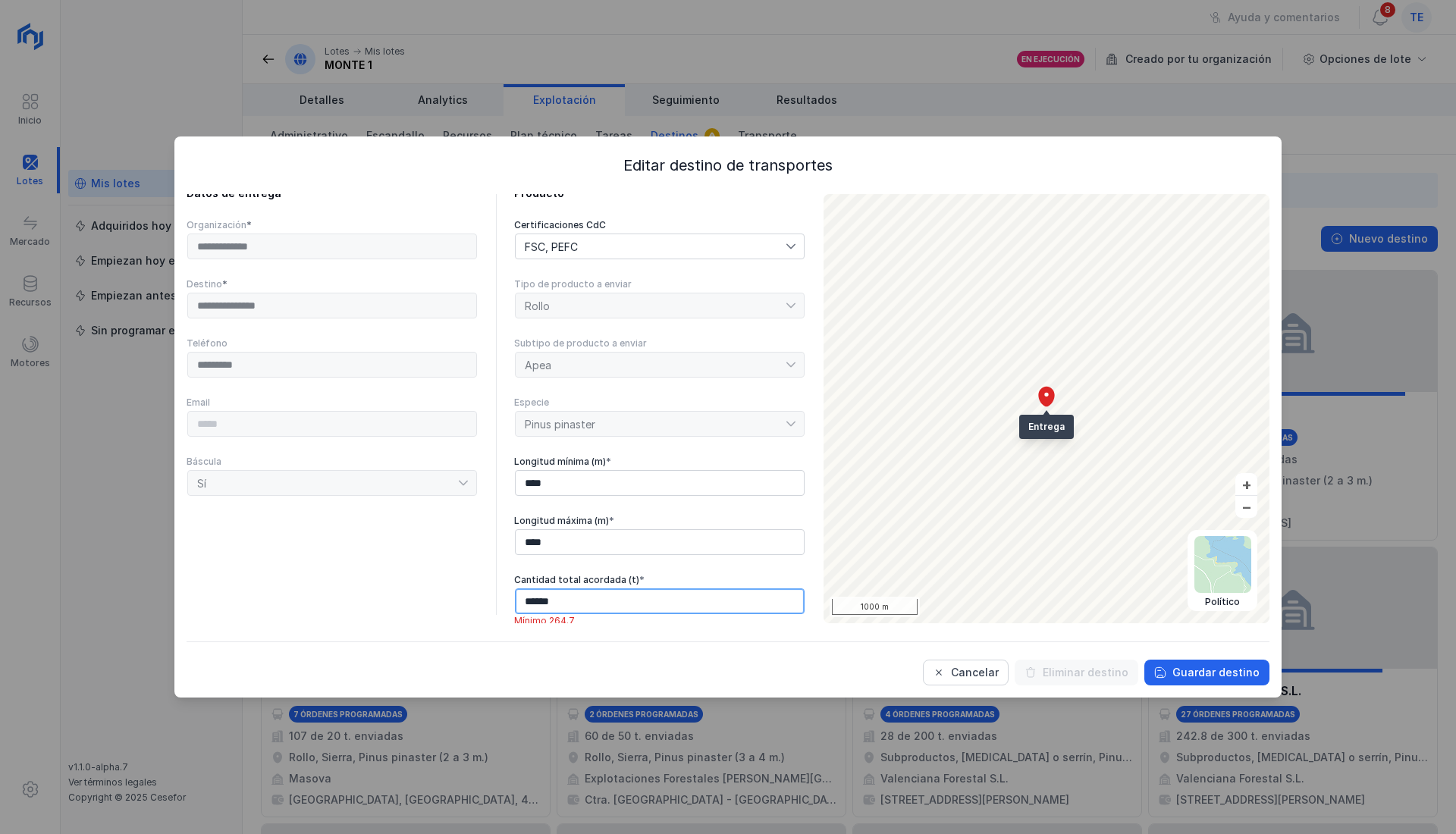
drag, startPoint x: 533, startPoint y: 595, endPoint x: 525, endPoint y: 599, distance: 8.9
click at [525, 599] on input "******" at bounding box center [659, 601] width 290 height 26
type input "******"
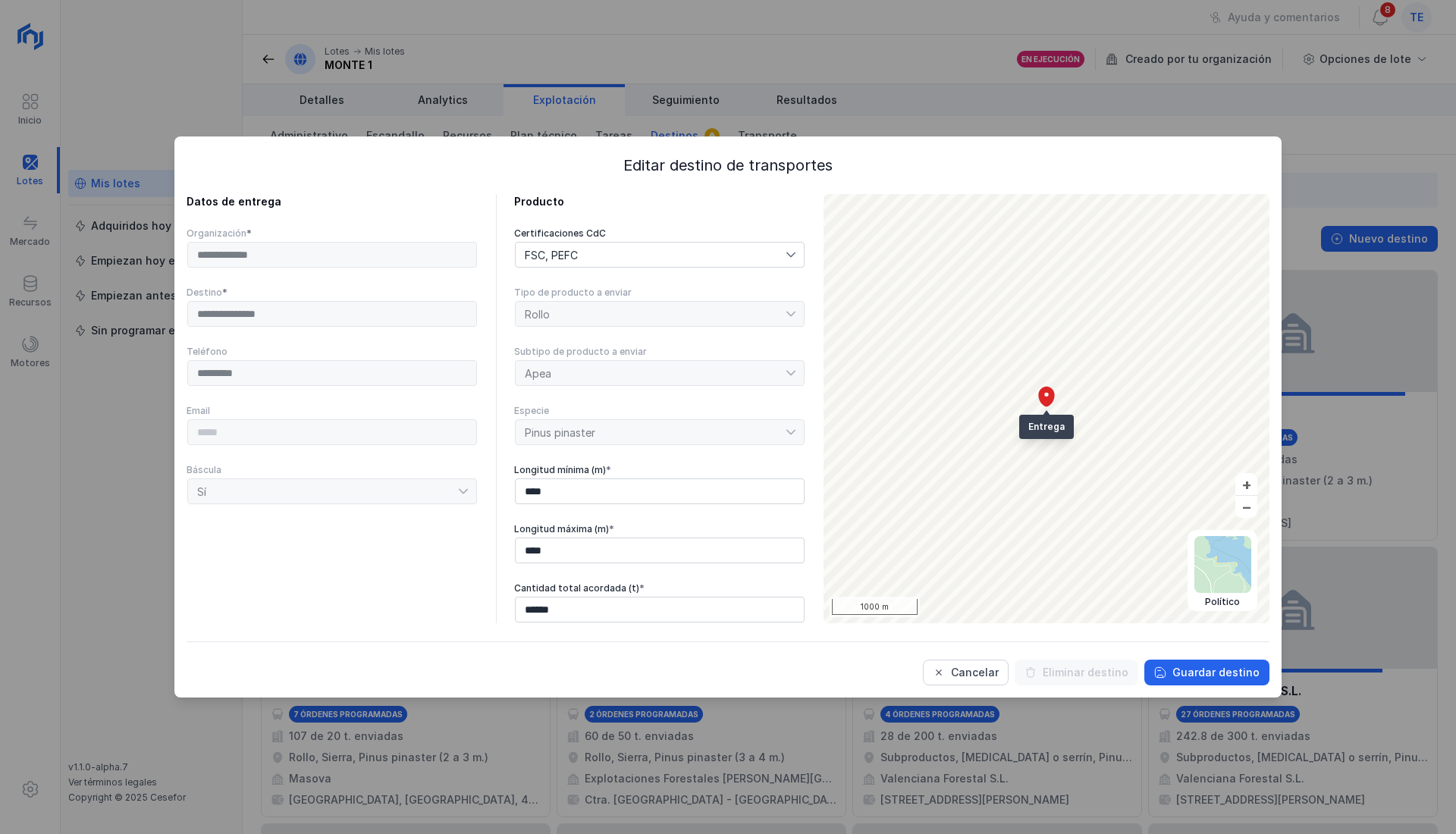
click at [546, 246] on div "FSC, PEFC" at bounding box center [548, 254] width 65 height 24
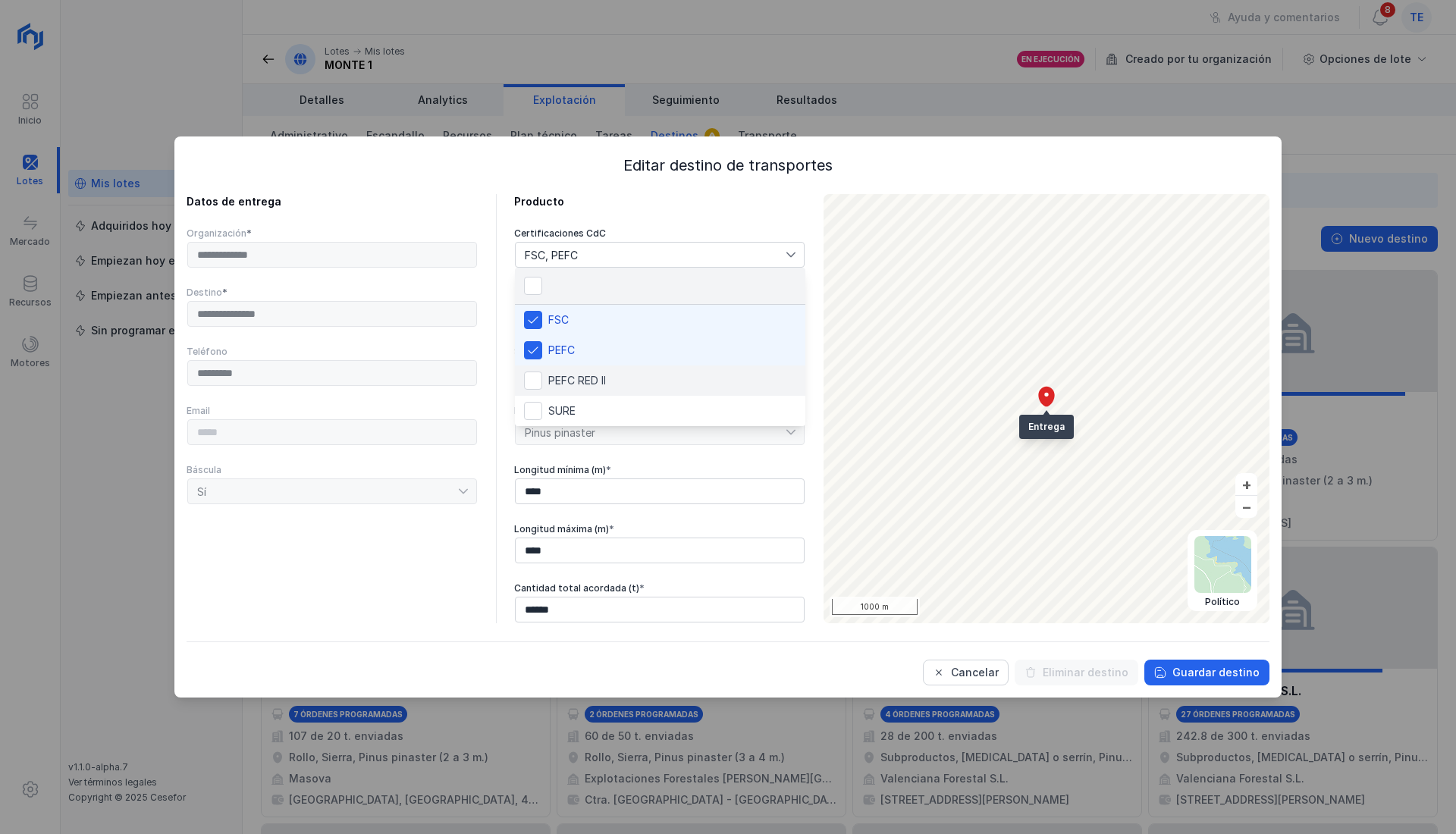
click at [586, 376] on span "PEFC RED II" at bounding box center [577, 380] width 58 height 11
click at [578, 411] on li "SURE" at bounding box center [659, 411] width 291 height 30
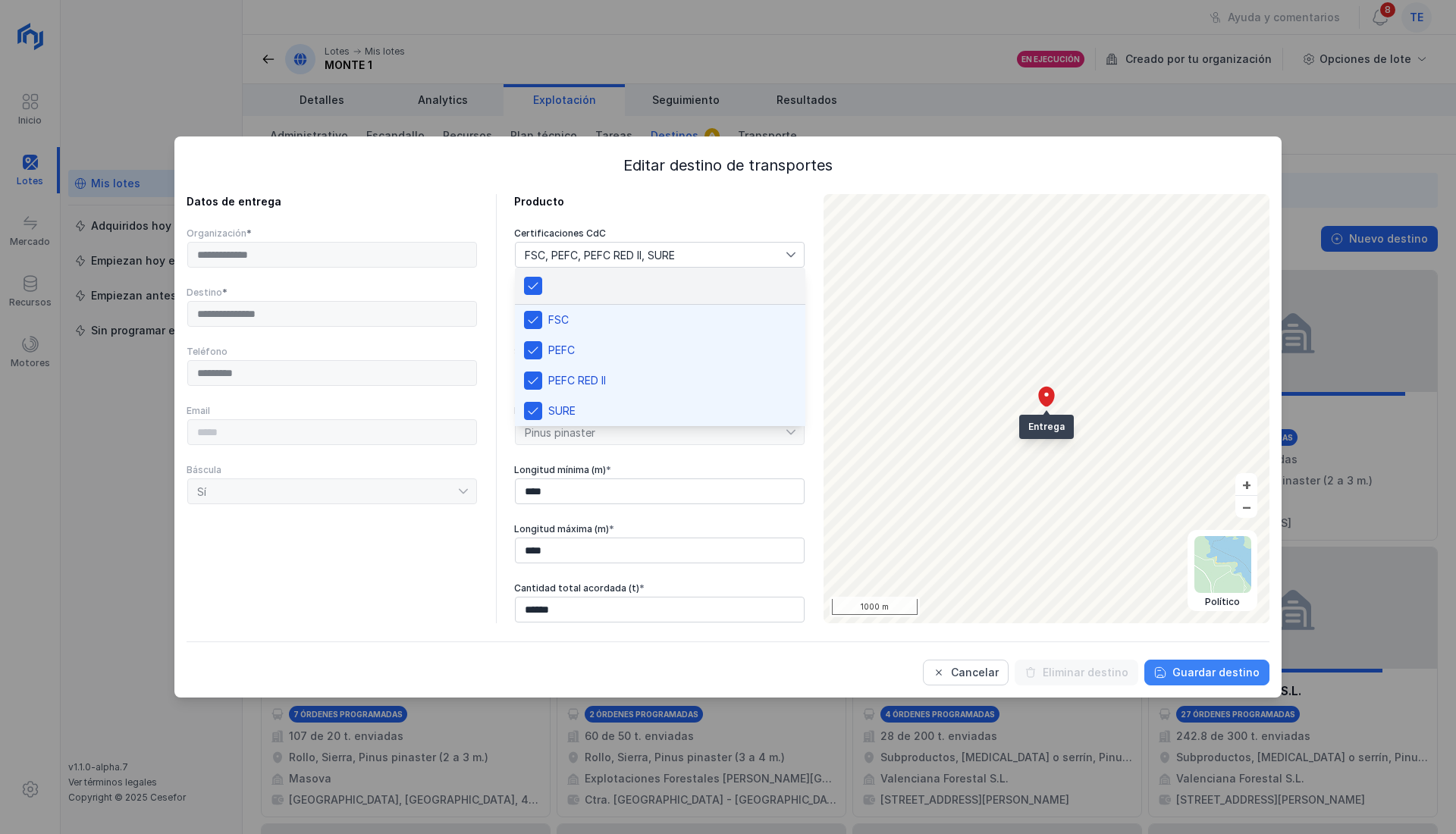
click at [1204, 675] on div "Guardar destino" at bounding box center [1216, 672] width 87 height 15
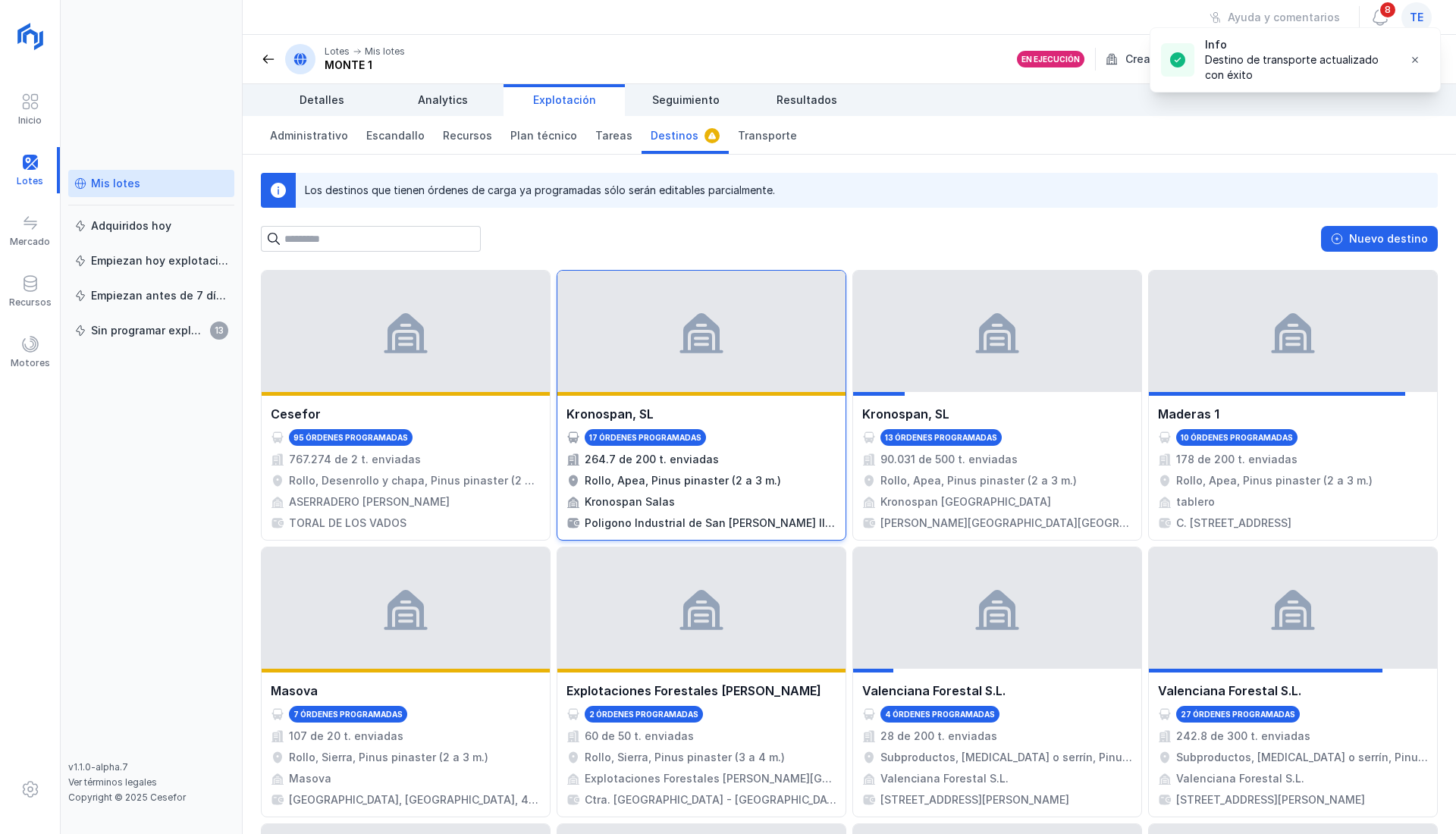
click at [705, 486] on div "Rollo, Apea, Pinus pinaster (2 a 3 m.)" at bounding box center [683, 480] width 196 height 15
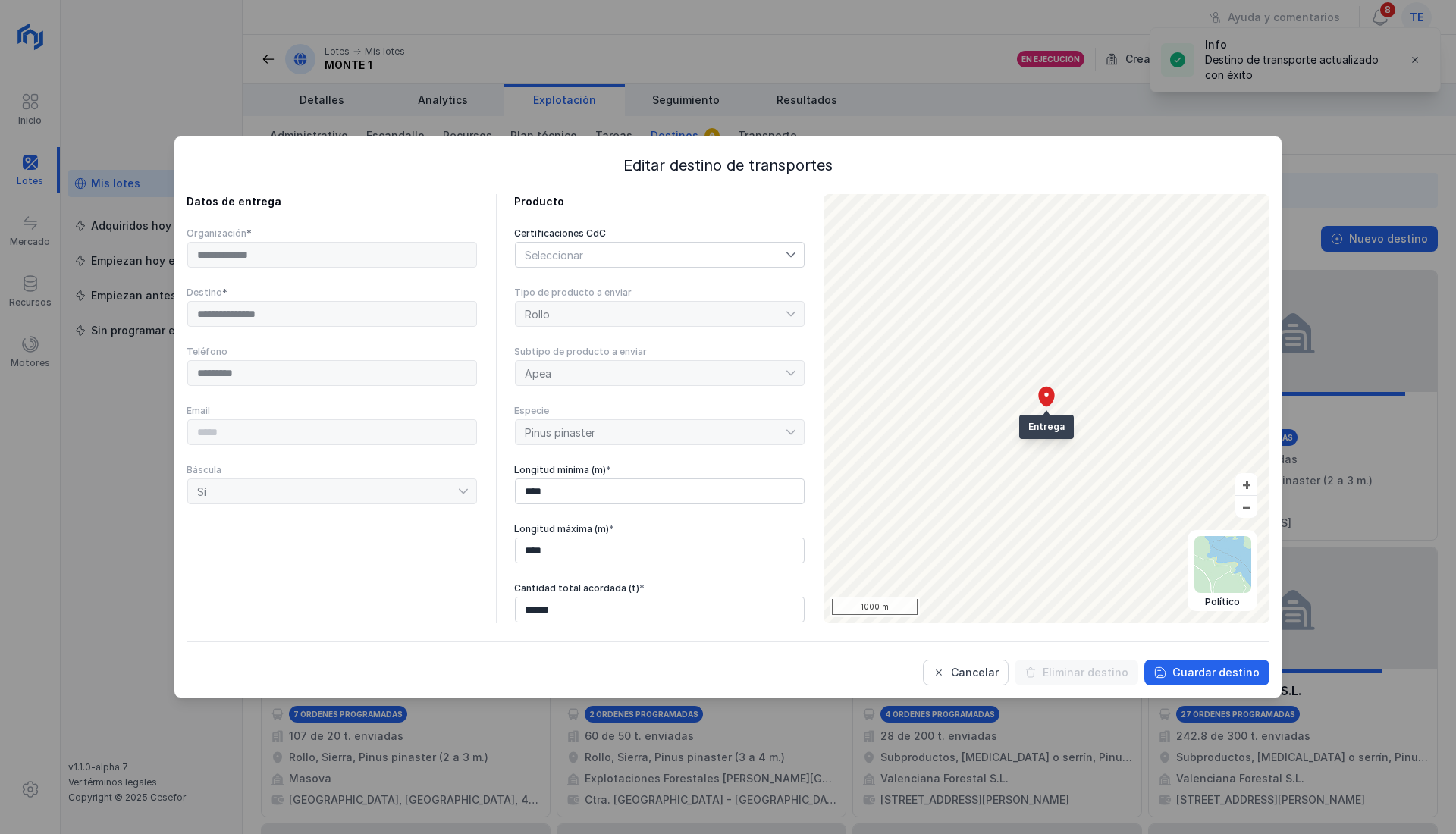
click at [645, 260] on div "Seleccionar" at bounding box center [650, 254] width 270 height 24
click at [656, 206] on div "Producto" at bounding box center [659, 201] width 292 height 15
click at [945, 672] on span "Cancelar" at bounding box center [938, 673] width 12 height 12
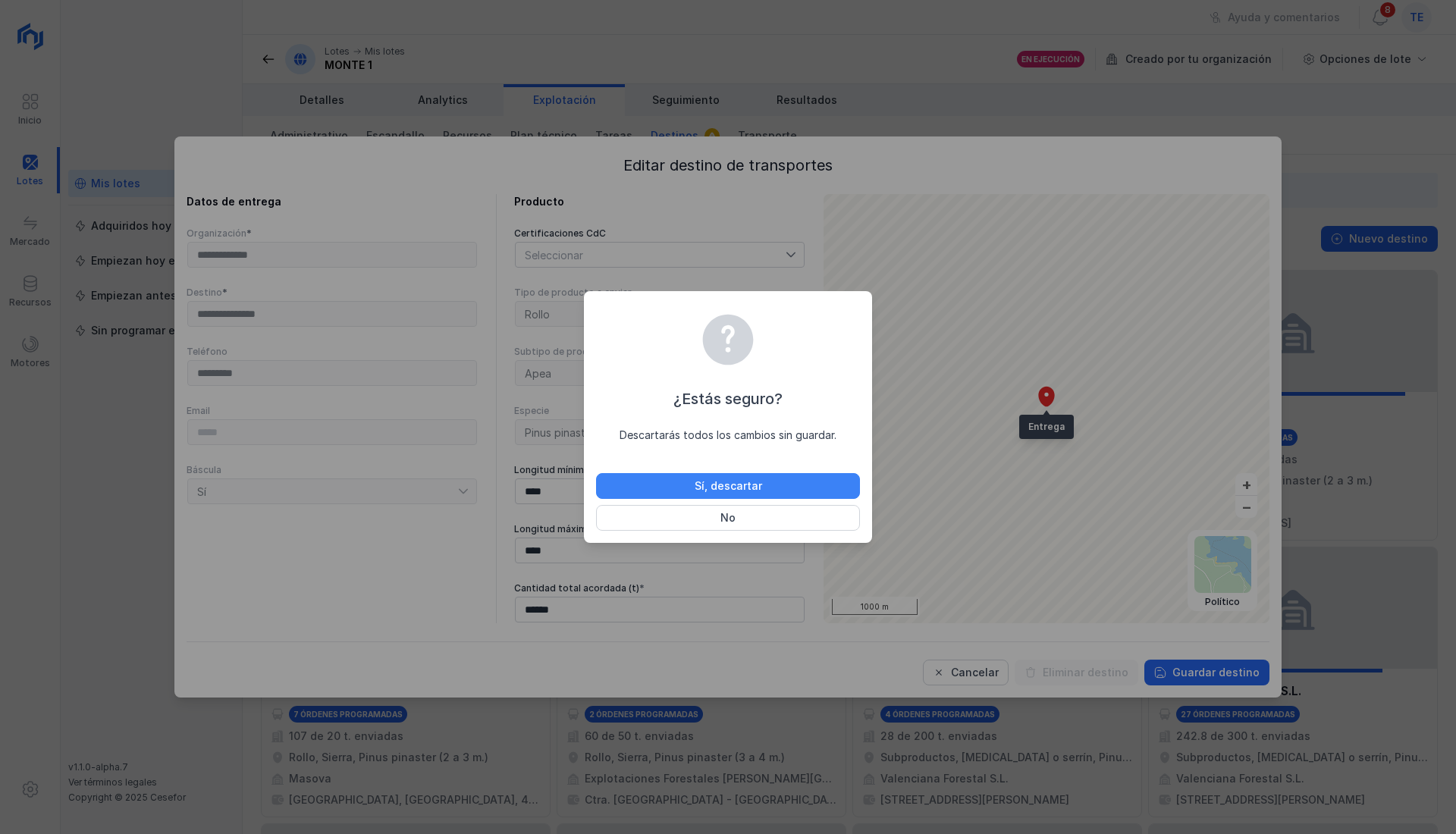
click at [697, 486] on div "Sí, descartar" at bounding box center [728, 486] width 68 height 15
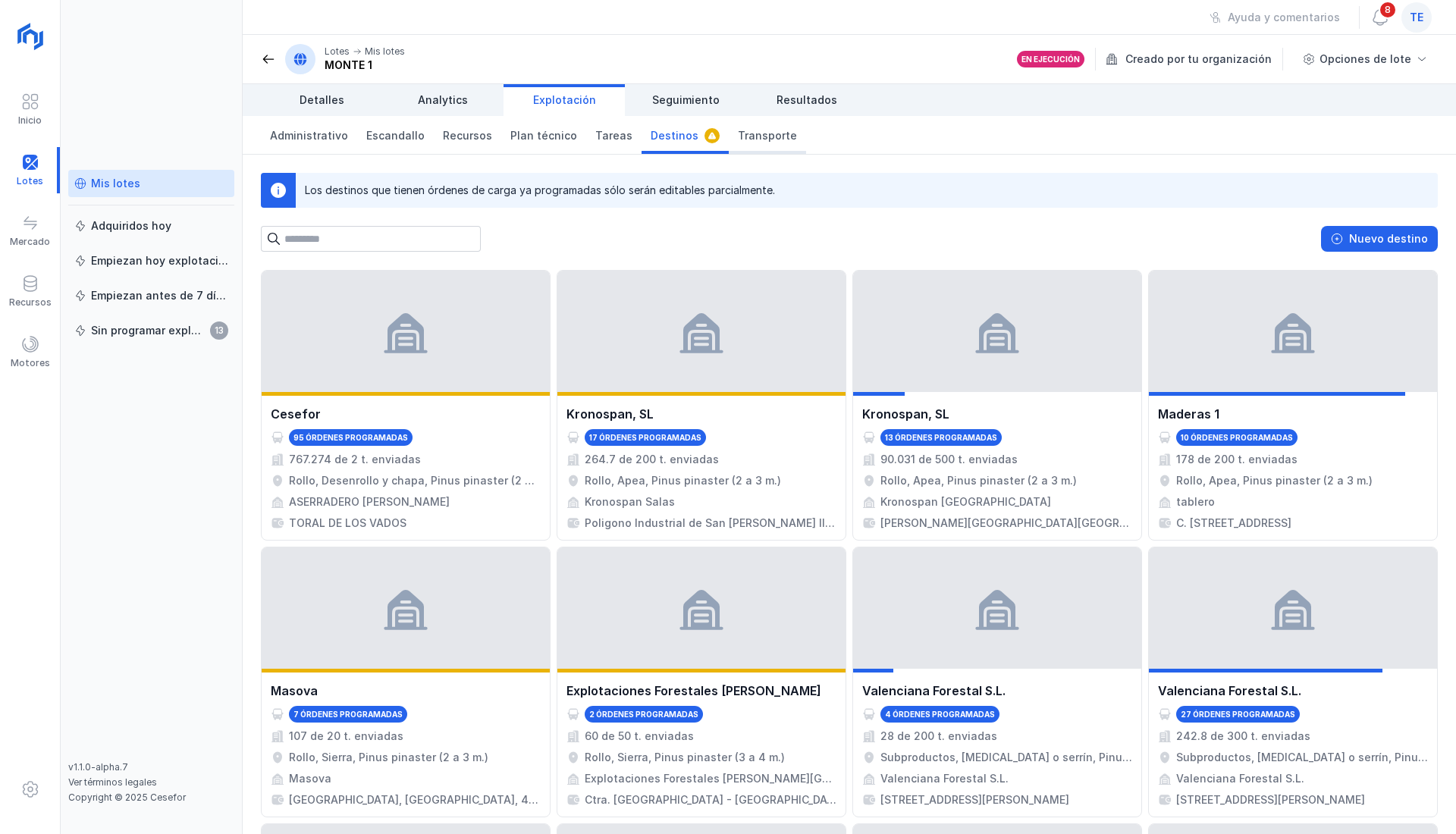
click at [740, 140] on span "Transporte" at bounding box center [767, 135] width 59 height 15
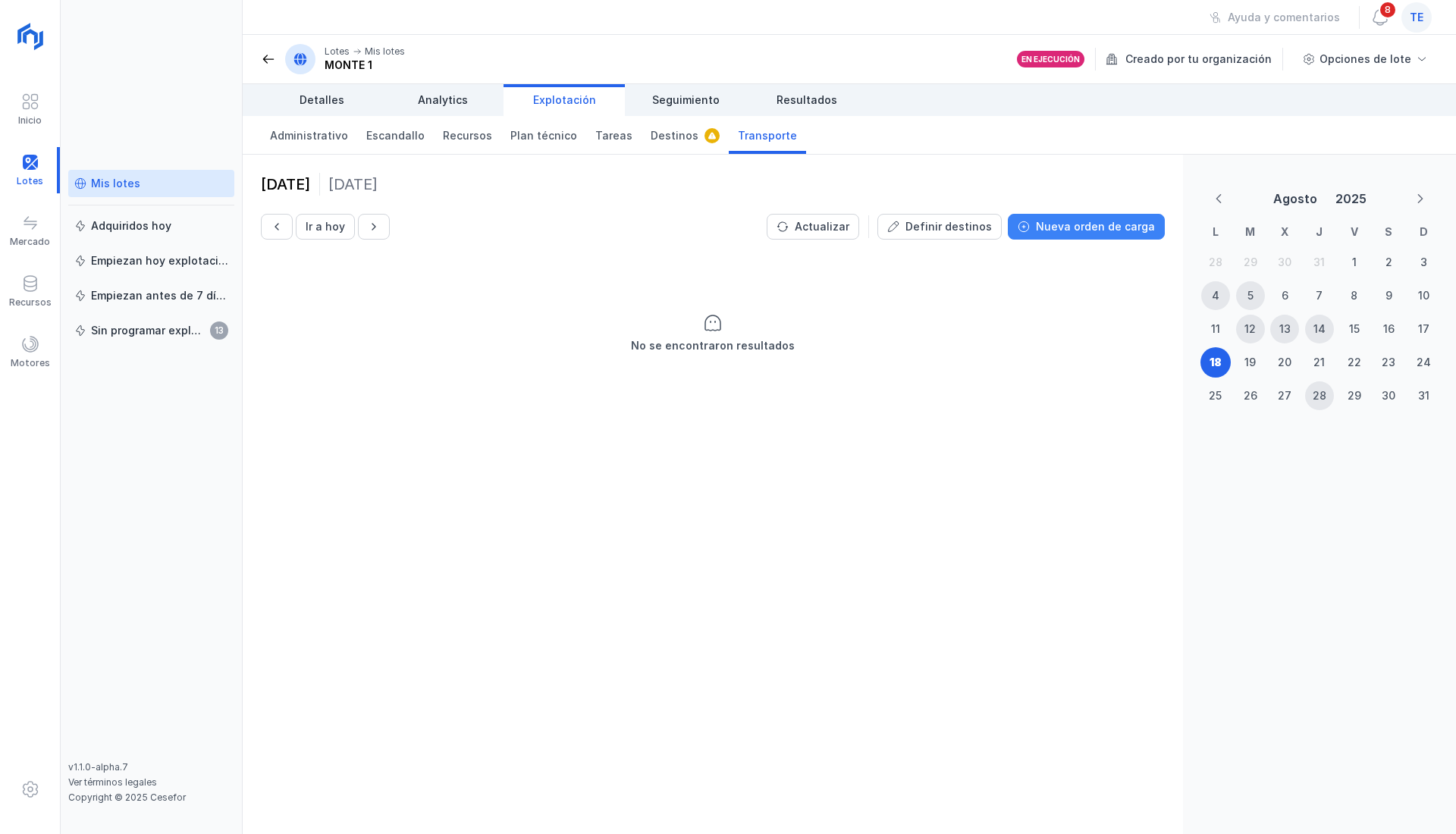
click at [1110, 234] on button "Nueva orden de carga" at bounding box center [1086, 226] width 157 height 26
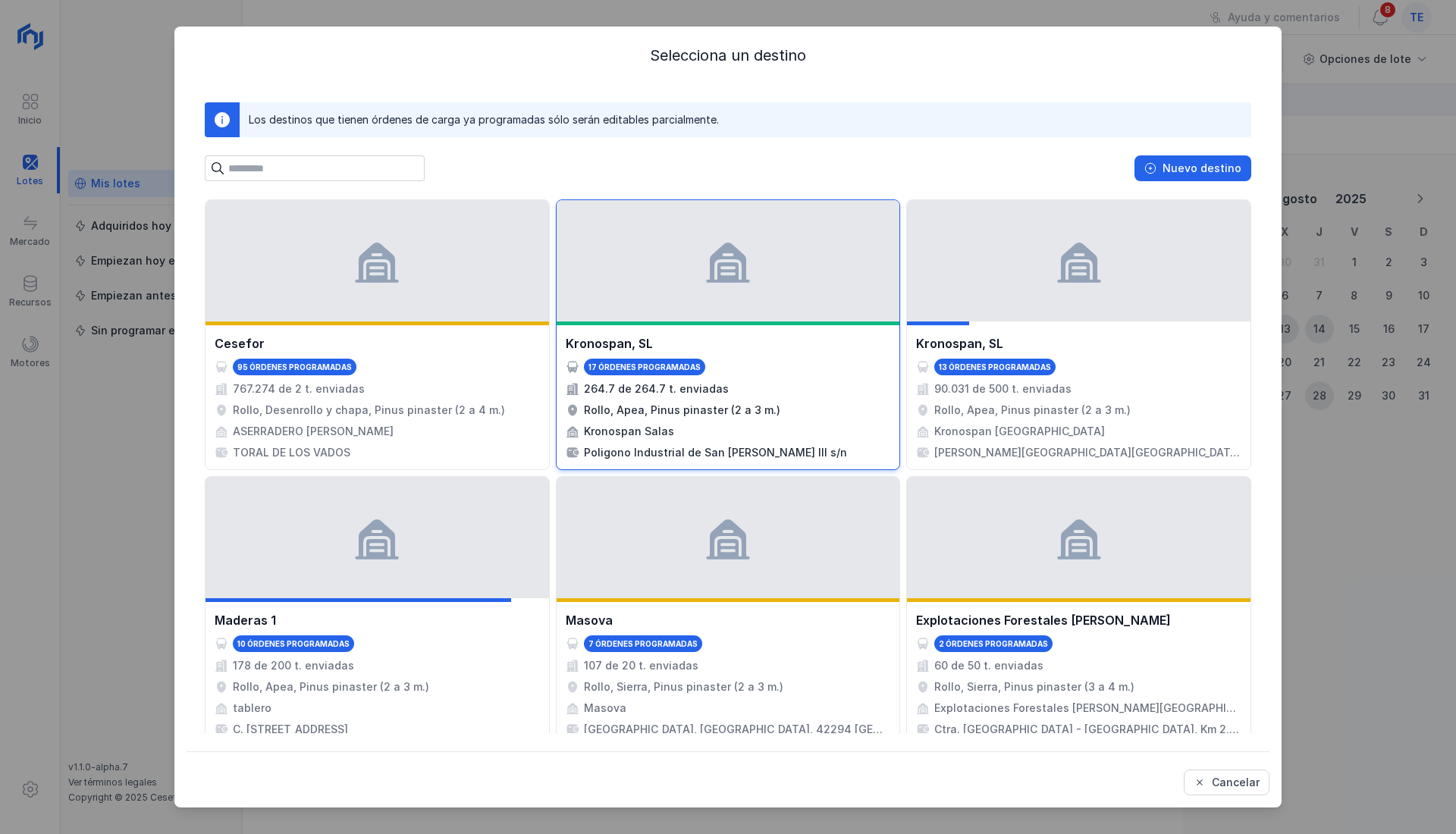
click at [764, 403] on div "Rollo, Apea, Pinus pinaster (2 a 3 m.)" at bounding box center [728, 409] width 325 height 15
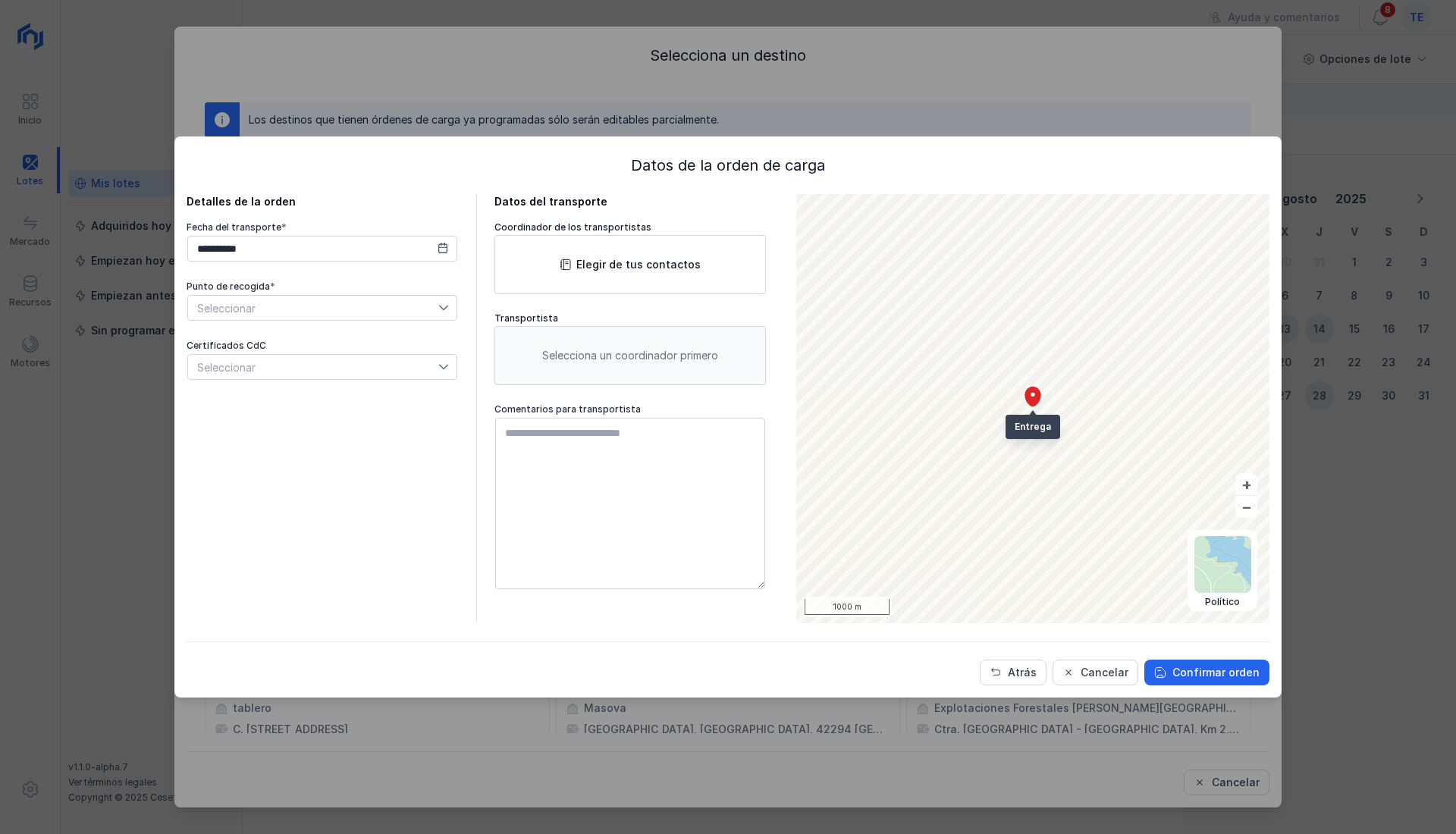
click at [457, 370] on div at bounding box center [447, 366] width 18 height 24
click at [440, 553] on div "**********" at bounding box center [322, 408] width 271 height 429
click at [463, 370] on div "**********" at bounding box center [482, 408] width 592 height 429
click at [449, 370] on div at bounding box center [447, 366] width 18 height 24
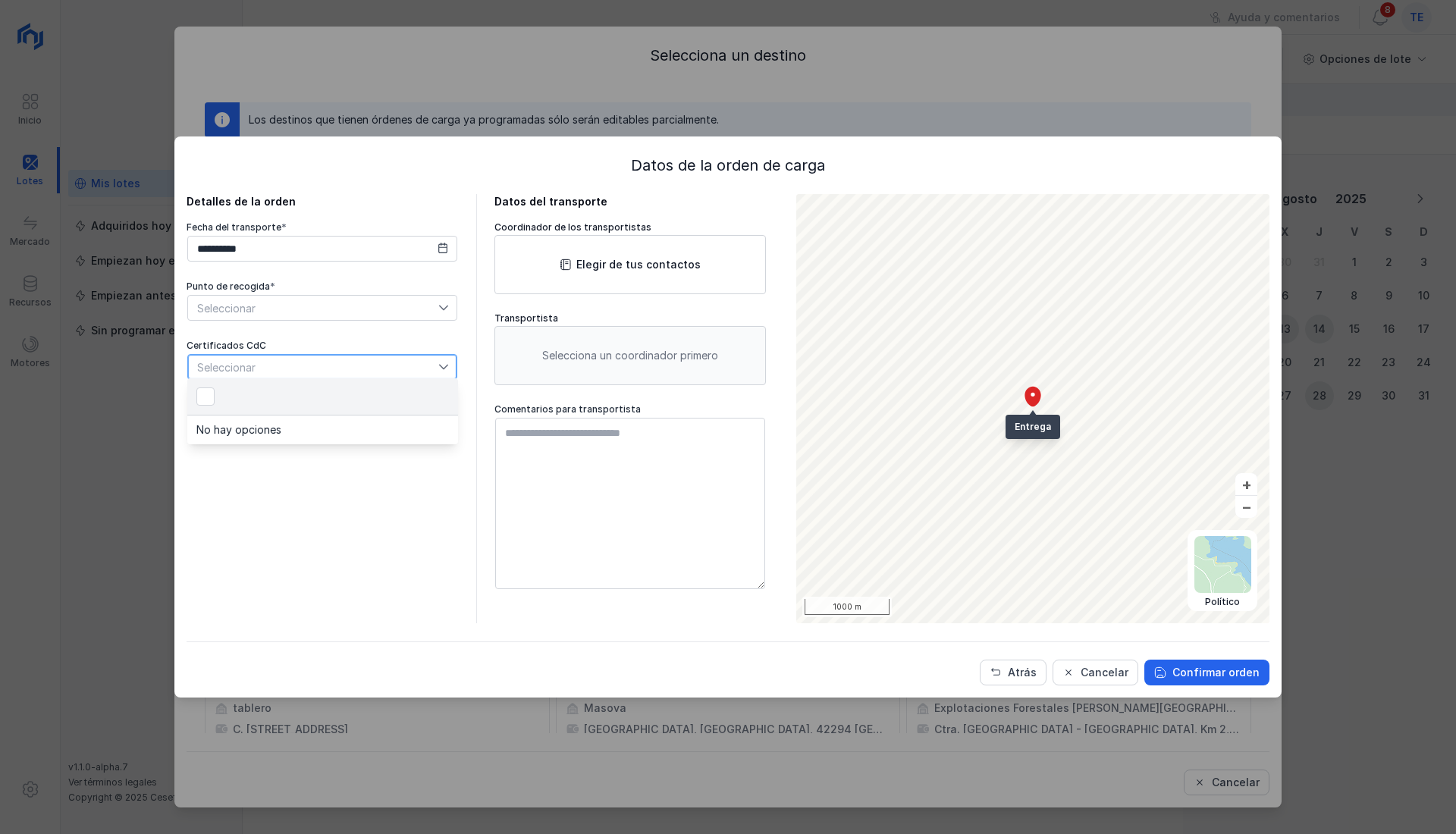
click at [454, 369] on div at bounding box center [447, 366] width 18 height 24
click at [1116, 673] on div "Cancelar" at bounding box center [1104, 672] width 48 height 15
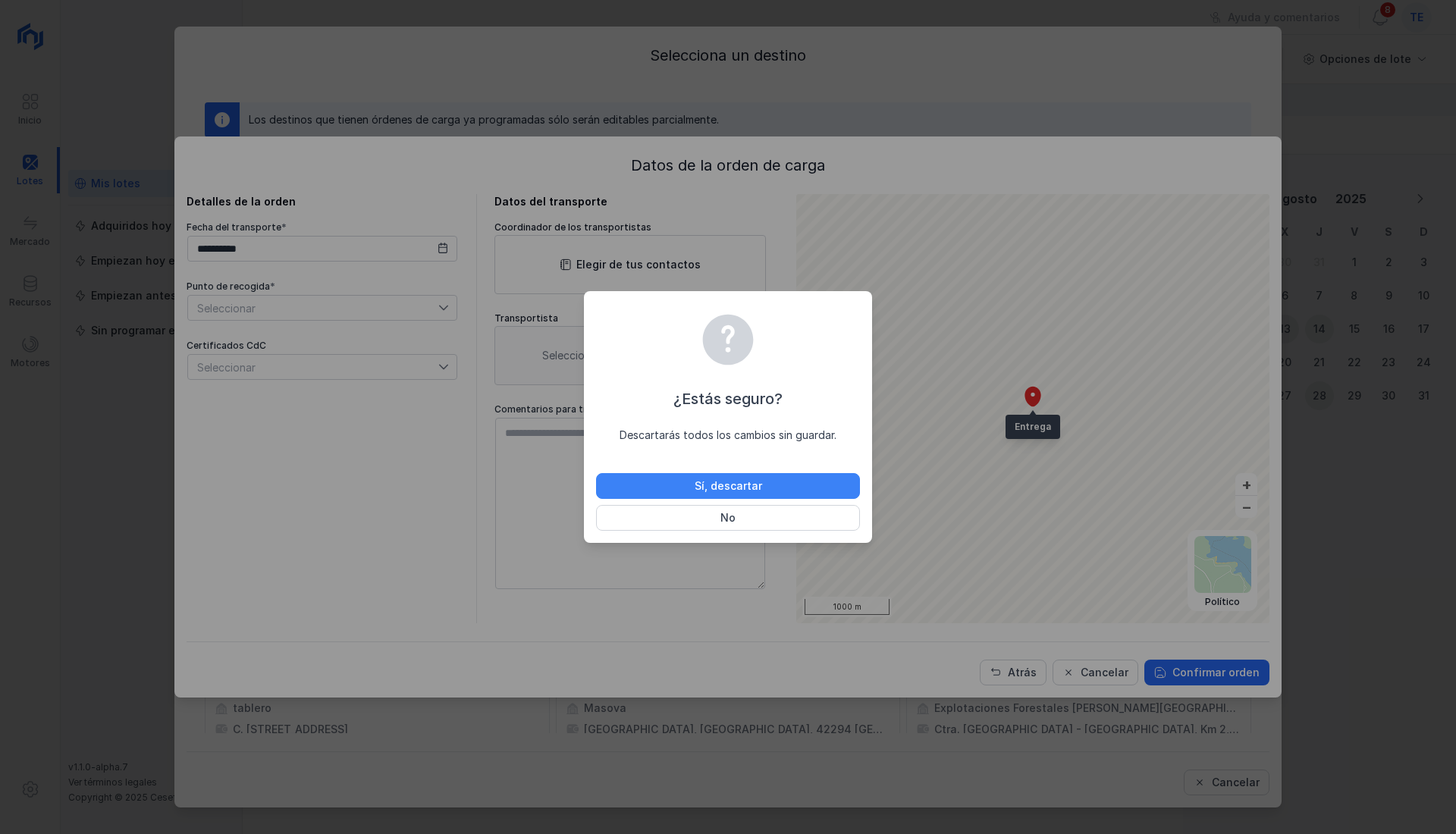
click at [762, 482] on button "Sí, descartar" at bounding box center [728, 486] width 263 height 26
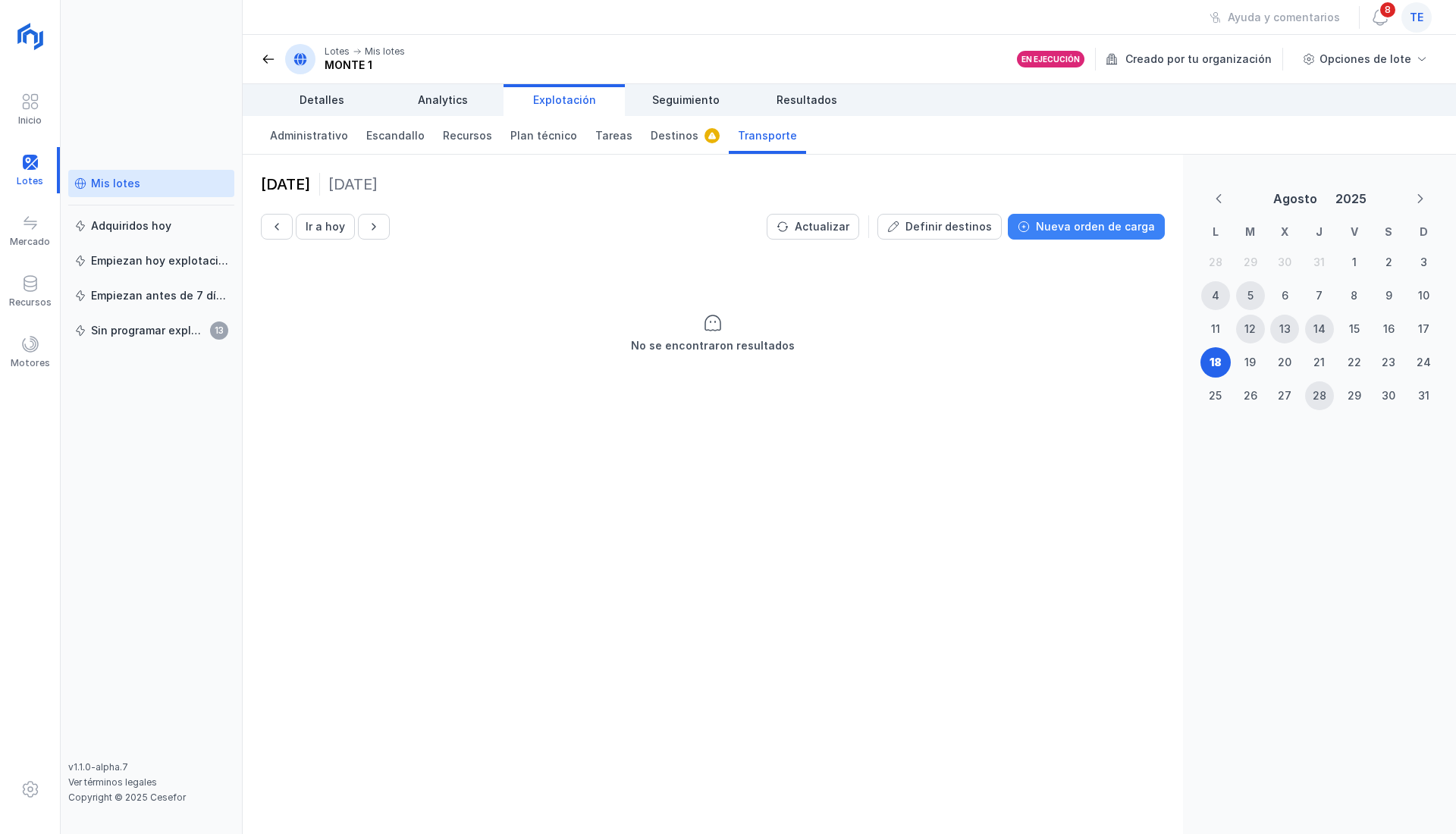
click at [1115, 221] on div "Nueva orden de carga" at bounding box center [1095, 226] width 119 height 15
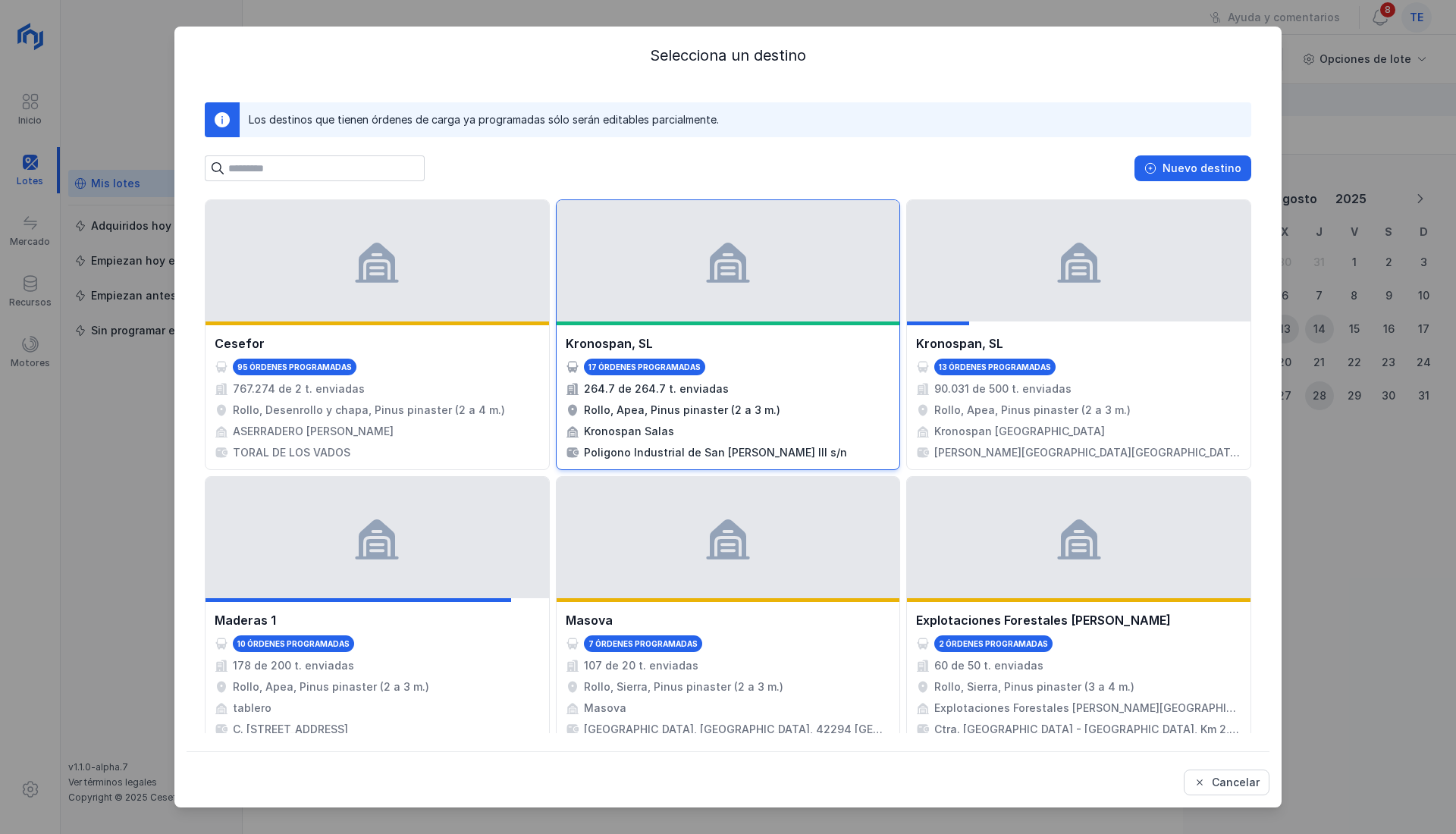
click at [696, 411] on div "Rollo, Apea, Pinus pinaster (2 a 3 m.)" at bounding box center [682, 409] width 196 height 15
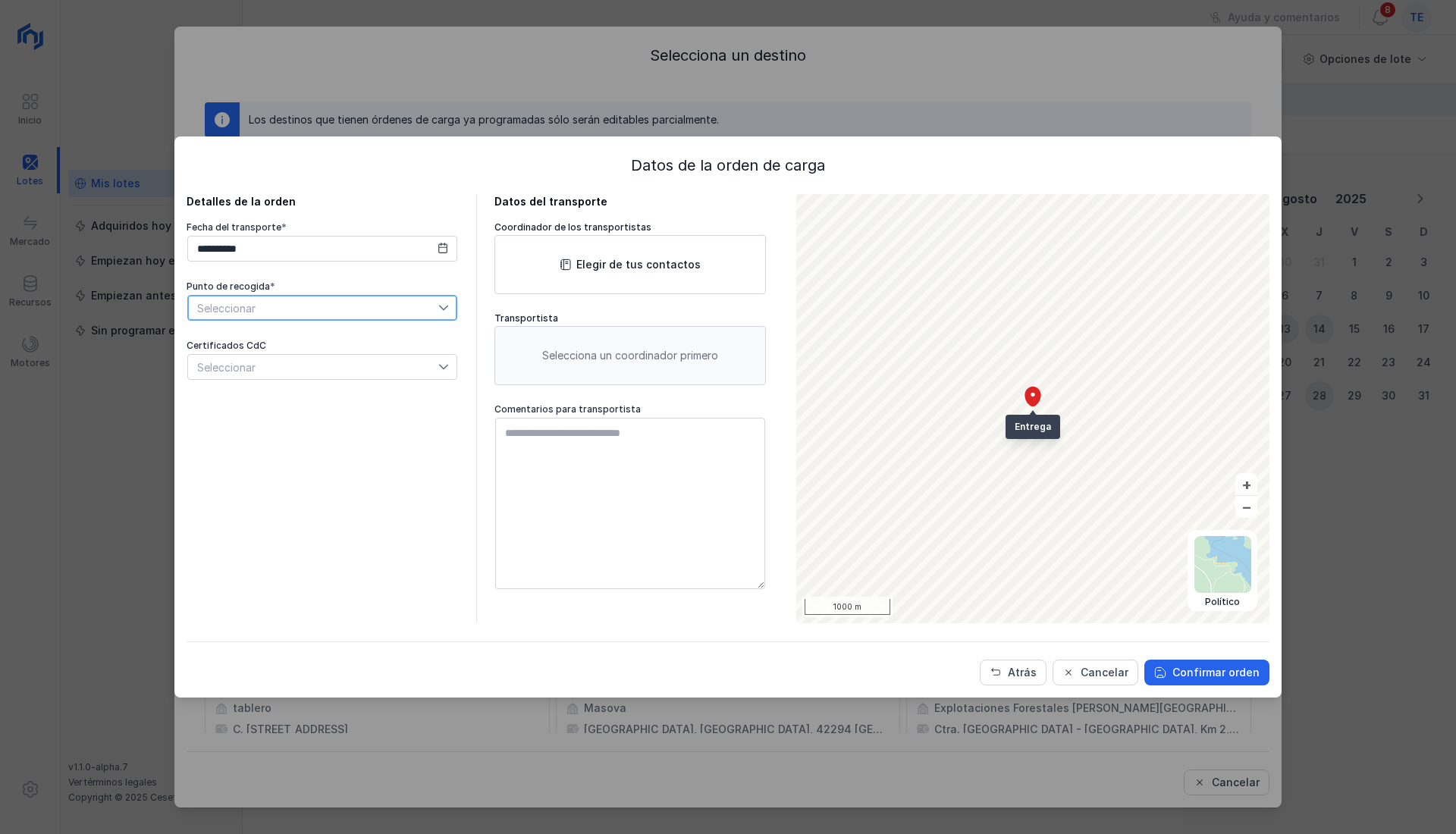
click at [406, 313] on span "Seleccionar" at bounding box center [313, 307] width 250 height 24
click at [409, 311] on span "Seleccionar" at bounding box center [313, 307] width 250 height 24
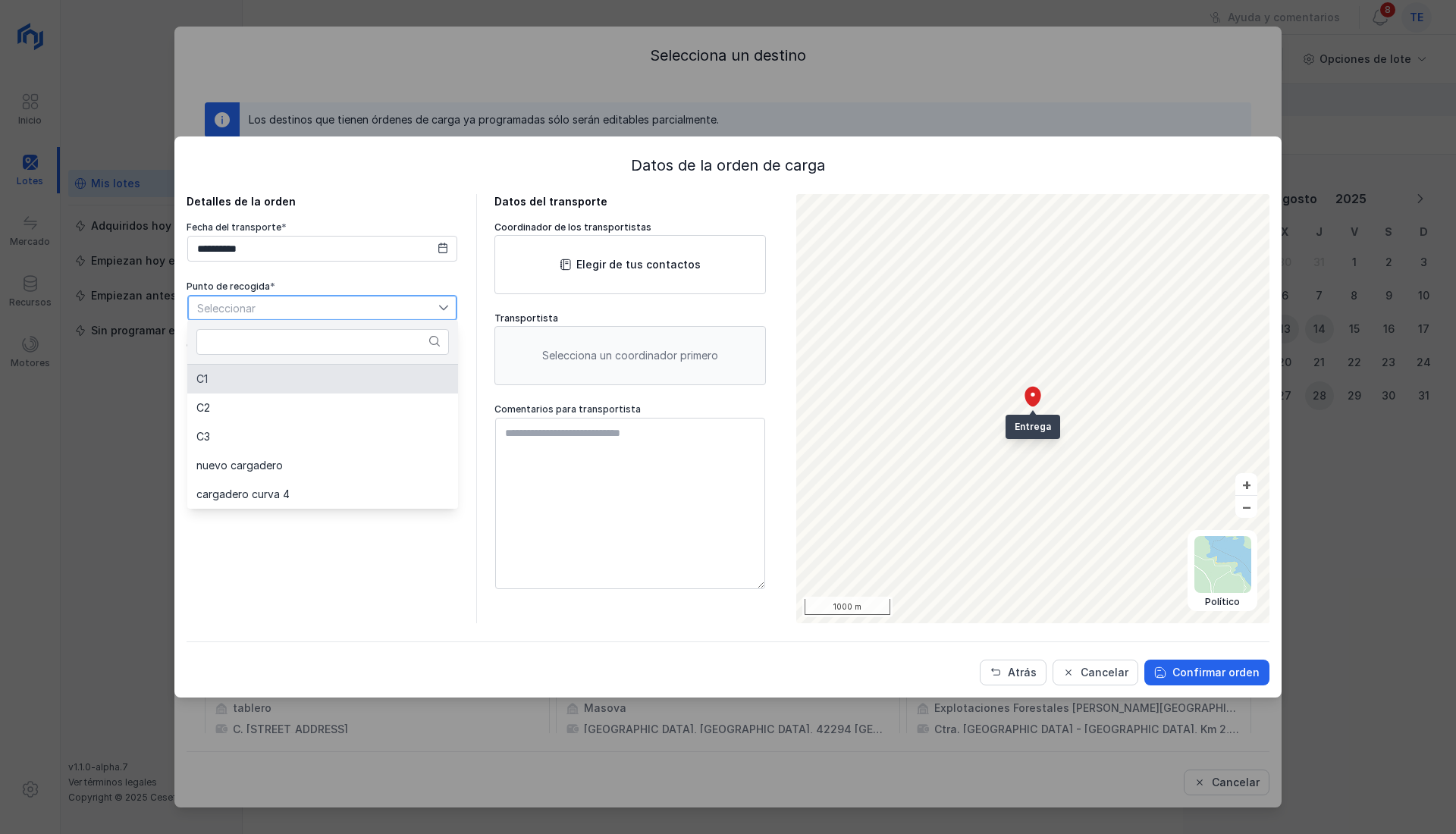
click at [362, 375] on li "C1" at bounding box center [322, 379] width 270 height 29
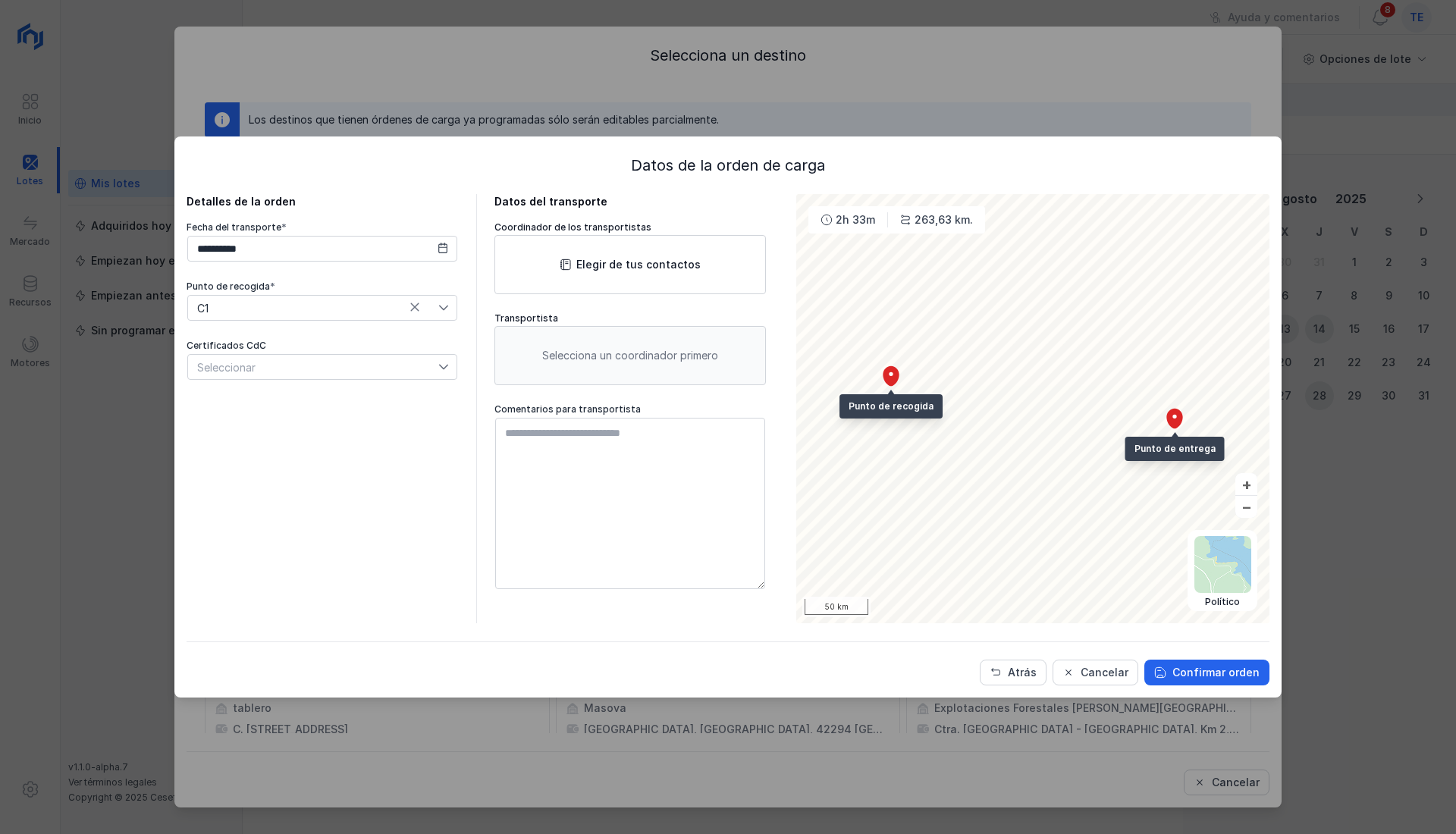
click at [415, 364] on div "Seleccionar" at bounding box center [313, 366] width 250 height 24
click at [415, 364] on div "Seleccionar" at bounding box center [313, 366] width 250 height 24
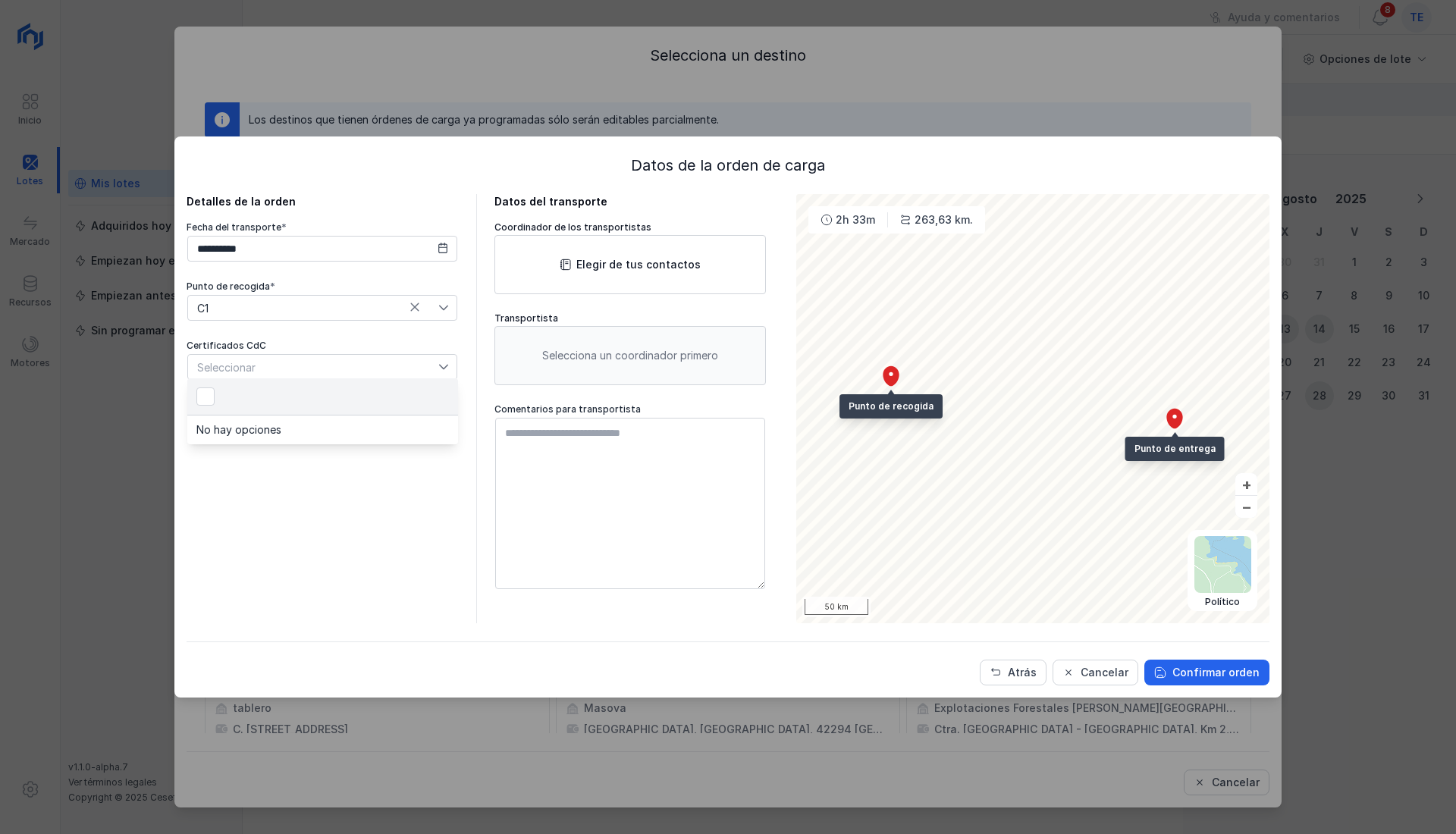
click at [191, 402] on div at bounding box center [322, 397] width 270 height 37
click at [1109, 674] on div "Cancelar" at bounding box center [1104, 672] width 48 height 15
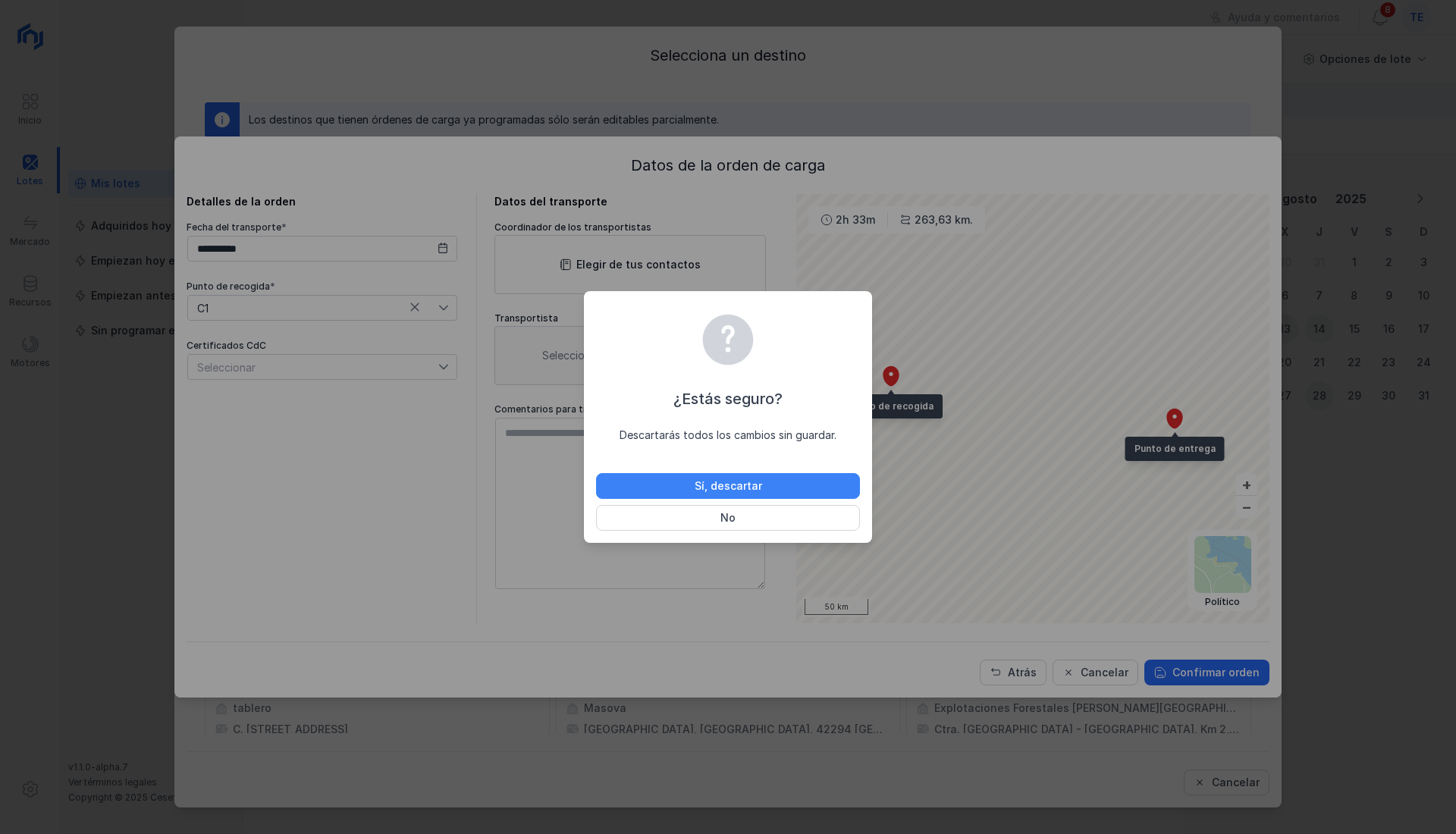
drag, startPoint x: 687, startPoint y: 479, endPoint x: 764, endPoint y: 489, distance: 77.6
click at [688, 482] on button "Sí, descartar" at bounding box center [728, 486] width 263 height 26
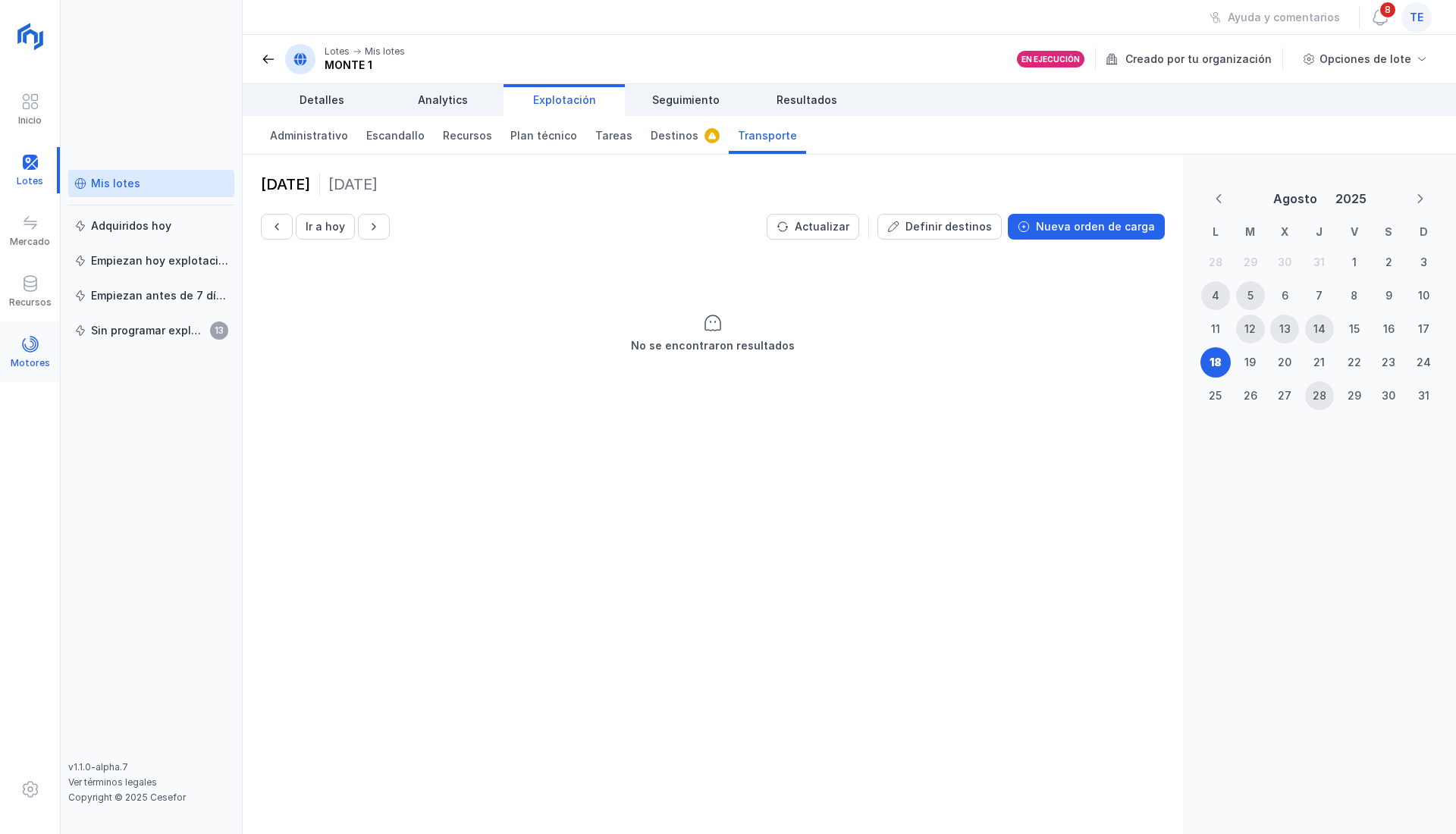
click at [34, 341] on span at bounding box center [30, 344] width 18 height 18
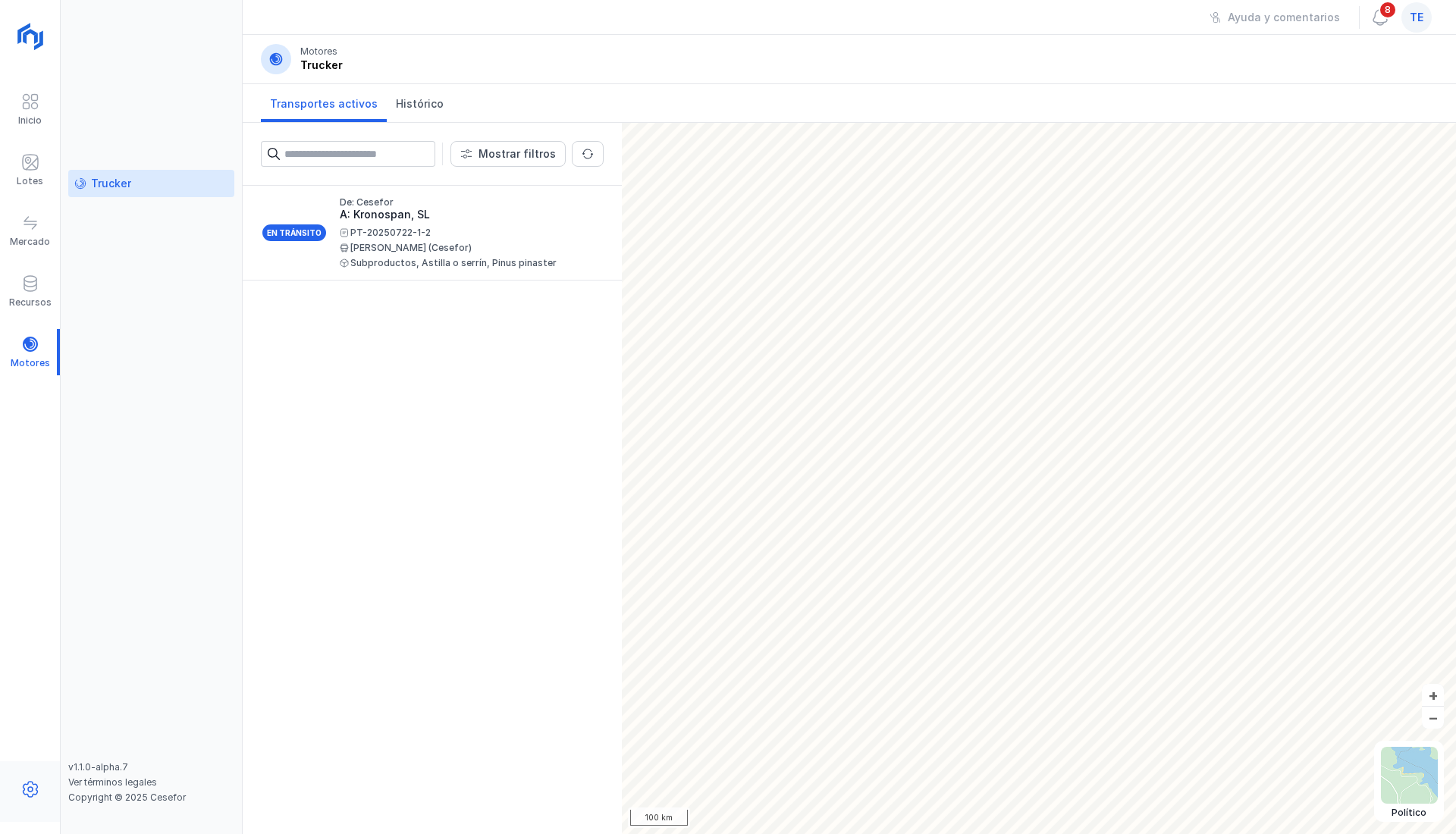
click at [44, 790] on div at bounding box center [30, 792] width 60 height 36
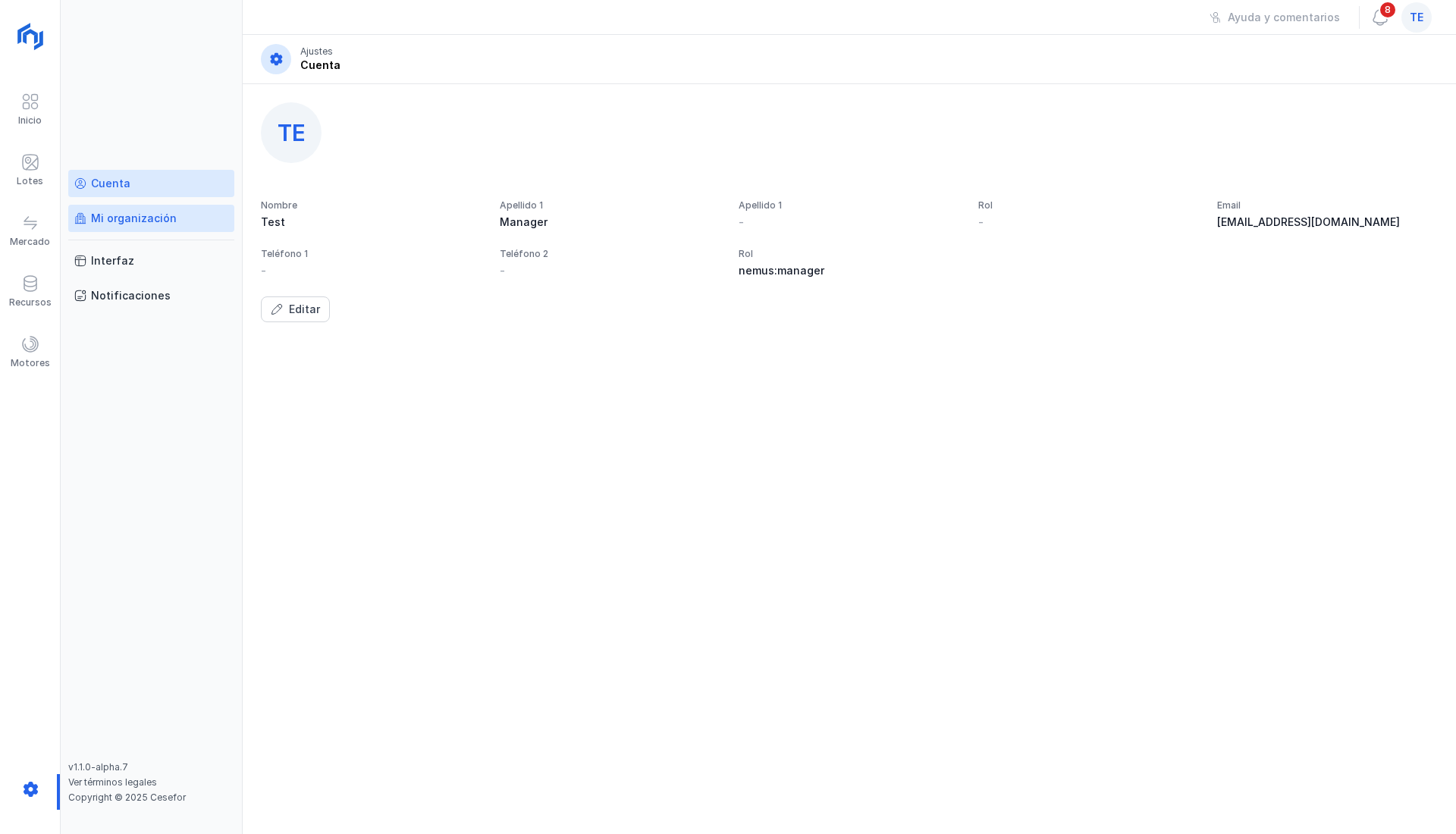
click at [175, 212] on div "Mi organización" at bounding box center [150, 217] width 154 height 15
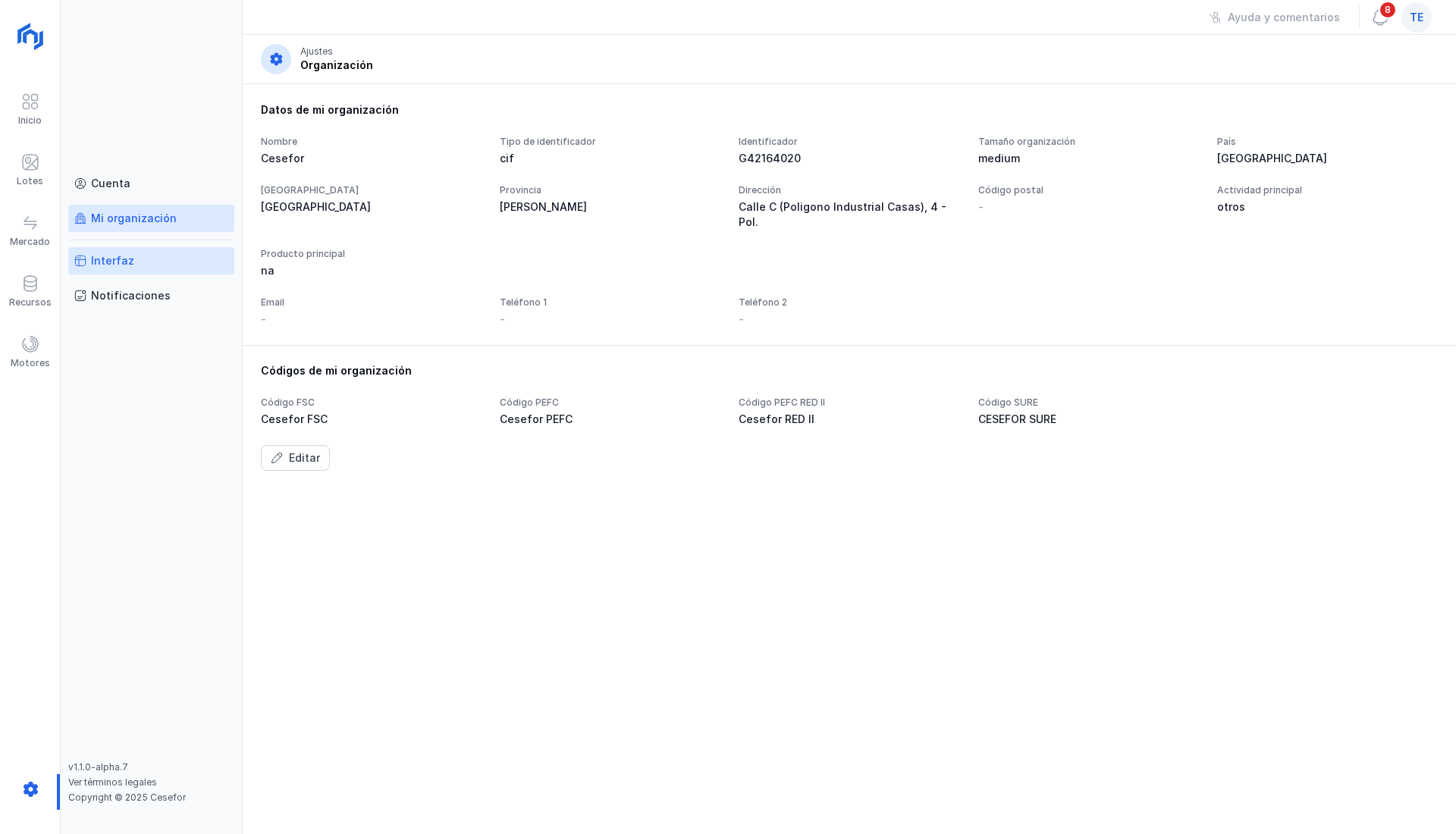
click at [148, 254] on div "Interfaz" at bounding box center [150, 260] width 154 height 15
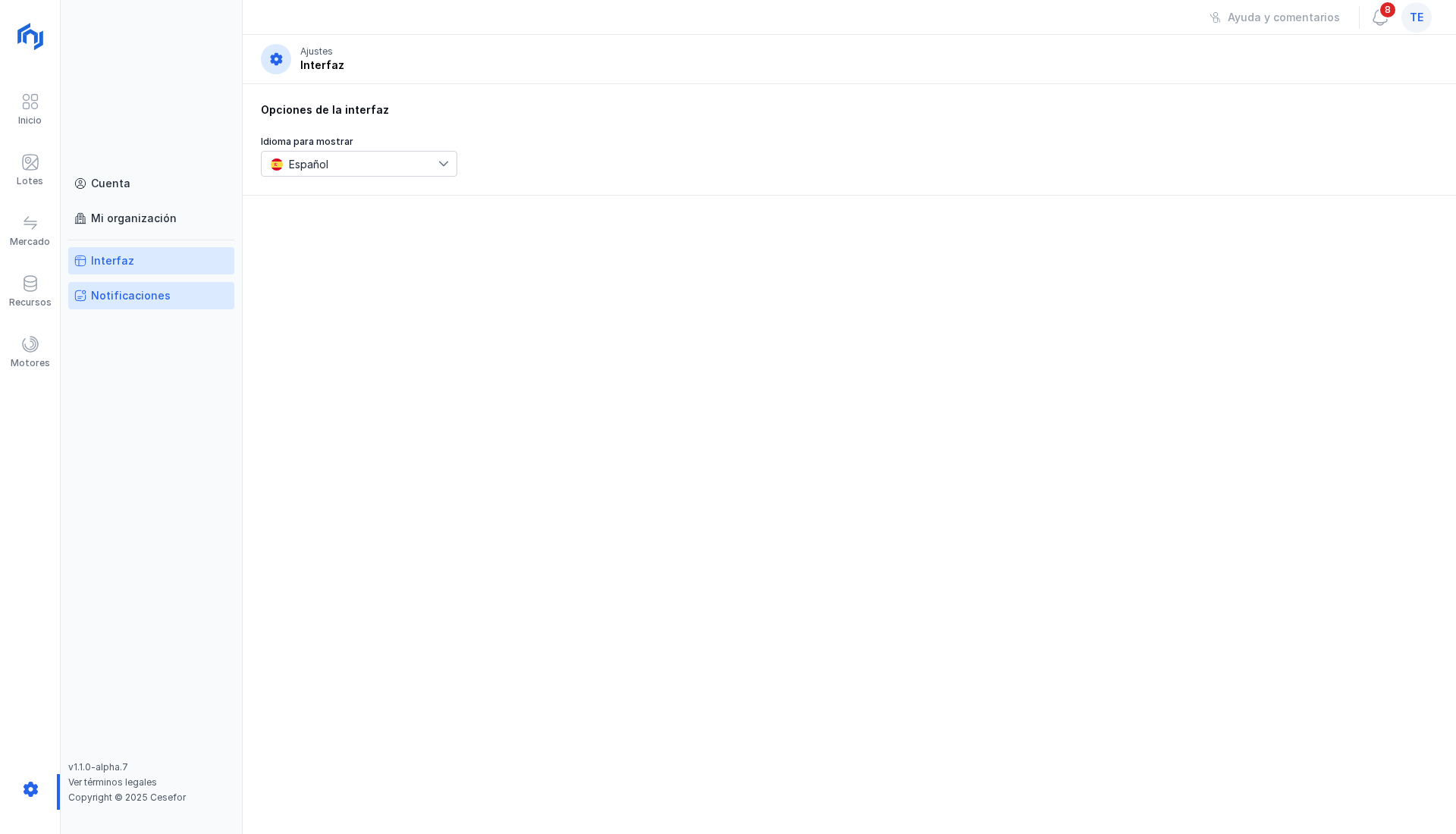
click at [129, 302] on div "Notificaciones" at bounding box center [131, 295] width 80 height 15
click at [144, 186] on div "Cuenta" at bounding box center [150, 183] width 154 height 15
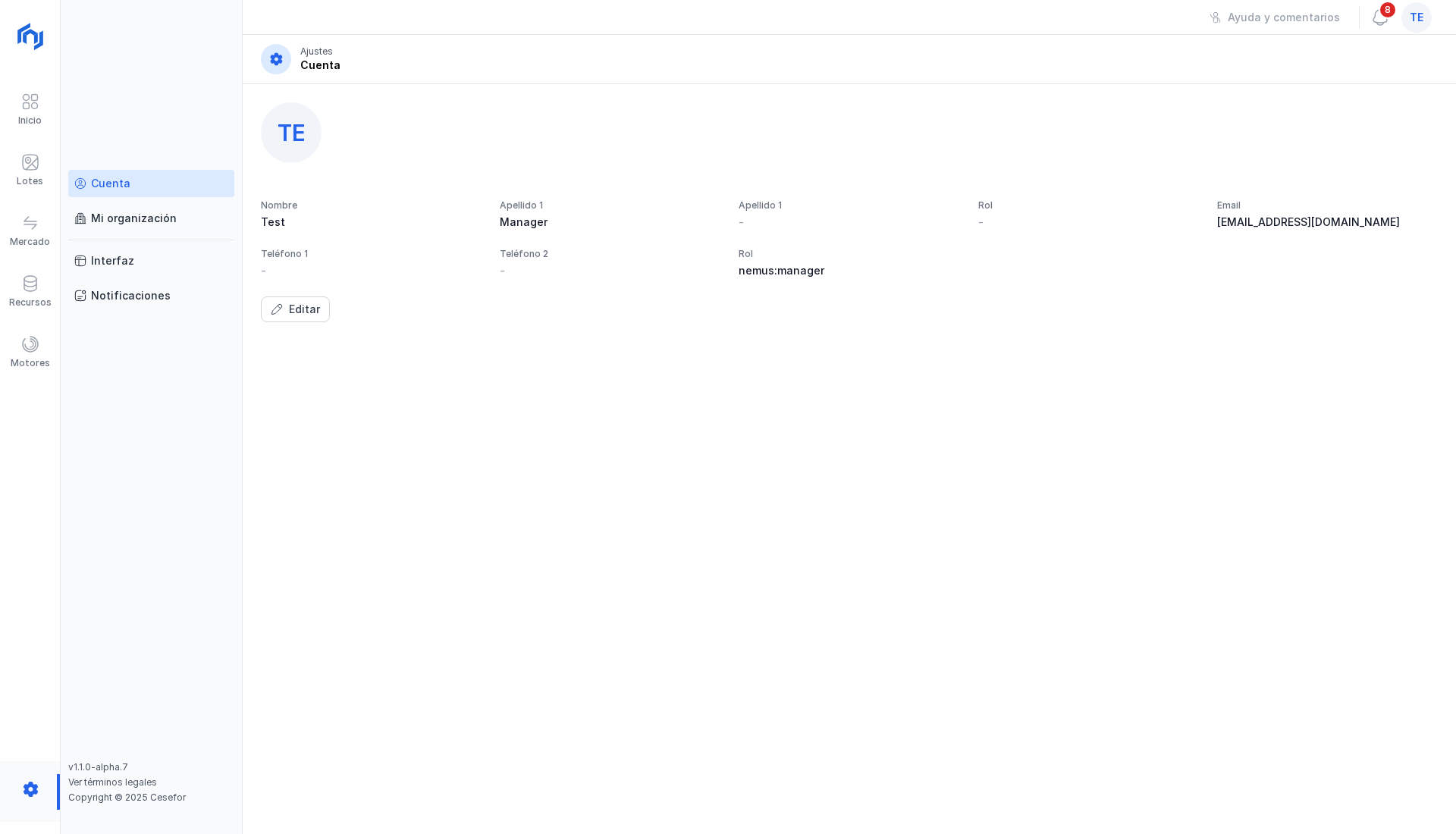
click at [32, 797] on div at bounding box center [30, 792] width 60 height 36
click at [23, 115] on div "Inicio" at bounding box center [30, 121] width 23 height 12
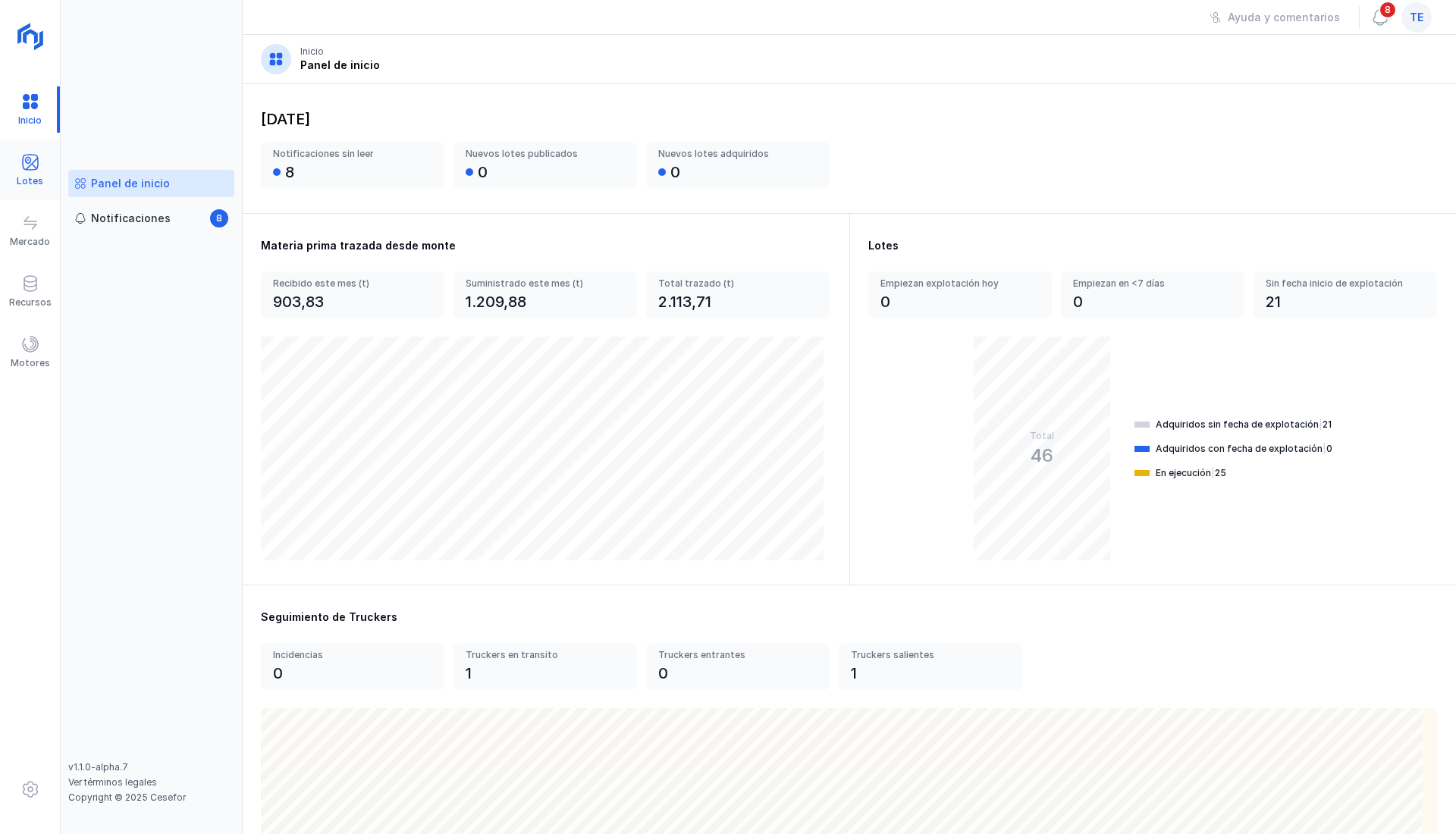
click at [35, 165] on span at bounding box center [30, 161] width 18 height 18
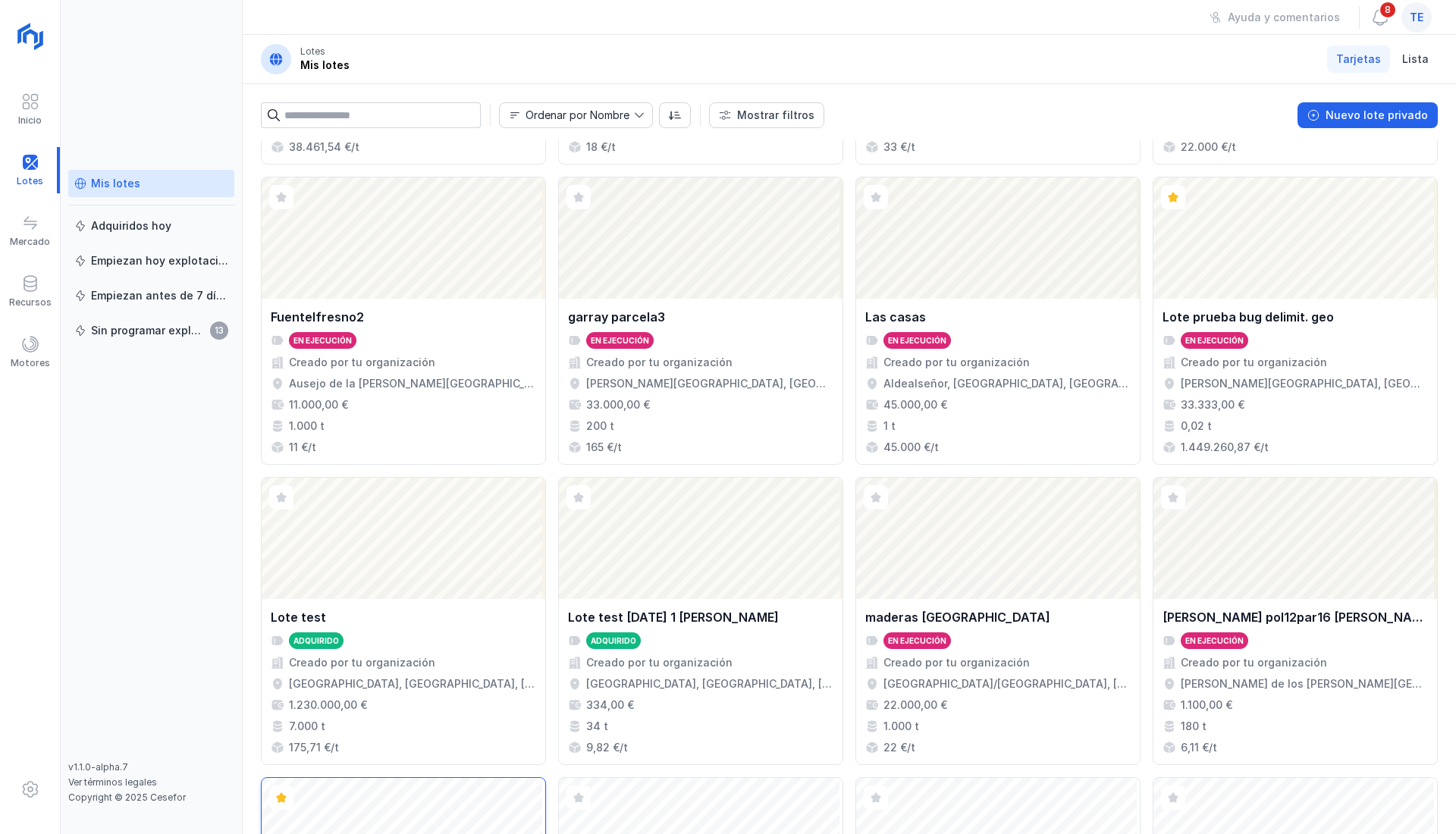
scroll to position [861, 0]
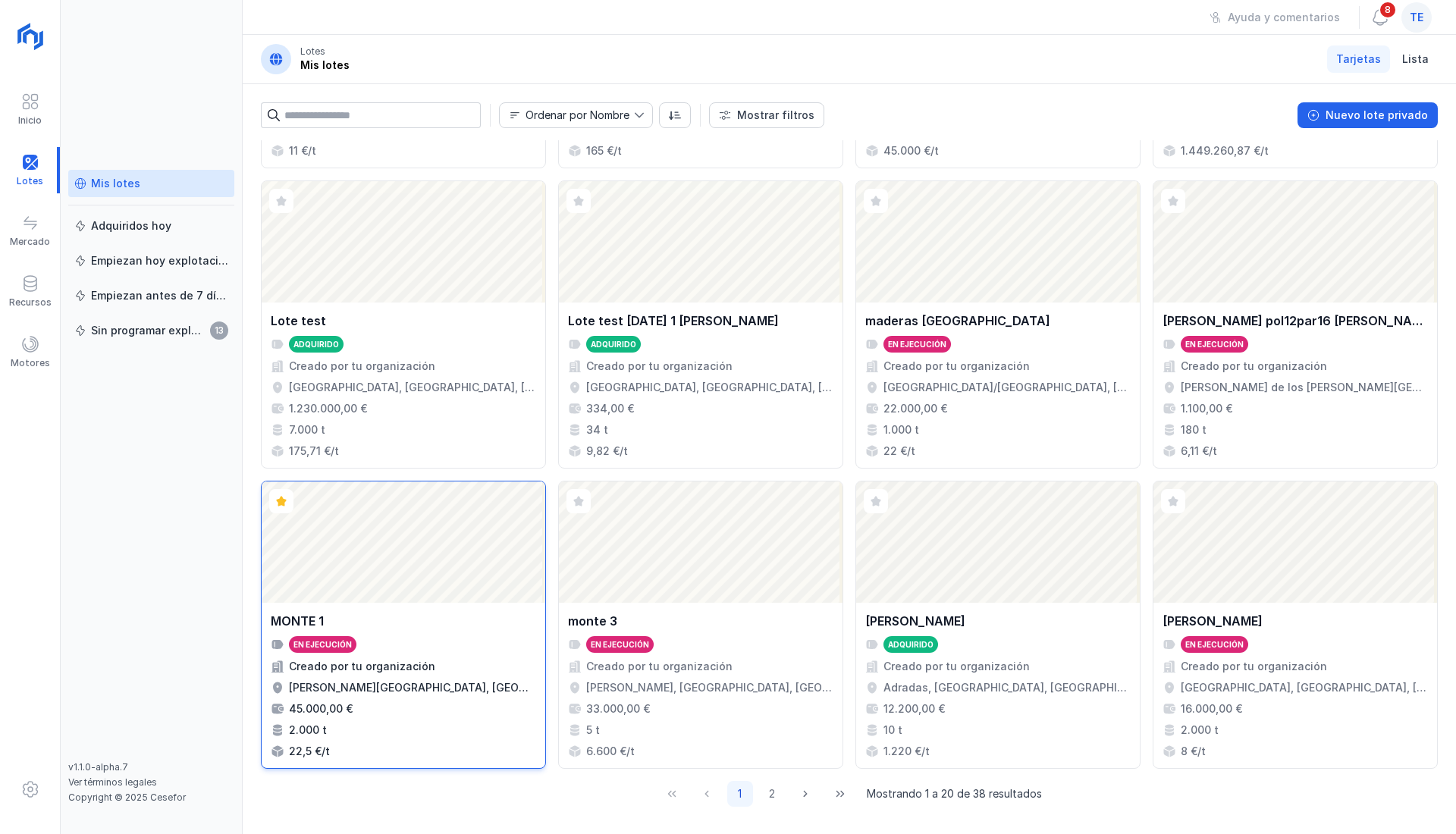
click at [391, 652] on div "MONTE 1 En ejecución Creado por tu organización [PERSON_NAME][GEOGRAPHIC_DATA],…" at bounding box center [403, 685] width 265 height 147
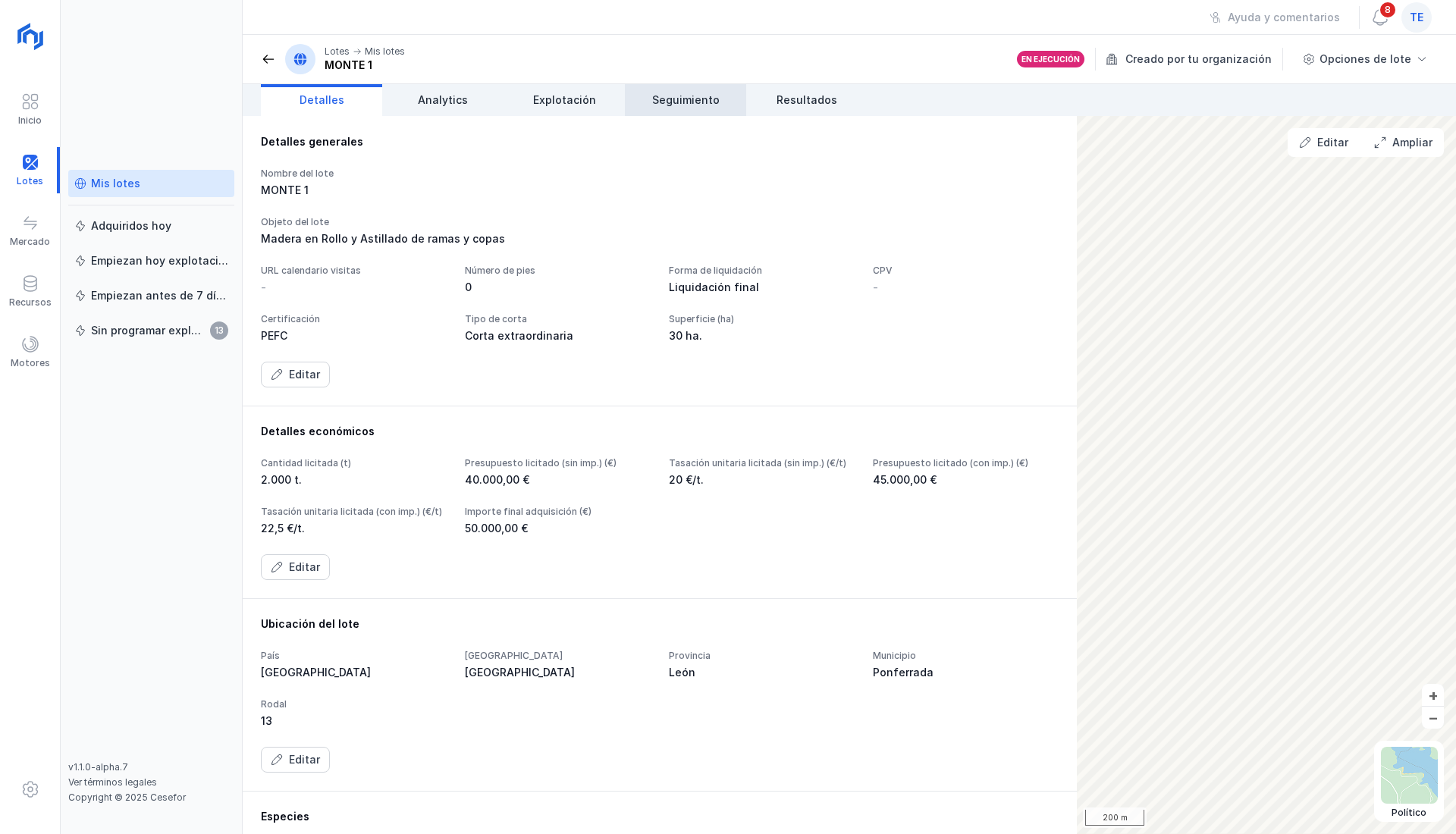
click at [690, 103] on span "Seguimiento" at bounding box center [686, 100] width 68 height 15
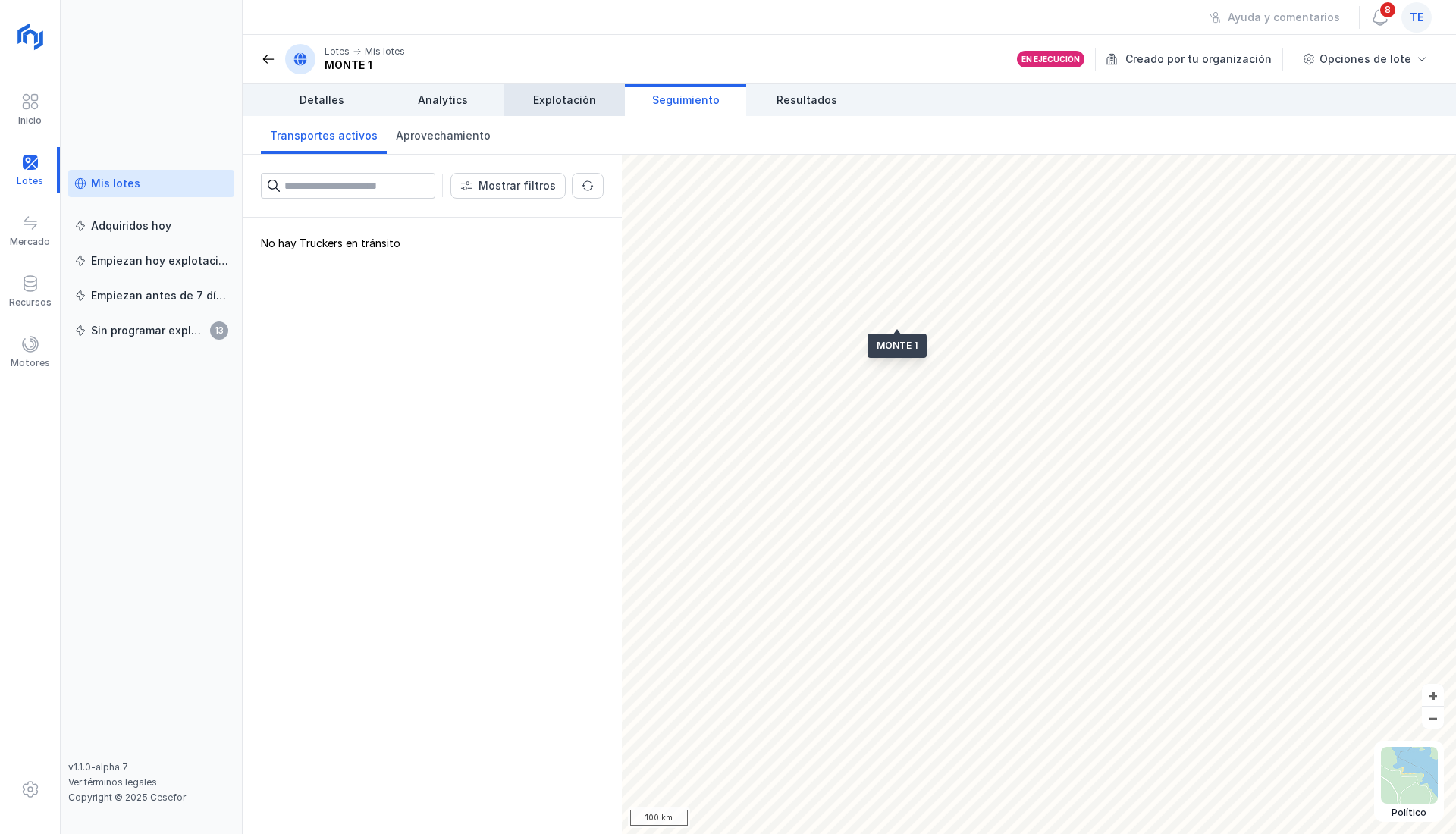
click at [585, 106] on span "Explotación" at bounding box center [564, 100] width 63 height 15
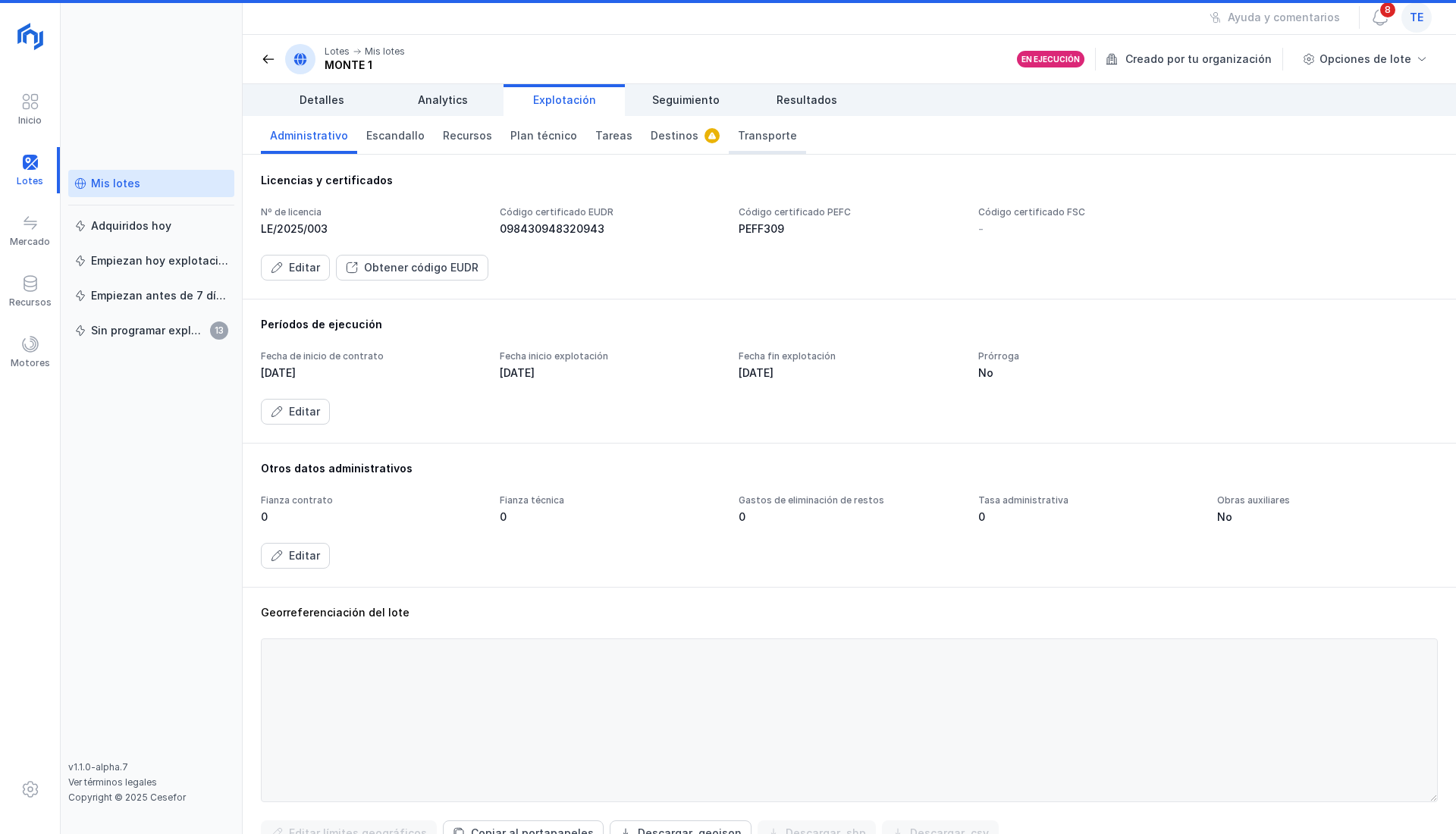
click at [749, 152] on link "Transporte" at bounding box center [767, 135] width 77 height 38
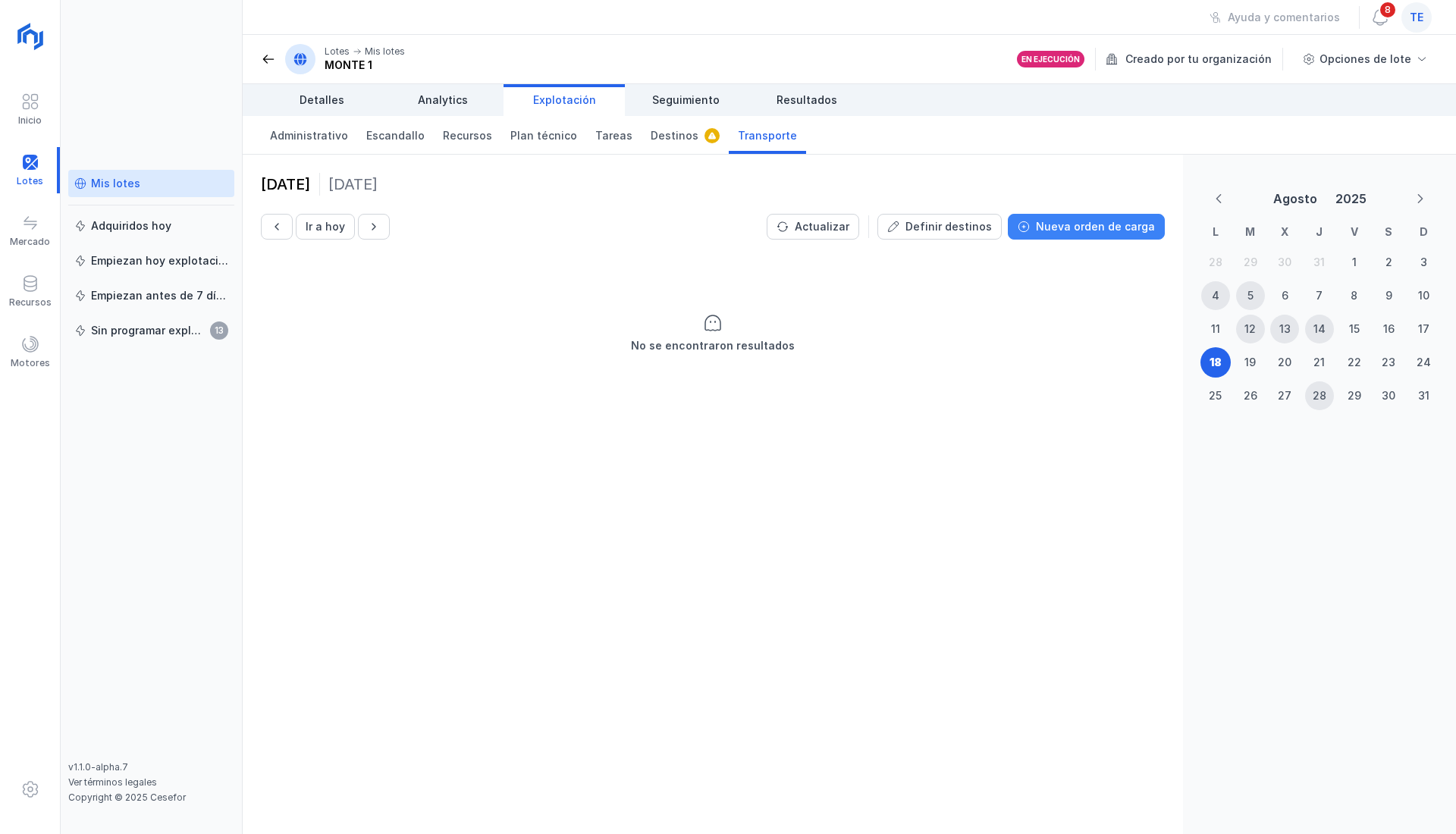
click at [1063, 230] on div "Nueva orden de carga" at bounding box center [1095, 226] width 119 height 15
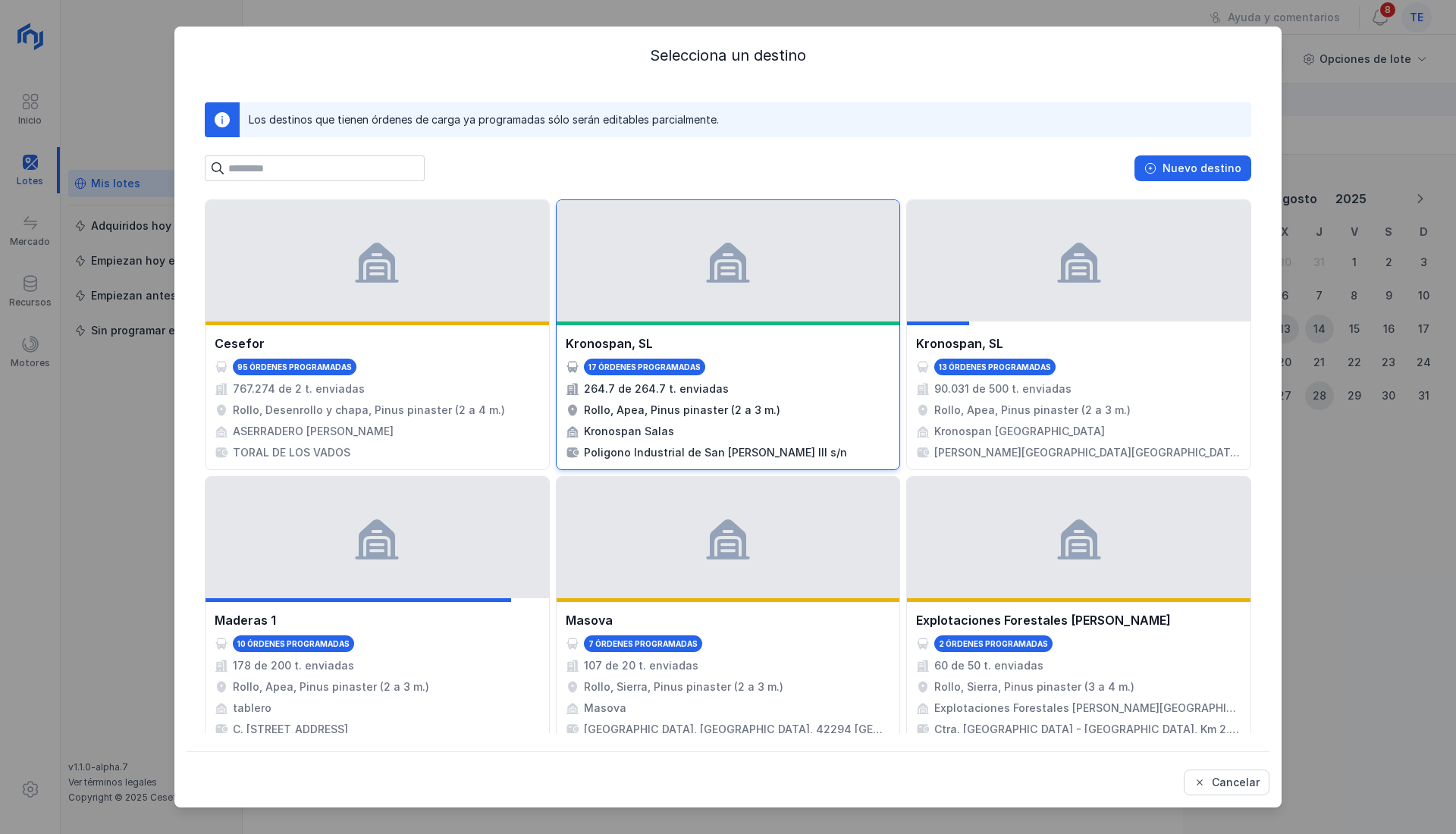
click at [712, 311] on div at bounding box center [728, 261] width 344 height 122
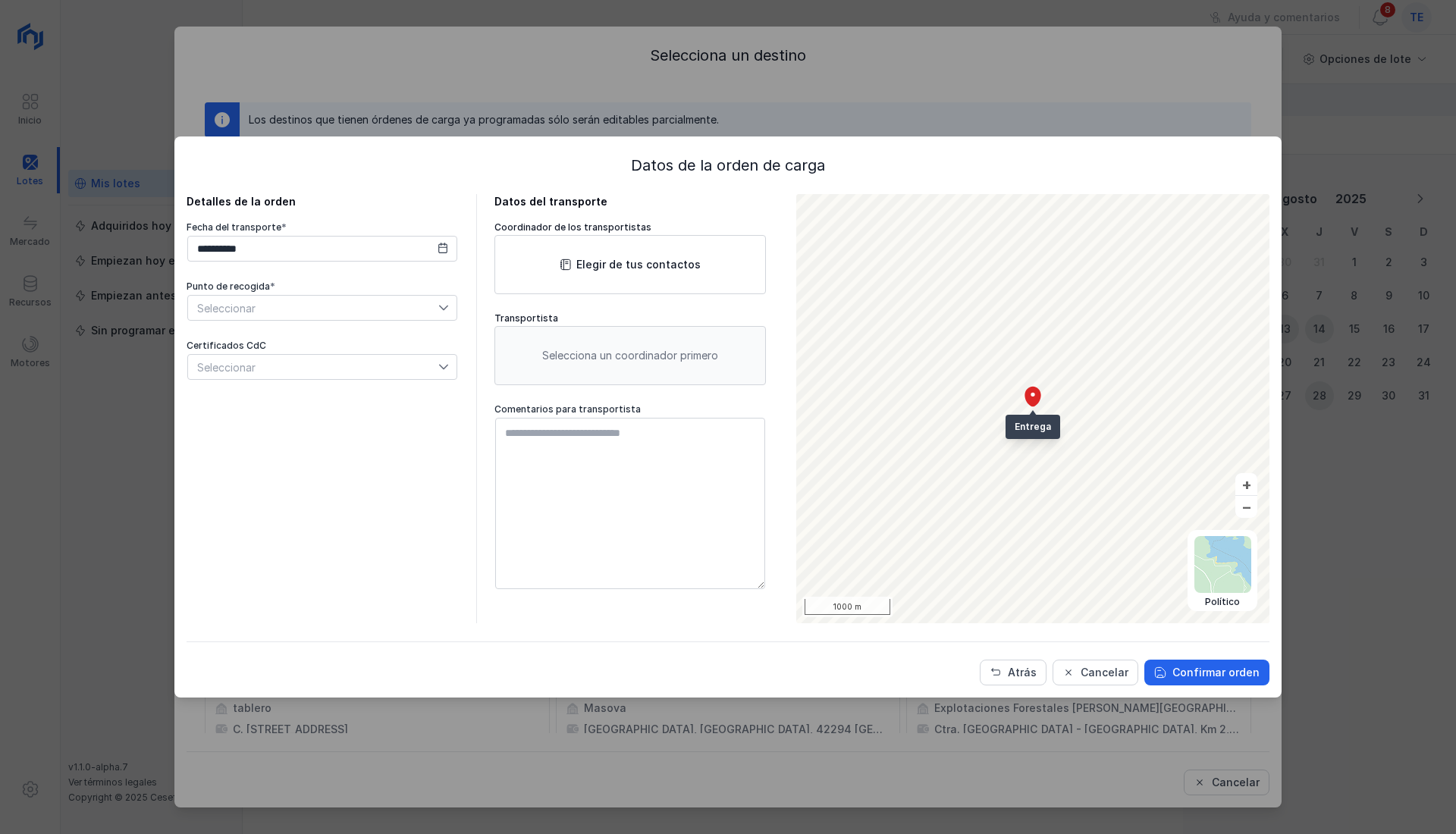
click at [285, 311] on span "Seleccionar" at bounding box center [313, 307] width 250 height 24
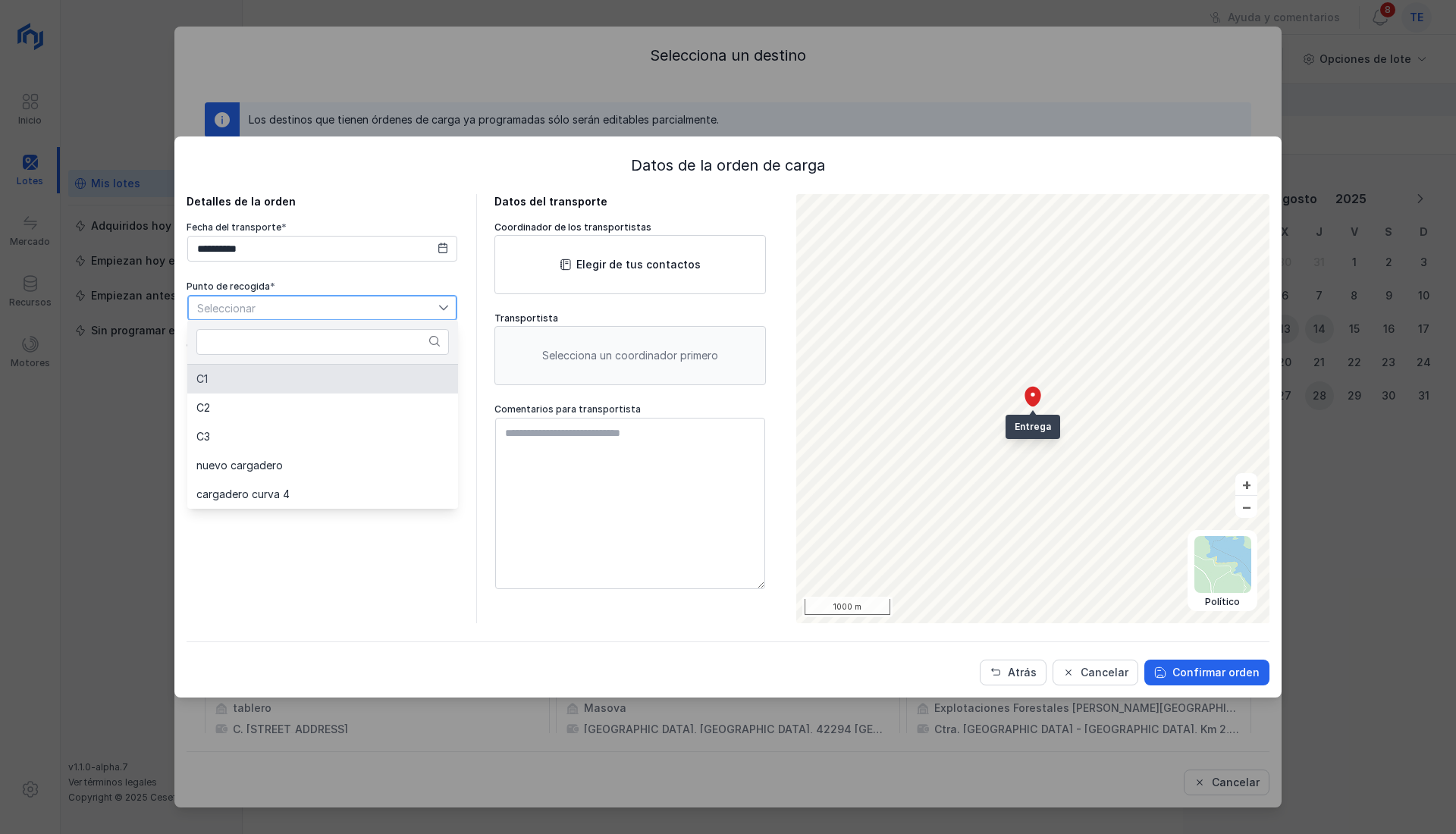
click at [277, 369] on li "C1" at bounding box center [322, 379] width 270 height 29
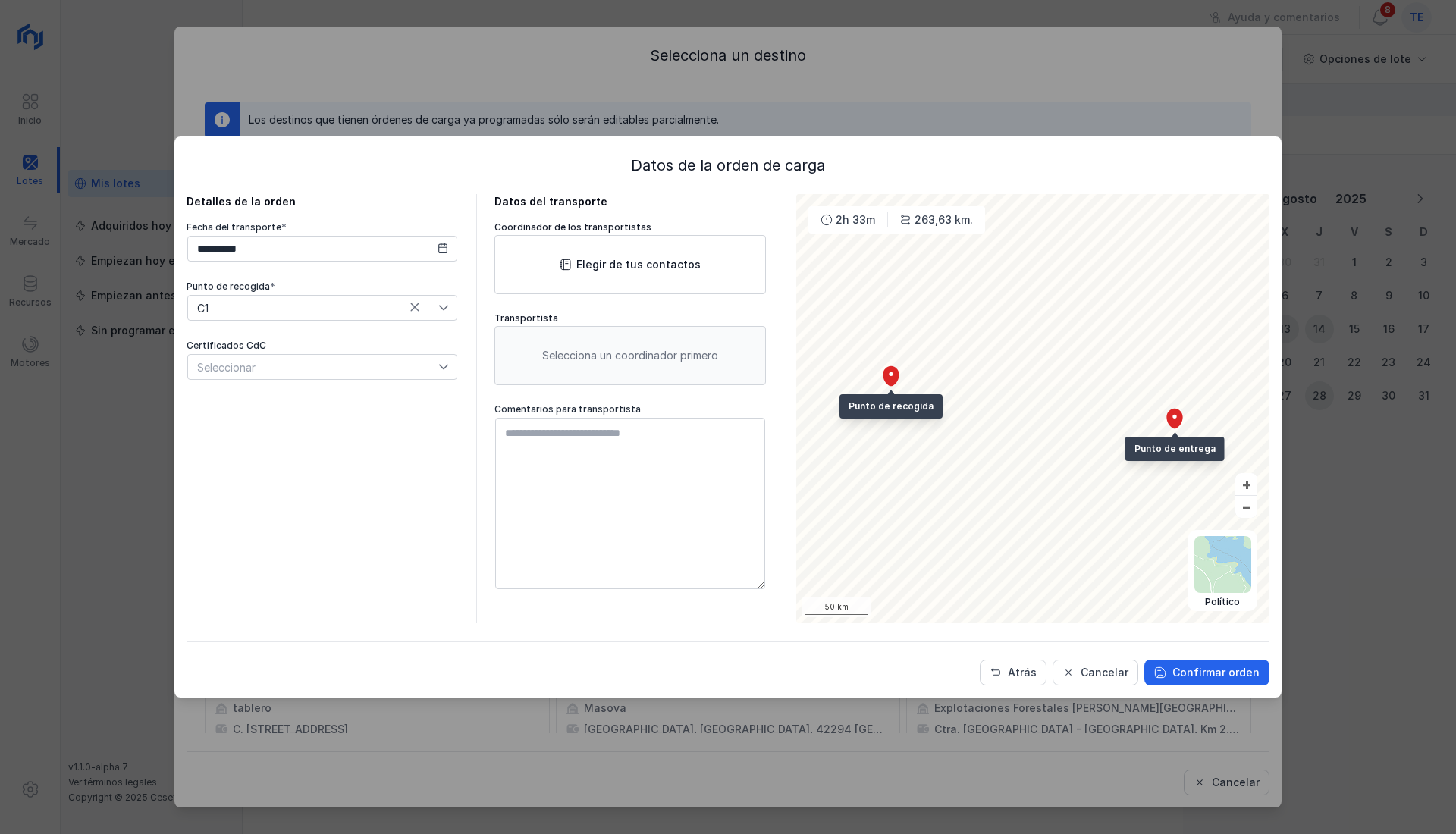
click at [343, 352] on div "Certificados CdC Seleccionar" at bounding box center [322, 360] width 271 height 41
click at [341, 366] on div "Seleccionar" at bounding box center [313, 366] width 250 height 24
click at [272, 443] on li "No hay opciones" at bounding box center [322, 429] width 270 height 29
click at [263, 428] on li "No hay opciones" at bounding box center [322, 429] width 270 height 29
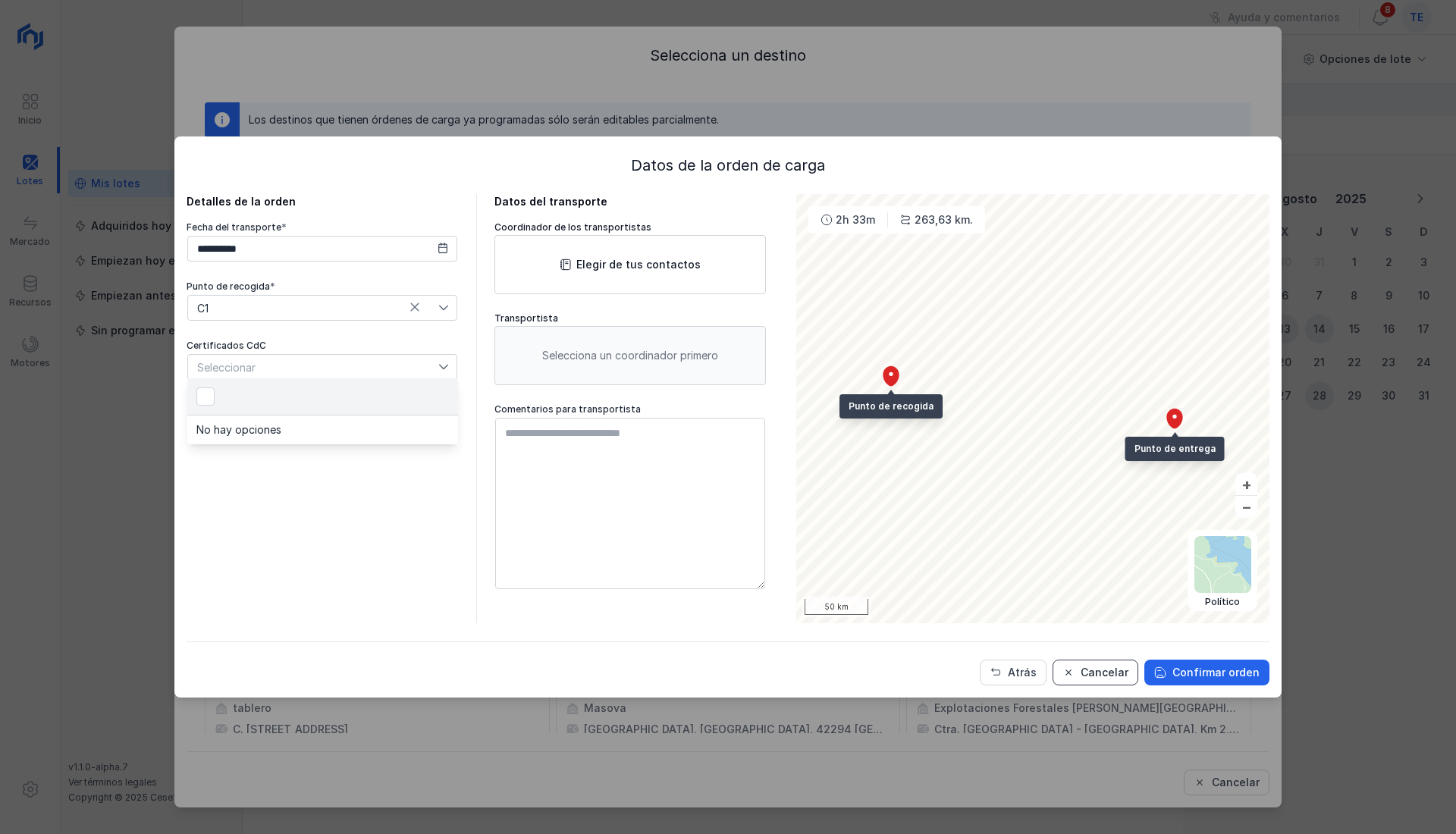
click at [1092, 674] on div "Cancelar" at bounding box center [1104, 672] width 48 height 15
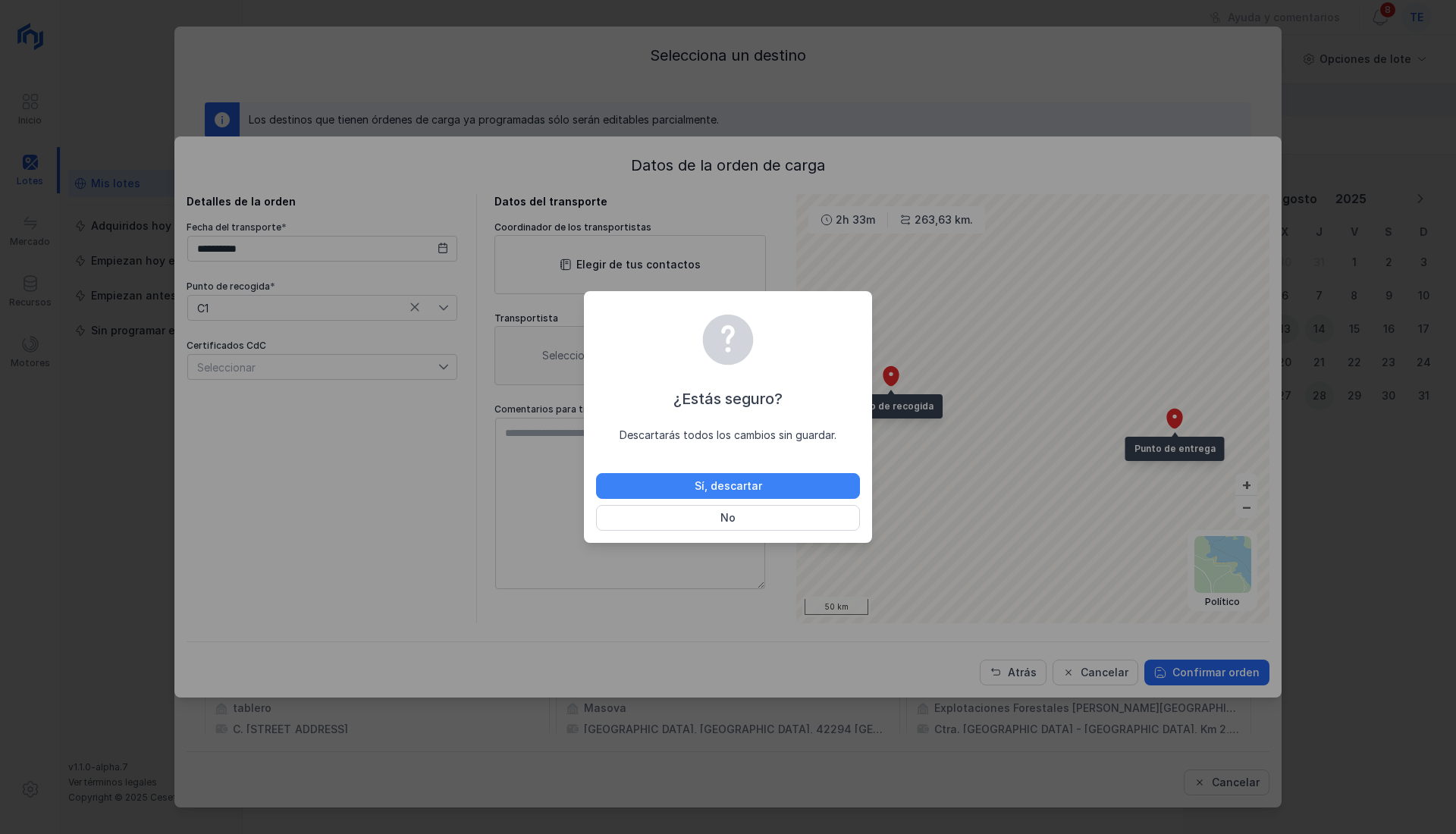
drag, startPoint x: 708, startPoint y: 484, endPoint x: 730, endPoint y: 485, distance: 22.0
click at [730, 485] on div "Sí, descartar" at bounding box center [728, 486] width 68 height 15
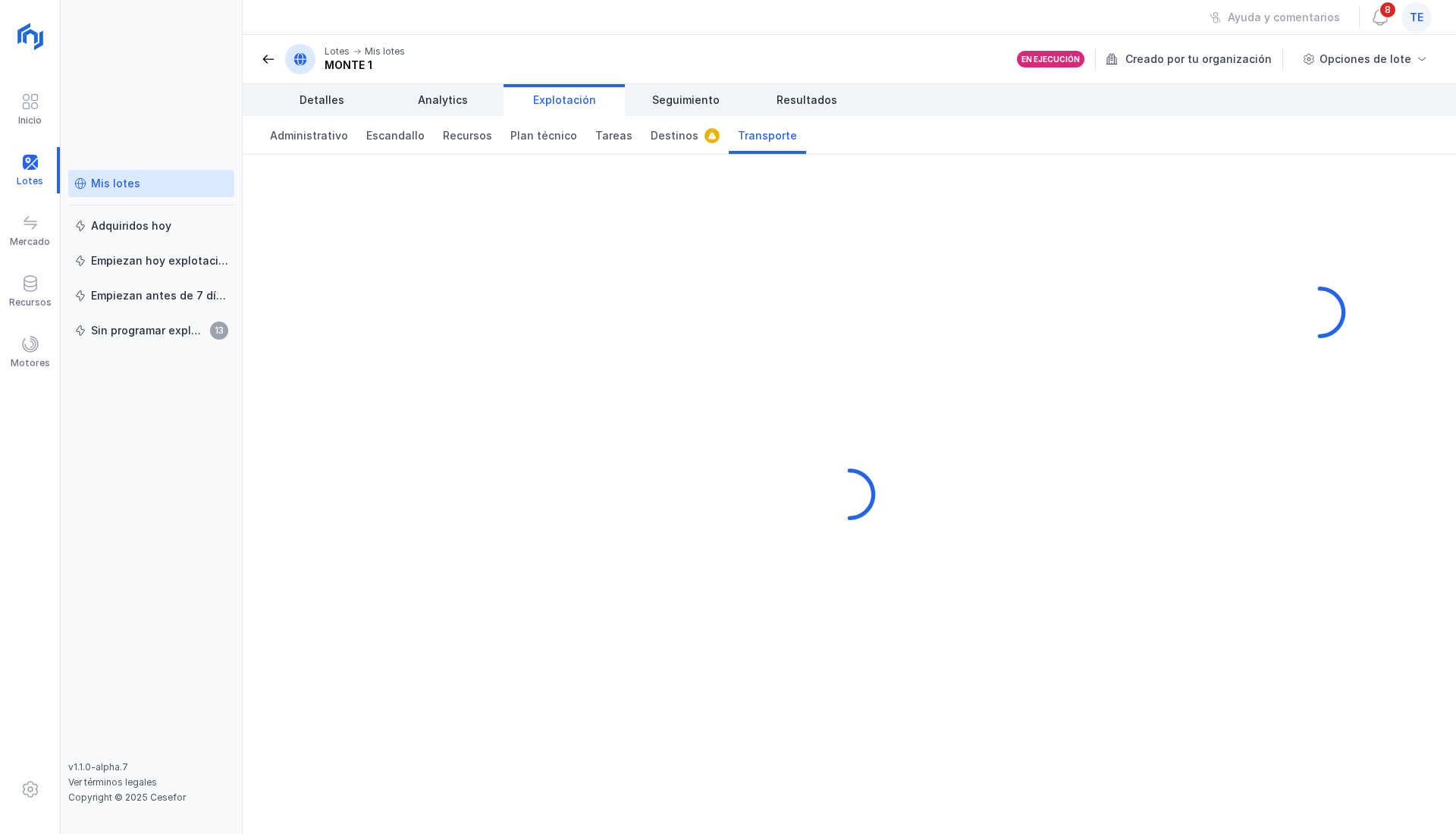
click at [730, 485] on div at bounding box center [849, 494] width 1213 height 680
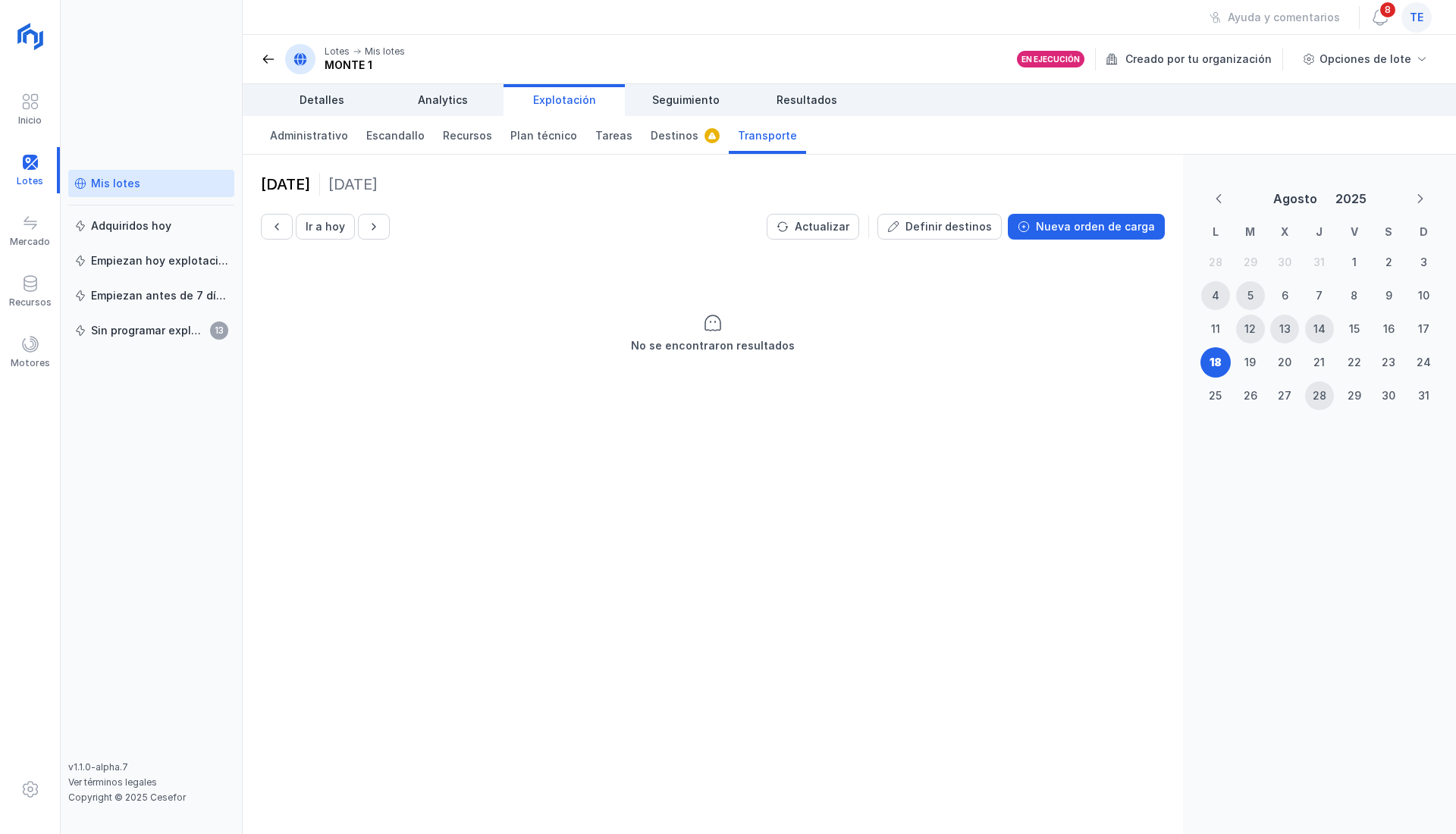
click at [270, 67] on div "Lotes Mis lotes MONTE 1" at bounding box center [333, 58] width 144 height 30
click at [270, 56] on span at bounding box center [268, 58] width 15 height 15
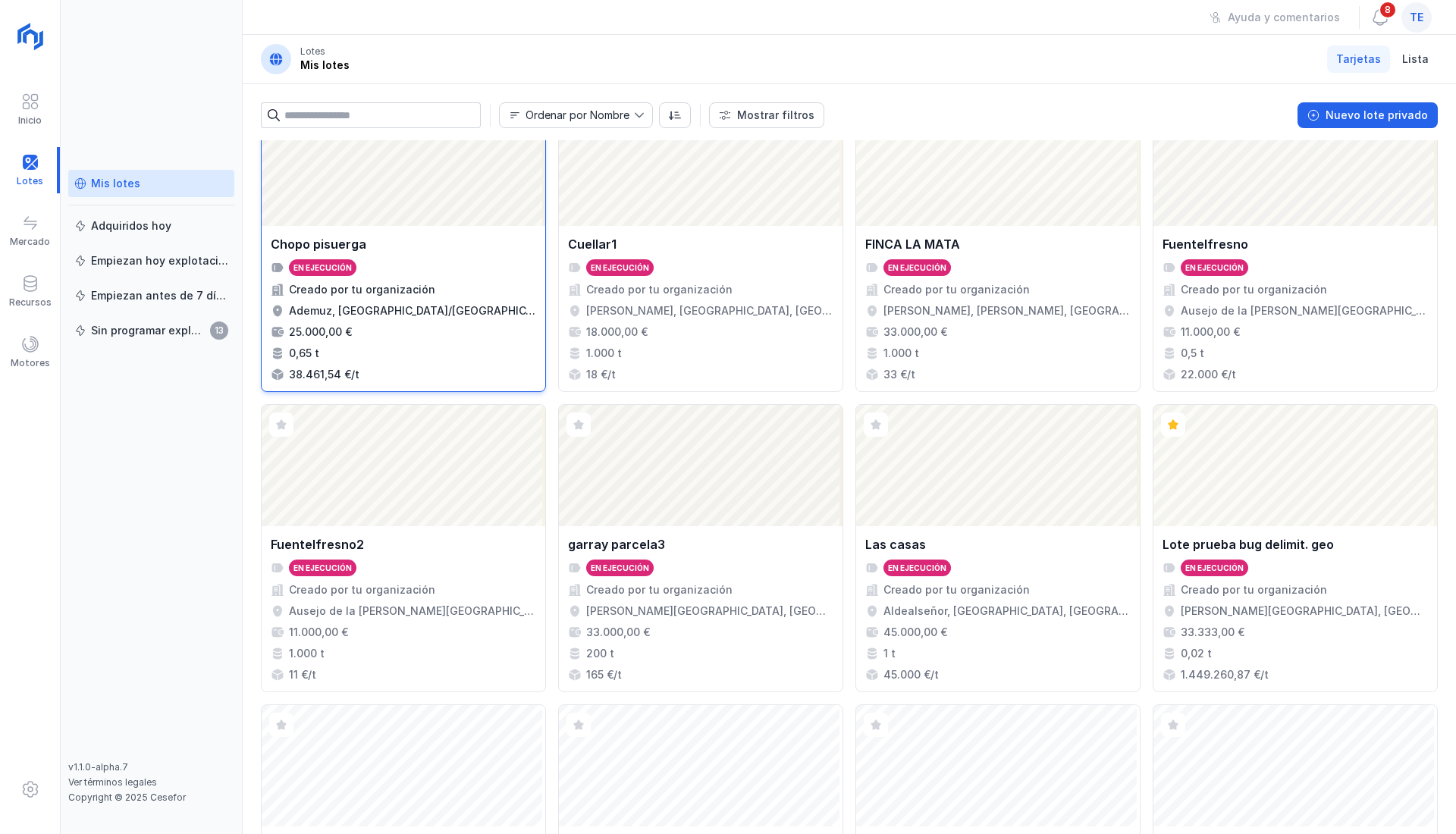
scroll to position [861, 0]
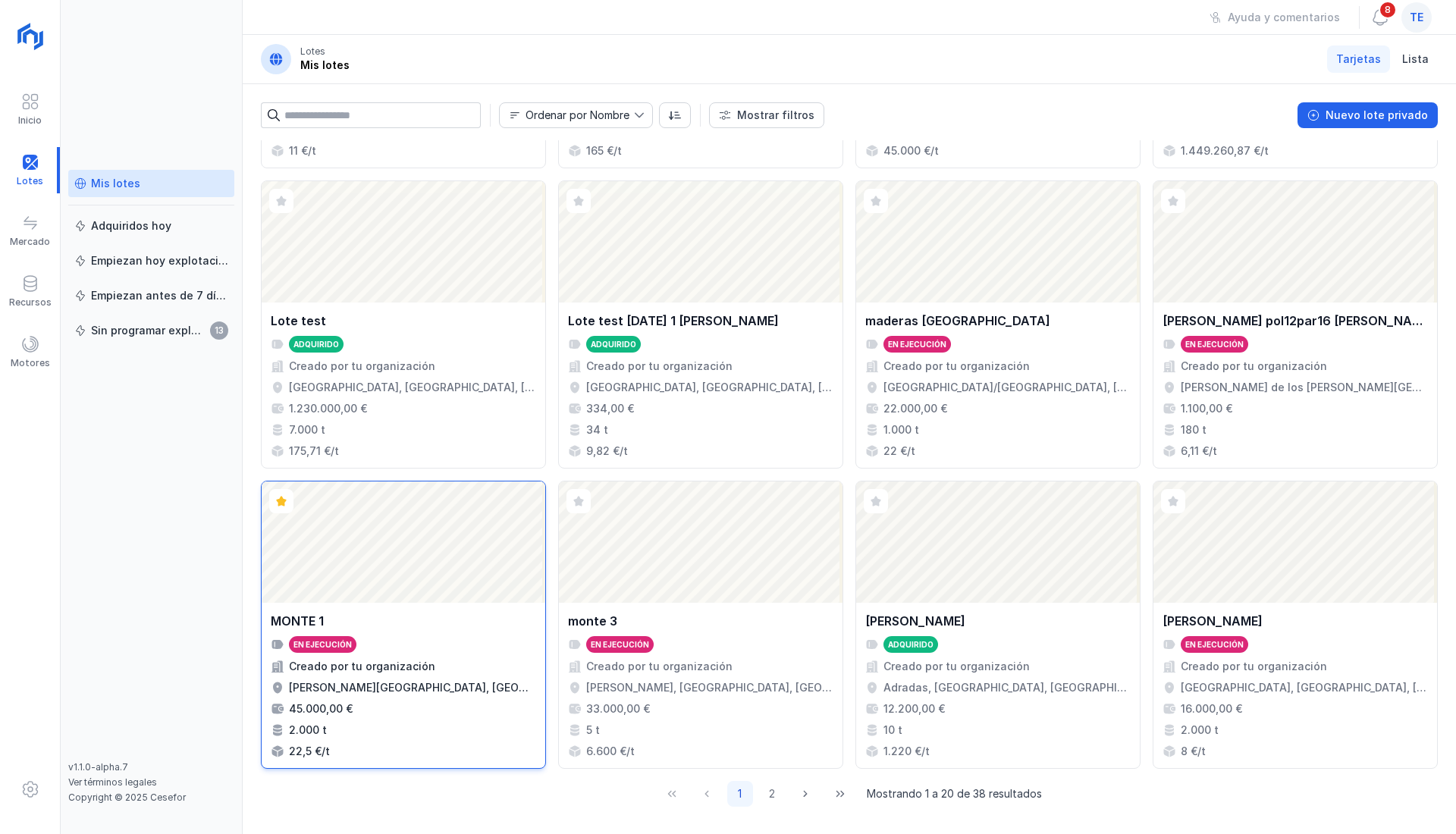
click at [412, 661] on div "Creado por tu organización" at bounding box center [362, 666] width 147 height 15
click at [428, 571] on div "Abrir lote" at bounding box center [404, 542] width 284 height 122
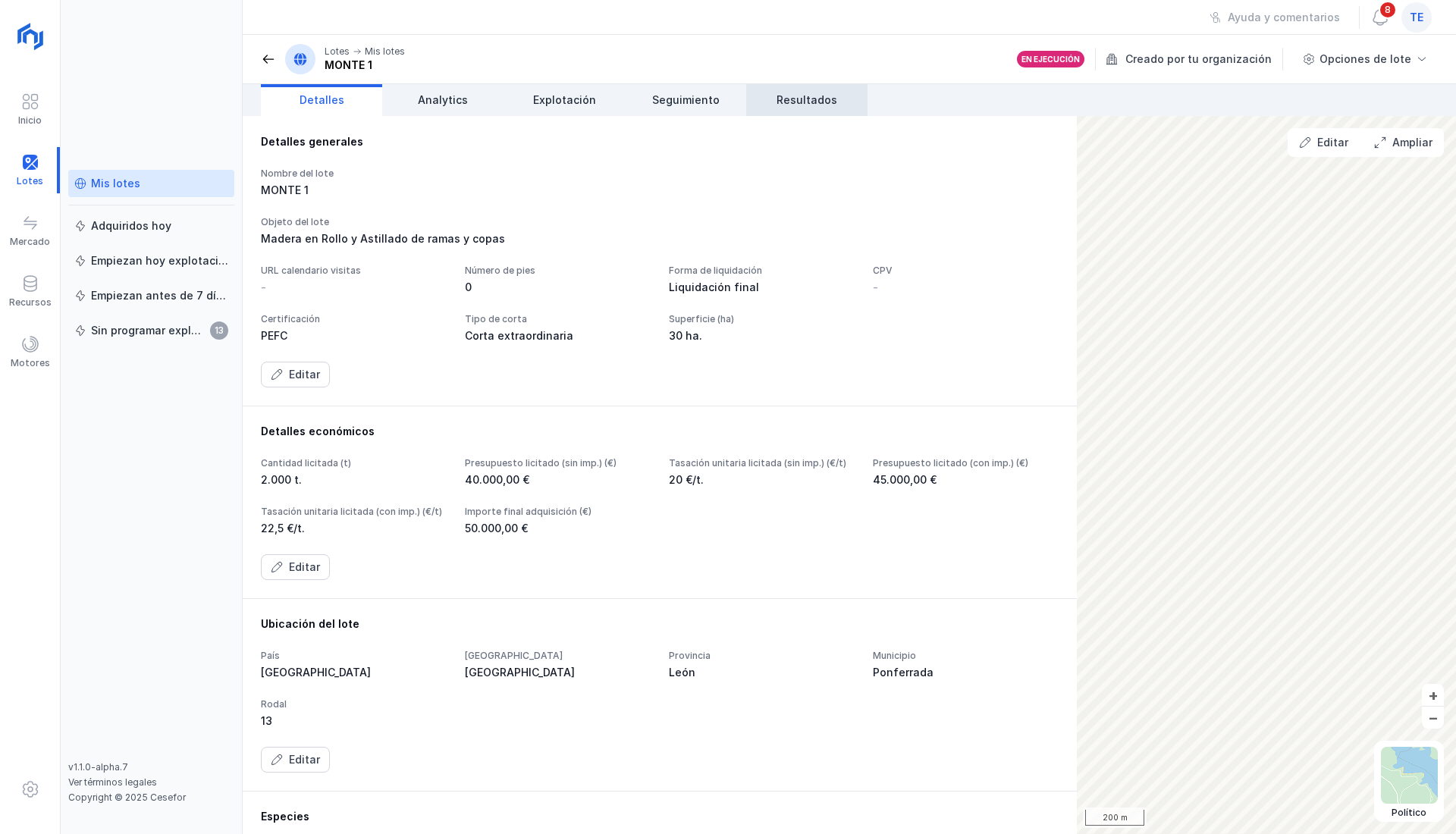
click at [820, 95] on span "Resultados" at bounding box center [807, 100] width 61 height 15
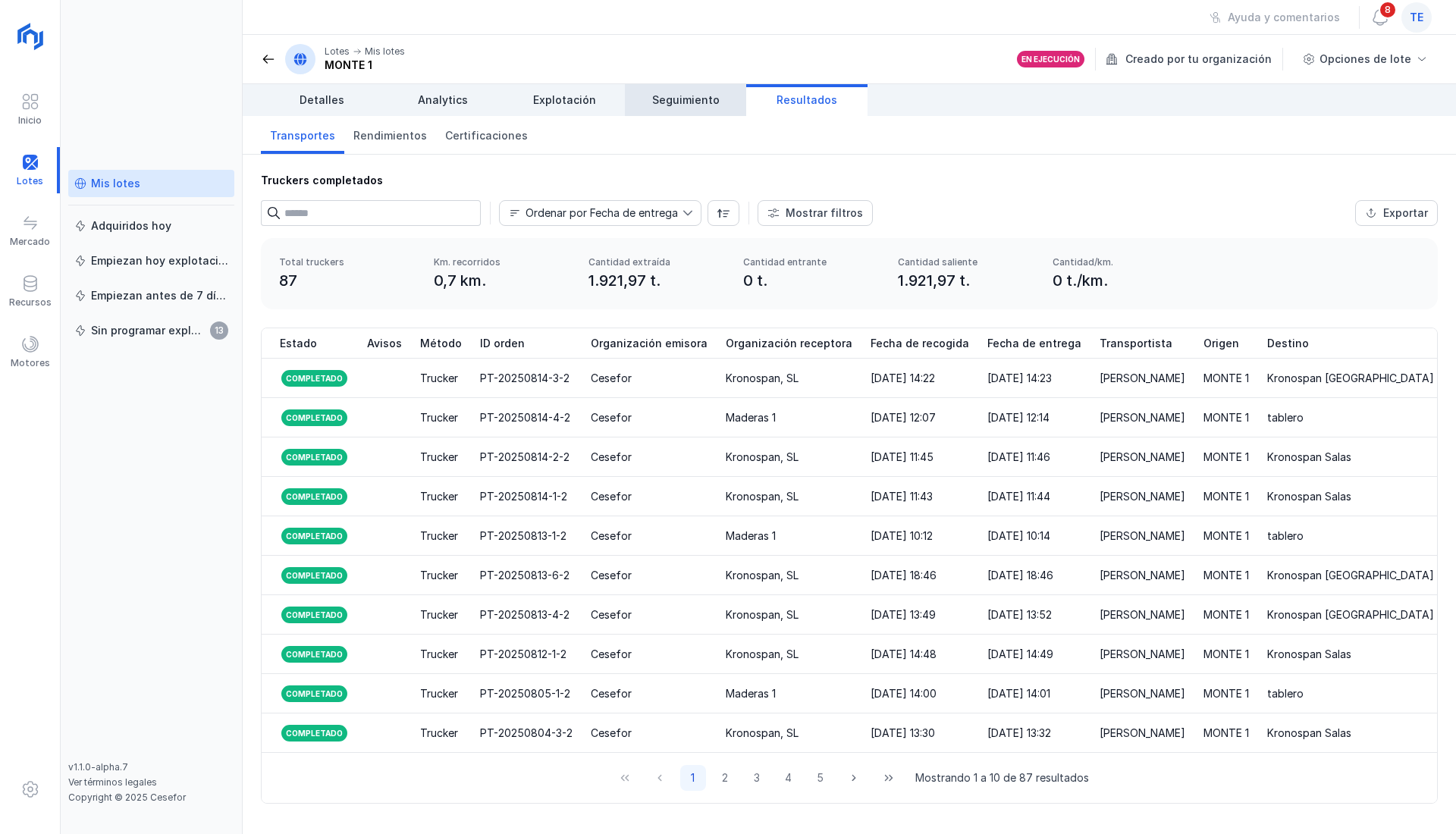
click at [718, 104] on link "Seguimiento" at bounding box center [685, 100] width 122 height 32
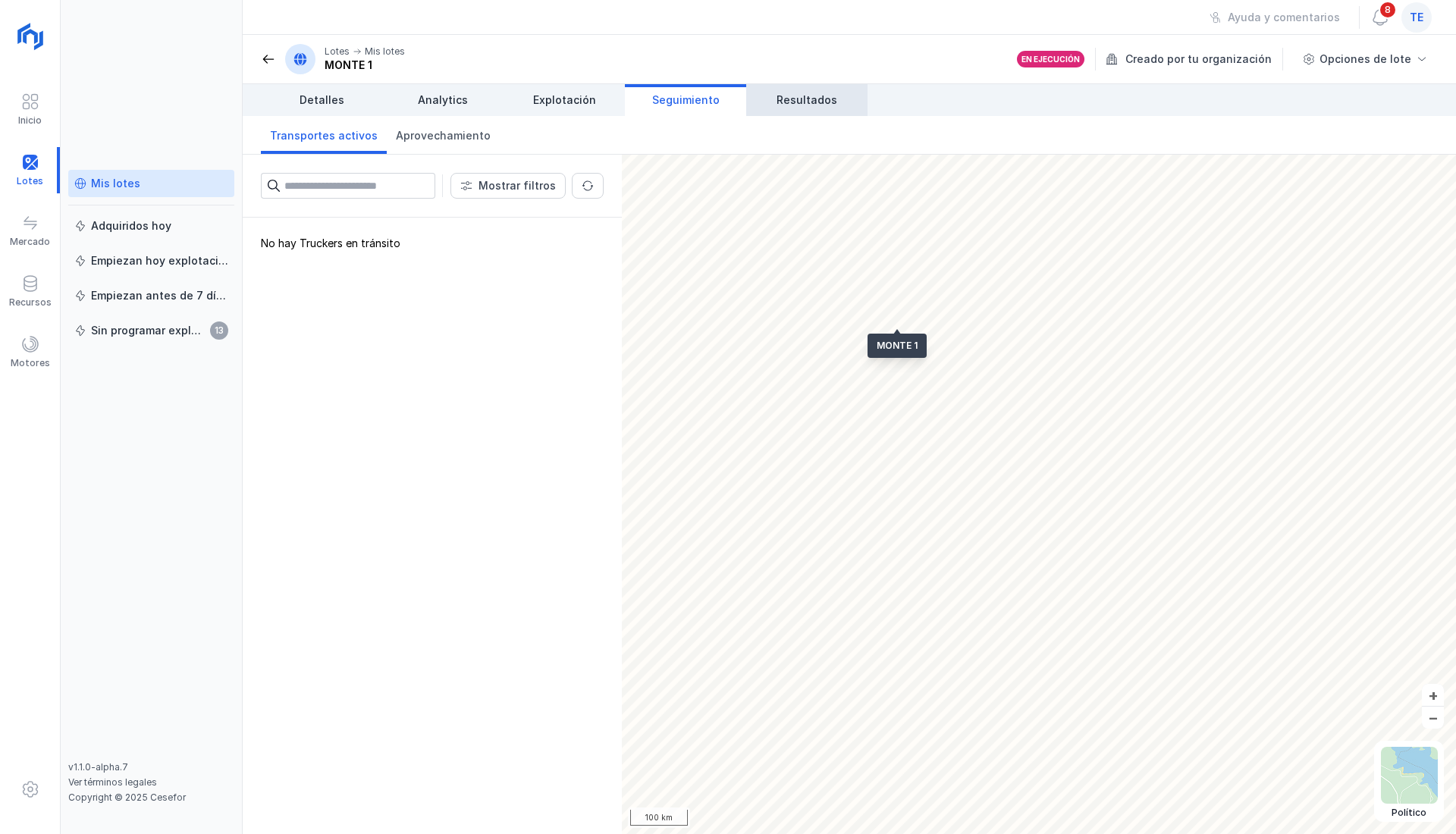
click at [818, 104] on span "Resultados" at bounding box center [807, 100] width 61 height 15
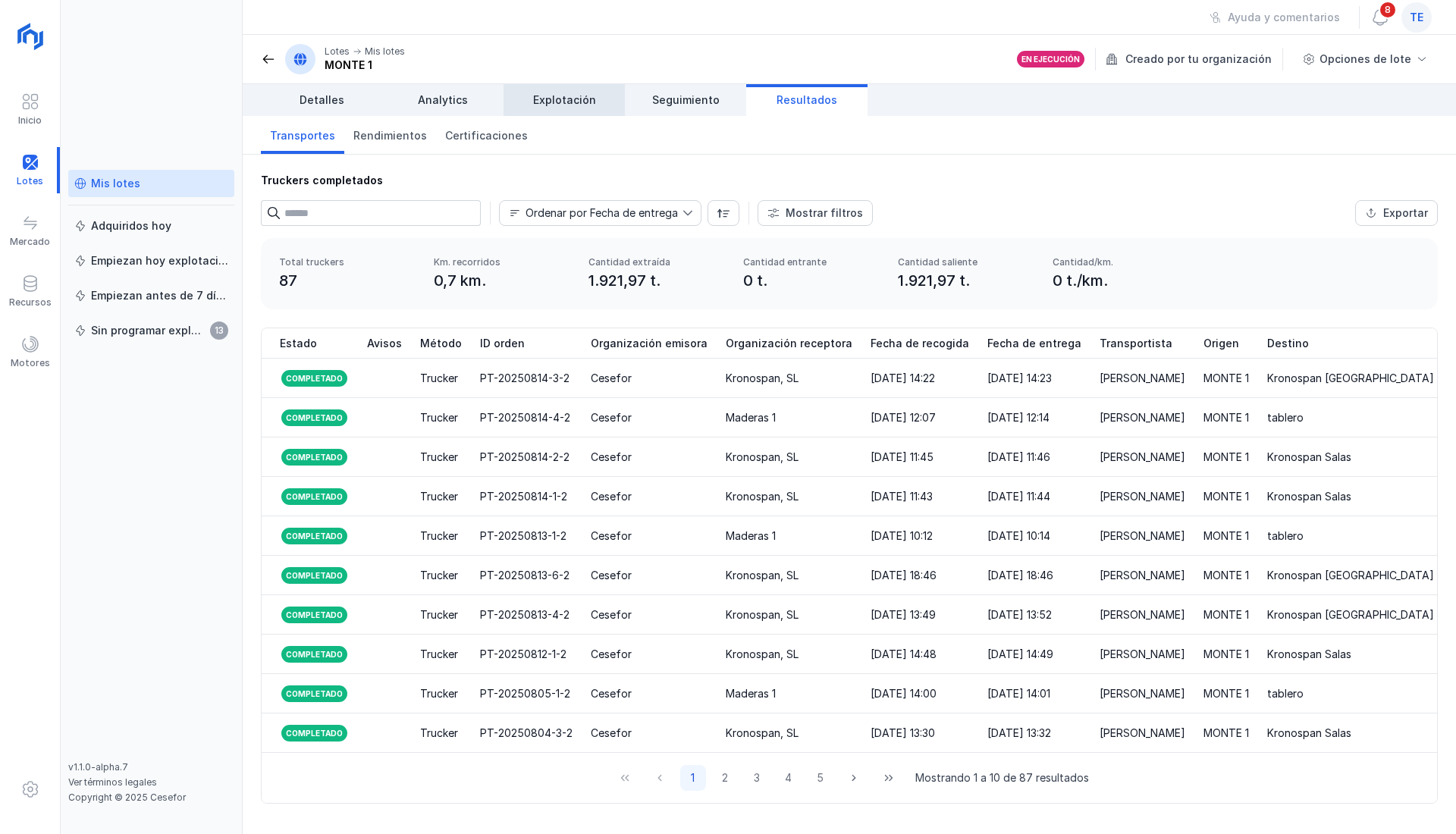
click at [546, 96] on span "Explotación" at bounding box center [564, 100] width 63 height 15
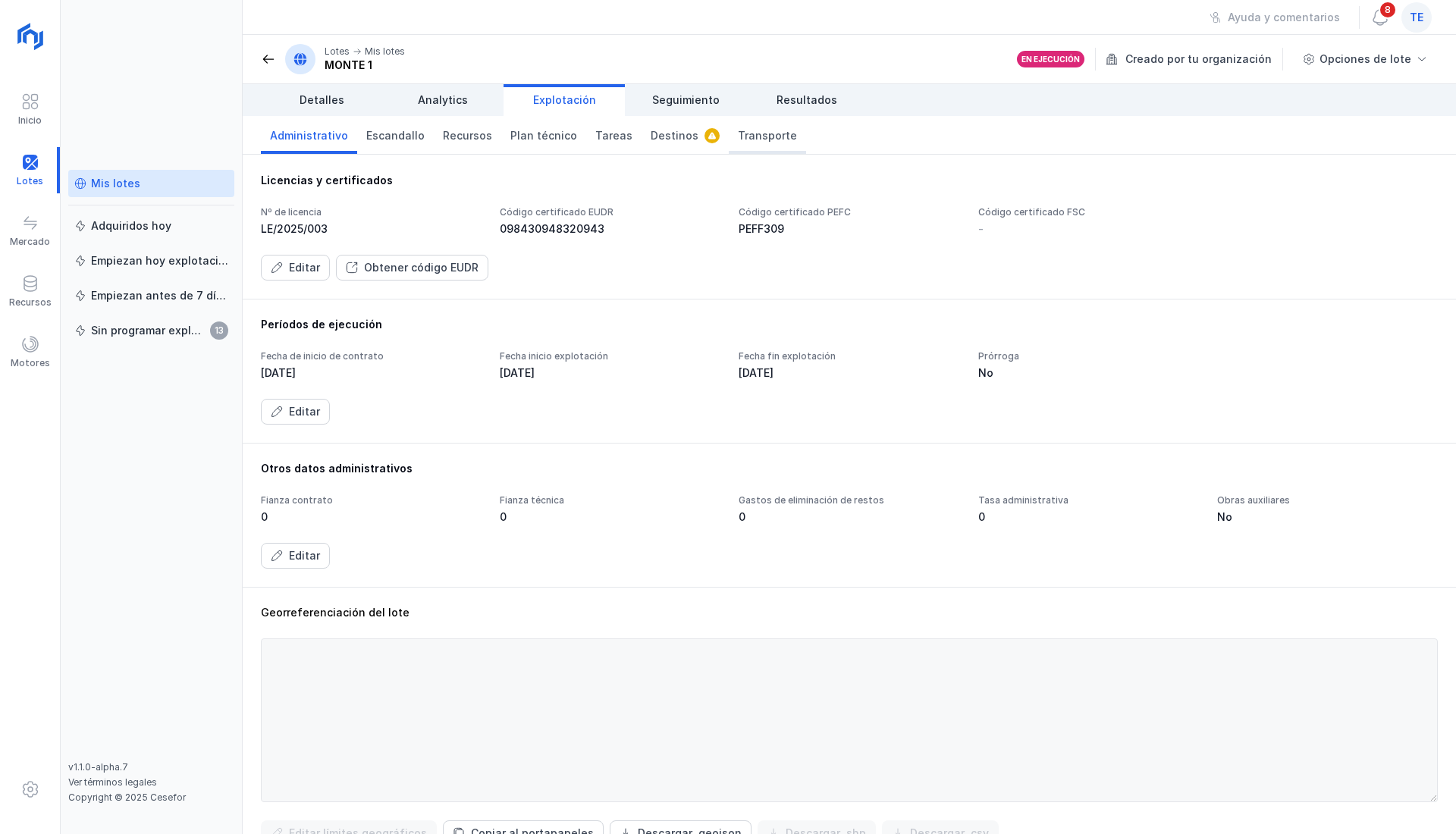
click at [759, 132] on span "Transporte" at bounding box center [767, 135] width 59 height 15
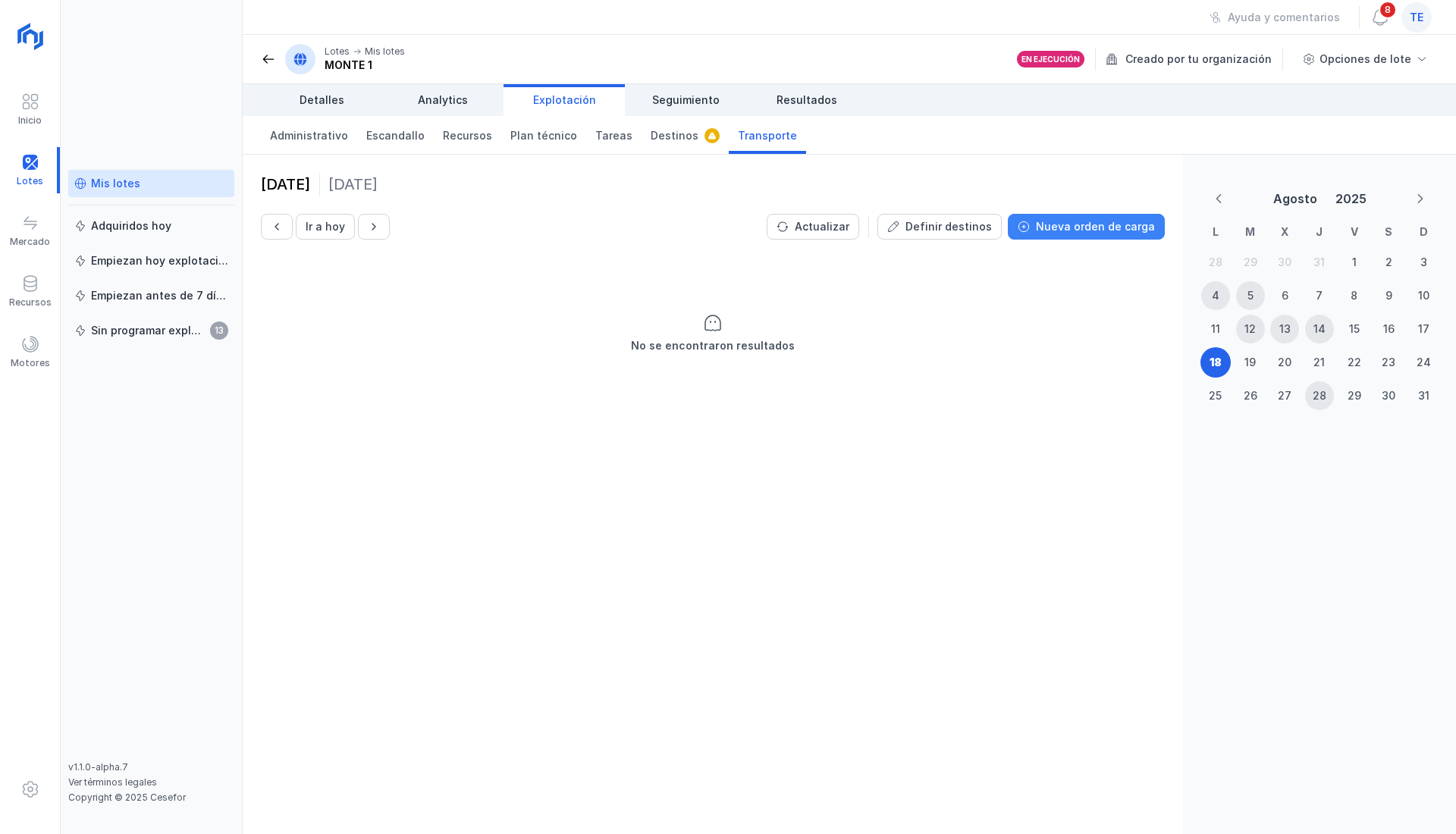
click at [1041, 232] on button "Nueva orden de carga" at bounding box center [1086, 226] width 157 height 26
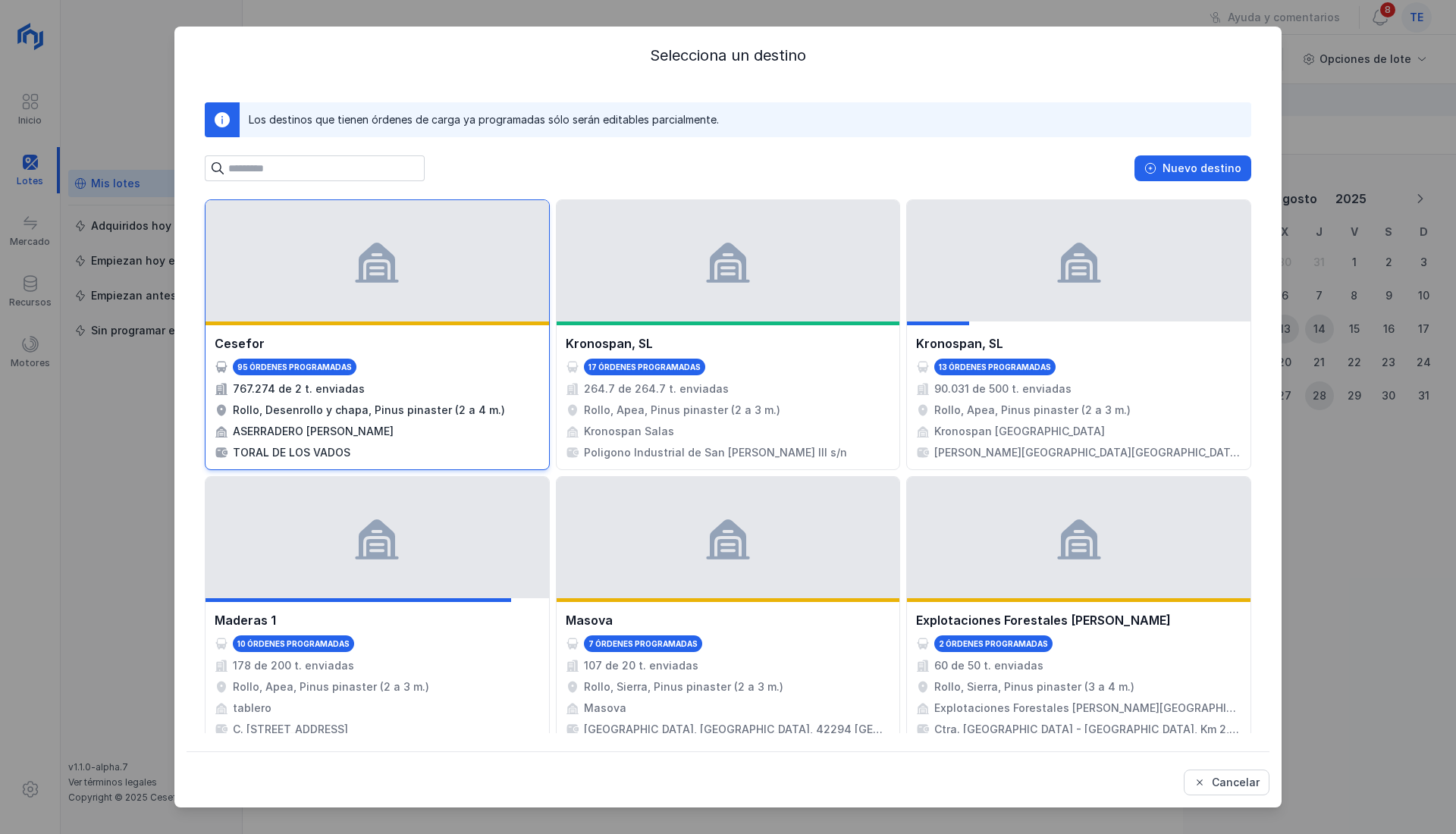
click at [274, 300] on div at bounding box center [377, 261] width 344 height 122
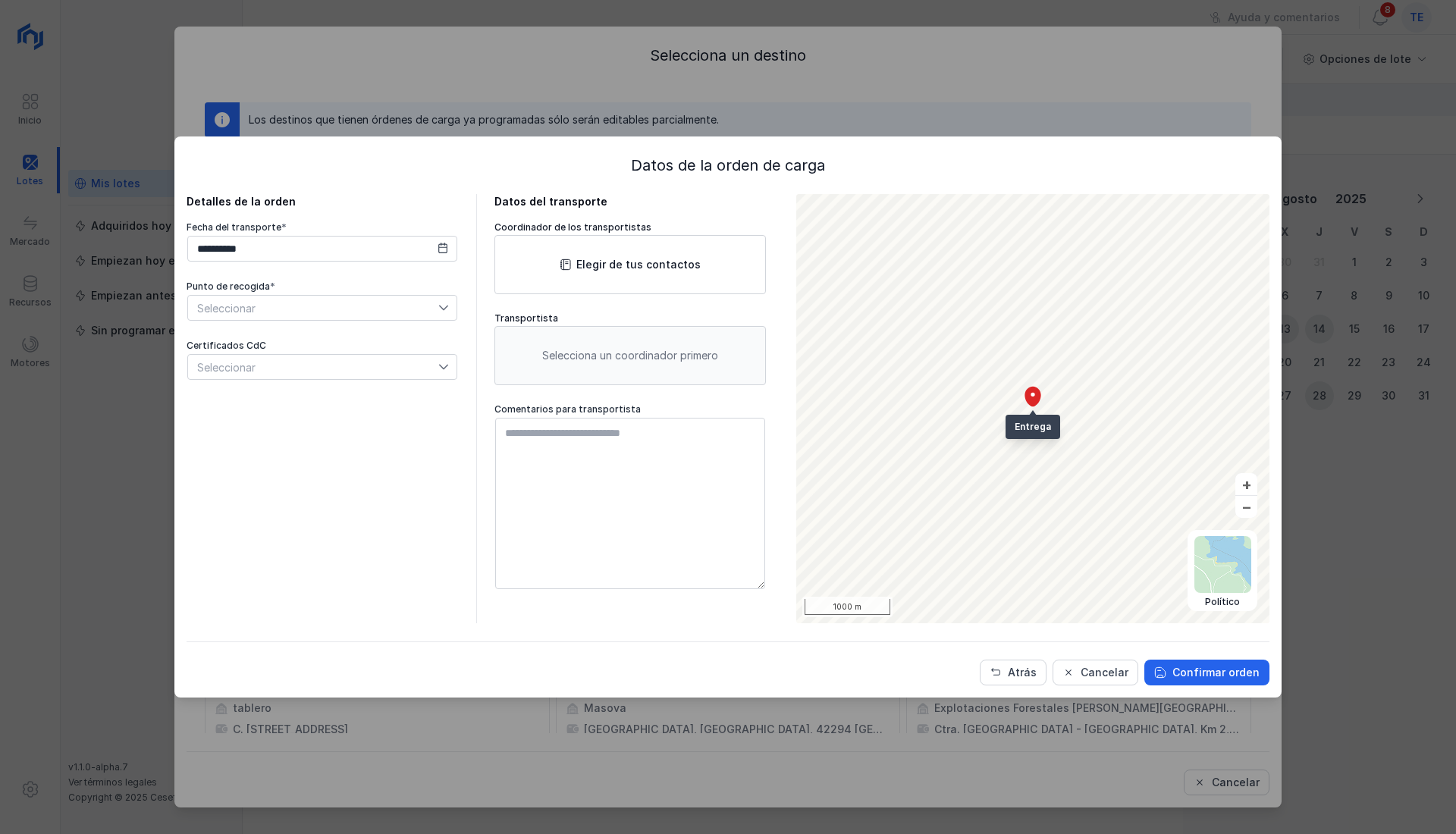
click at [379, 369] on div "Seleccionar" at bounding box center [313, 366] width 250 height 24
click at [1109, 666] on div "Cancelar" at bounding box center [1104, 672] width 48 height 15
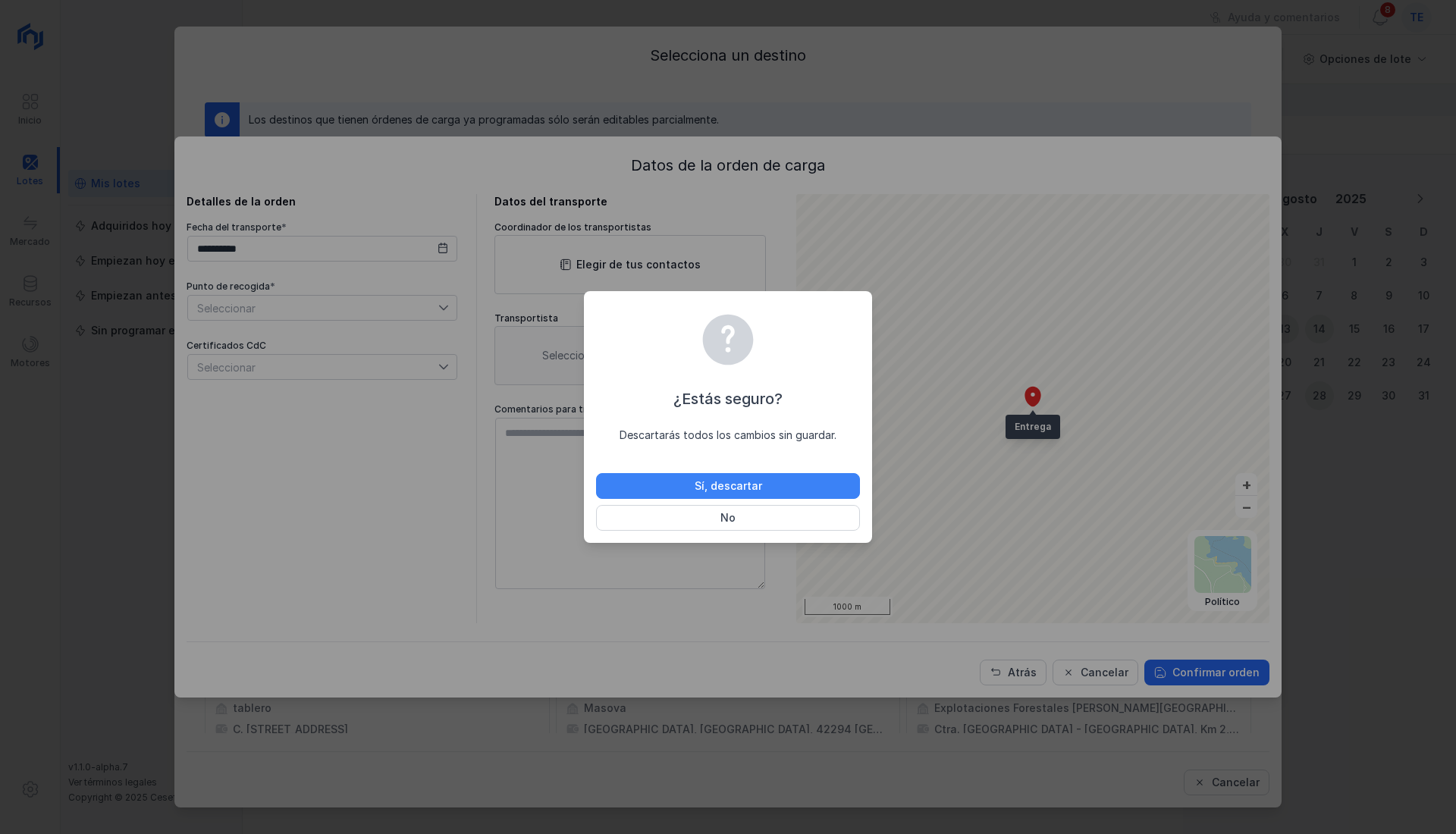
drag, startPoint x: 754, startPoint y: 476, endPoint x: 770, endPoint y: 535, distance: 61.1
click at [755, 476] on button "Sí, descartar" at bounding box center [728, 486] width 263 height 26
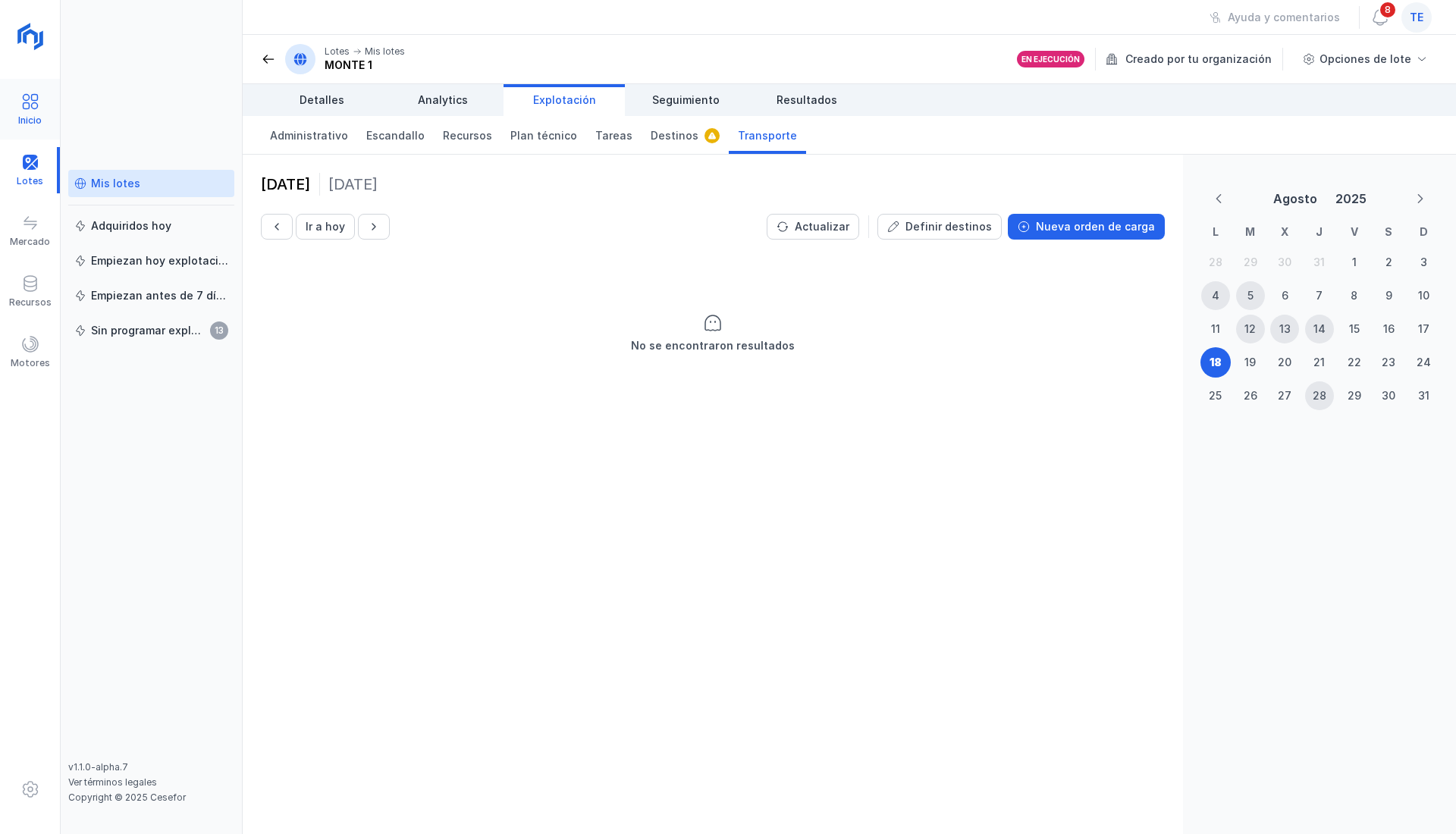
click at [23, 91] on div "Inicio" at bounding box center [30, 109] width 60 height 46
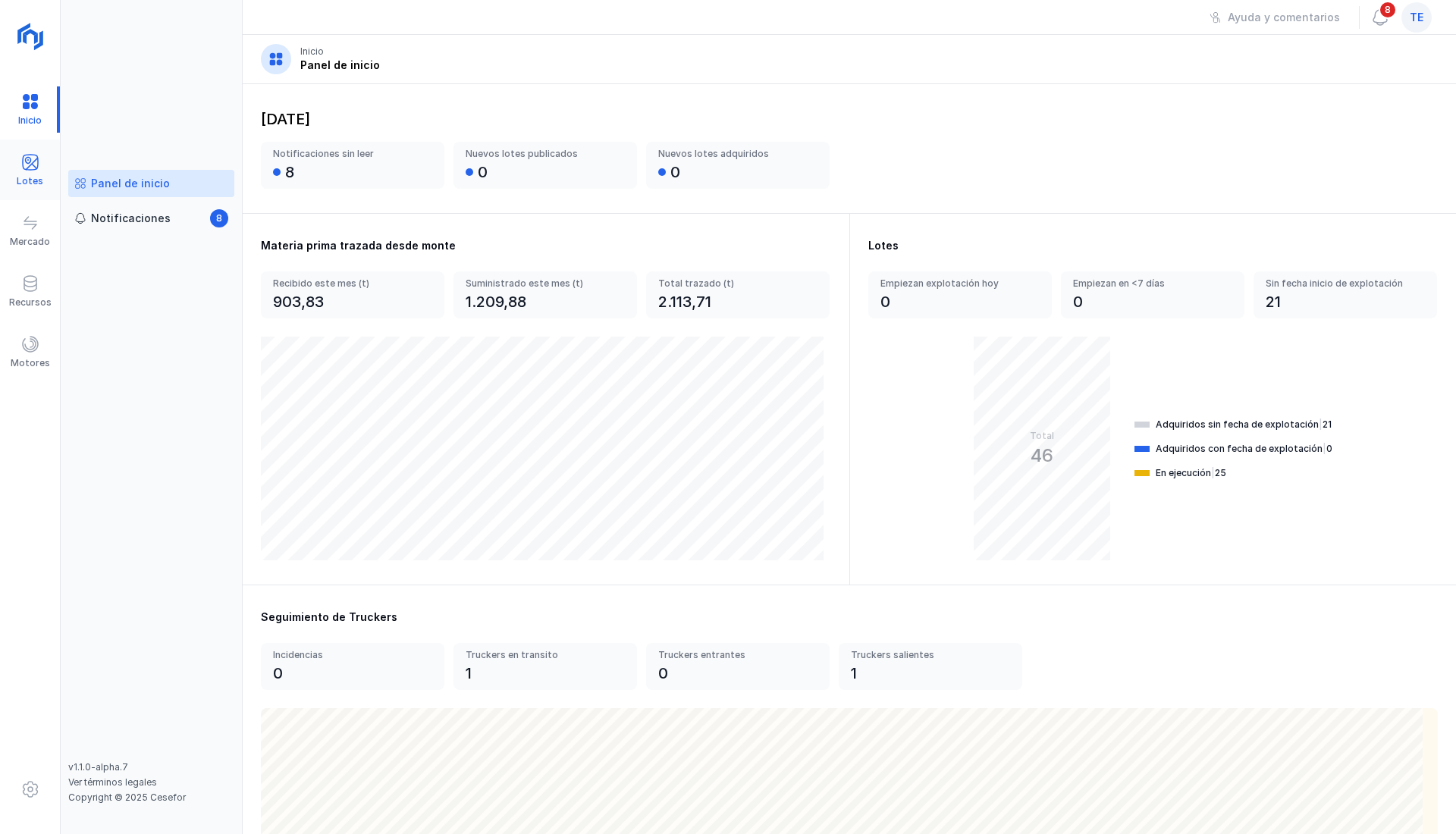
click at [34, 164] on span at bounding box center [30, 161] width 18 height 18
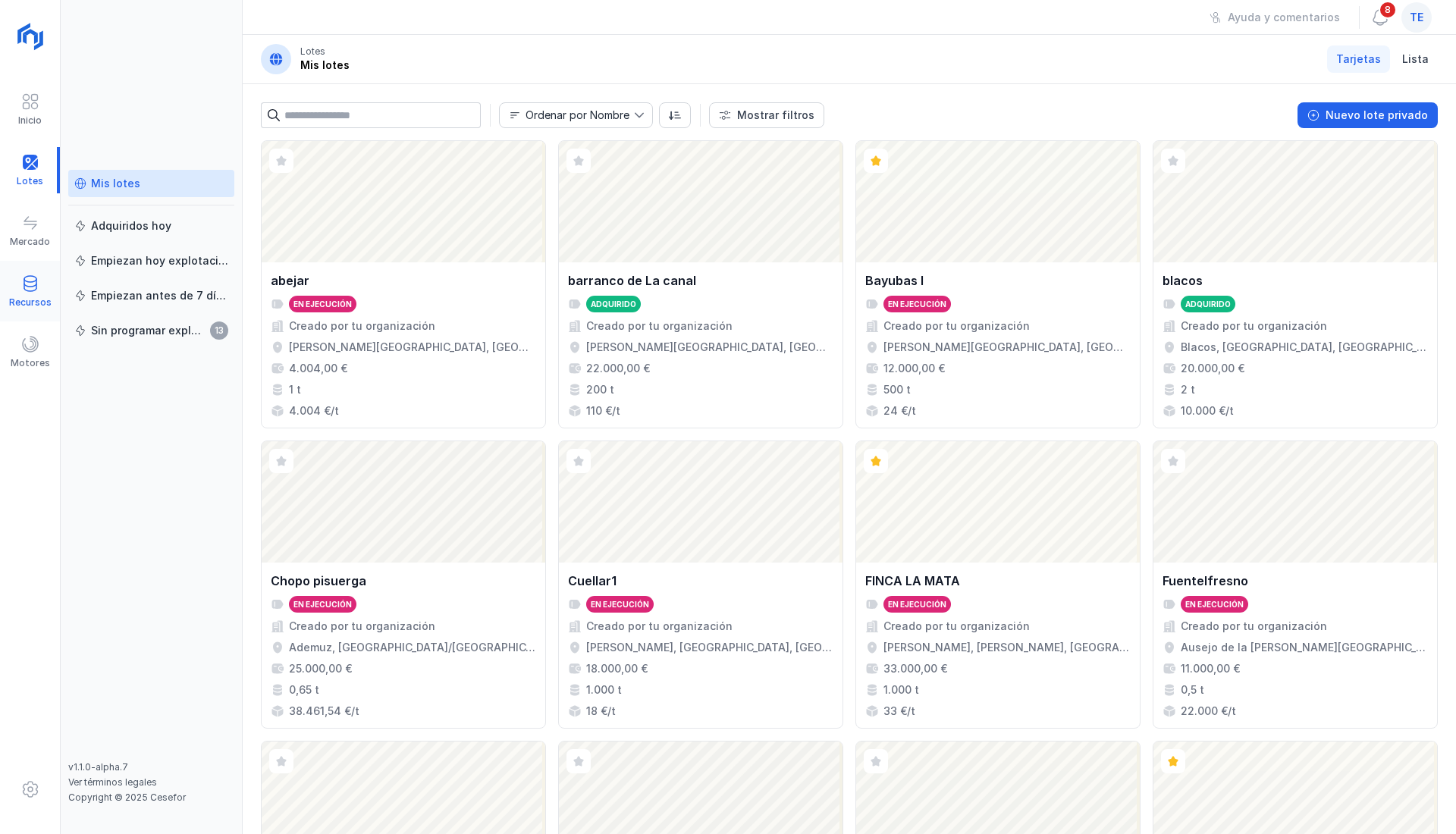
click at [34, 284] on span at bounding box center [30, 283] width 18 height 18
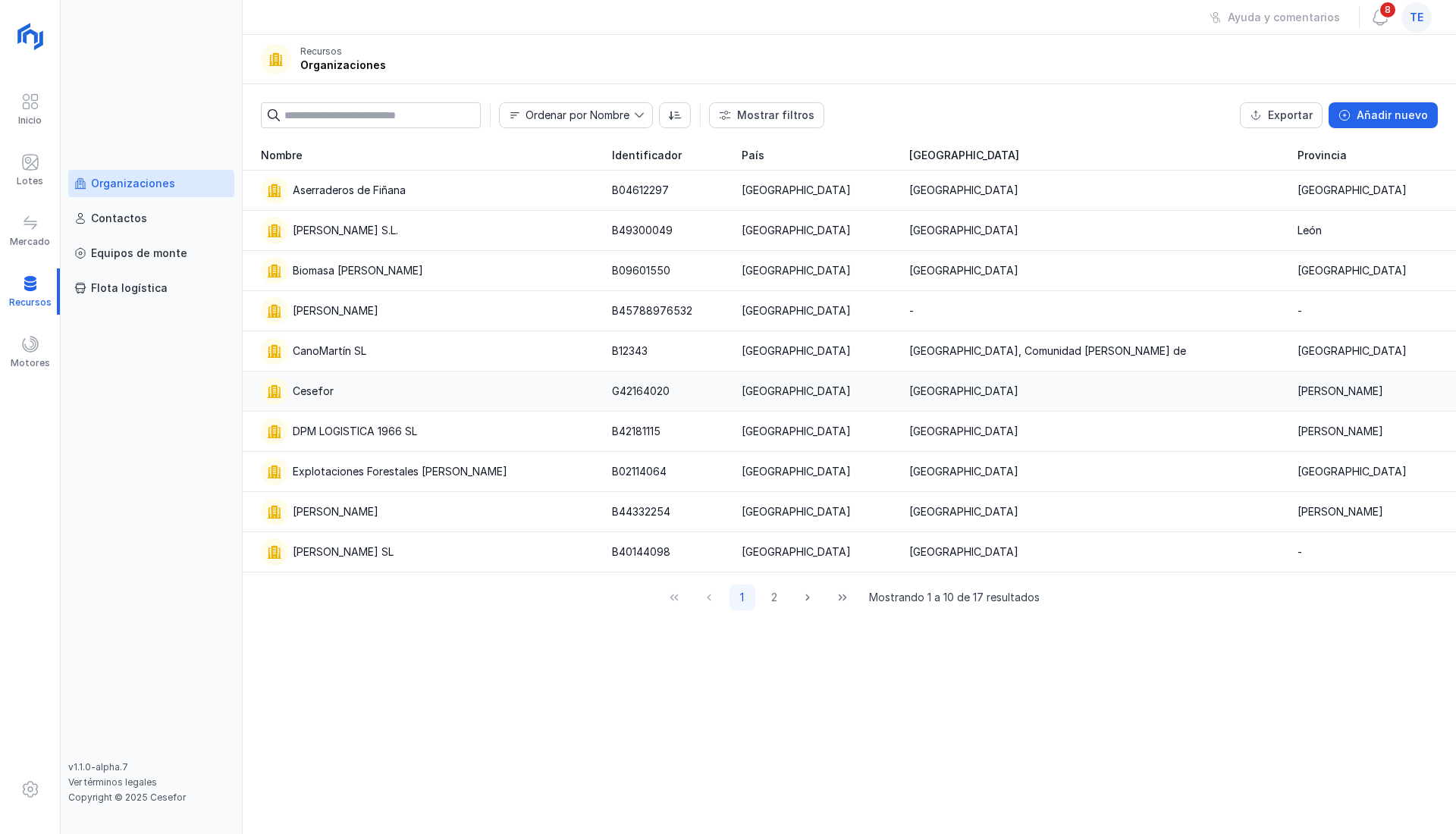
click at [320, 390] on div "Cesefor" at bounding box center [313, 390] width 41 height 15
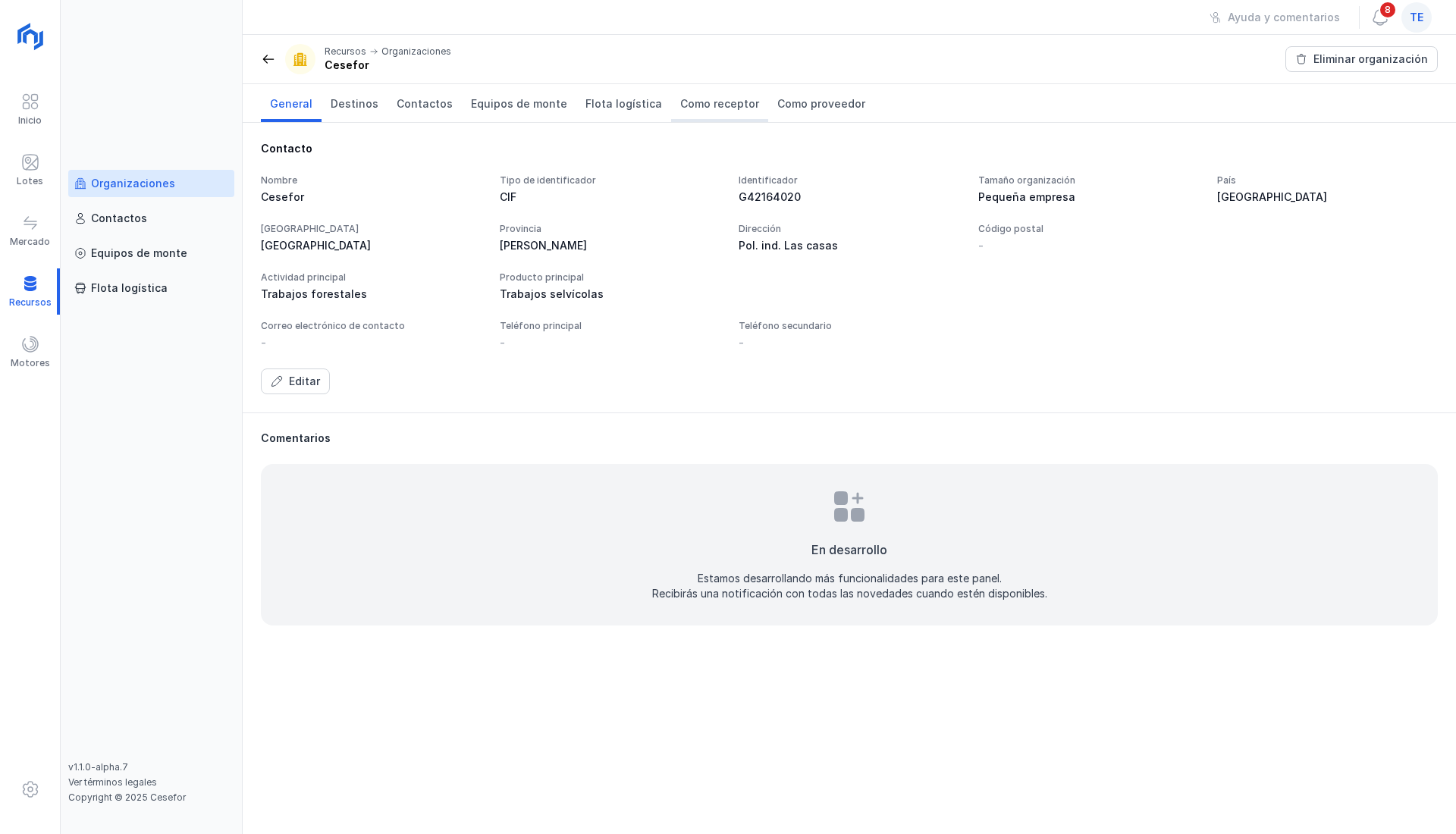
click at [715, 100] on span "Como receptor" at bounding box center [719, 104] width 79 height 15
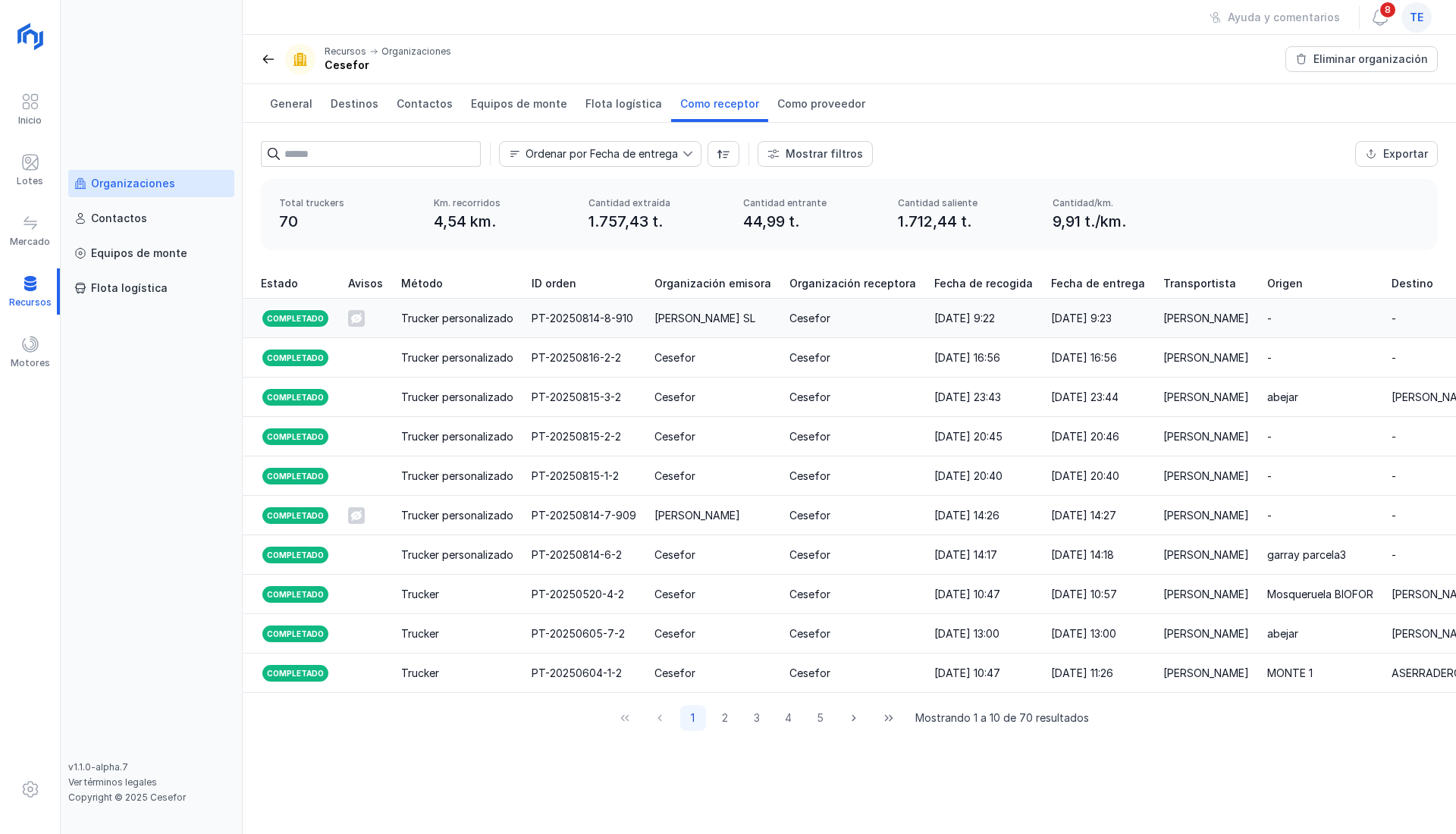
click at [691, 320] on div "[PERSON_NAME] SL" at bounding box center [704, 318] width 101 height 15
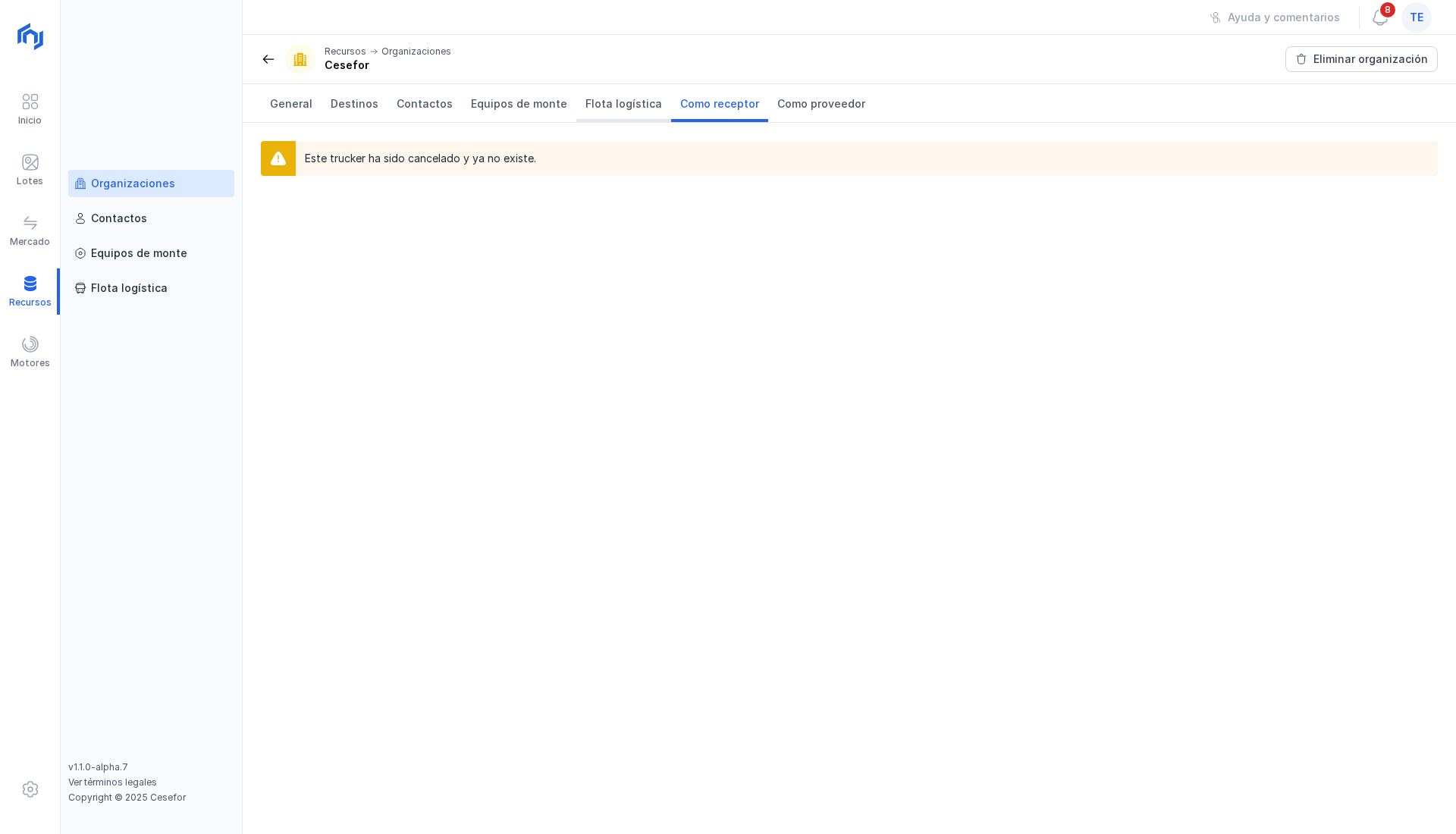
click at [603, 99] on span "Flota logística" at bounding box center [624, 104] width 76 height 15
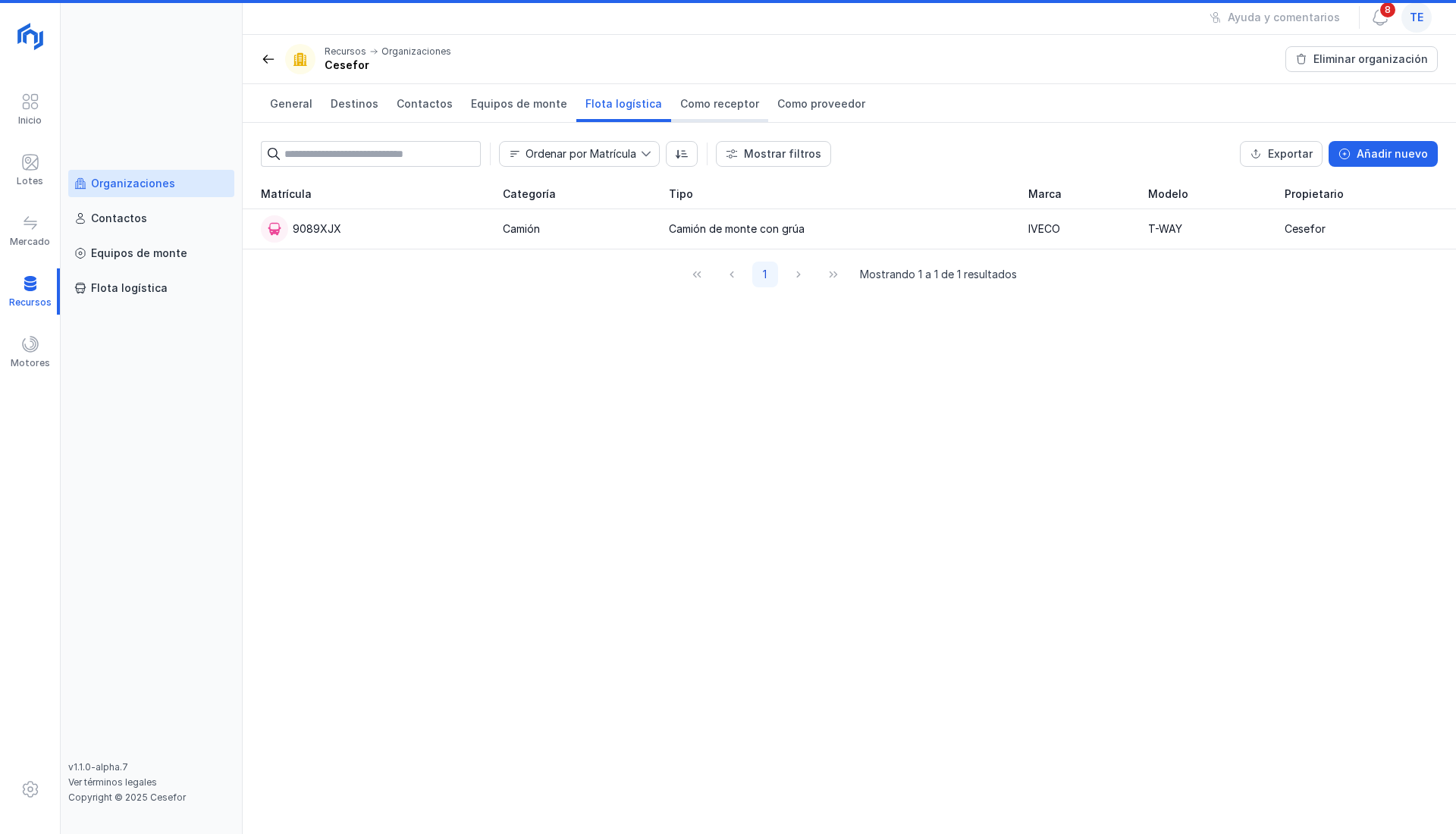
click at [709, 94] on link "Como receptor" at bounding box center [719, 103] width 97 height 38
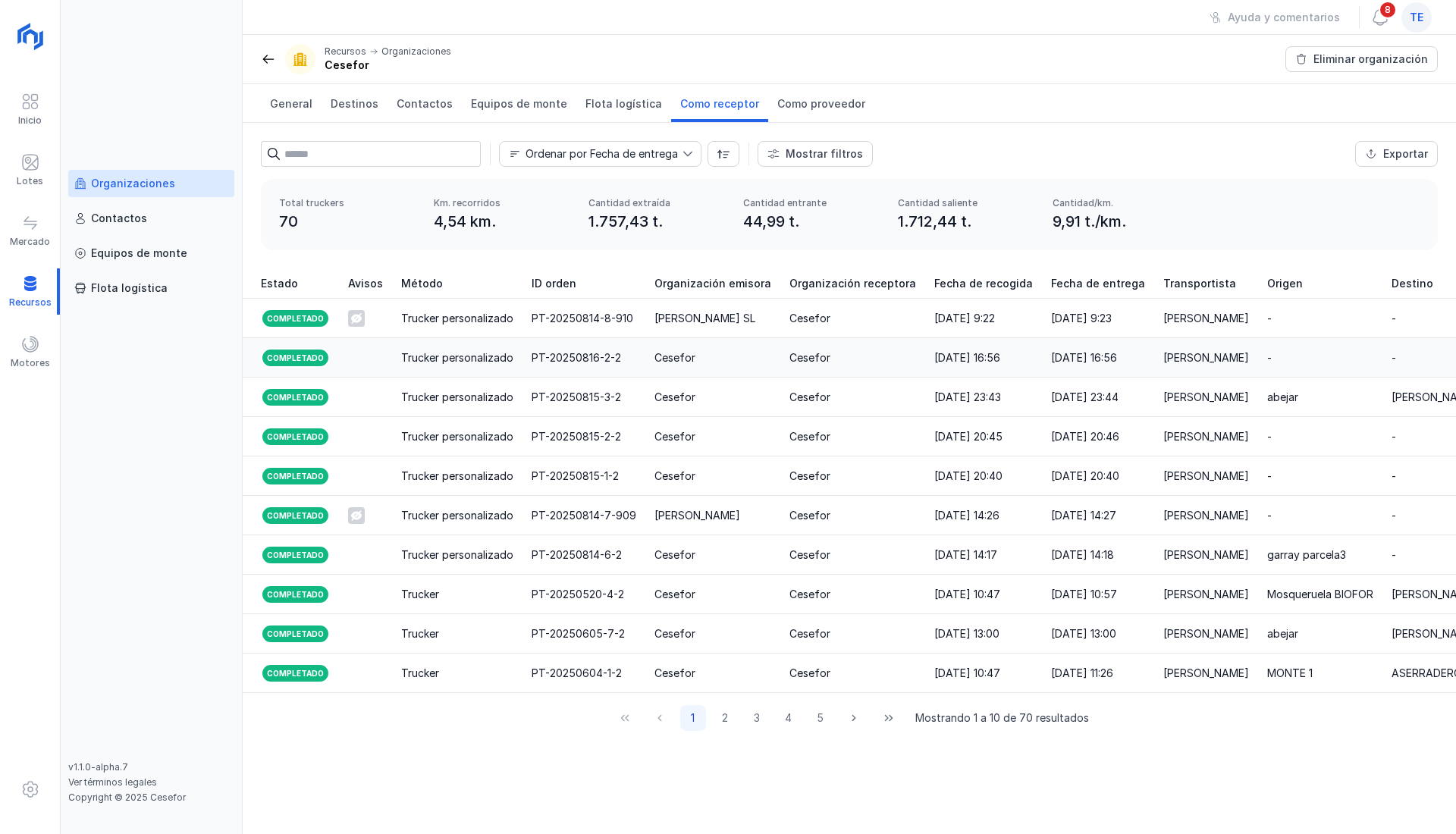
click at [422, 352] on div "Trucker personalizado" at bounding box center [458, 357] width 112 height 15
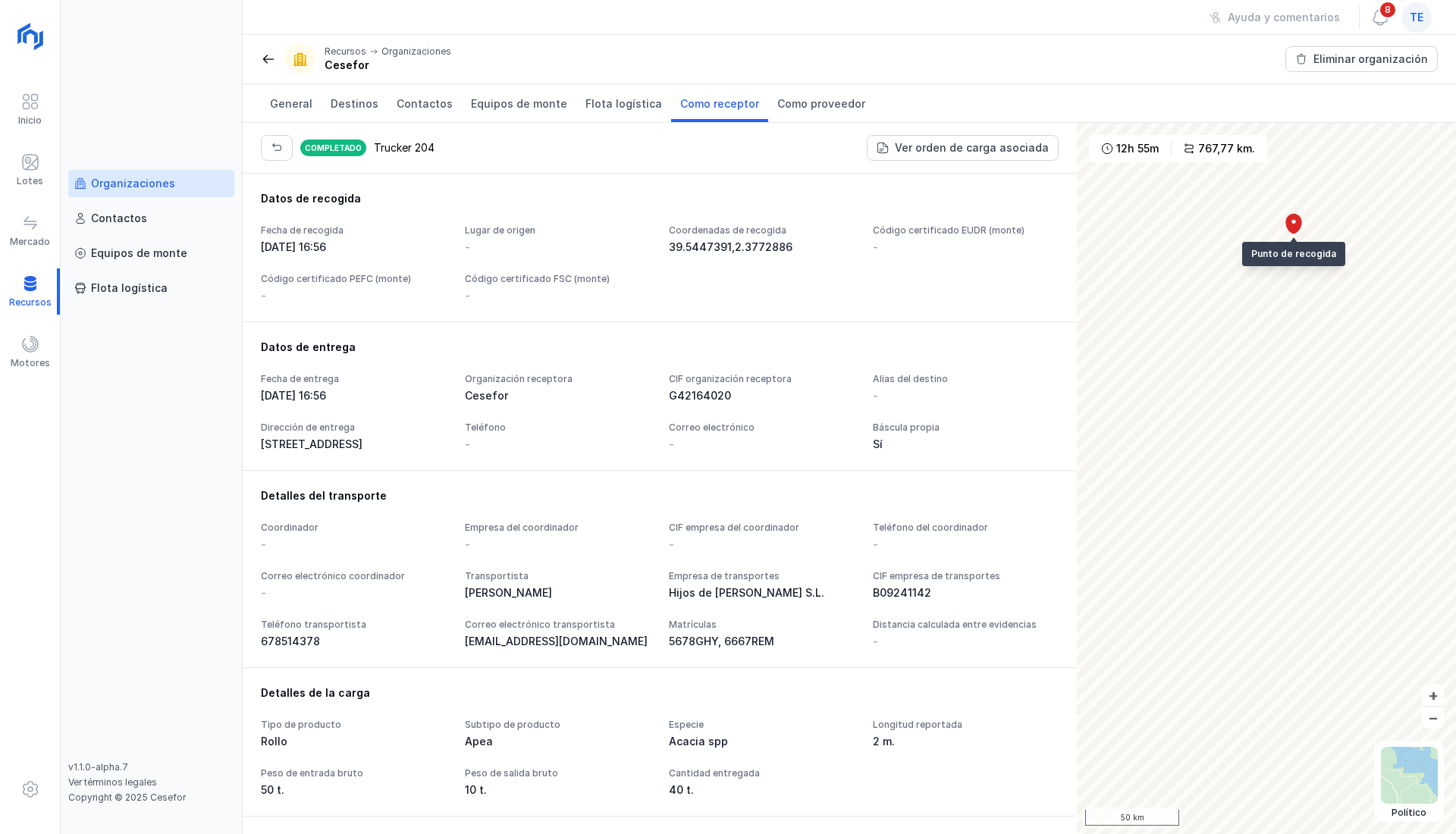
scroll to position [303, 0]
drag, startPoint x: 397, startPoint y: 691, endPoint x: 383, endPoint y: 584, distance: 107.9
click at [383, 584] on div "Coordinador - Empresa del coordinador - CIF empresa del coordinador - Teléfono …" at bounding box center [659, 584] width 797 height 127
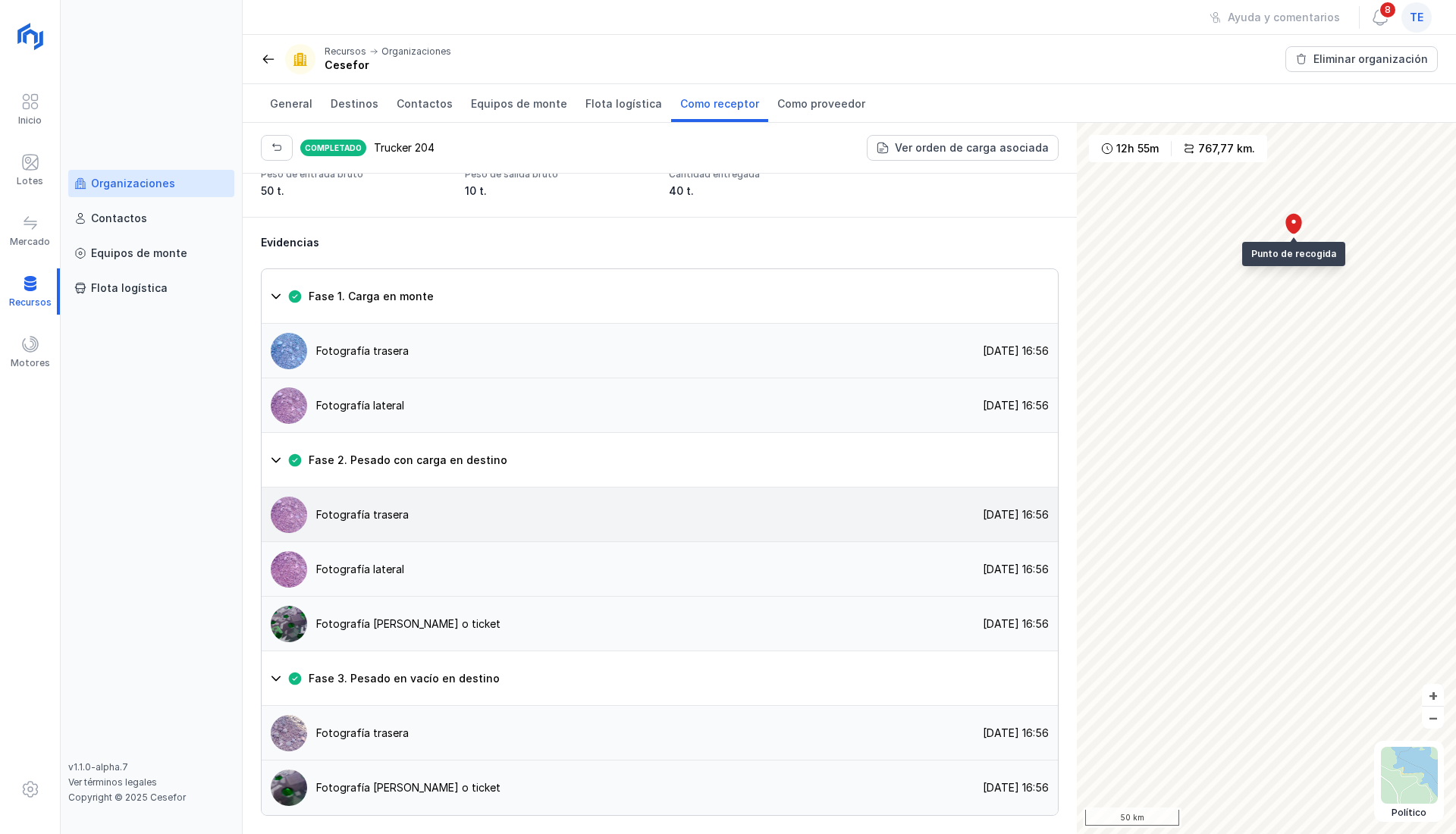
scroll to position [1044, 0]
click at [275, 145] on span "button" at bounding box center [277, 148] width 12 height 12
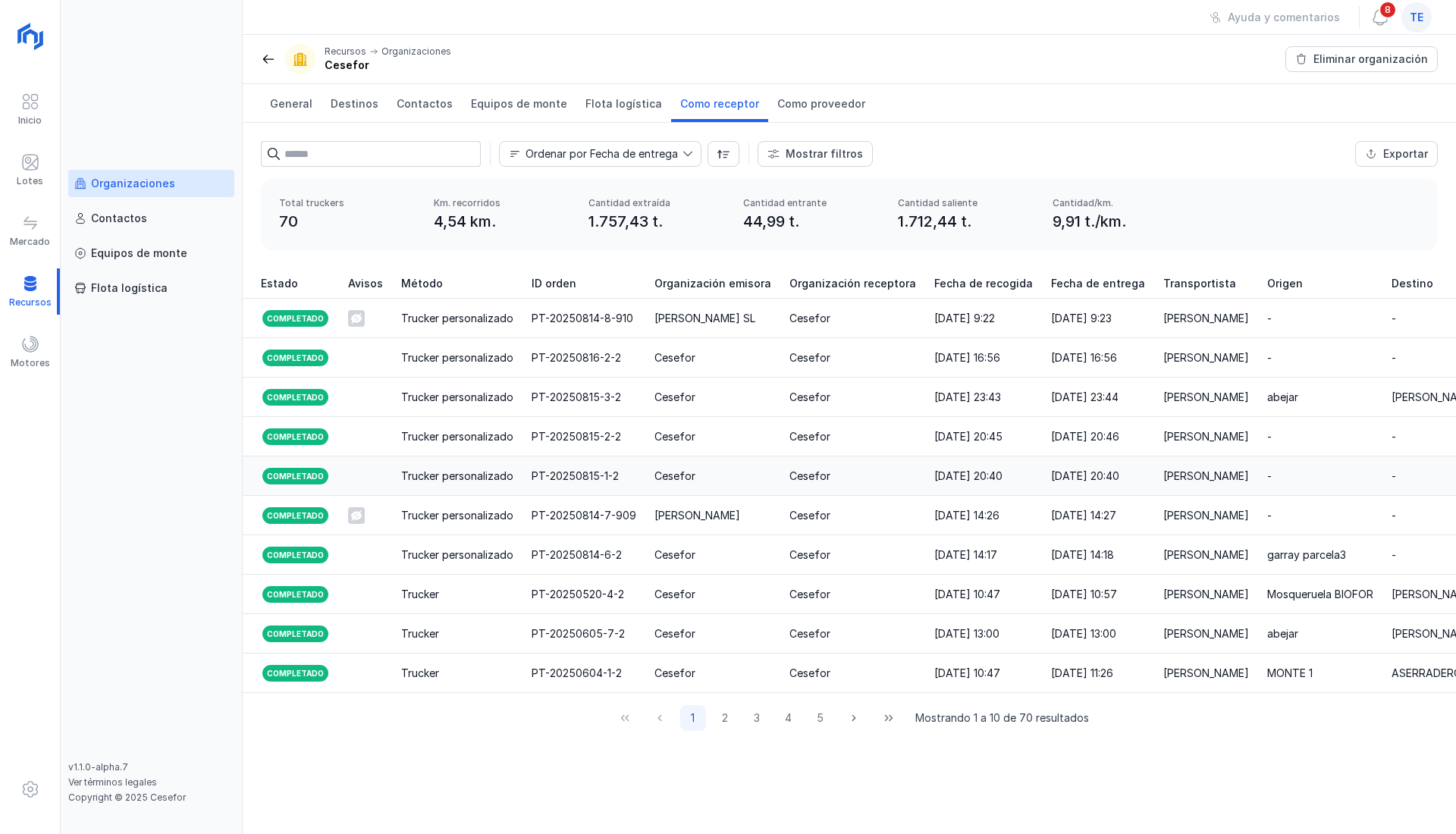
click at [834, 486] on td "Cesefor" at bounding box center [853, 476] width 145 height 40
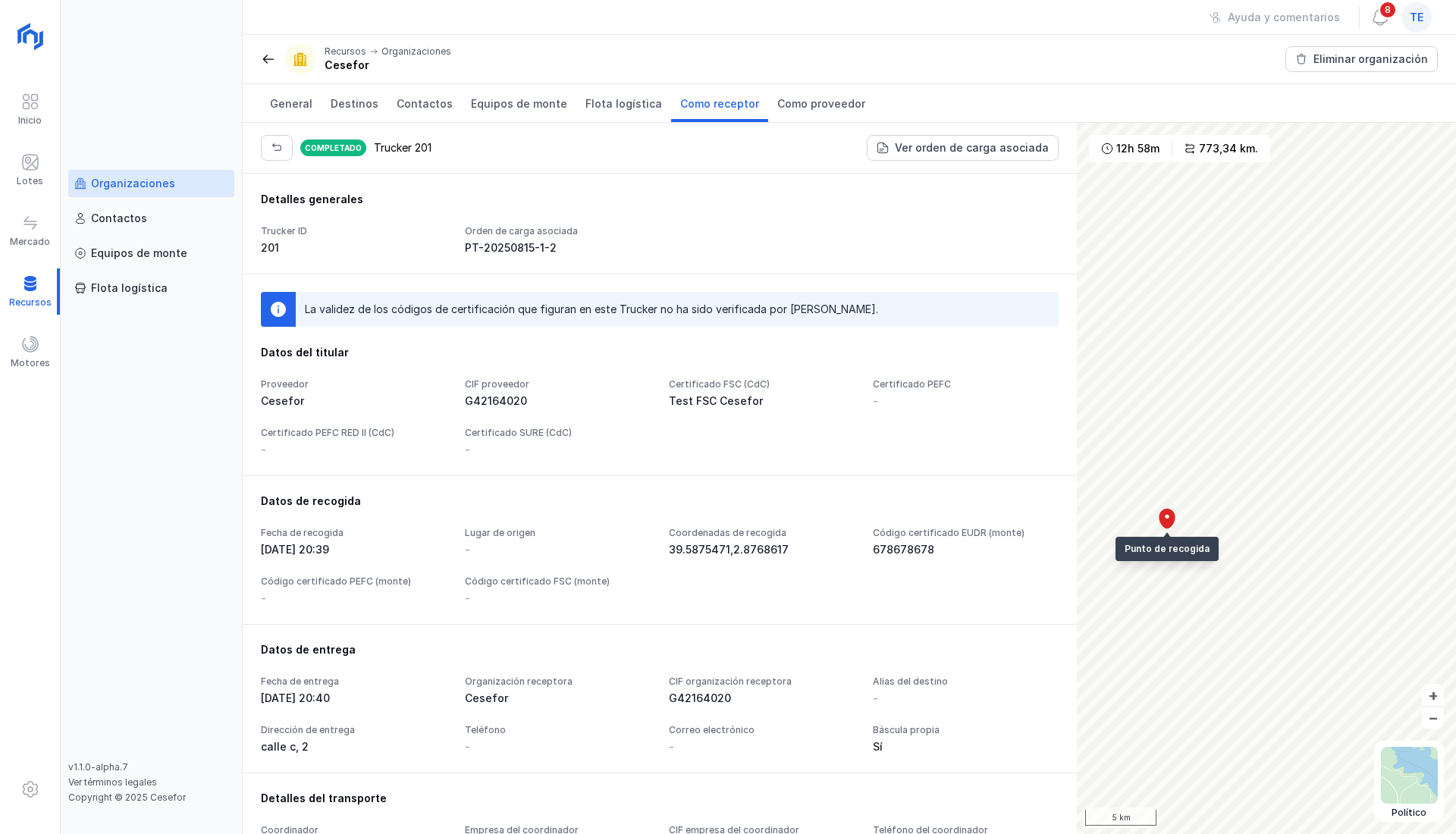
click at [293, 136] on div "Completado Trucker 201" at bounding box center [346, 147] width 171 height 26
click at [282, 146] on button "button" at bounding box center [277, 147] width 32 height 26
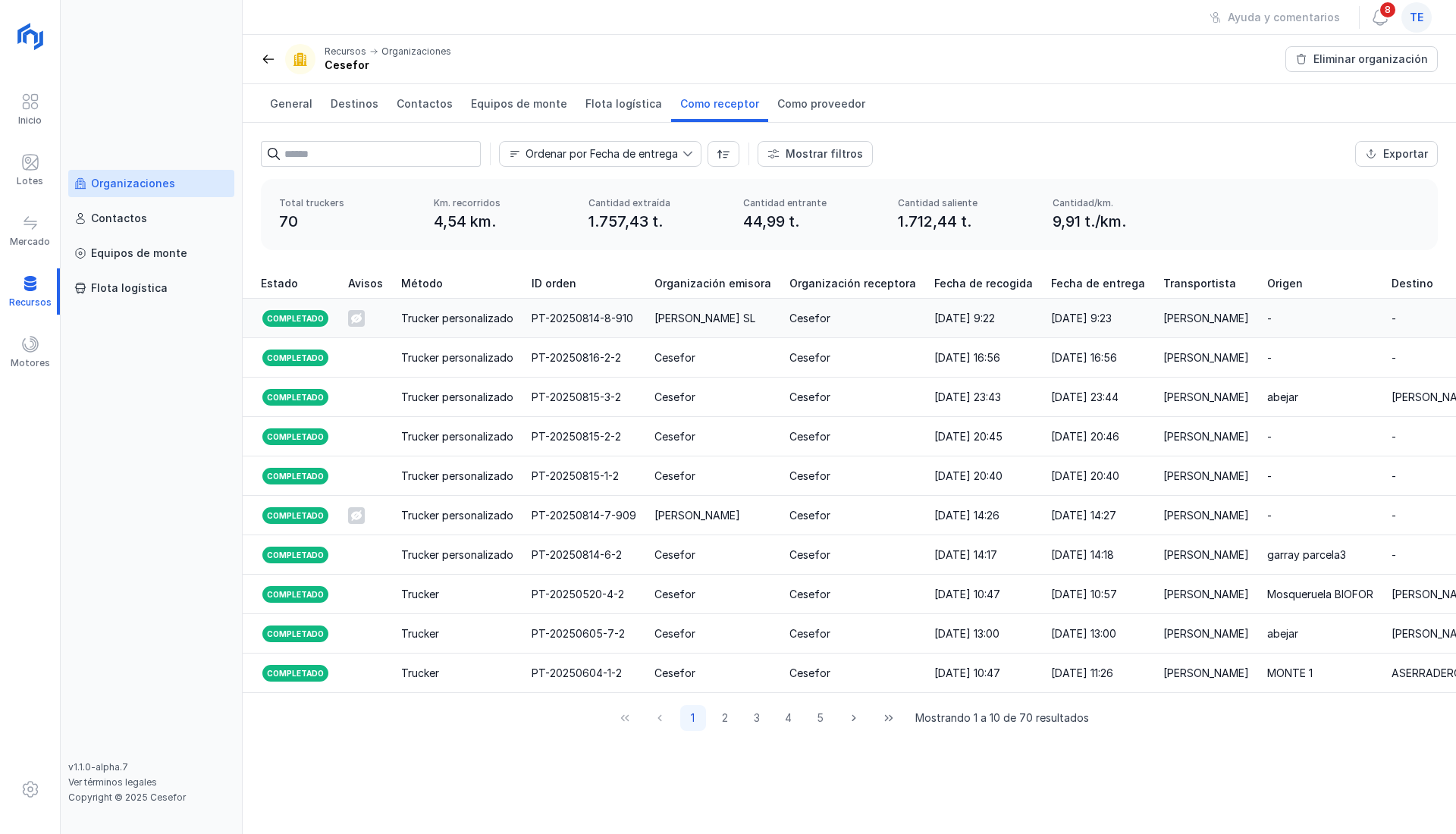
click at [585, 302] on td "PT-20250814-8-910" at bounding box center [584, 318] width 123 height 40
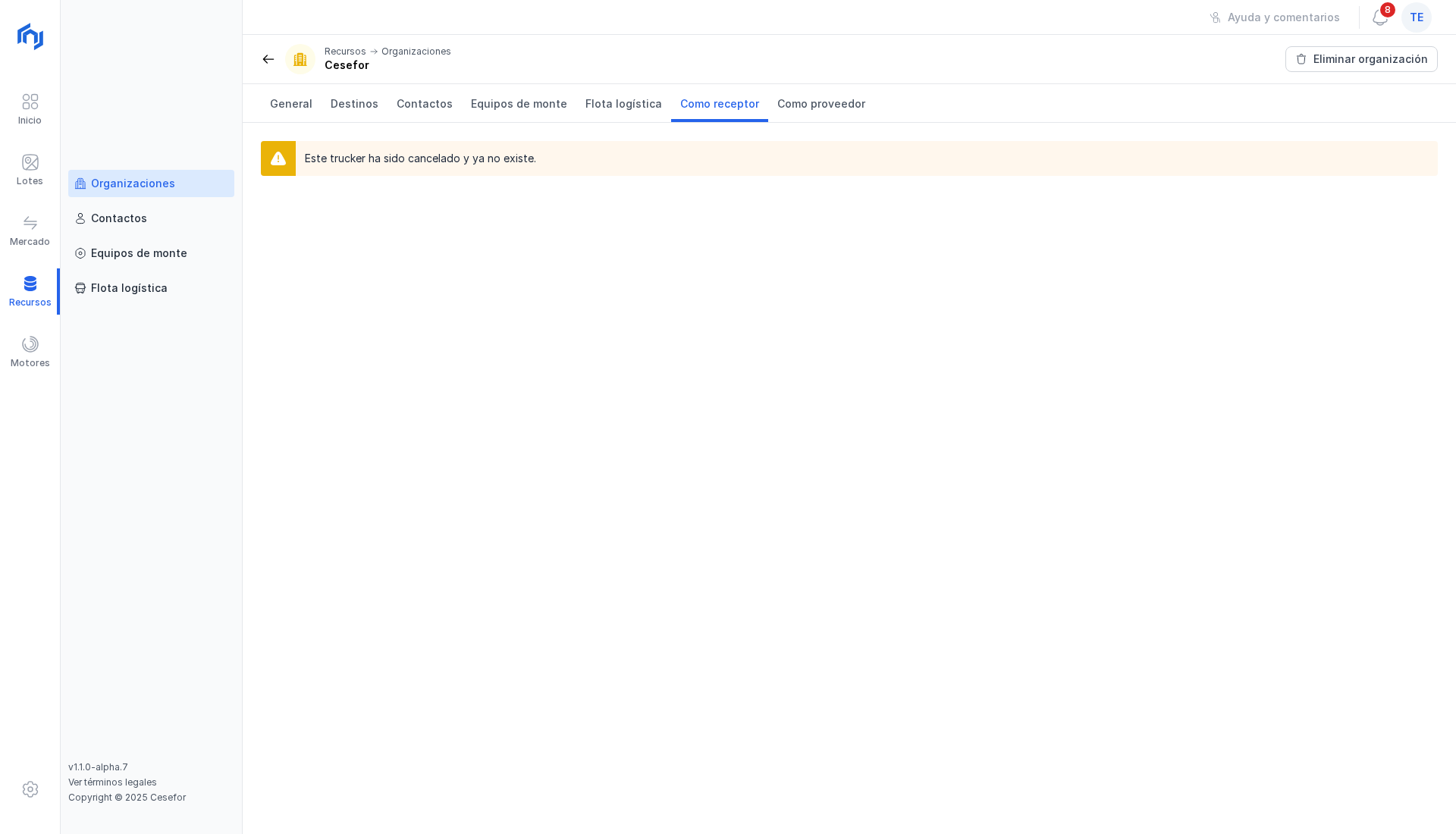
click at [264, 61] on span at bounding box center [268, 58] width 15 height 15
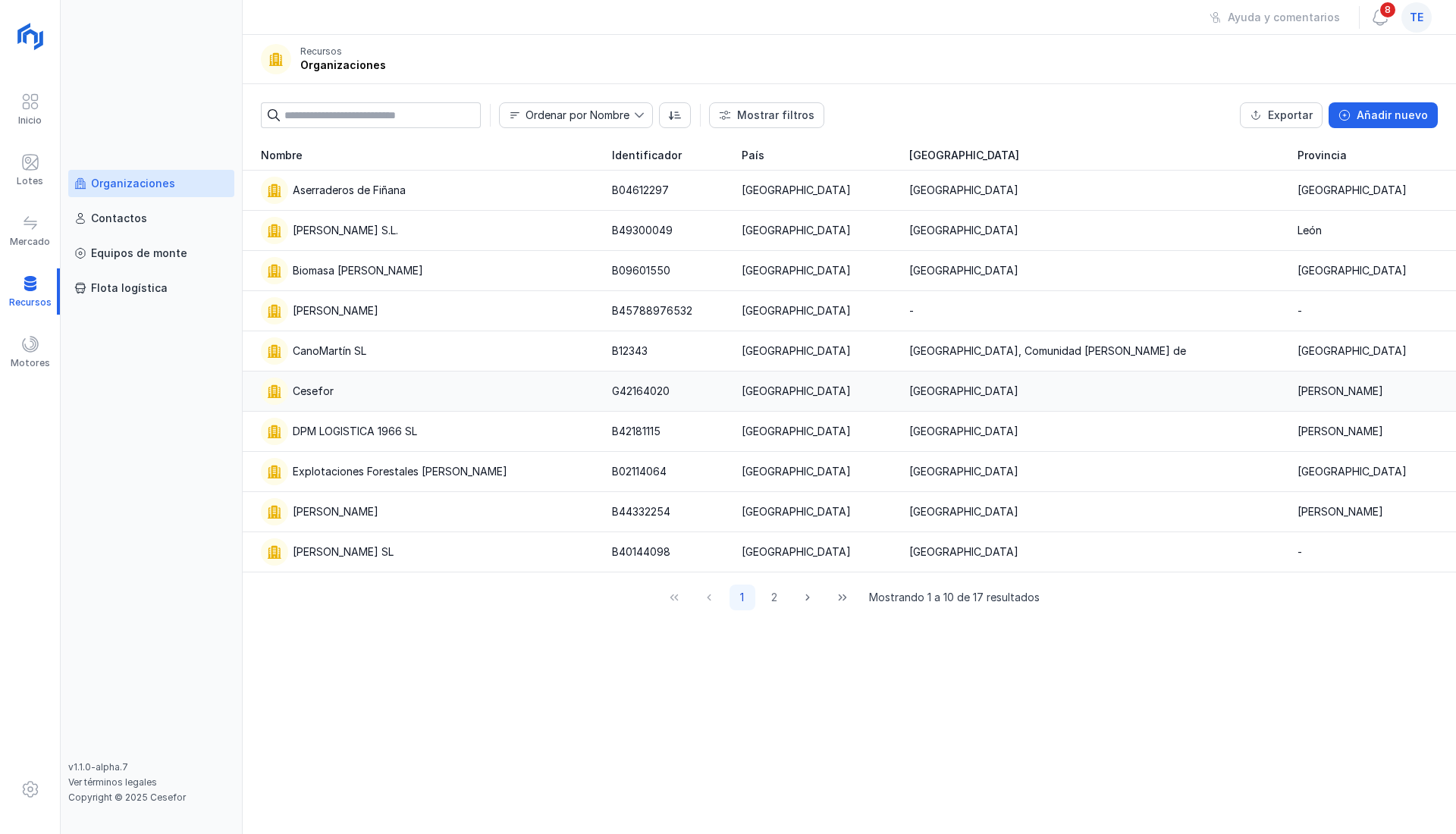
click at [327, 388] on div "Cesefor" at bounding box center [313, 390] width 41 height 15
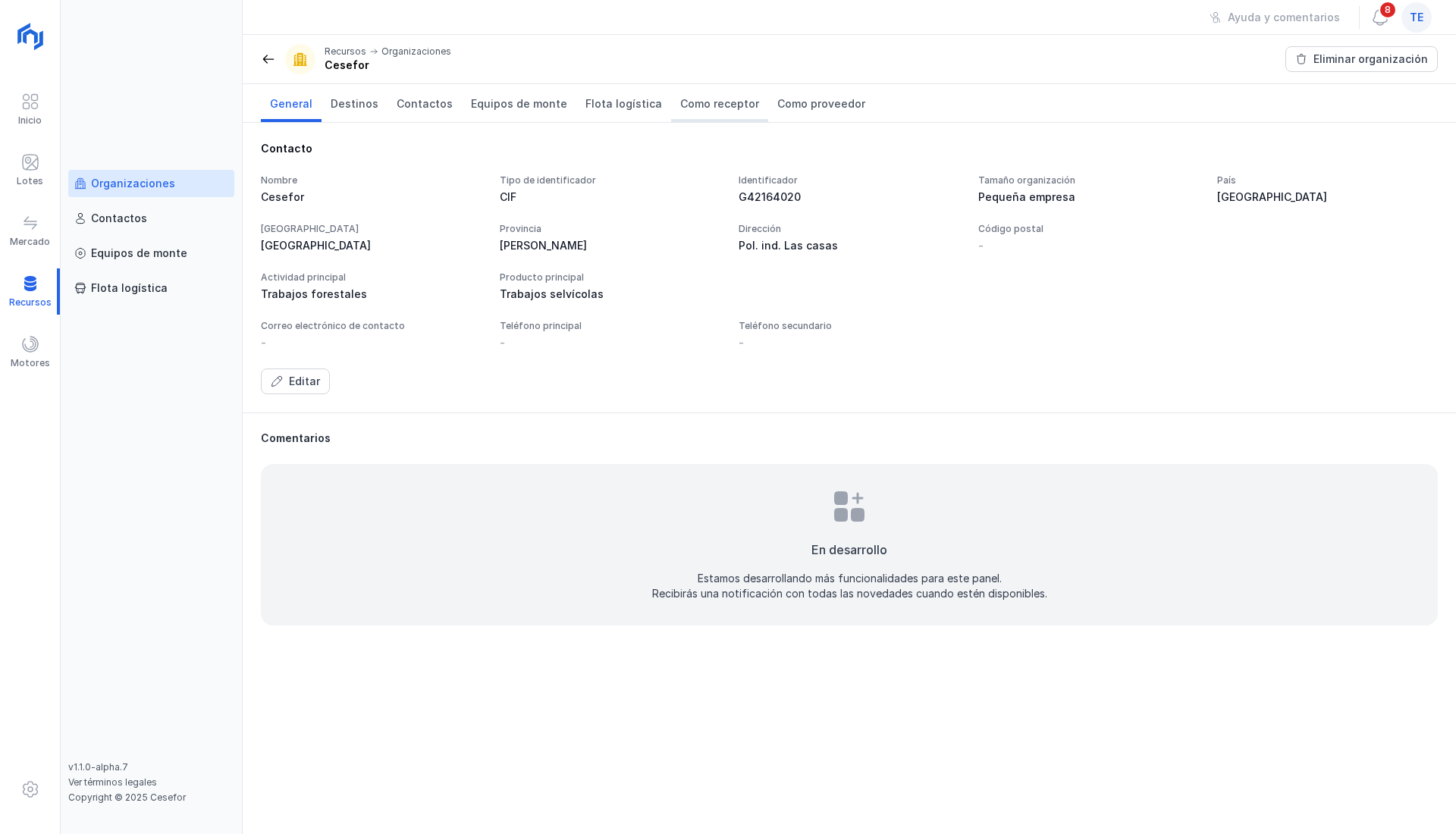
click at [717, 103] on span "Como receptor" at bounding box center [719, 104] width 79 height 15
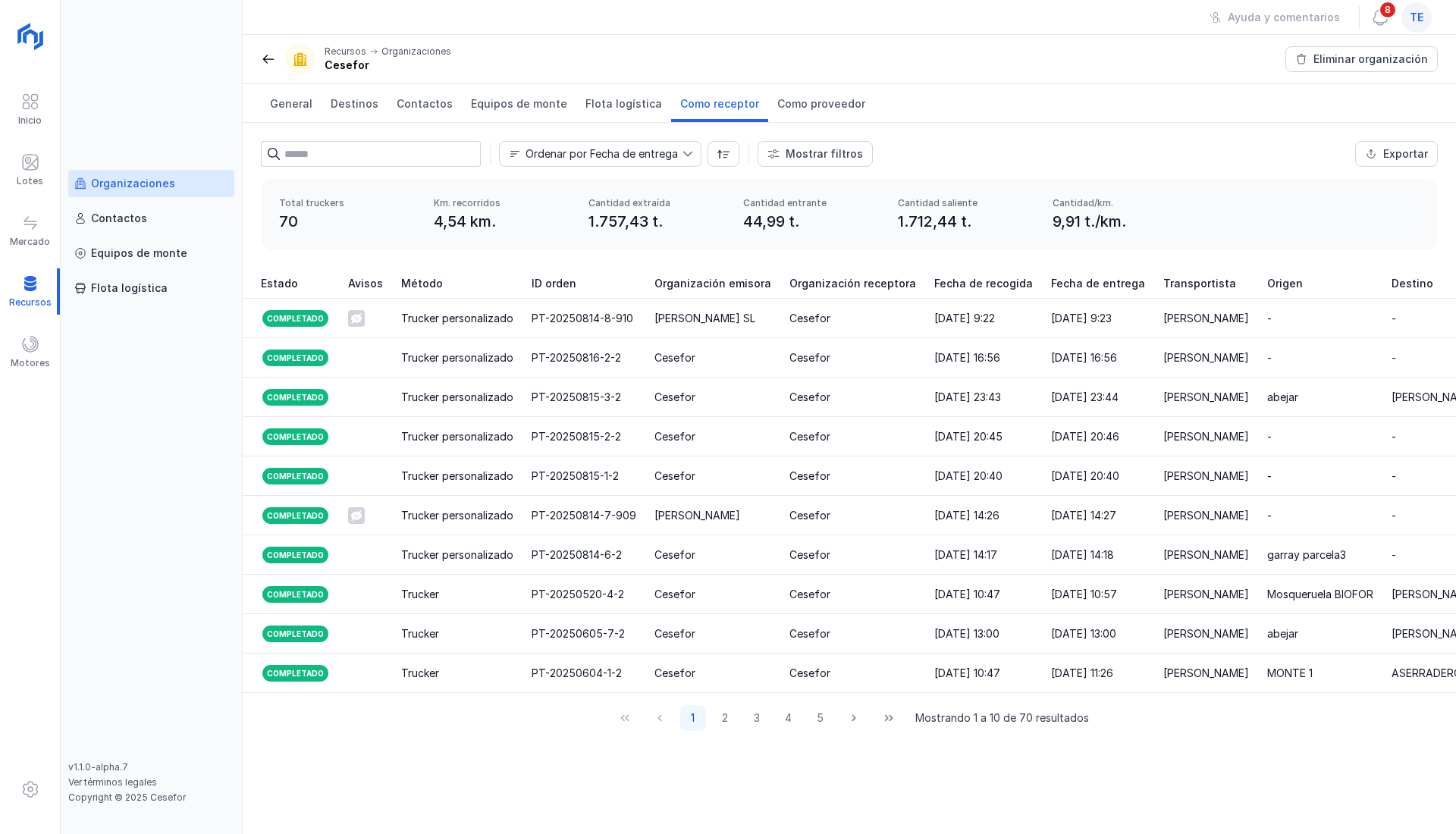
click at [457, 217] on div "4,54 km." at bounding box center [501, 221] width 136 height 21
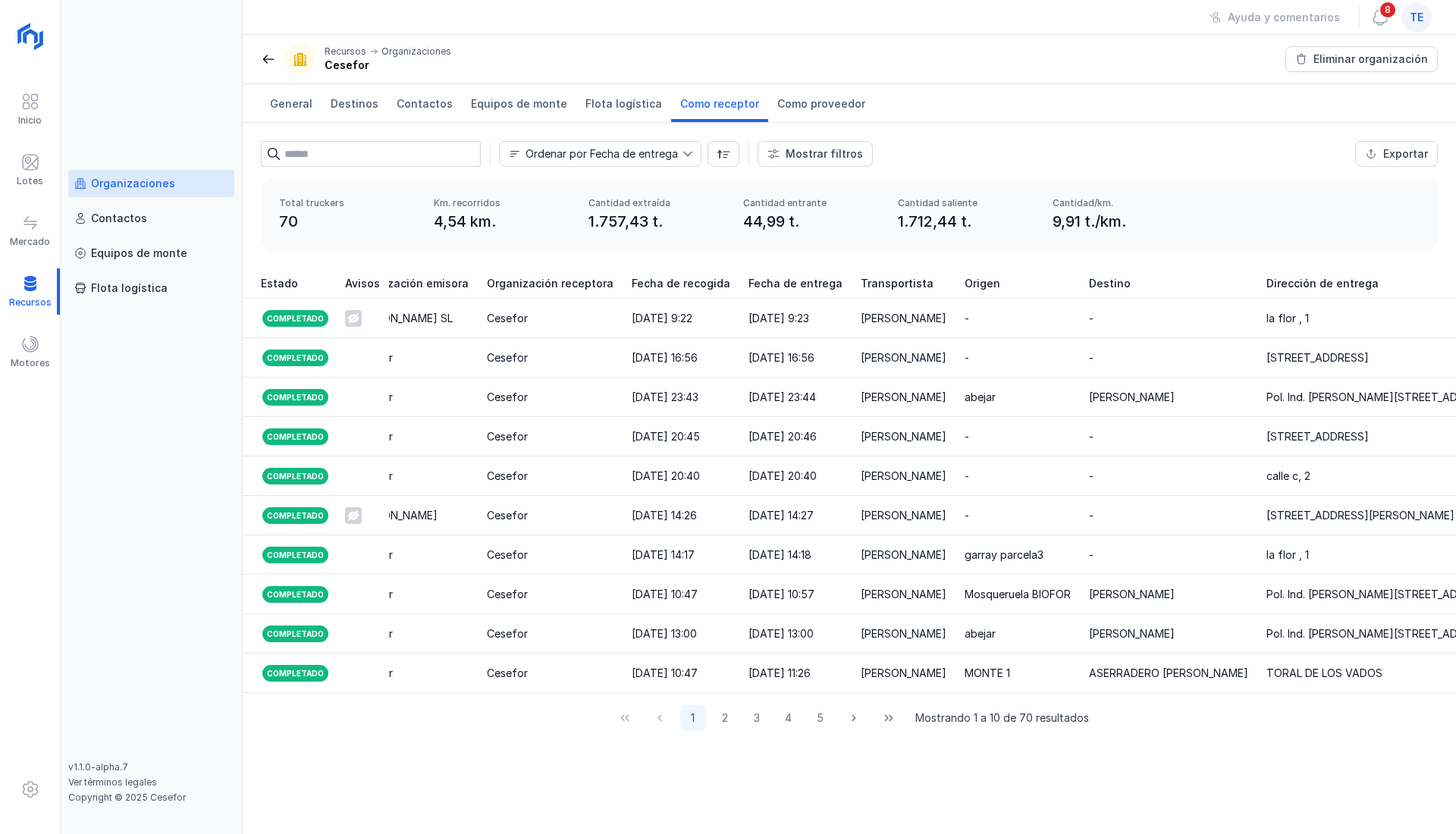
scroll to position [0, 374]
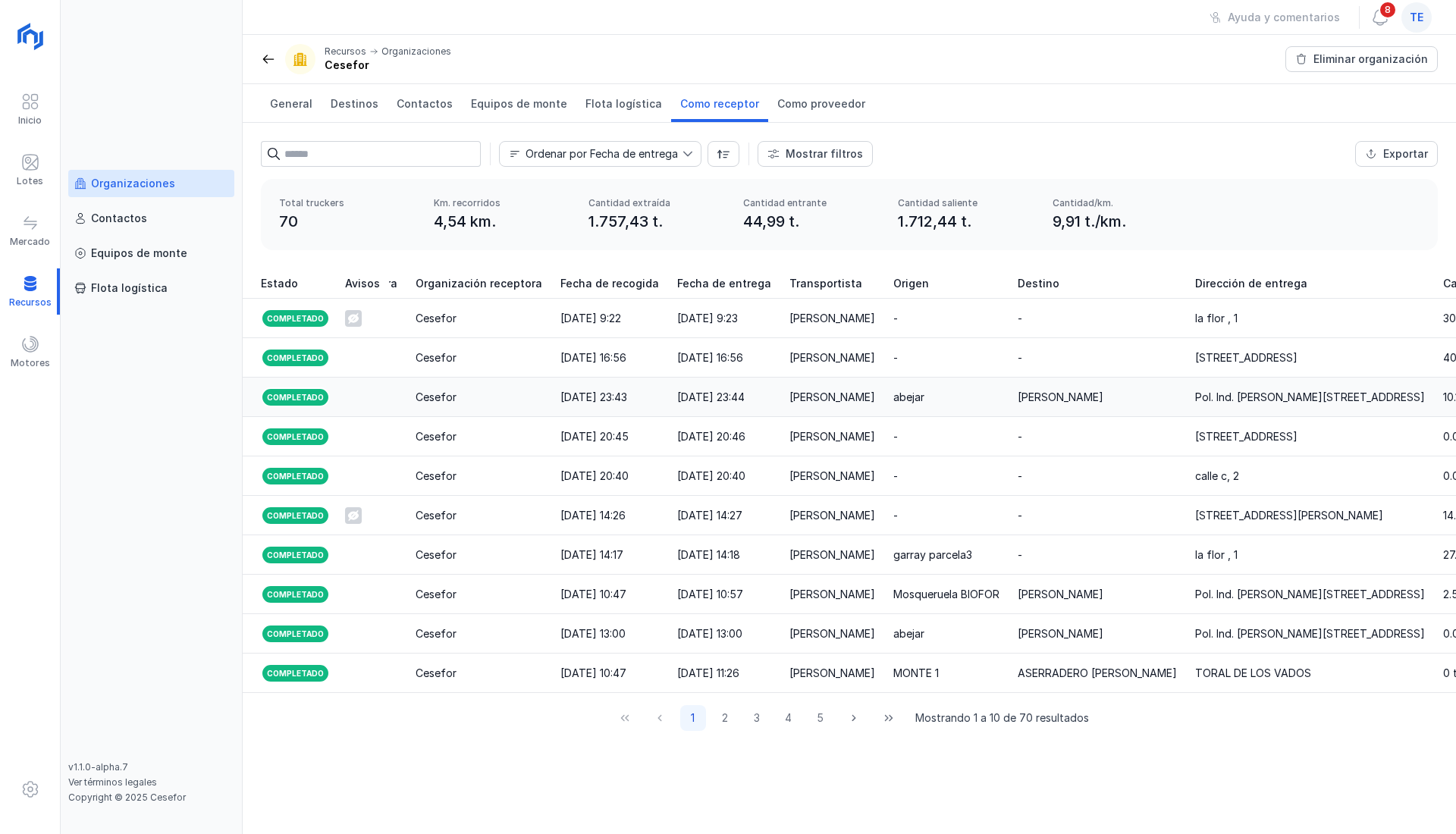
click at [1026, 398] on div "[PERSON_NAME]" at bounding box center [1060, 397] width 86 height 15
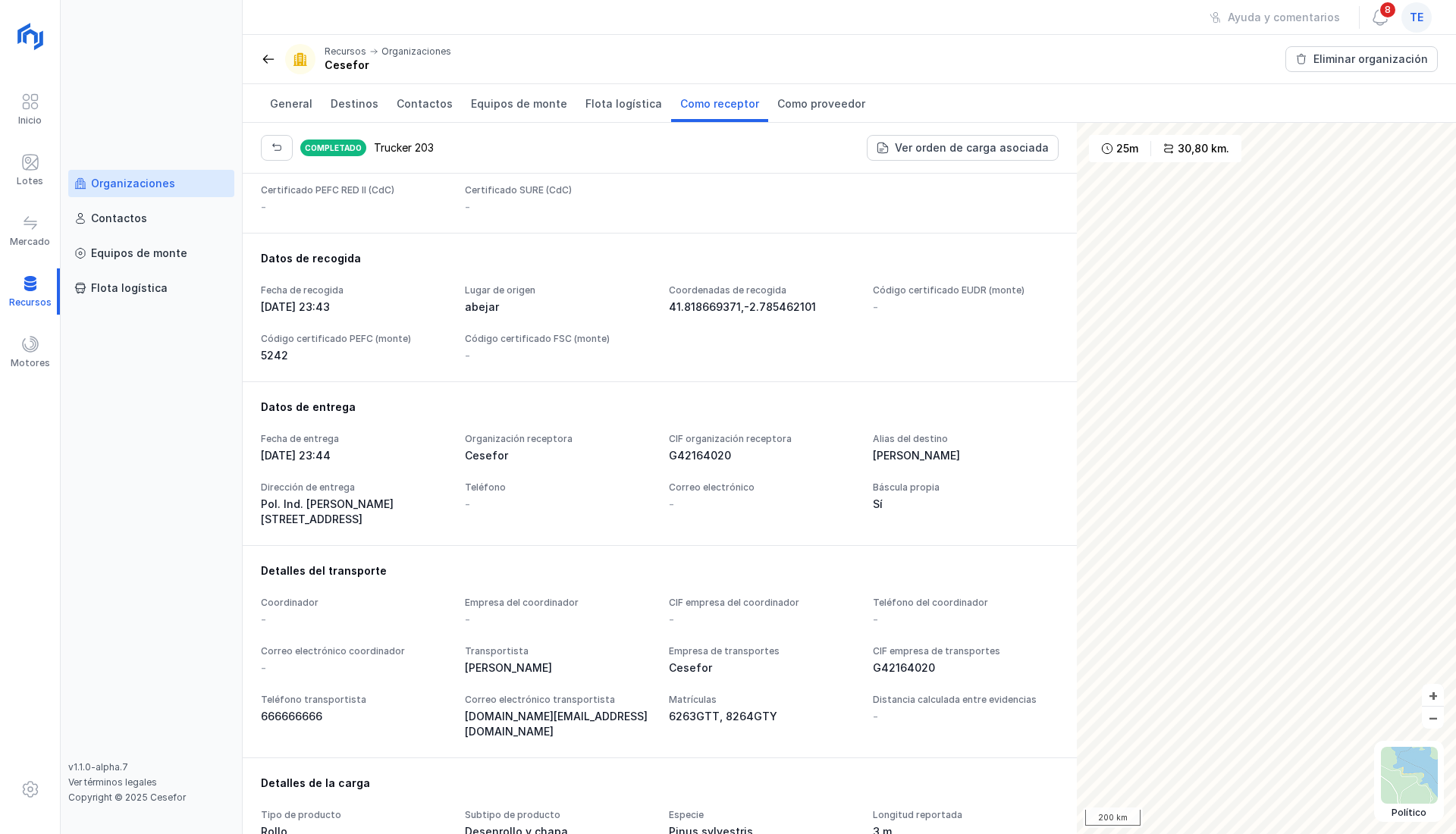
scroll to position [303, 0]
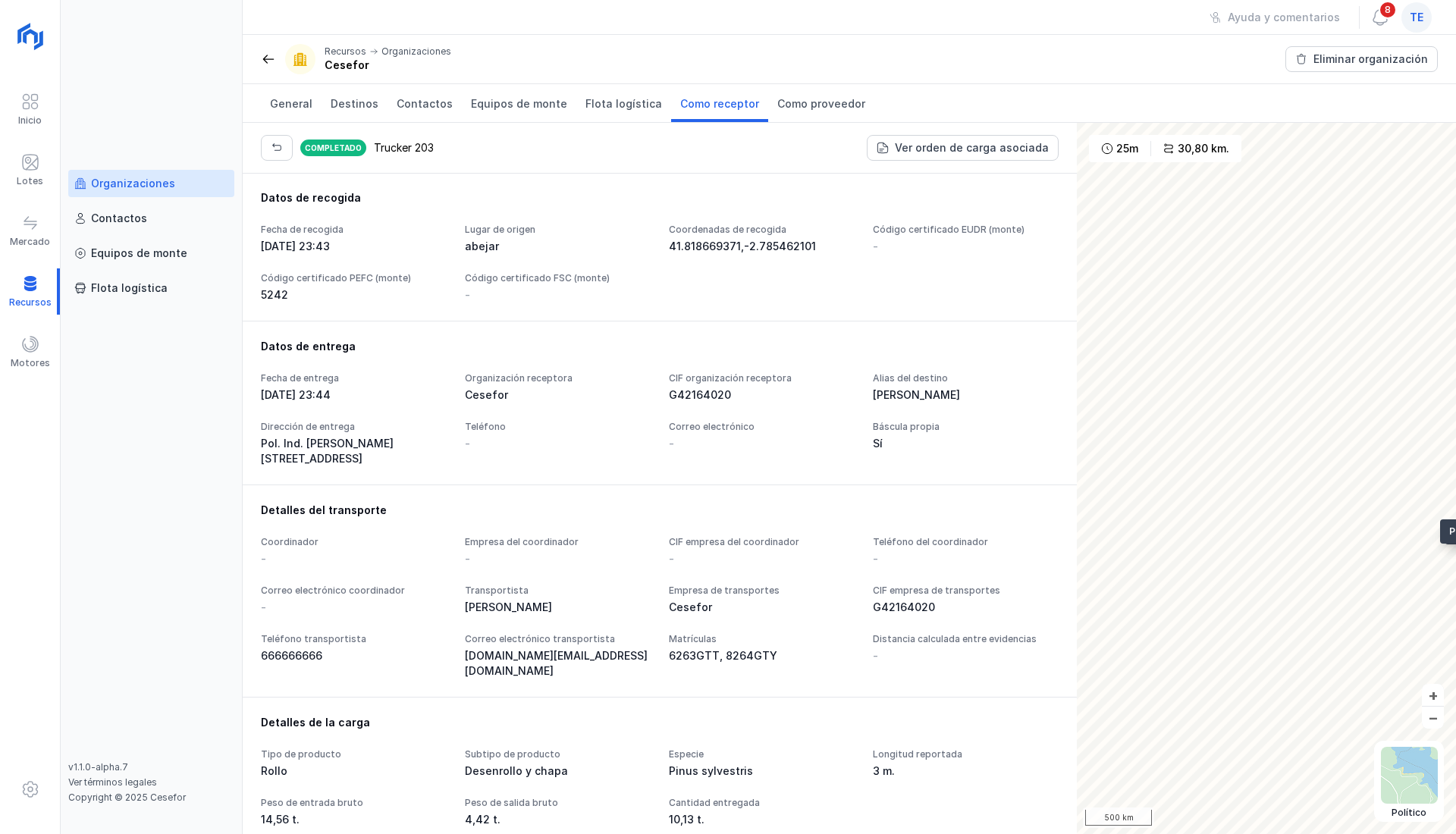
click at [766, 387] on div "Completado Trucker 203 Ver orden de carga asociada Detalles generales Trucker I…" at bounding box center [849, 479] width 1213 height 711
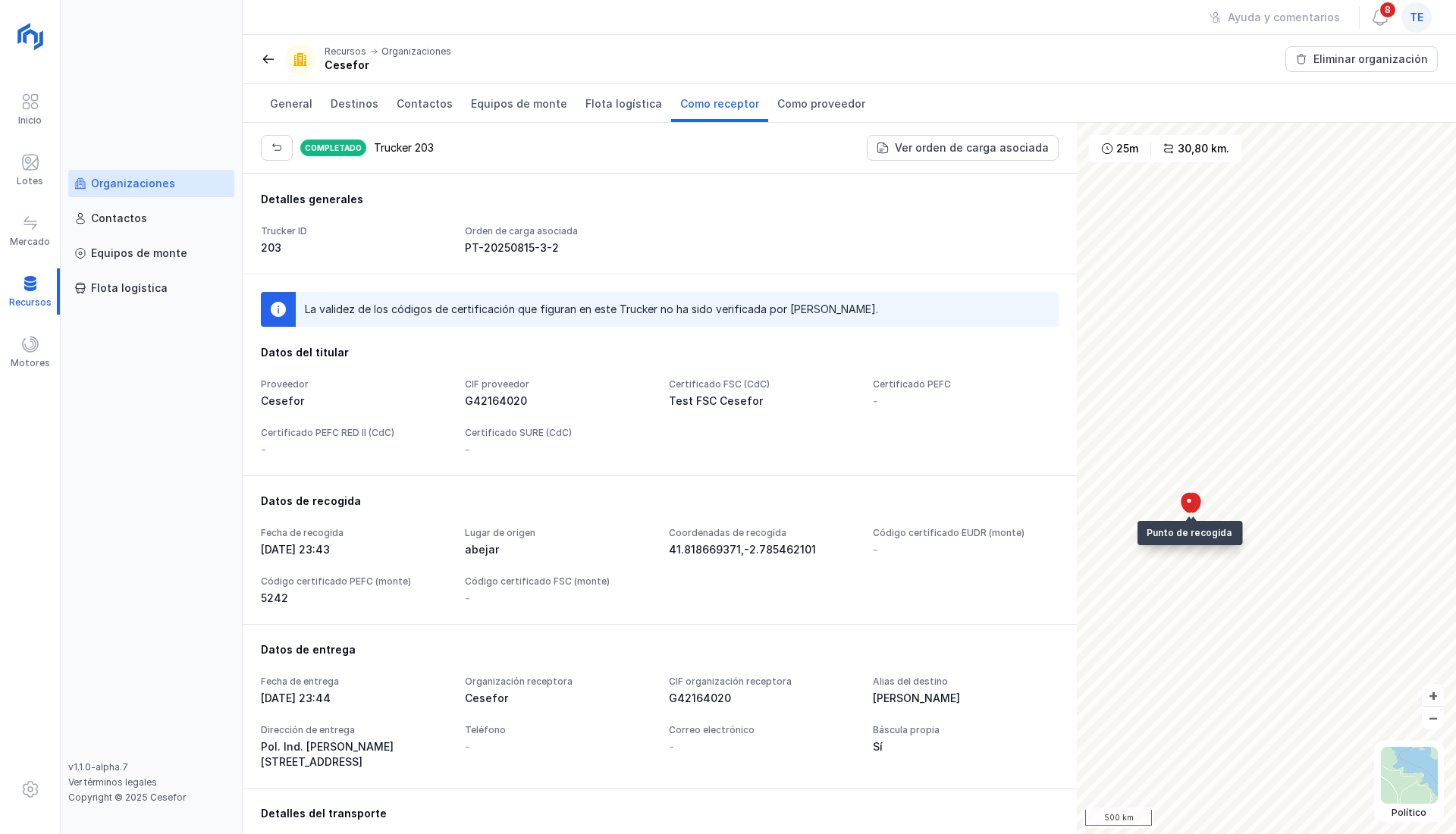
scroll to position [0, 0]
click at [277, 143] on span "button" at bounding box center [277, 148] width 12 height 12
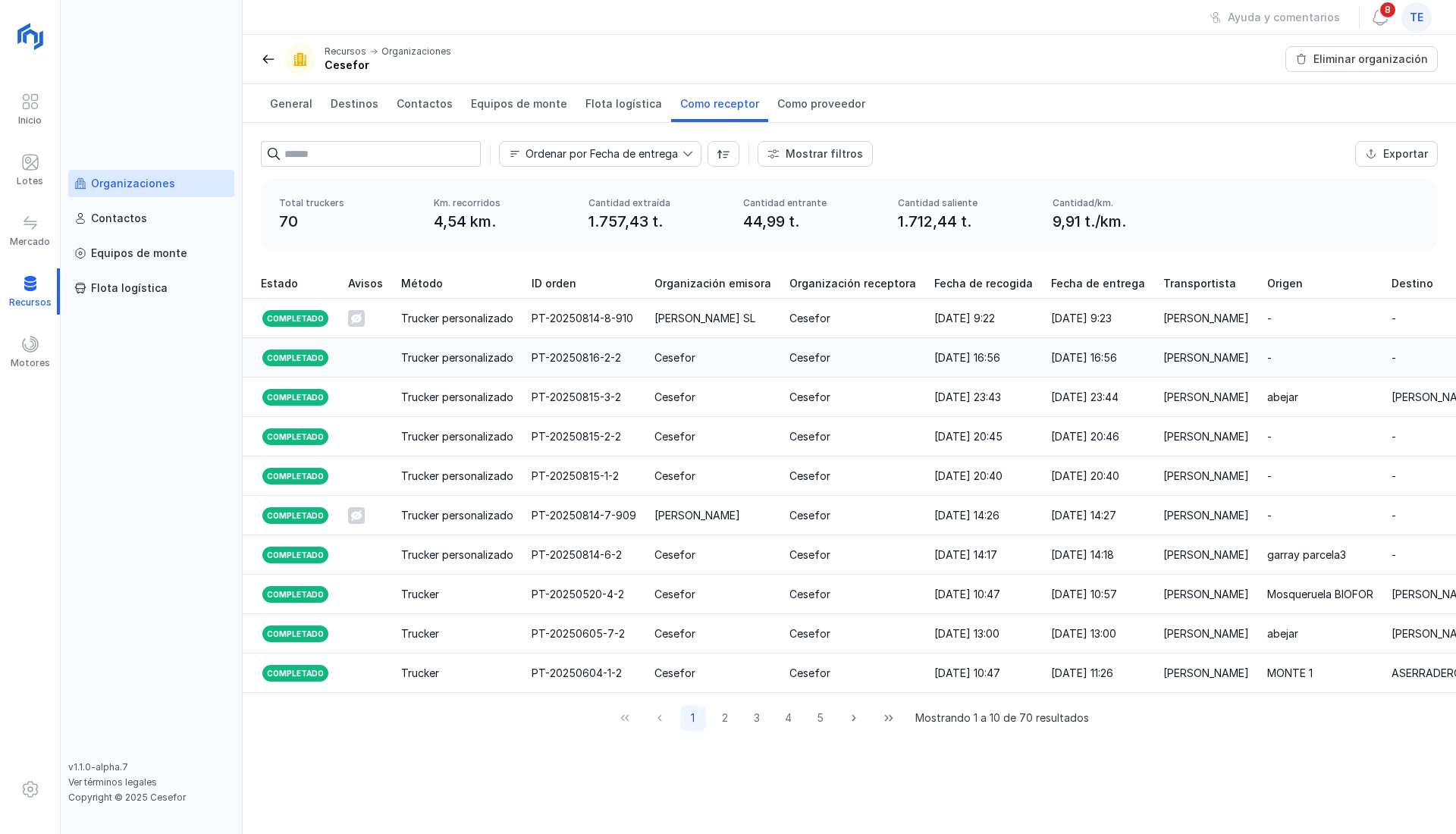
click at [532, 350] on div "PT-20250816-2-2" at bounding box center [576, 357] width 90 height 15
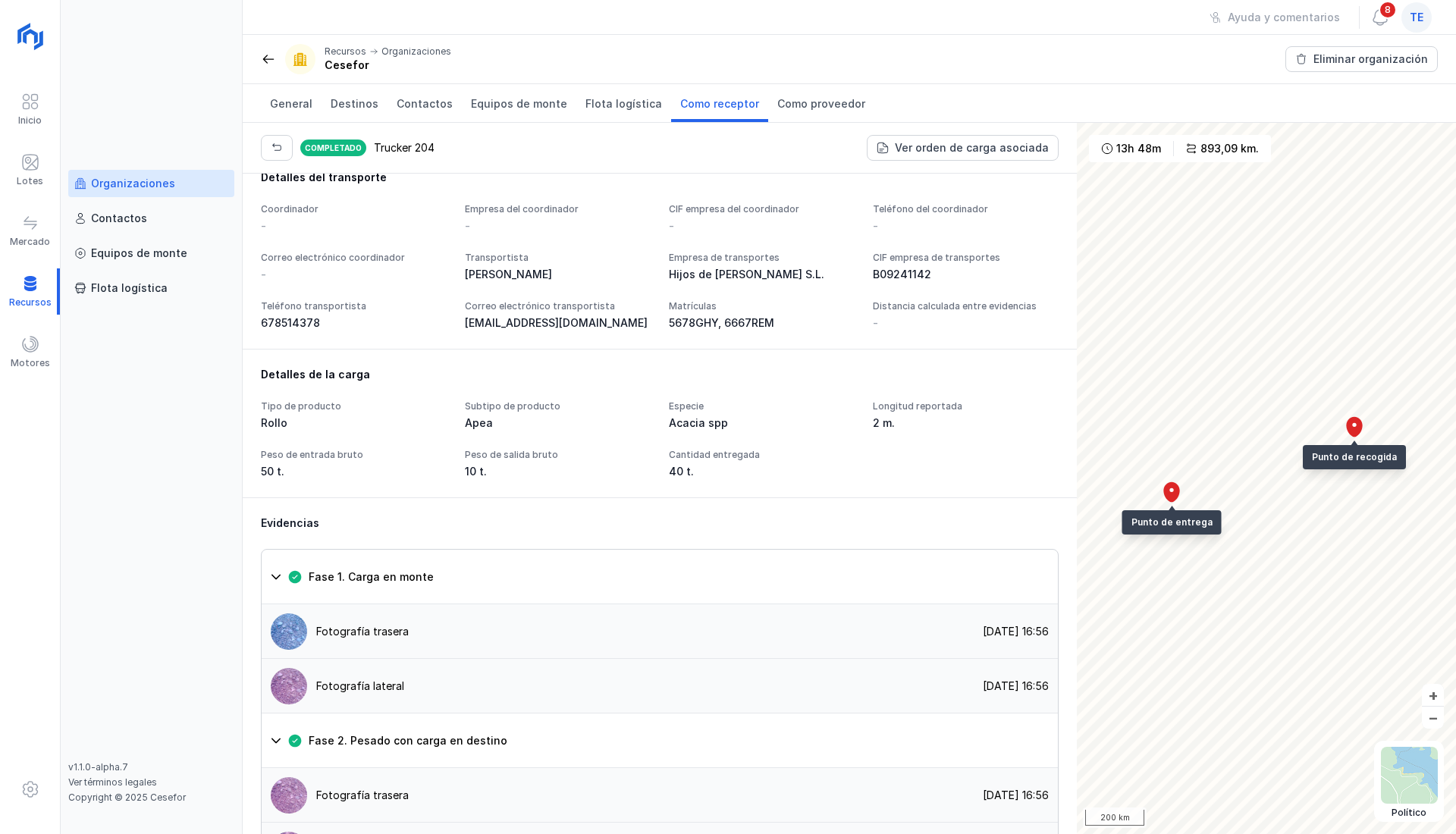
scroll to position [606, 0]
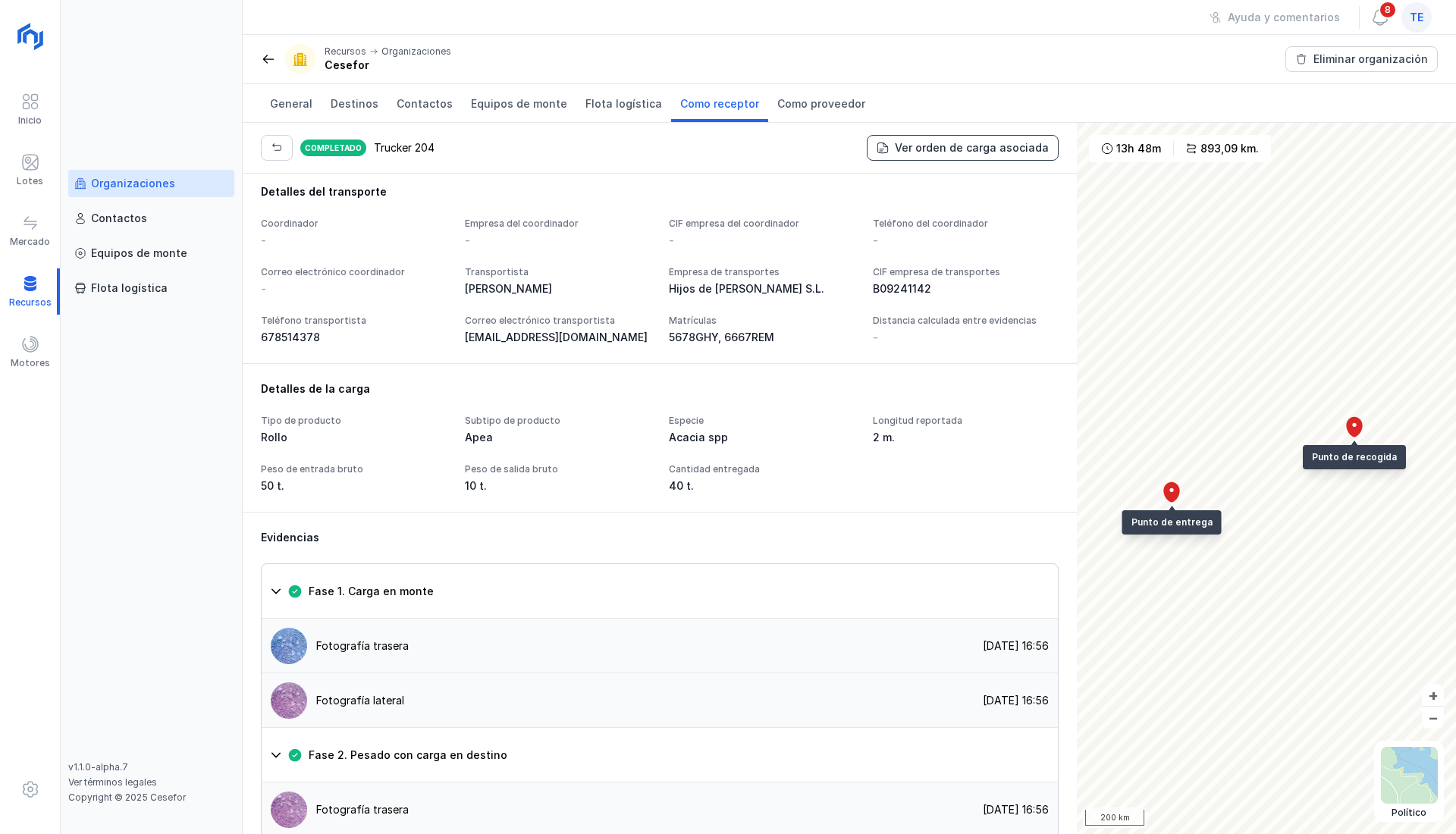
click at [913, 153] on div "Ver orden de carga asociada" at bounding box center [971, 147] width 154 height 15
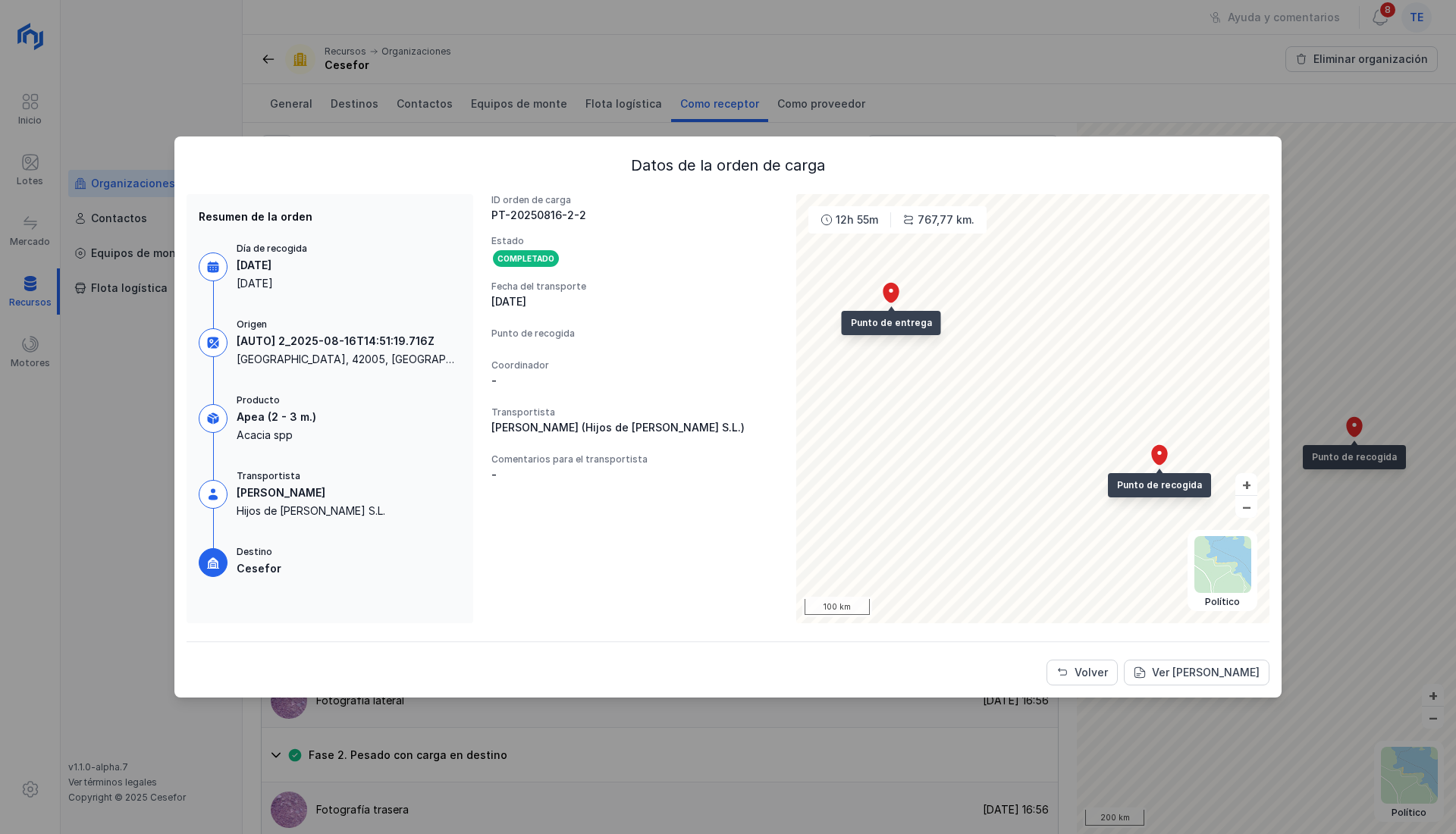
click at [999, 81] on div "Datos de la orden de carga Resumen de la orden Día de recogida [DATE] Origen [A…" at bounding box center [728, 417] width 1456 height 834
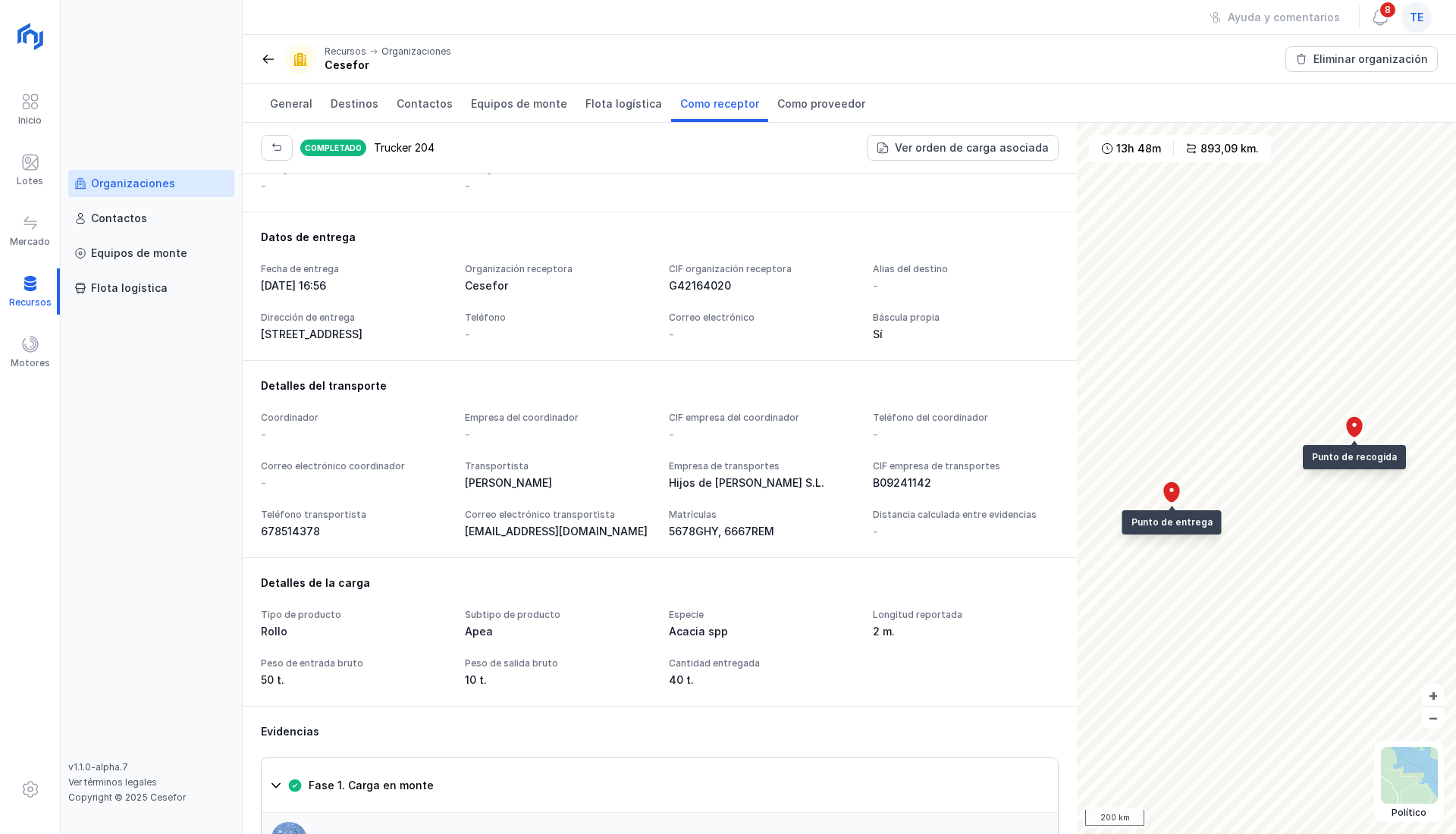
scroll to position [337, 0]
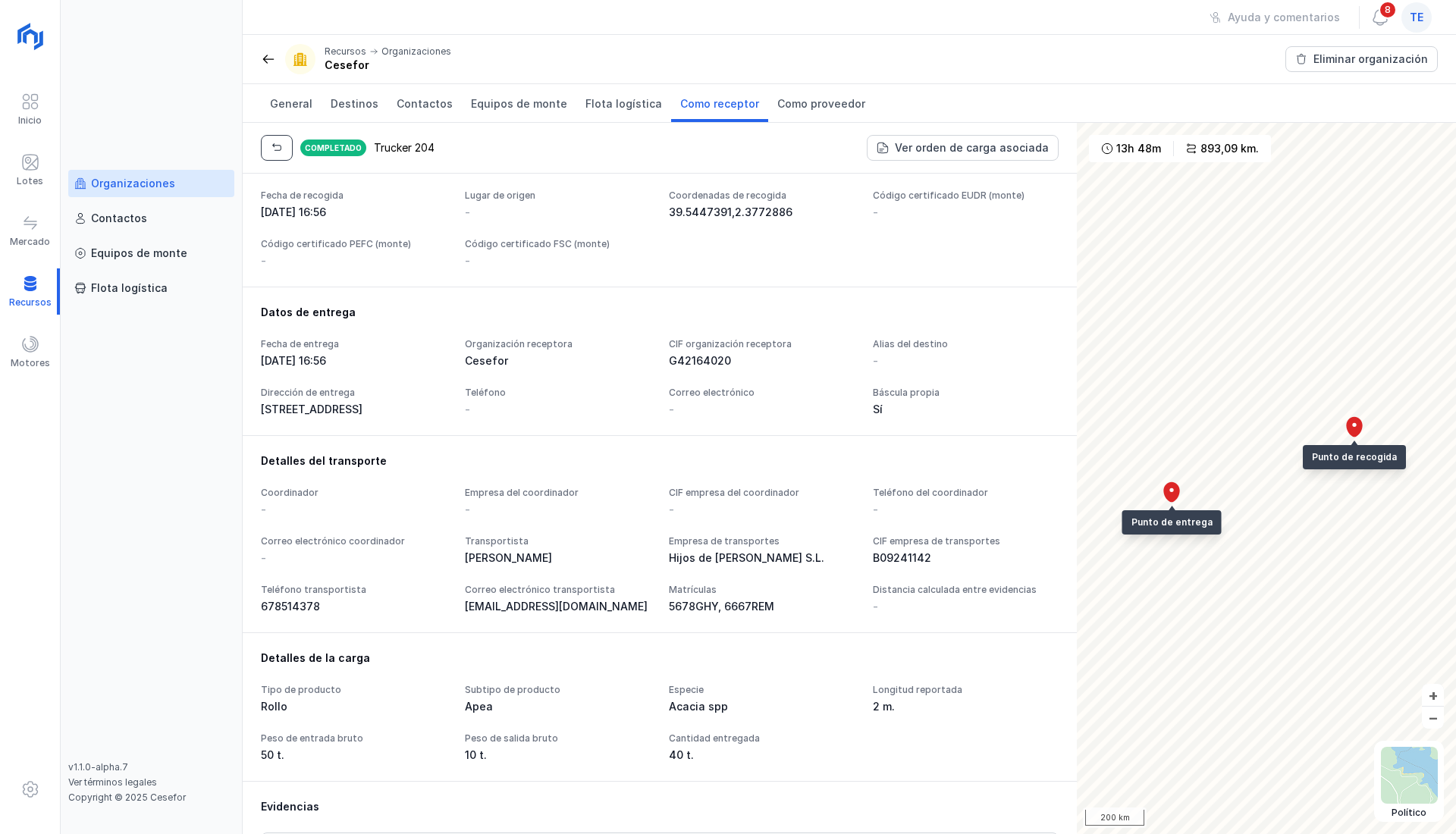
click at [282, 153] on button "button" at bounding box center [277, 147] width 32 height 26
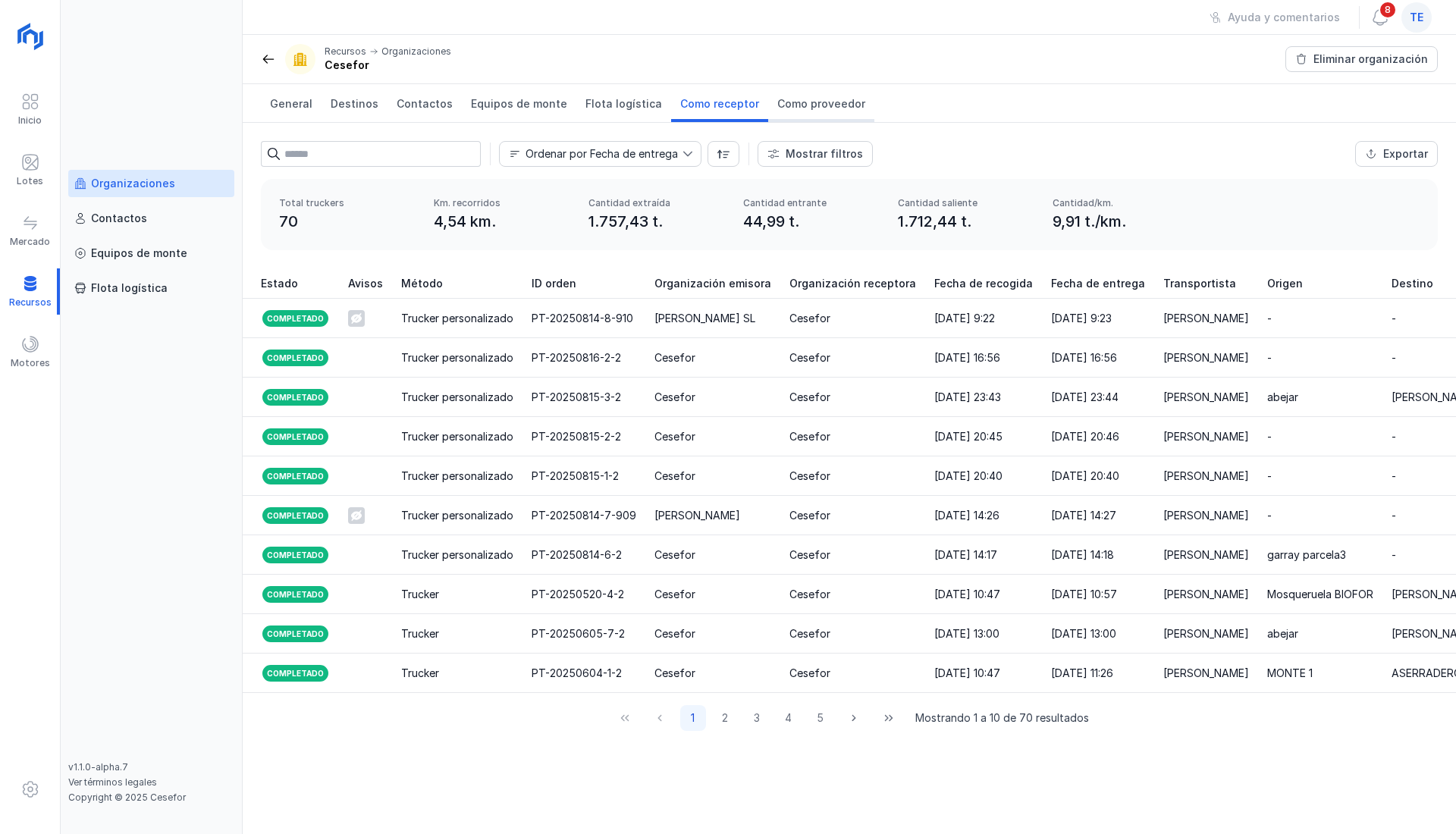
click at [823, 97] on span "Como proveedor" at bounding box center [821, 104] width 88 height 15
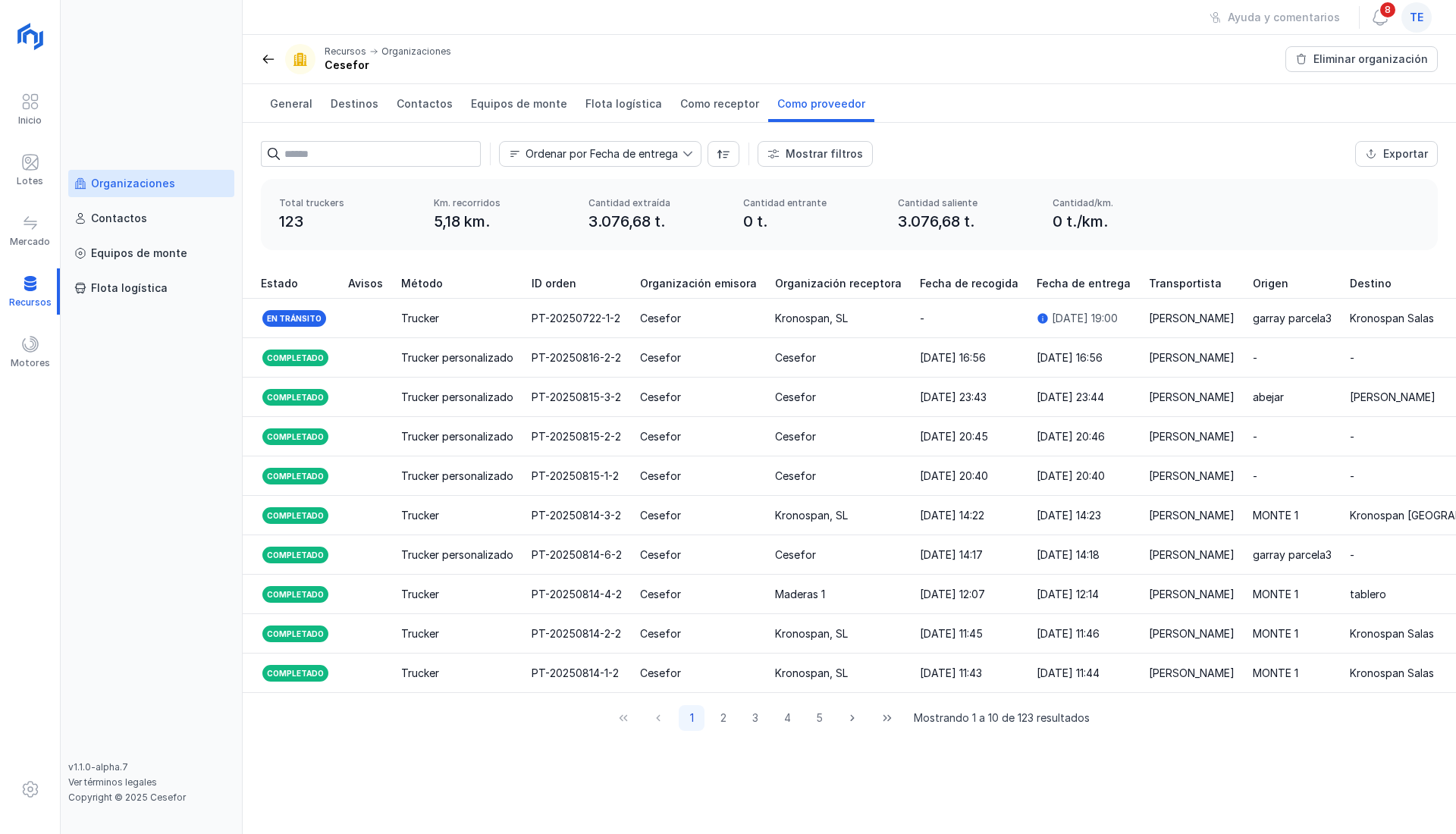
click at [811, 117] on link "Como proveedor" at bounding box center [821, 103] width 106 height 38
drag, startPoint x: 624, startPoint y: 700, endPoint x: 660, endPoint y: 709, distance: 37.1
click at [660, 709] on div "Estado Avisos Método ID orden Organización emisora Organización receptora Fecha…" at bounding box center [849, 505] width 1213 height 475
click at [701, 104] on span "Como receptor" at bounding box center [719, 104] width 79 height 15
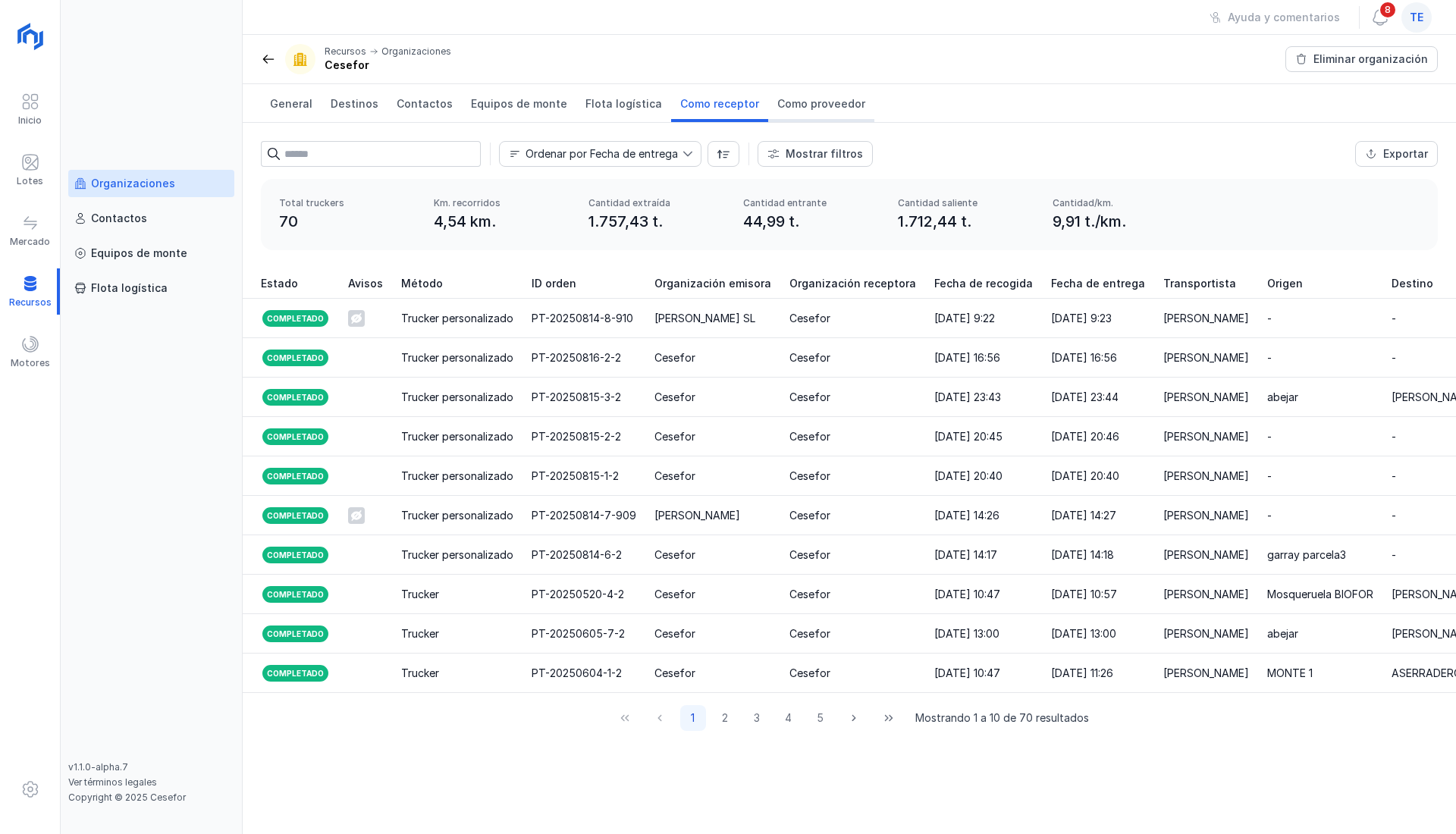
click at [808, 104] on span "Como proveedor" at bounding box center [821, 104] width 88 height 15
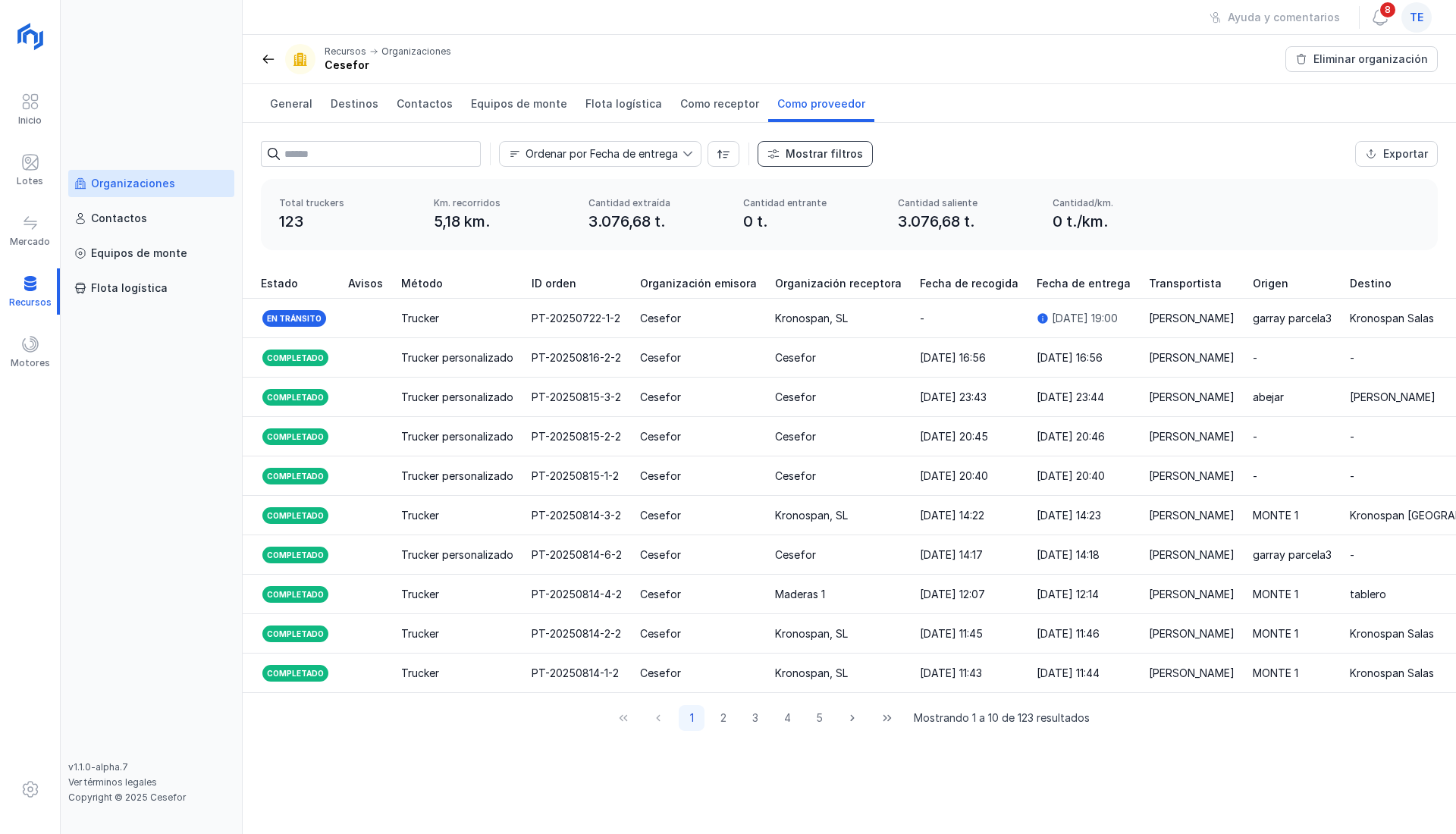
click at [802, 150] on div "Mostrar filtros" at bounding box center [824, 154] width 77 height 15
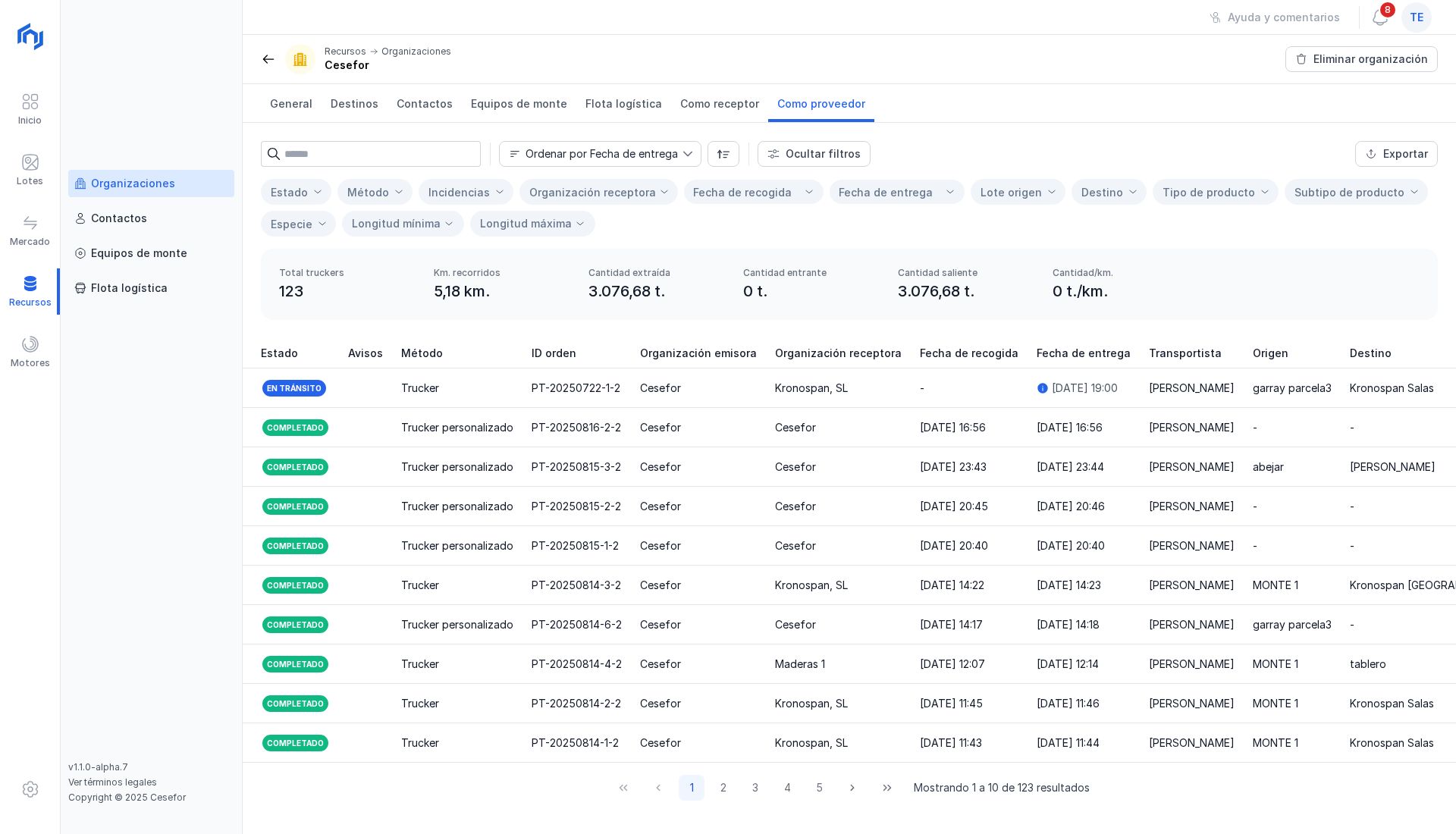
click at [630, 183] on div "Organización receptora" at bounding box center [592, 192] width 126 height 24
click at [631, 183] on div "Organización receptora" at bounding box center [592, 192] width 126 height 24
click at [639, 182] on div "Organización receptora" at bounding box center [589, 192] width 139 height 37
click at [965, 239] on div "Ordenar por Fecha de entrega Ocultar filtros Exportar Estado Método Incidencias…" at bounding box center [849, 186] width 1213 height 125
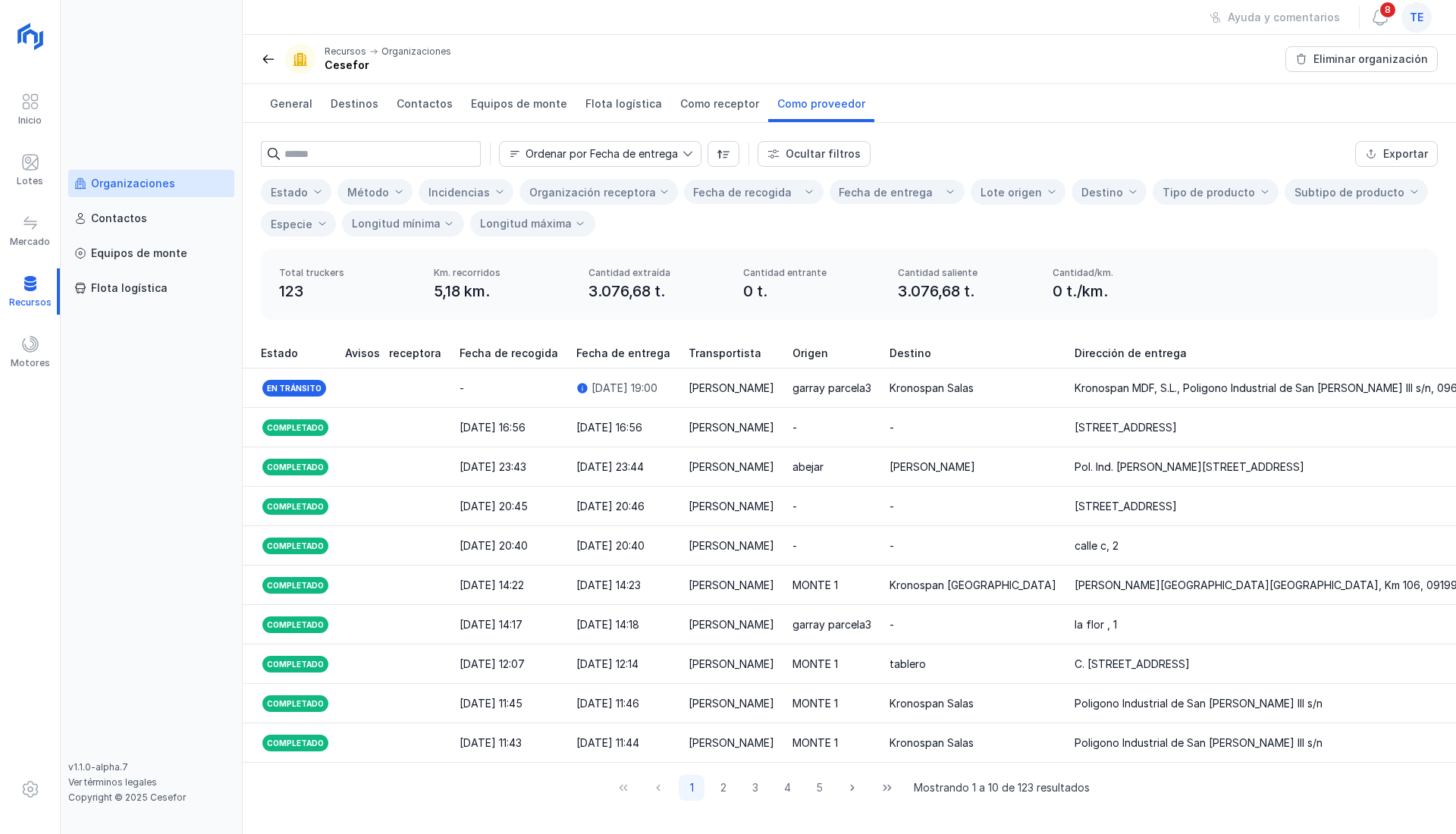
scroll to position [0, 381]
